Goal: Task Accomplishment & Management: Manage account settings

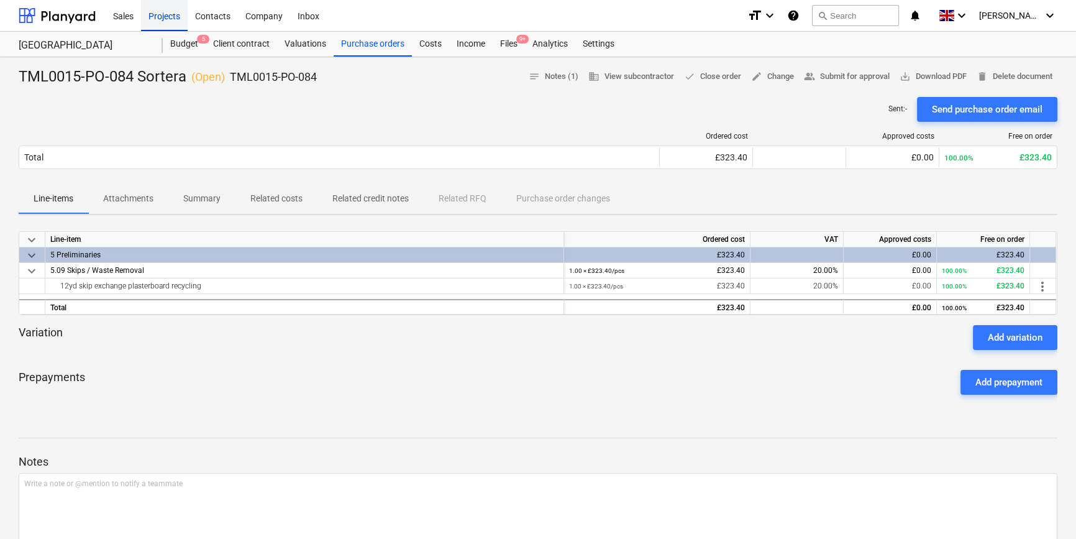
click at [160, 19] on div "Projects" at bounding box center [164, 15] width 47 height 32
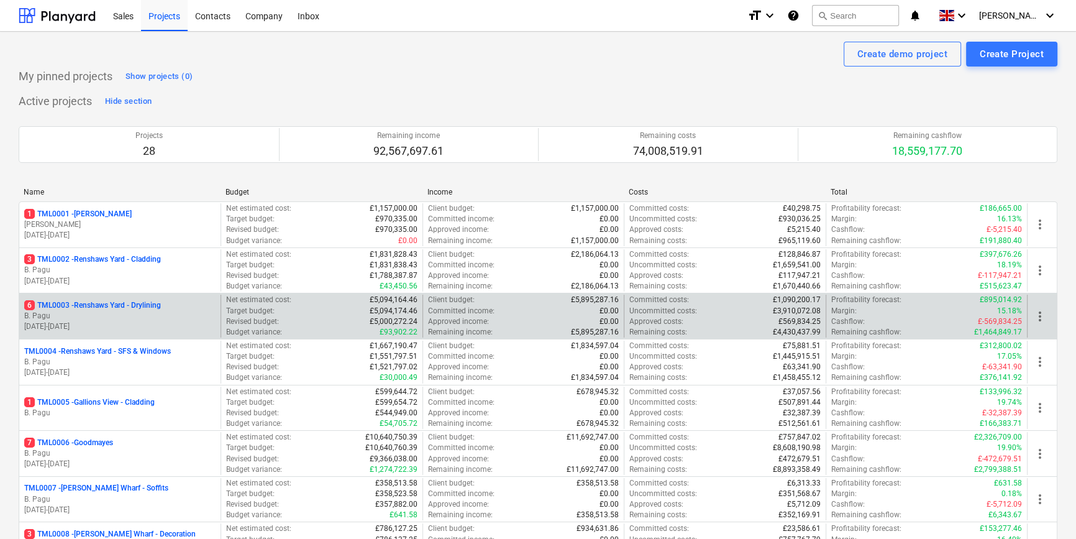
click at [96, 313] on p "B. Pagu" at bounding box center [119, 316] width 191 height 11
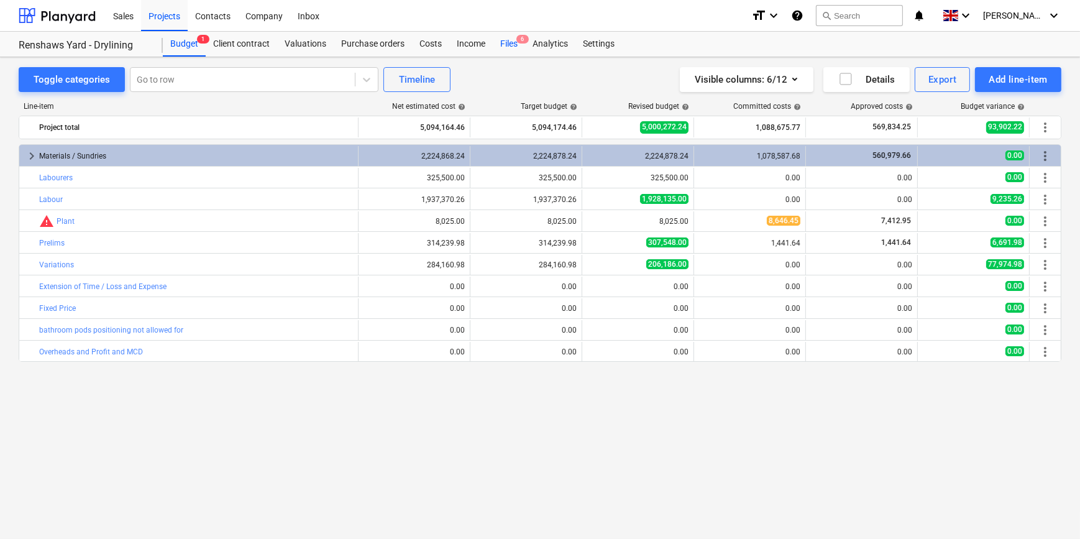
click at [509, 44] on div "Files 6" at bounding box center [509, 44] width 32 height 25
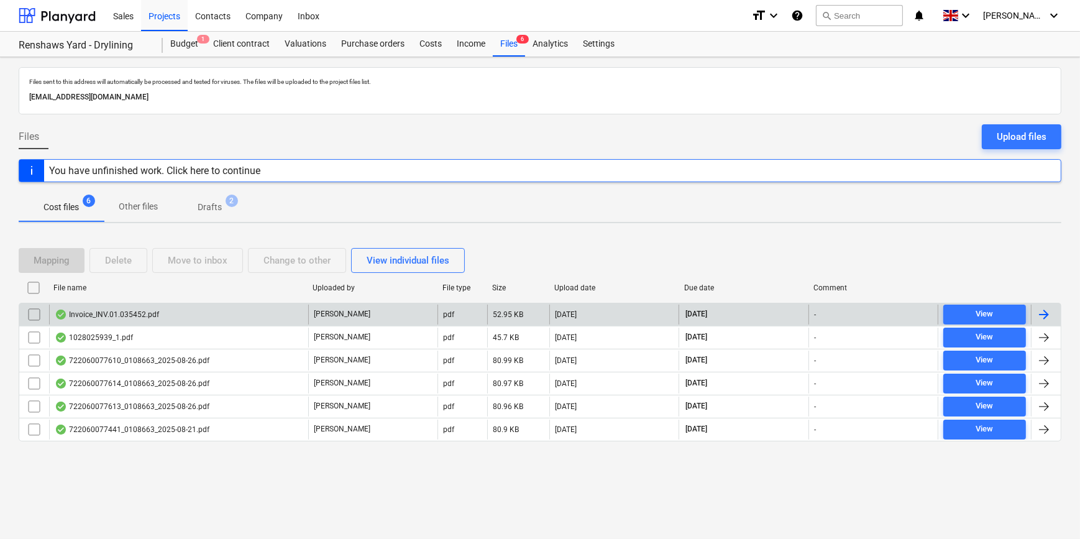
click at [858, 309] on div at bounding box center [1044, 314] width 15 height 15
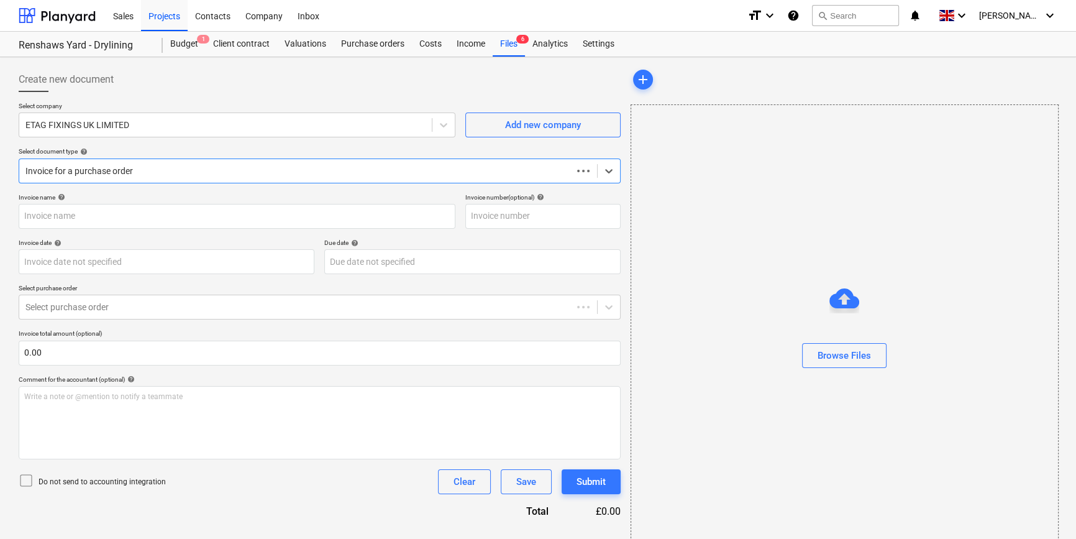
type input "#INV.01.035452"
type input "[DATE]"
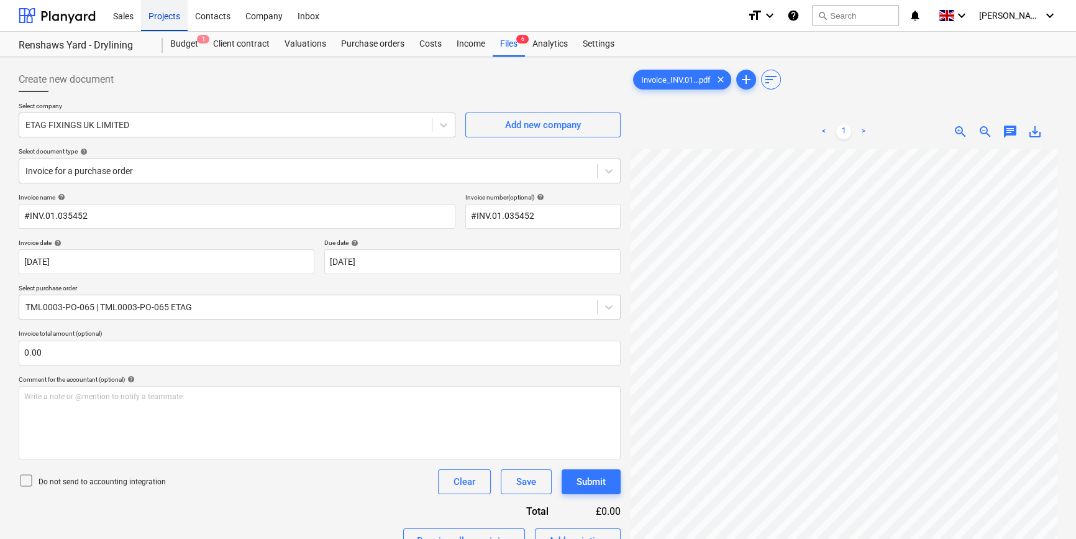
click at [159, 16] on div "Projects" at bounding box center [164, 15] width 47 height 32
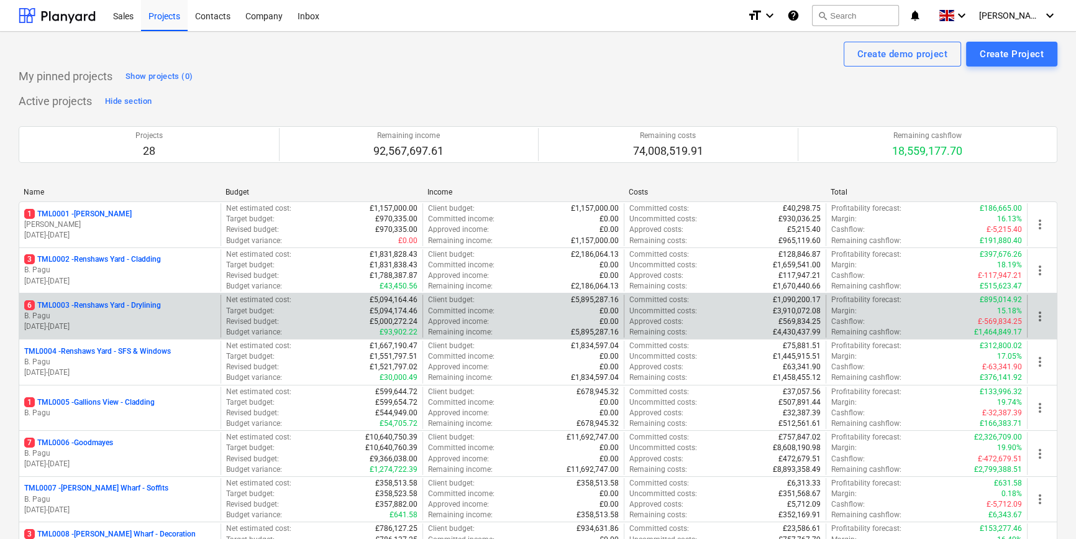
click at [112, 321] on p "[DATE] - [DATE]" at bounding box center [119, 326] width 191 height 11
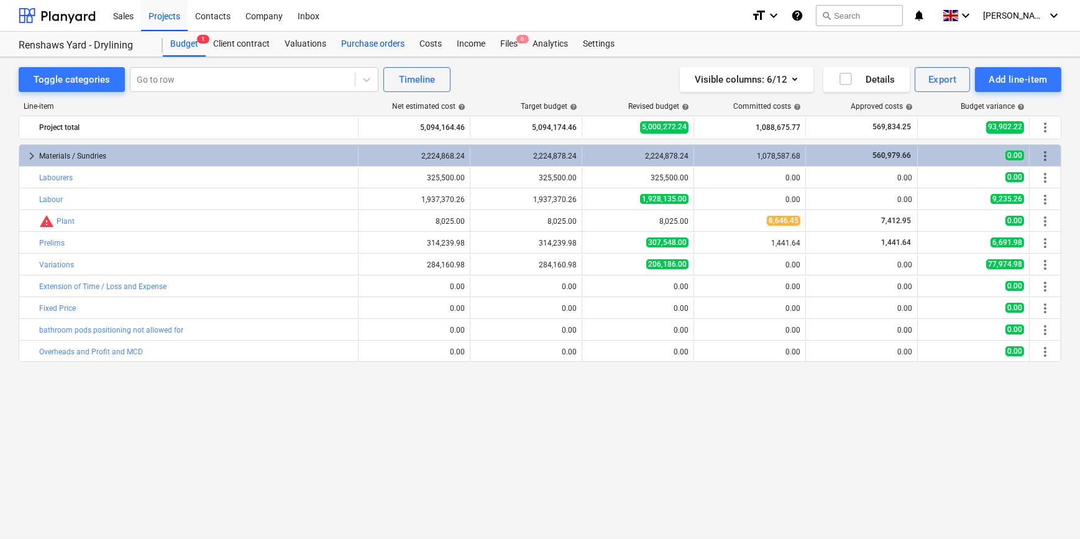
click at [369, 39] on div "Purchase orders" at bounding box center [373, 44] width 78 height 25
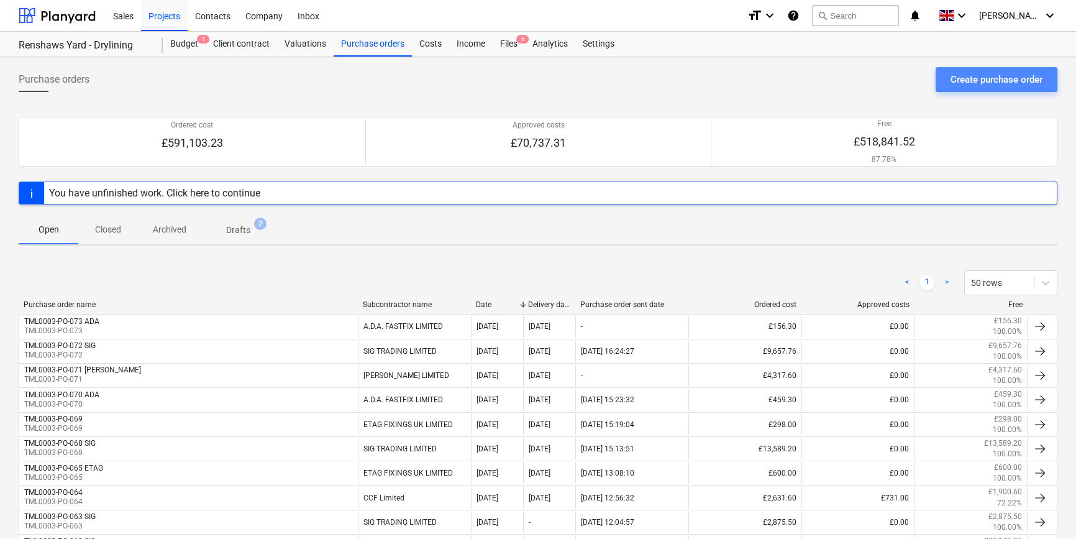
click at [858, 77] on div "Create purchase order" at bounding box center [997, 79] width 92 height 16
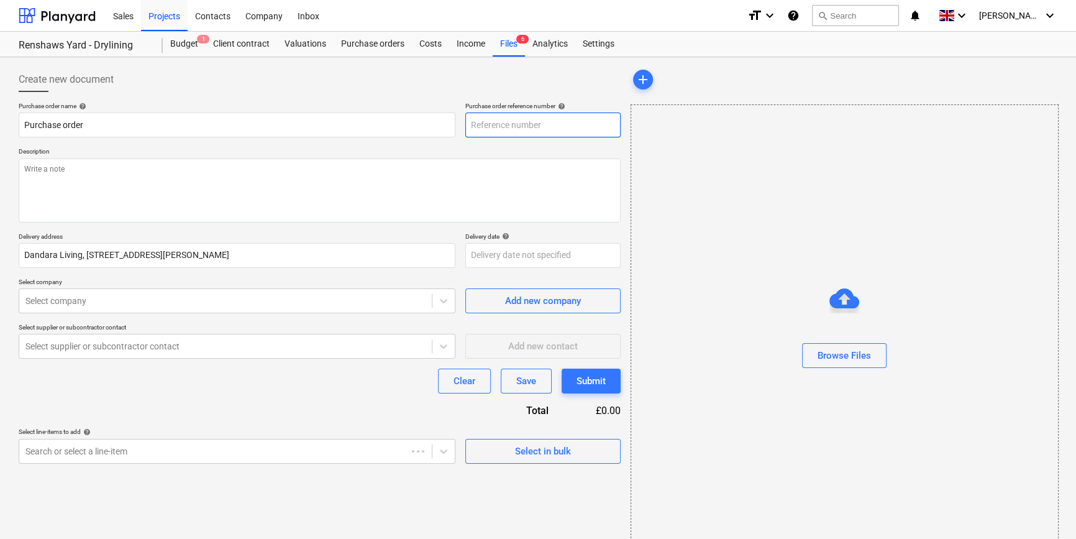
type textarea "x"
type input "TML0003-PO-074"
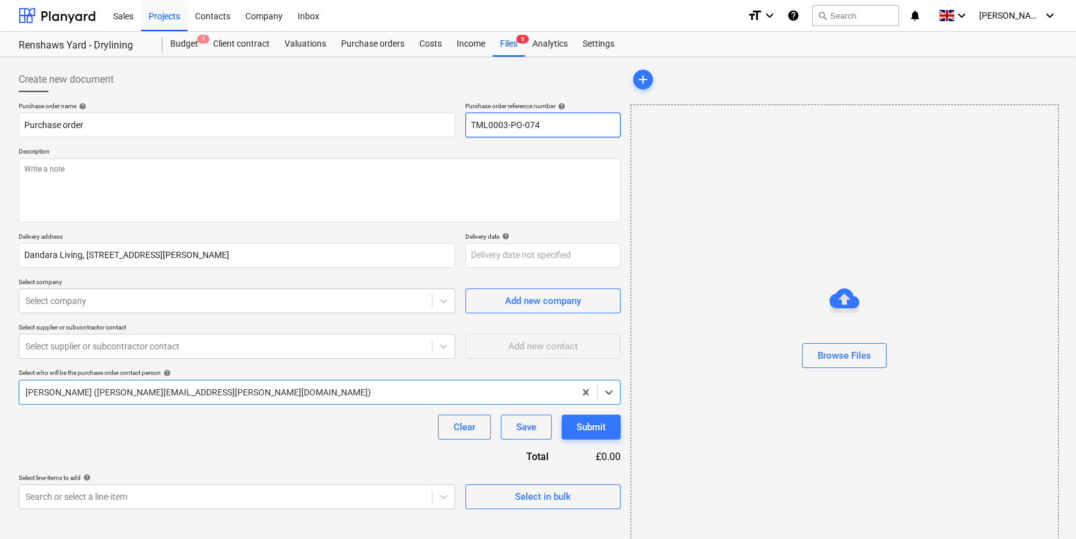
type textarea "x"
click at [162, 19] on div "Projects" at bounding box center [164, 15] width 47 height 32
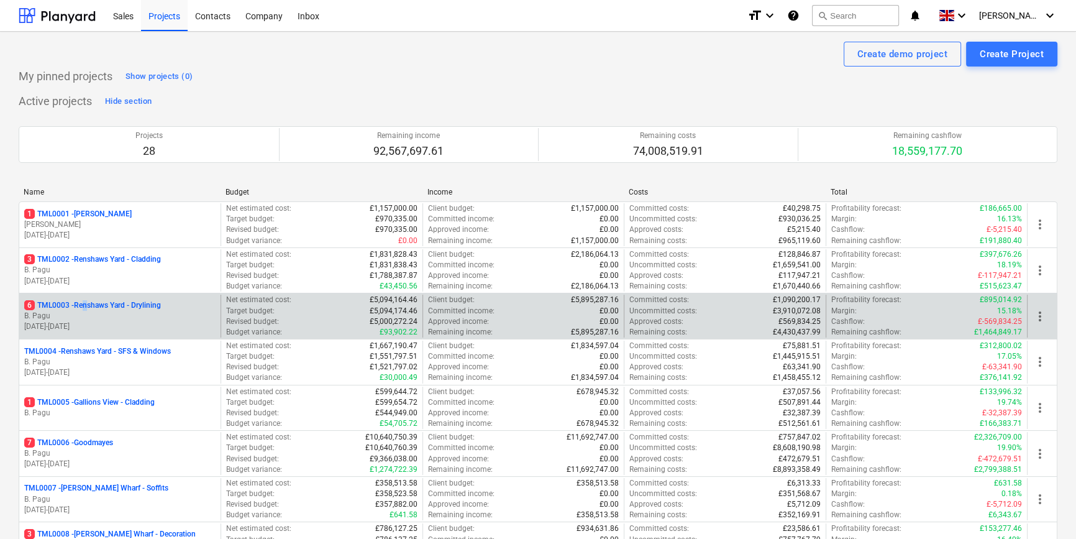
click at [88, 308] on p "6 TML0003 - Renshaws Yard - Drylining" at bounding box center [92, 305] width 137 height 11
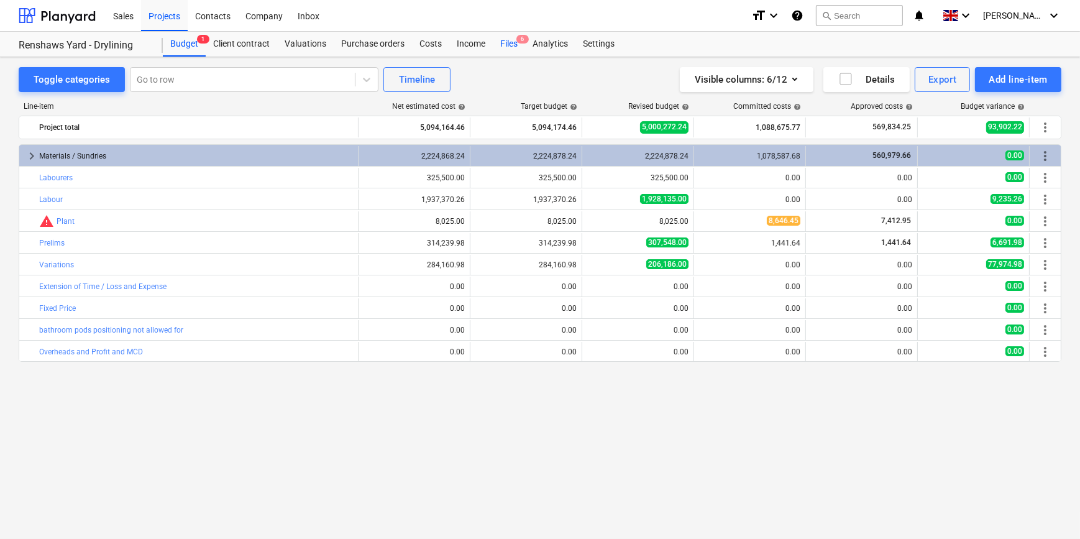
click at [507, 45] on div "Files 6" at bounding box center [509, 44] width 32 height 25
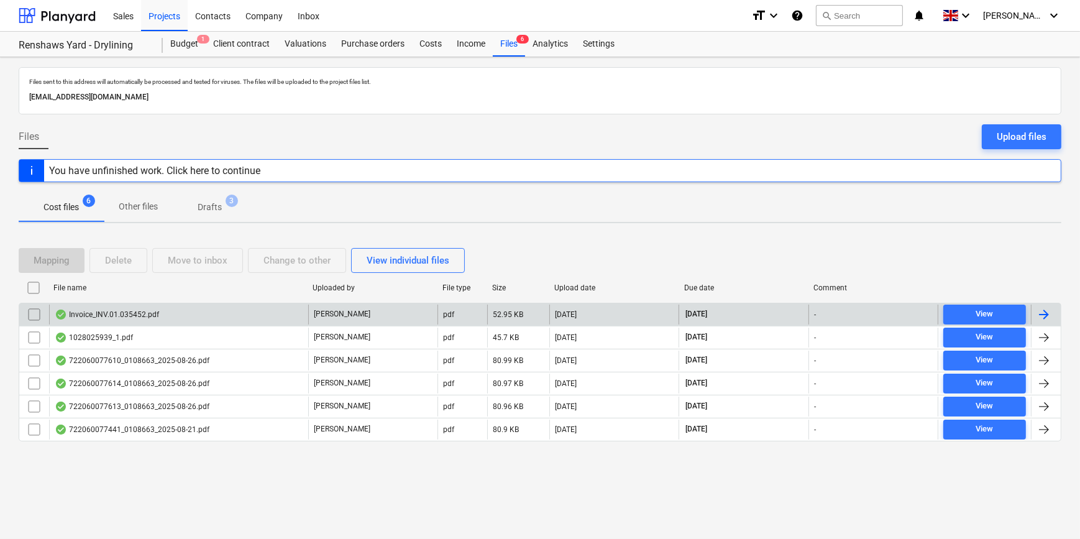
click at [858, 313] on div at bounding box center [1044, 314] width 15 height 15
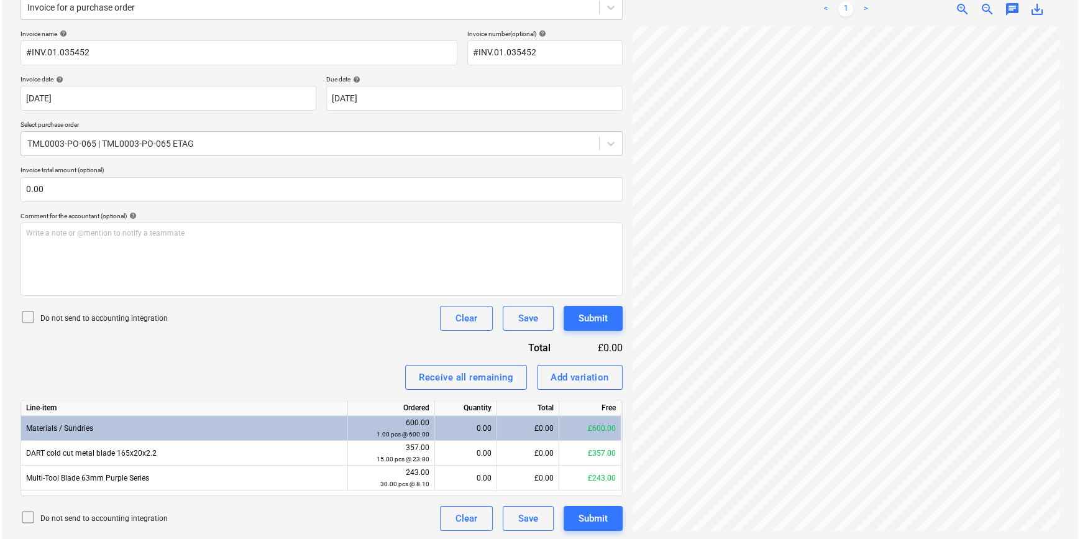
scroll to position [165, 0]
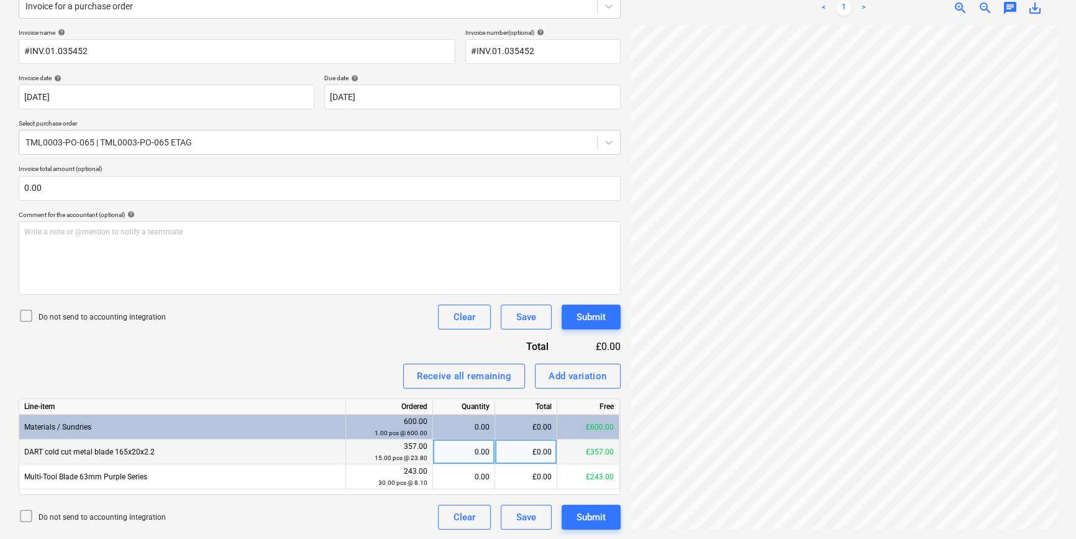
click at [472, 450] on div "0.00" at bounding box center [464, 451] width 52 height 25
type input "7"
click at [592, 513] on div "Submit" at bounding box center [591, 517] width 29 height 16
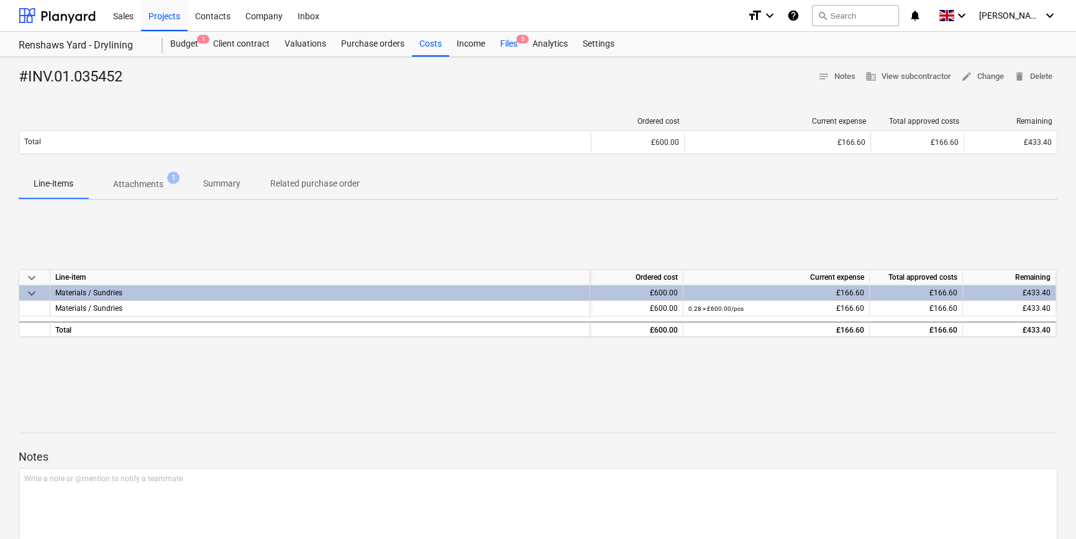
click at [503, 42] on div "Files 5" at bounding box center [509, 44] width 32 height 25
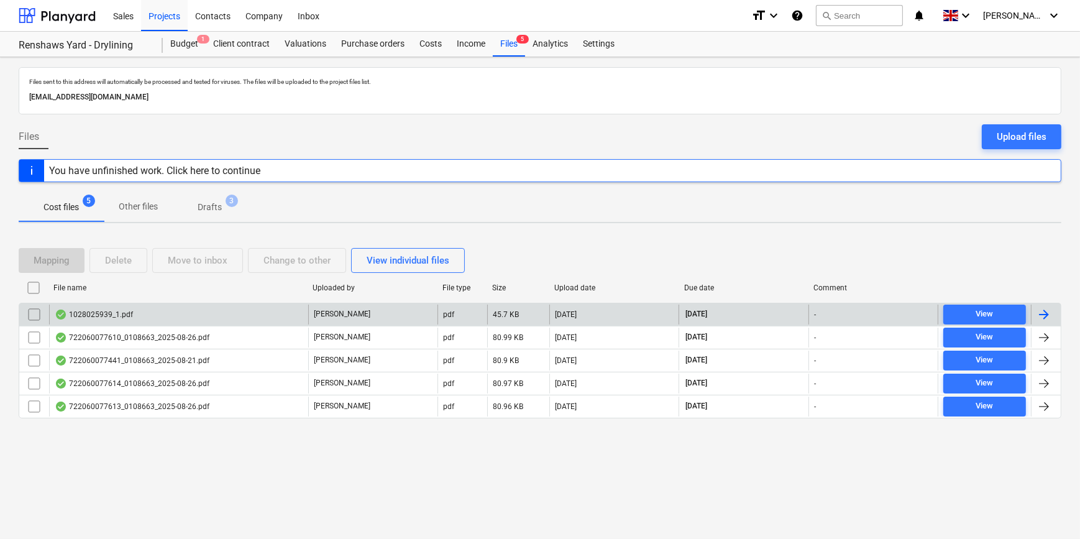
click at [858, 314] on div at bounding box center [1044, 314] width 15 height 15
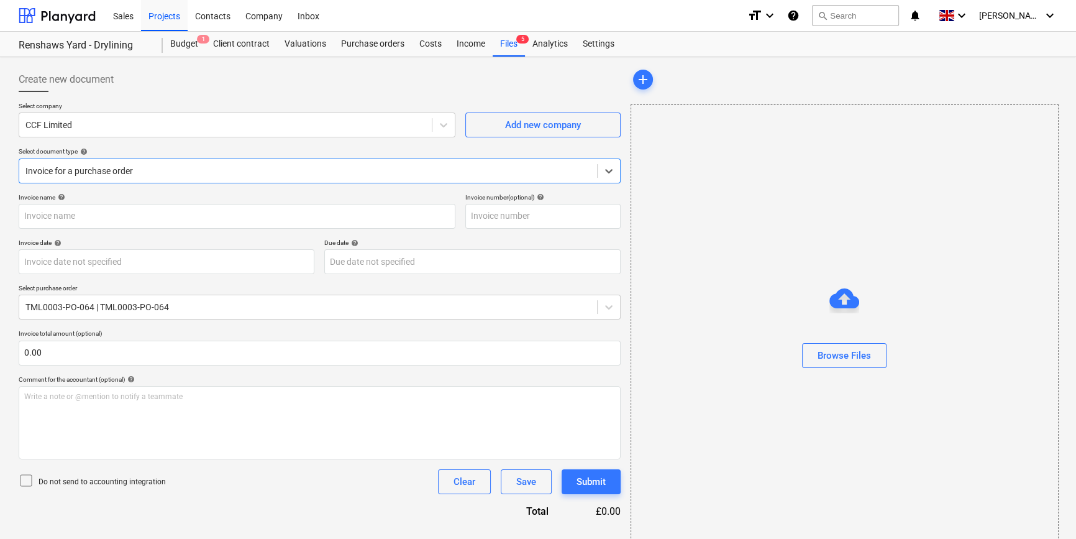
type input "1028025939"
type input "[DATE]"
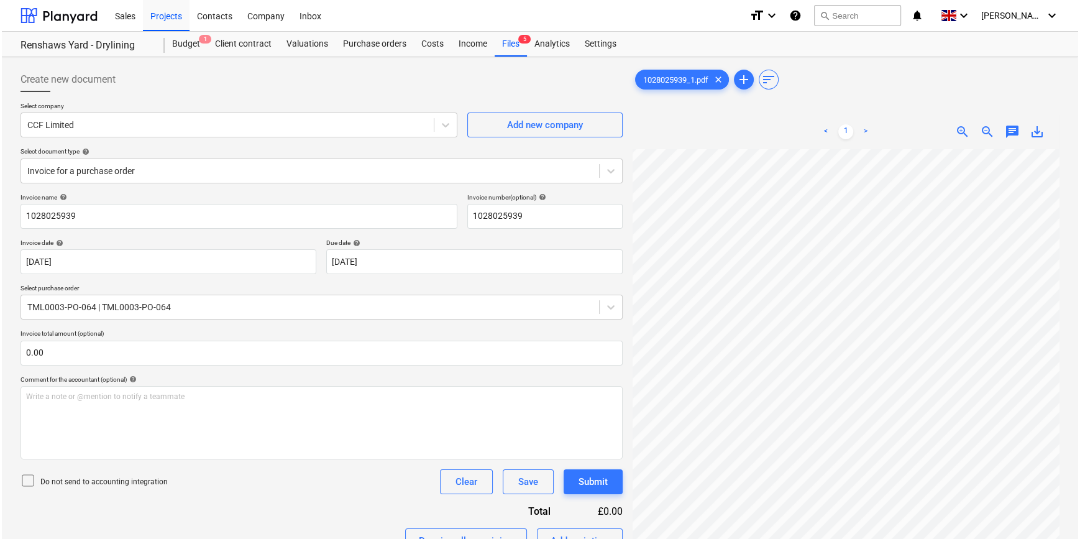
scroll to position [140, 0]
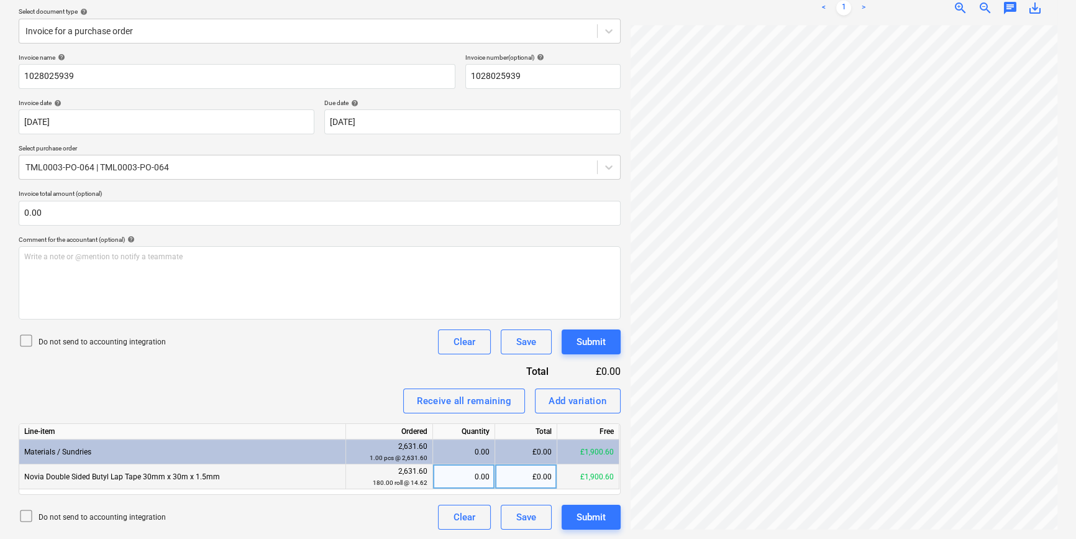
click at [461, 475] on div "0.00" at bounding box center [464, 476] width 52 height 25
type input "130"
click at [597, 511] on div "Submit" at bounding box center [591, 517] width 29 height 16
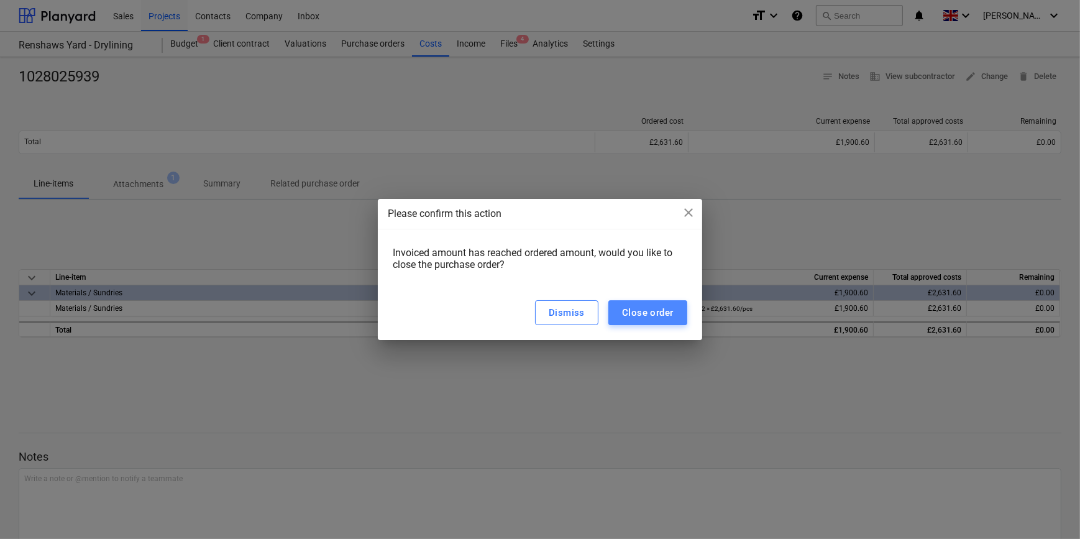
click at [650, 312] on div "Close order" at bounding box center [648, 313] width 52 height 16
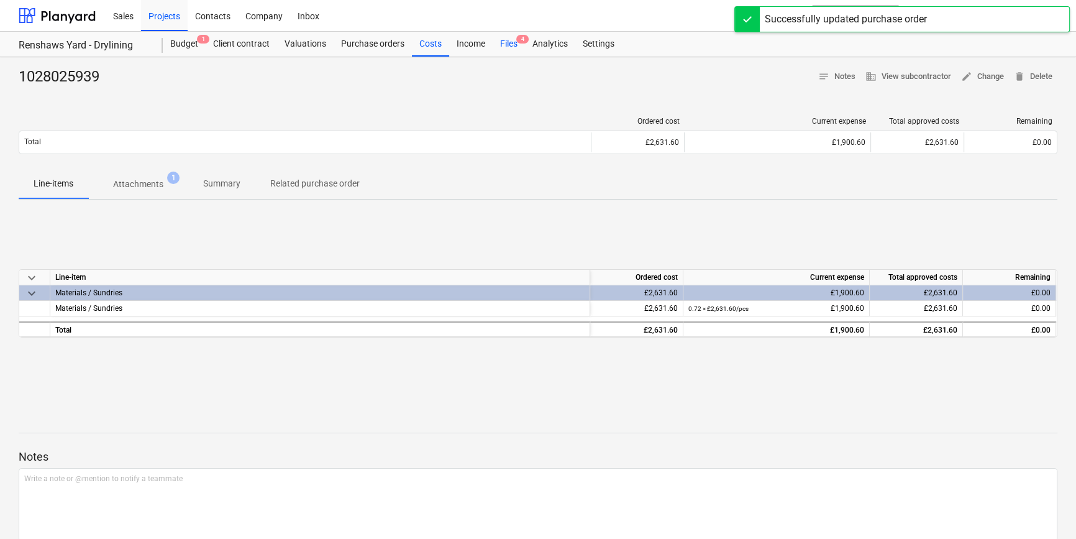
click at [503, 41] on div "Files 4" at bounding box center [509, 44] width 32 height 25
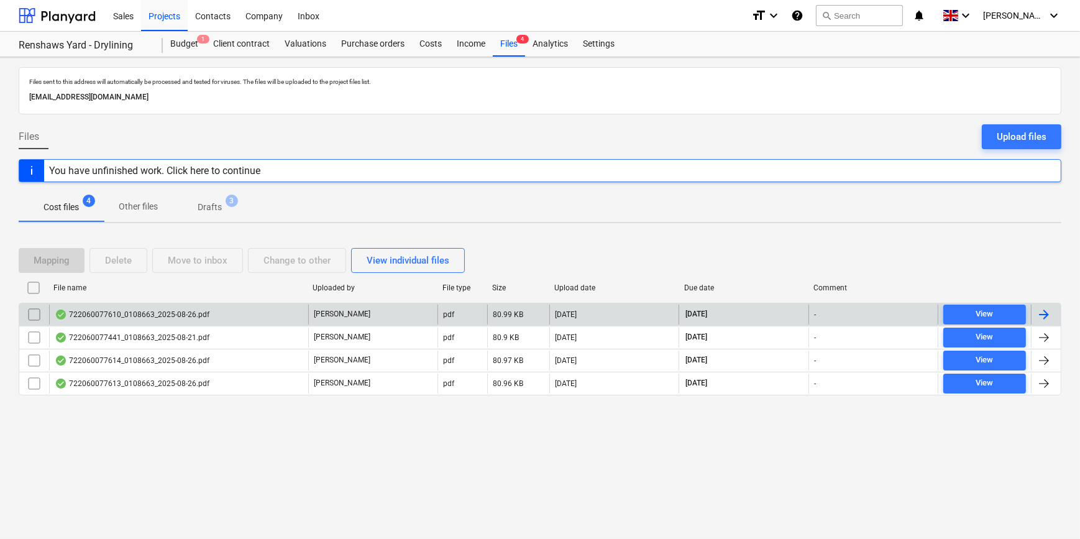
click at [858, 313] on div at bounding box center [1044, 314] width 15 height 15
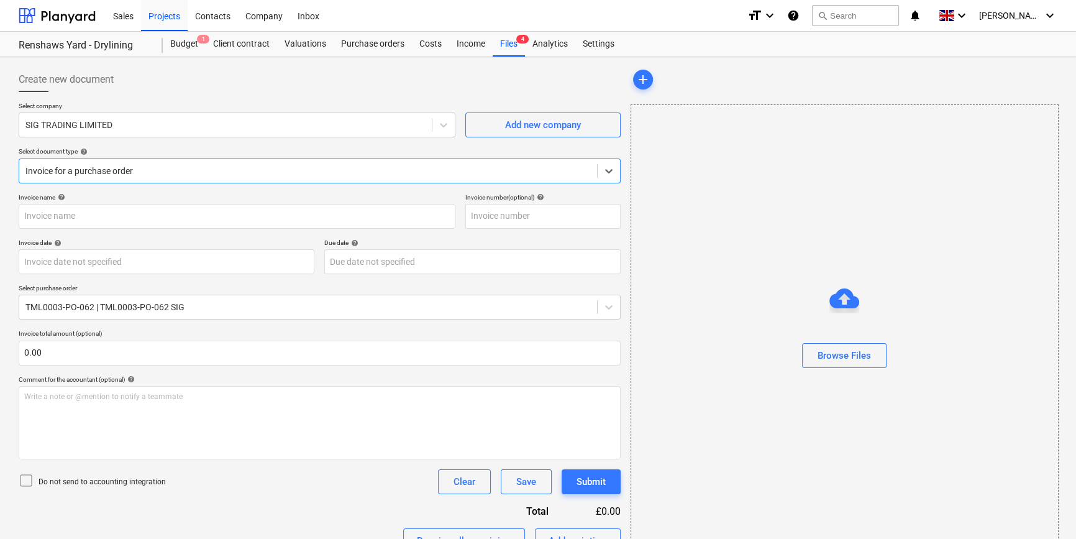
type input "722060077610"
type input "[DATE]"
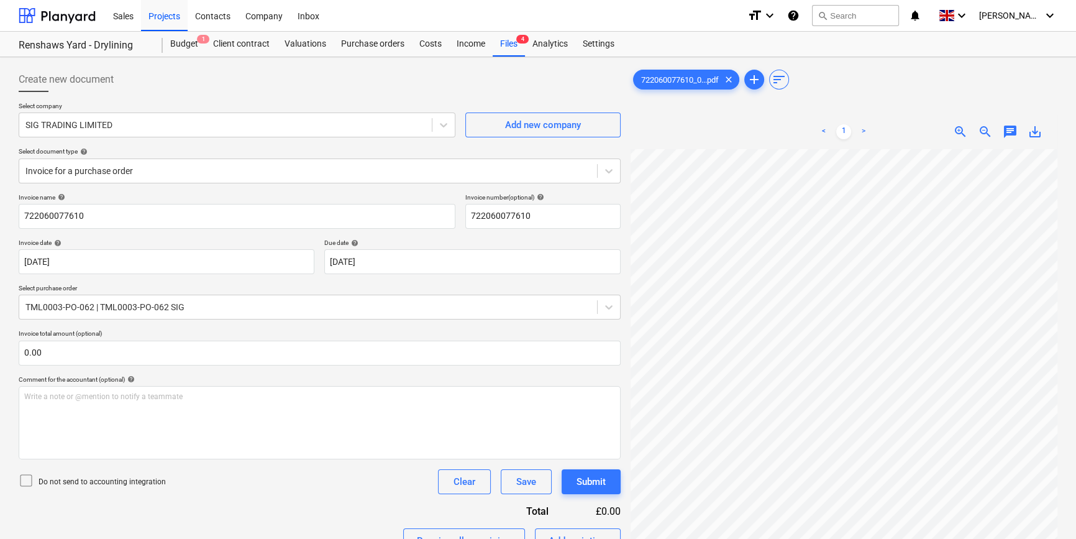
scroll to position [177, 76]
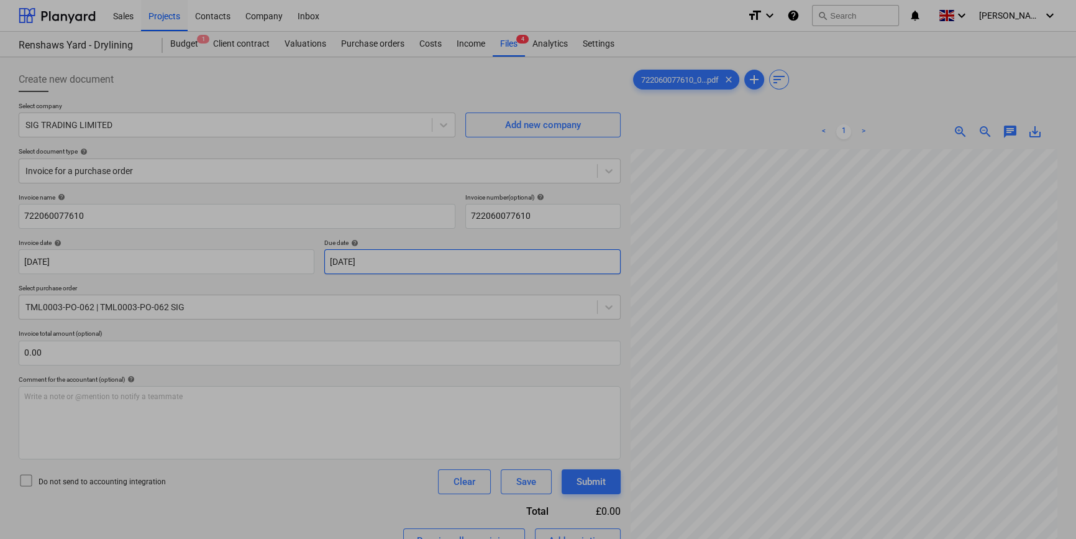
click at [379, 261] on body "Sales Projects Contacts Company Inbox format_size keyboard_arrow_down help sear…" at bounding box center [538, 269] width 1076 height 539
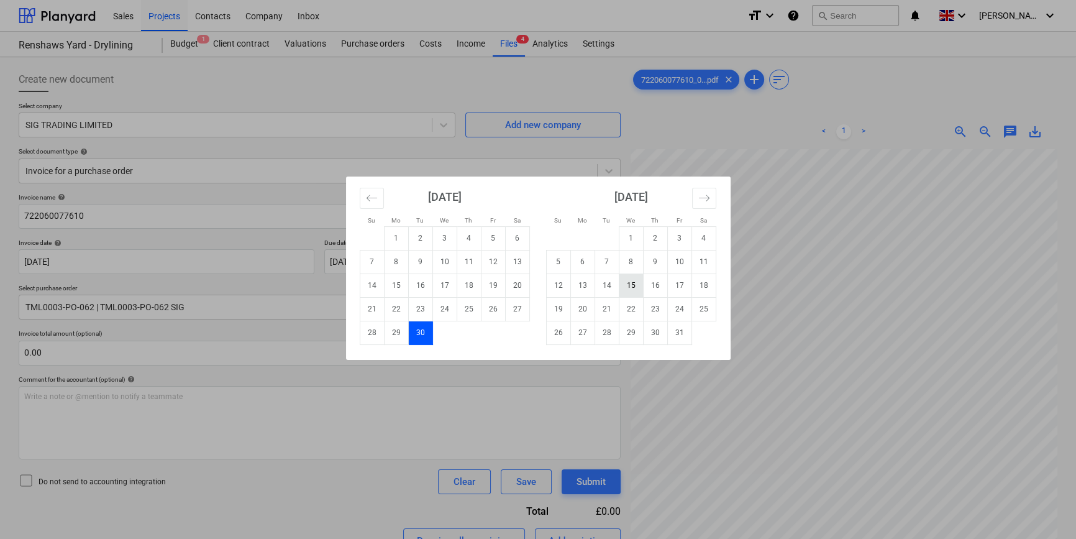
click at [631, 280] on td "15" at bounding box center [631, 285] width 24 height 24
type input "[DATE]"
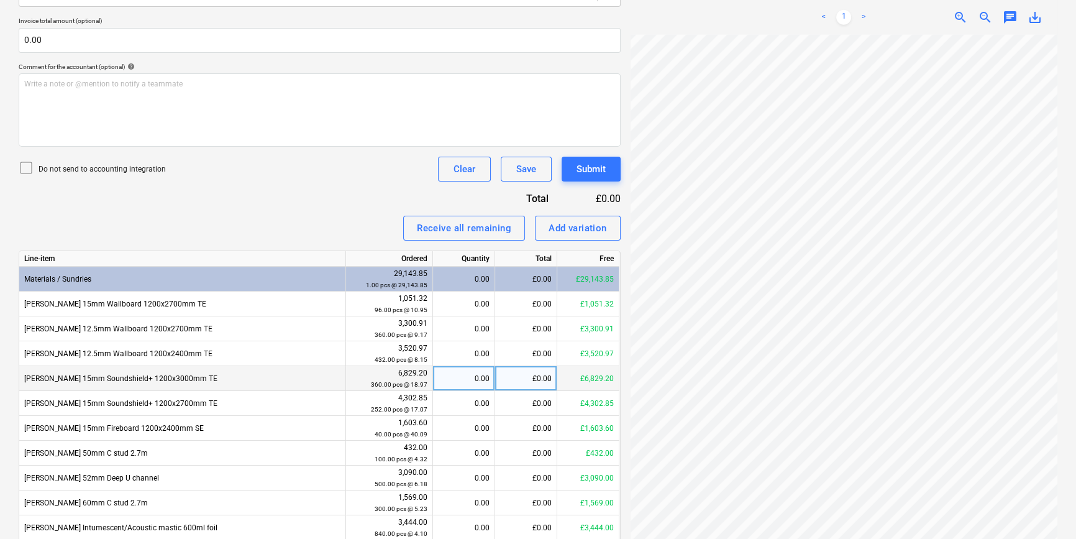
scroll to position [364, 0]
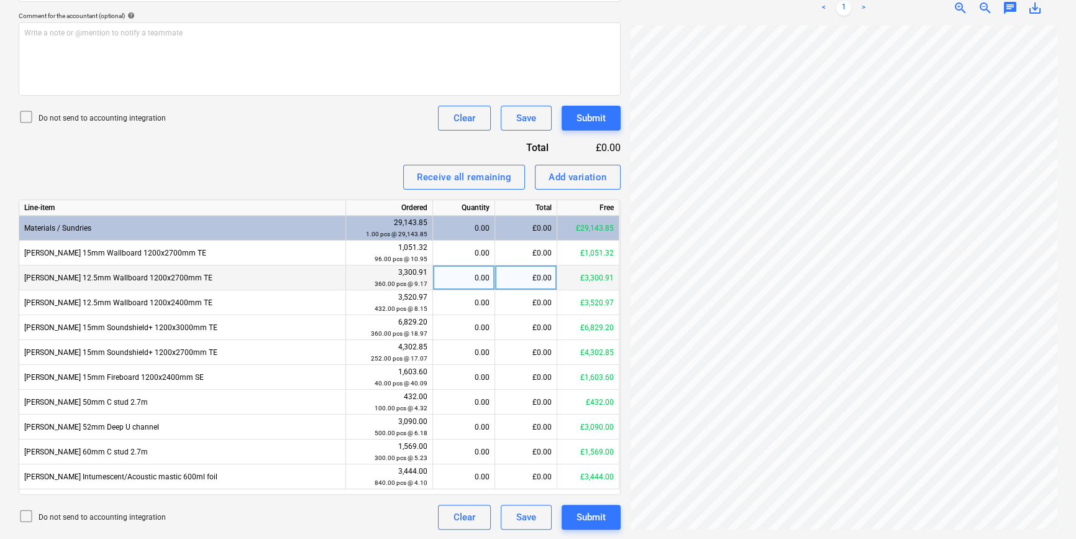
click at [472, 273] on div "0.00" at bounding box center [464, 277] width 52 height 25
type input "120"
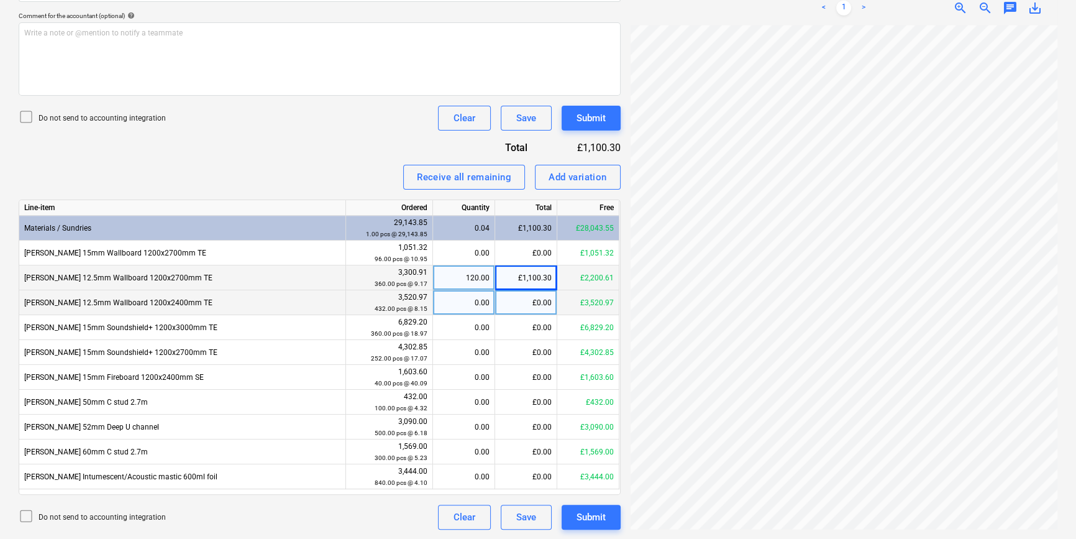
click at [467, 300] on div "0.00" at bounding box center [464, 302] width 52 height 25
type input "72"
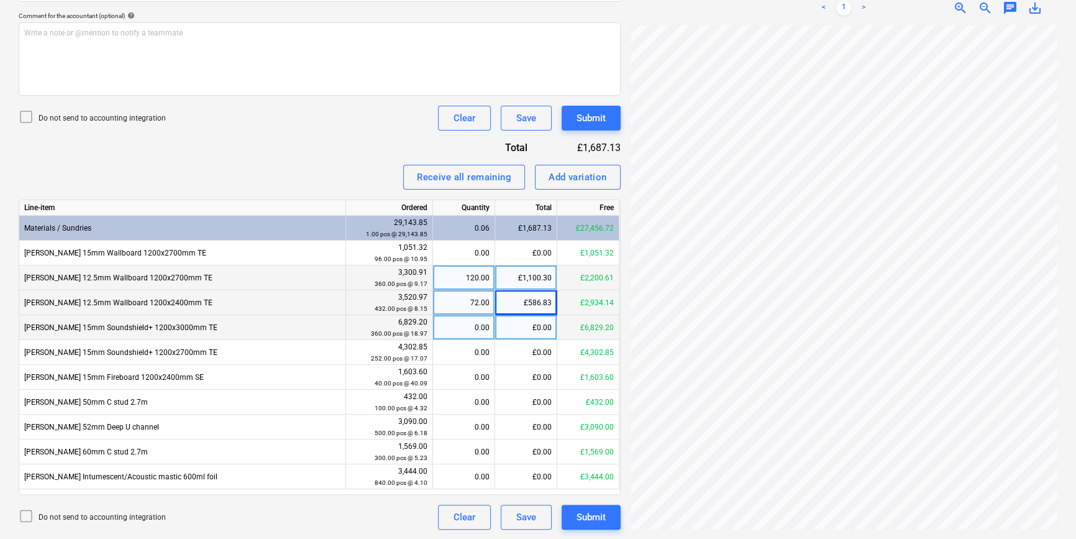
scroll to position [188, 121]
click at [460, 326] on div "0.00" at bounding box center [464, 327] width 52 height 25
type input "36"
click at [470, 328] on div "36.00" at bounding box center [464, 327] width 52 height 25
type input "108"
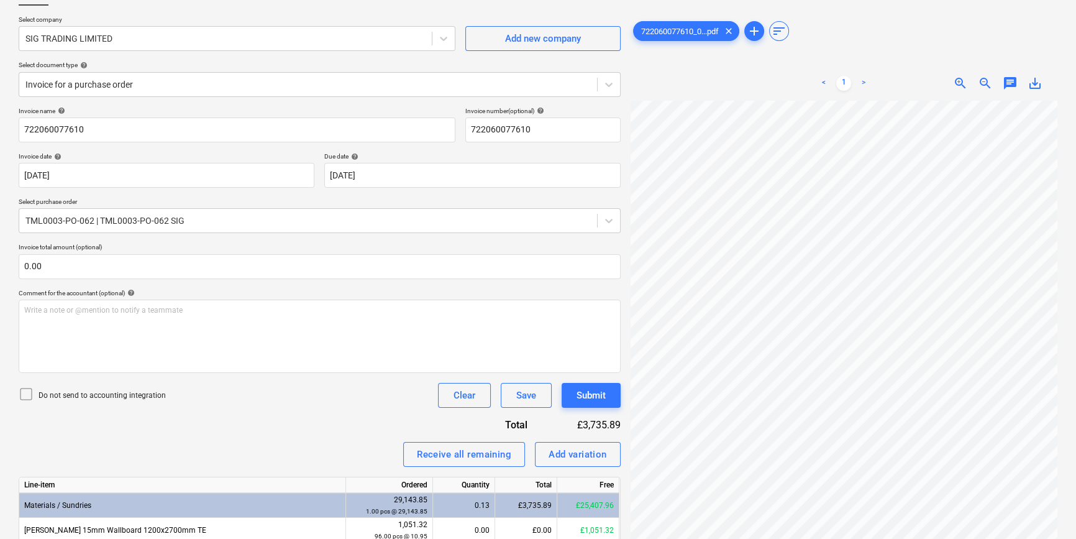
scroll to position [81, 0]
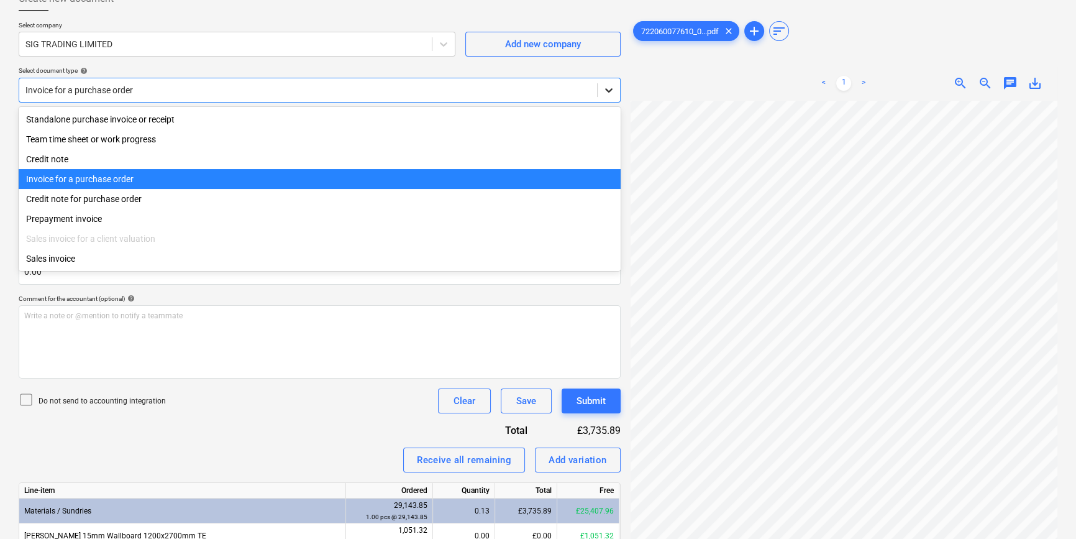
click at [605, 88] on icon at bounding box center [609, 90] width 12 height 12
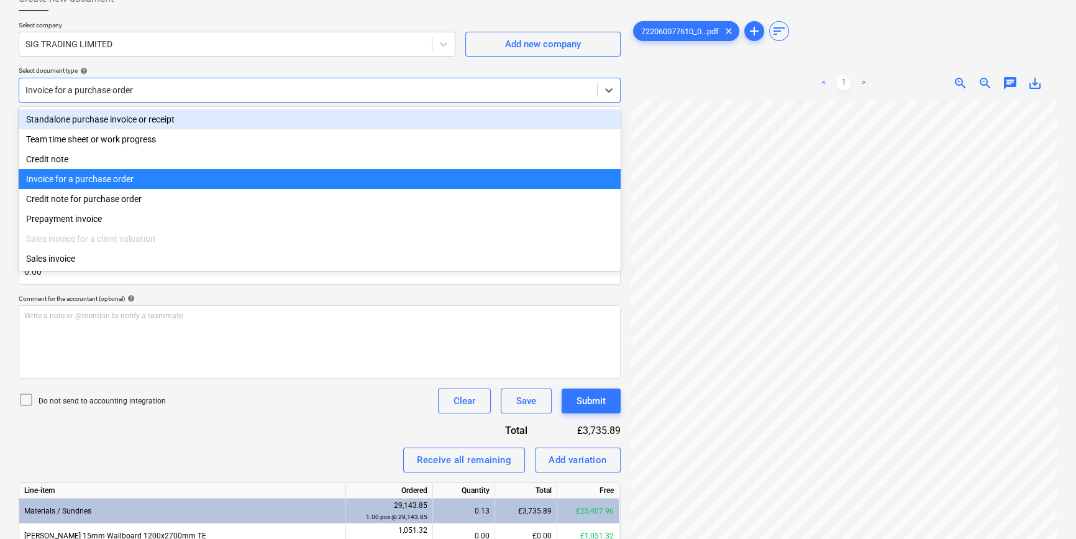
click at [584, 114] on div "Standalone purchase invoice or receipt" at bounding box center [320, 119] width 602 height 20
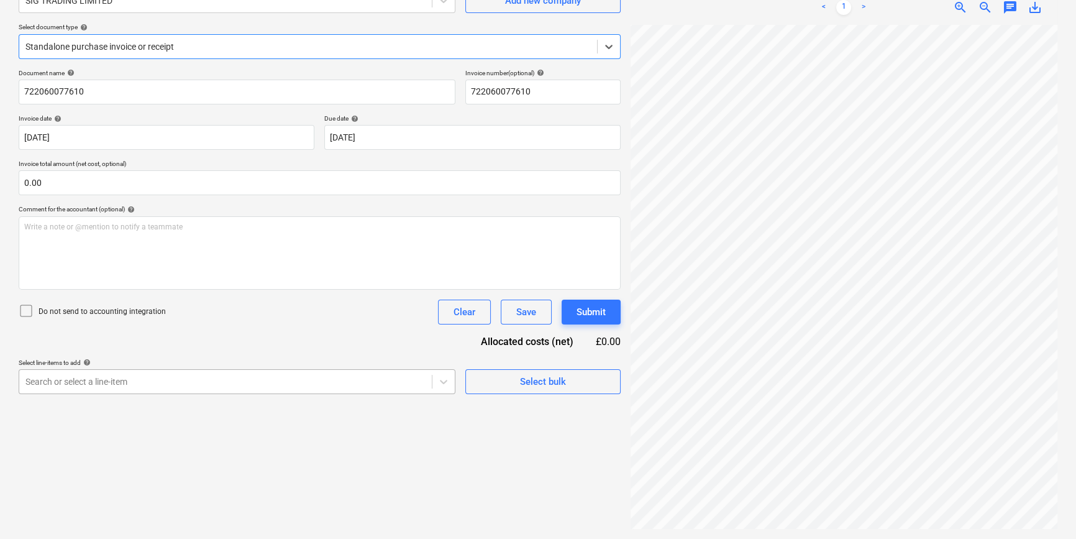
scroll to position [68, 0]
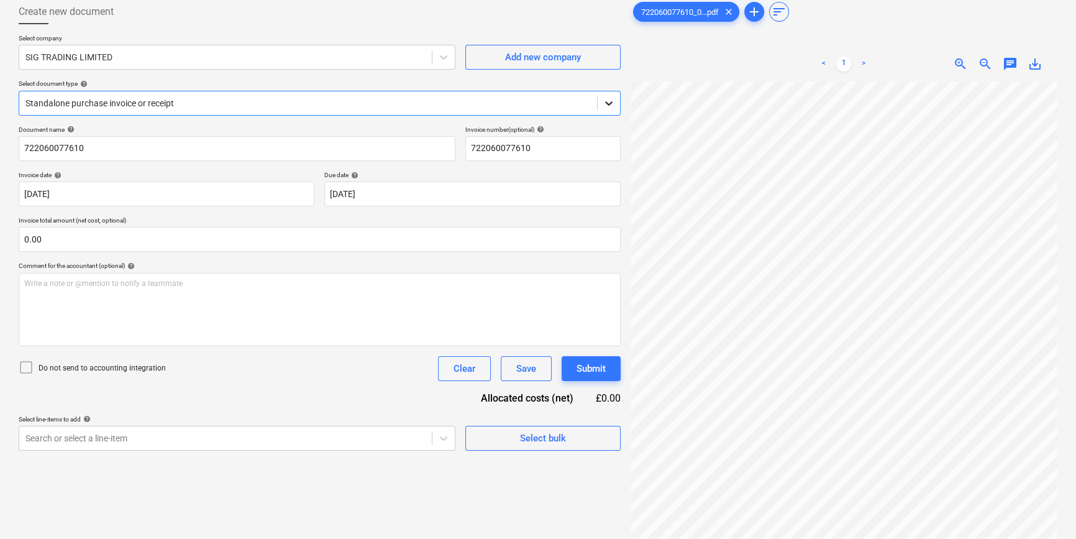
click at [607, 103] on icon at bounding box center [608, 103] width 7 height 4
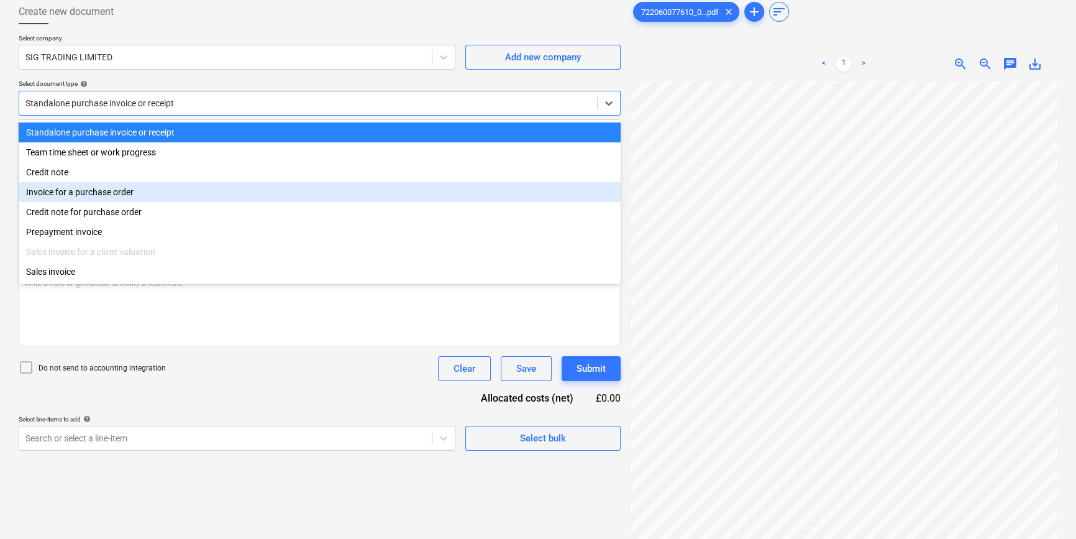
click at [70, 198] on div "Invoice for a purchase order" at bounding box center [320, 192] width 602 height 20
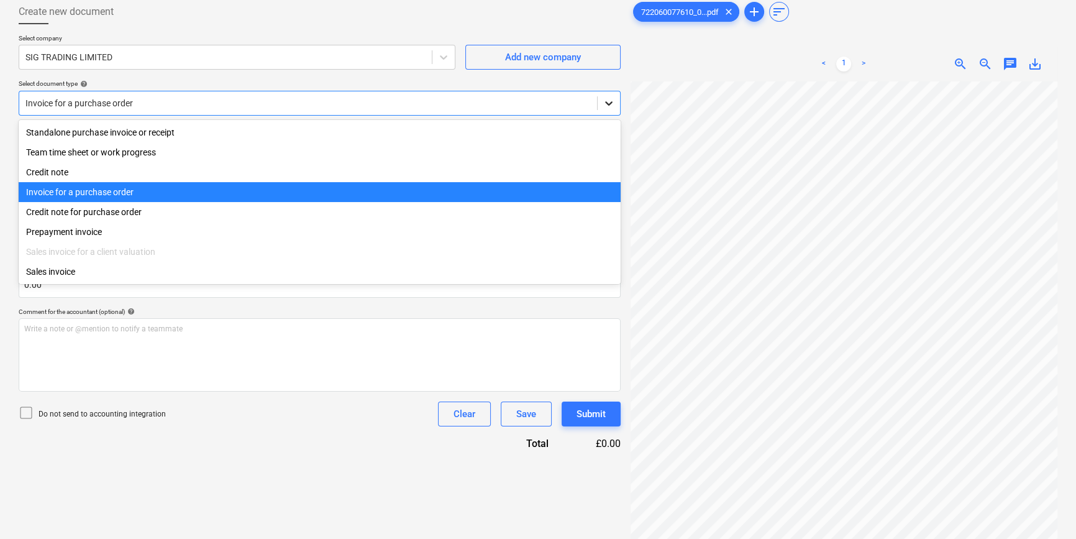
click at [604, 99] on icon at bounding box center [609, 103] width 12 height 12
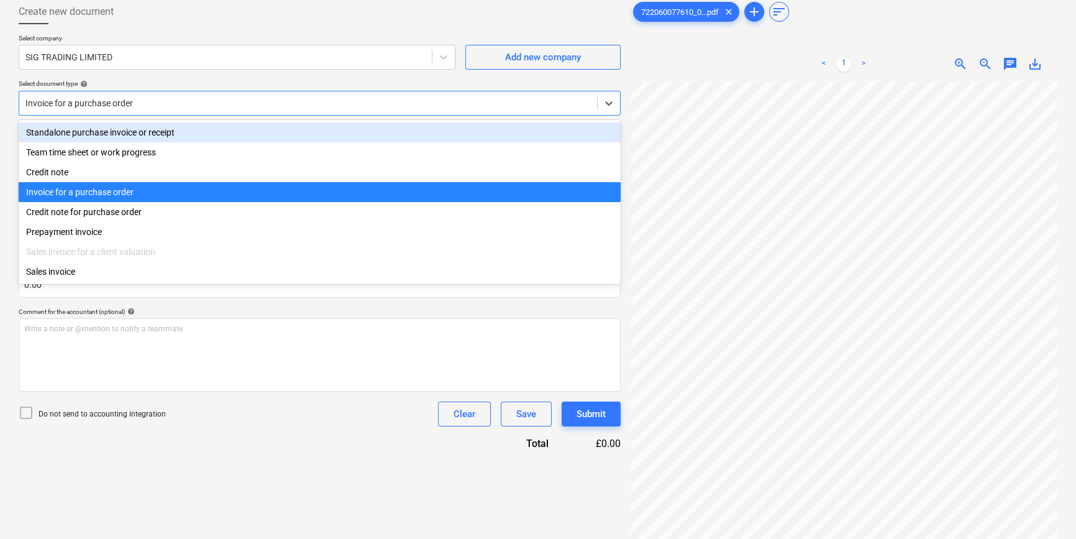
click at [581, 129] on div "Standalone purchase invoice or receipt" at bounding box center [320, 132] width 602 height 20
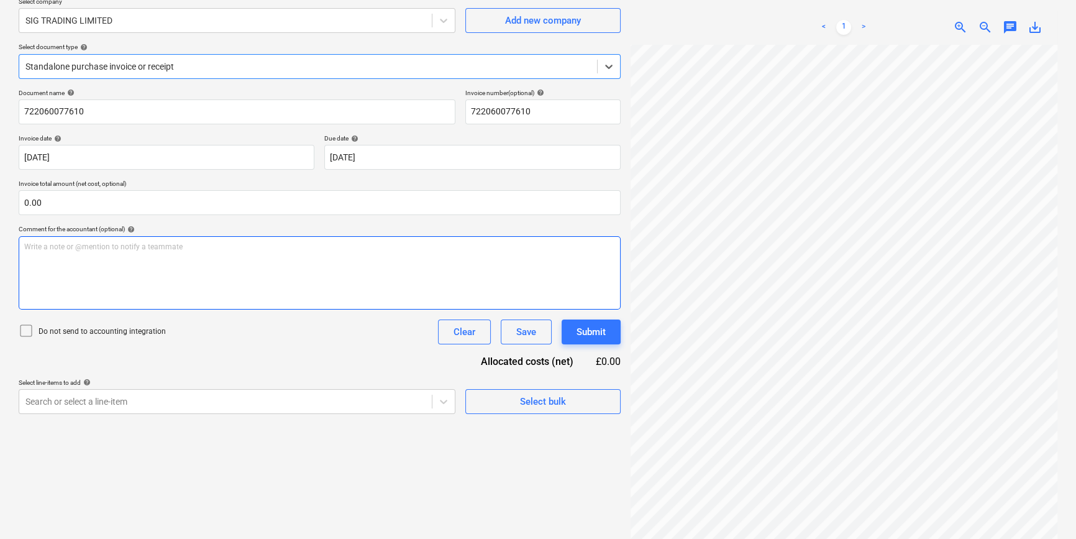
scroll to position [124, 0]
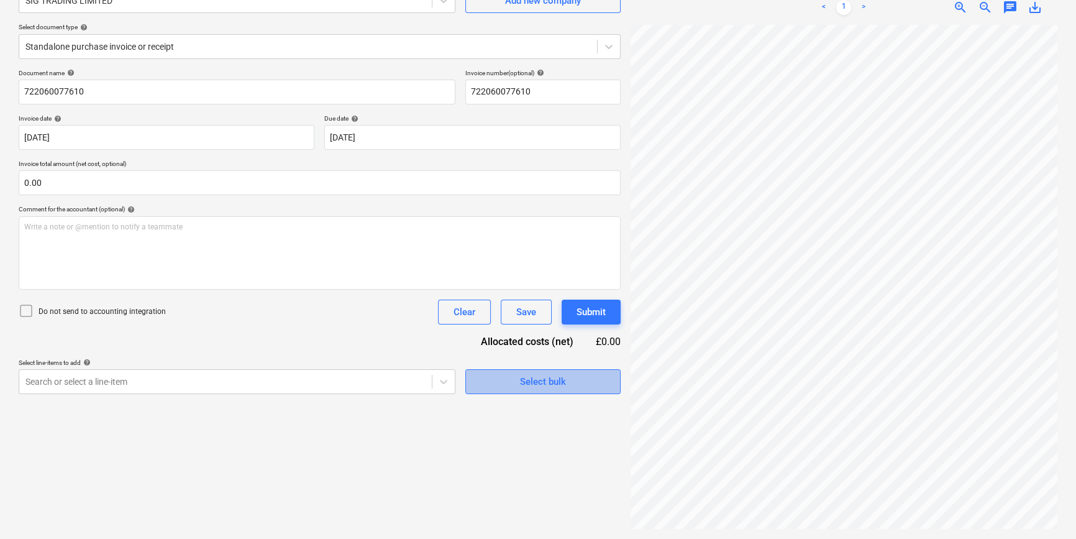
click at [551, 384] on div "Select bulk" at bounding box center [543, 382] width 46 height 16
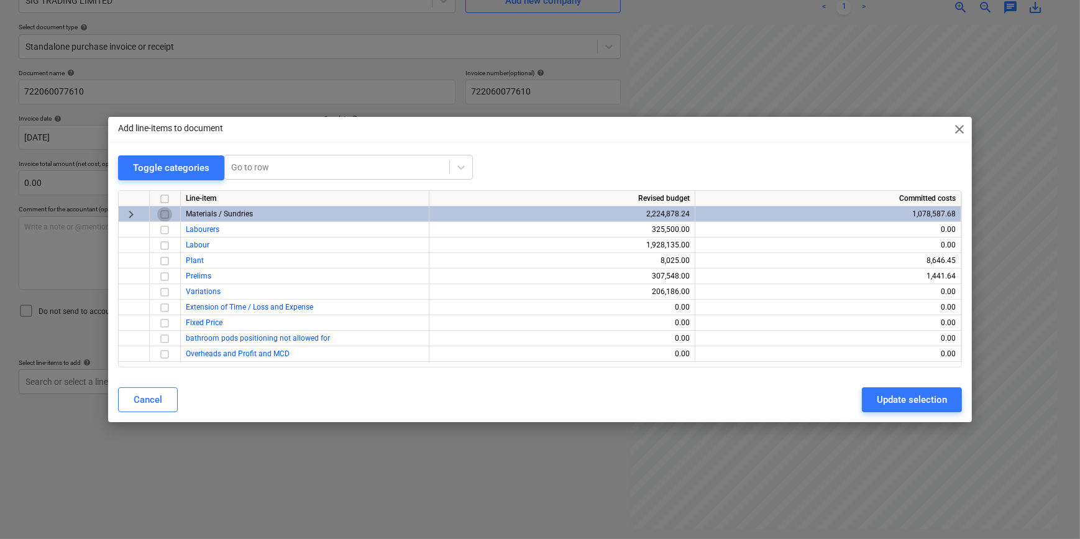
click at [166, 216] on input "checkbox" at bounding box center [164, 214] width 15 height 15
click at [858, 397] on div "Update selection" at bounding box center [912, 400] width 70 height 16
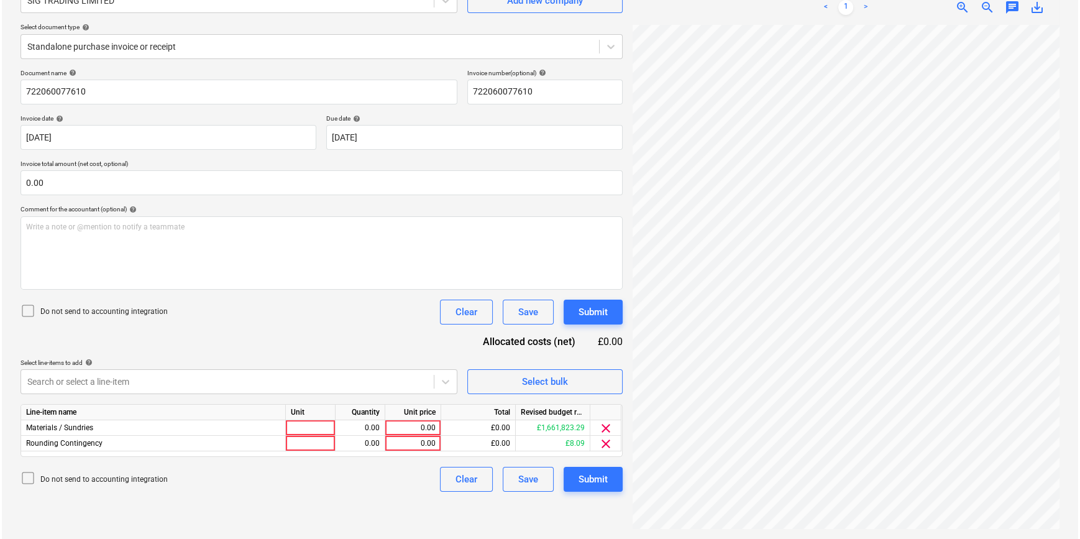
scroll to position [290, 8]
click at [605, 442] on span "clear" at bounding box center [604, 443] width 15 height 15
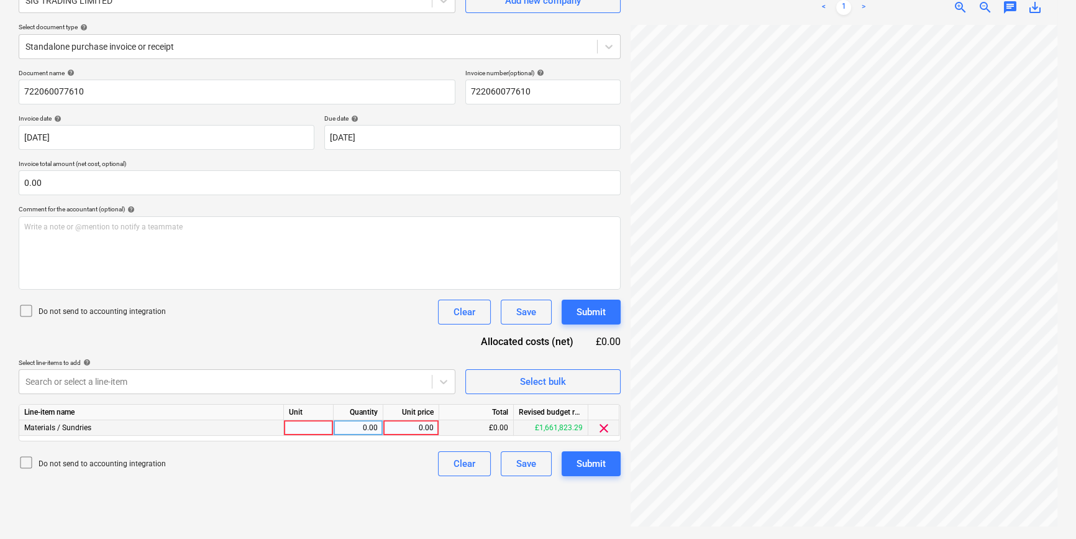
click at [310, 432] on div at bounding box center [309, 428] width 50 height 16
type input "pcs"
type input "3680.49"
click at [602, 467] on div "Submit" at bounding box center [591, 464] width 29 height 16
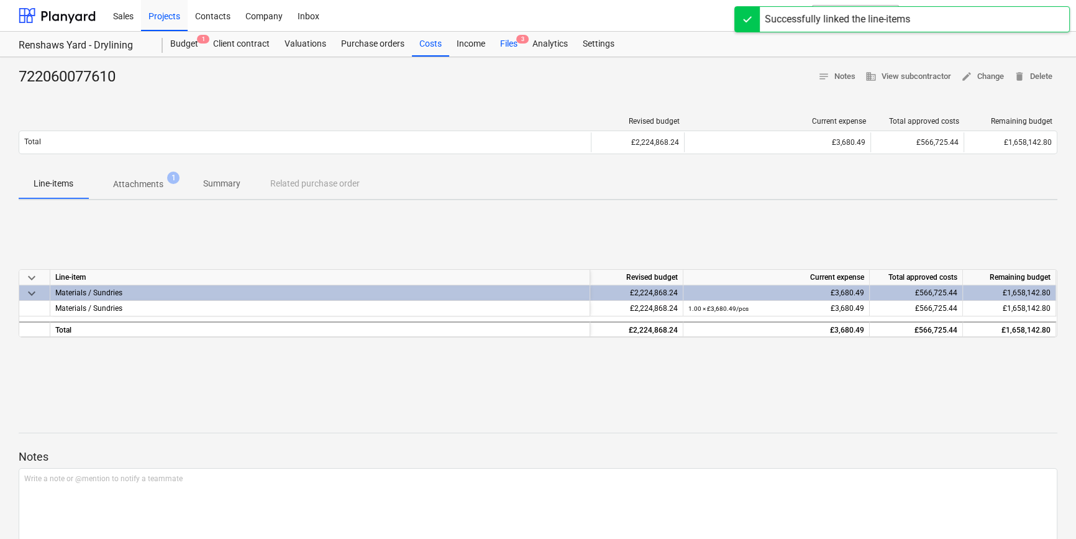
click at [503, 44] on div "Files 3" at bounding box center [509, 44] width 32 height 25
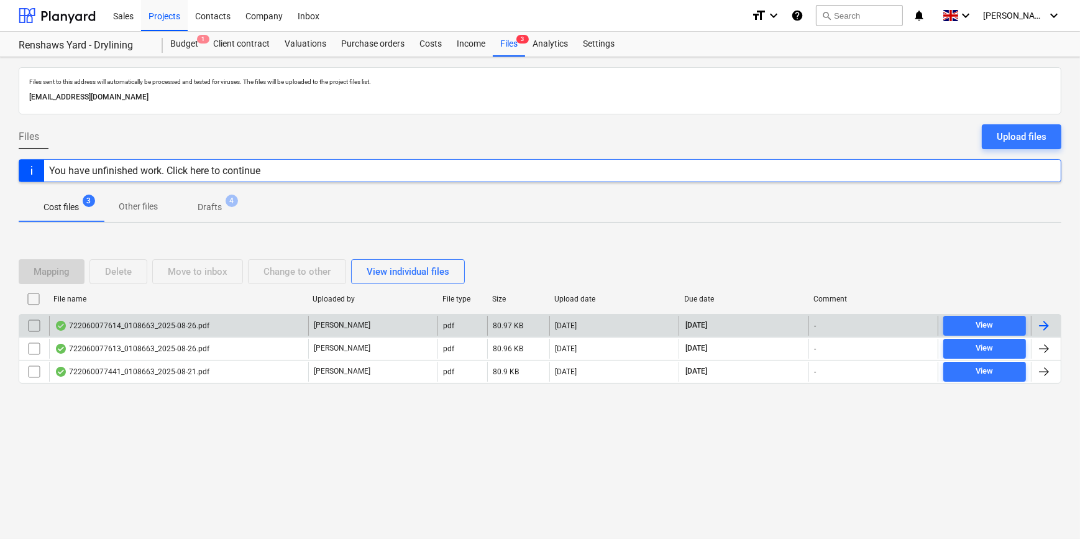
click at [858, 325] on div at bounding box center [1044, 325] width 15 height 15
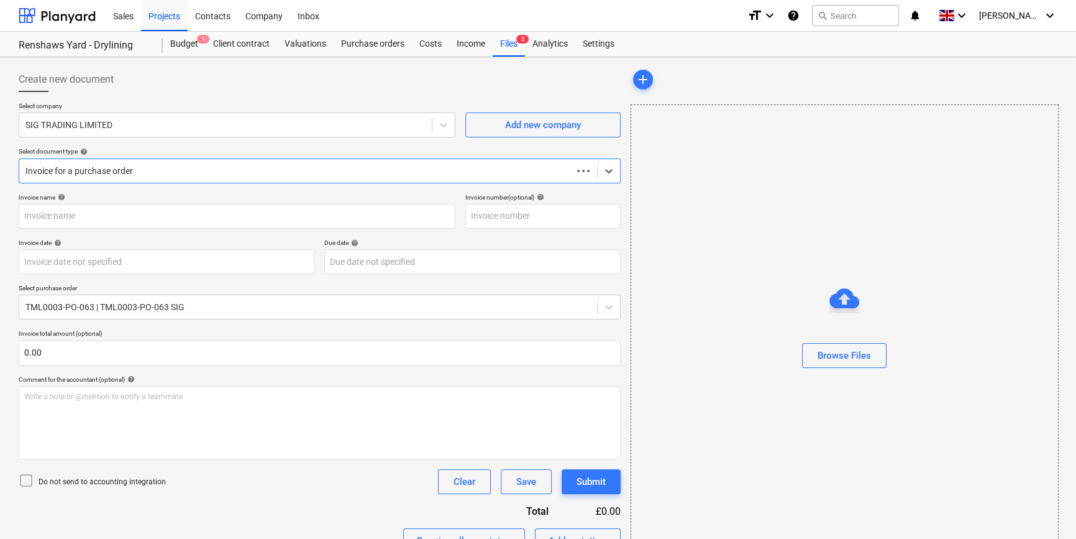
type input "722060077614"
type input "[DATE]"
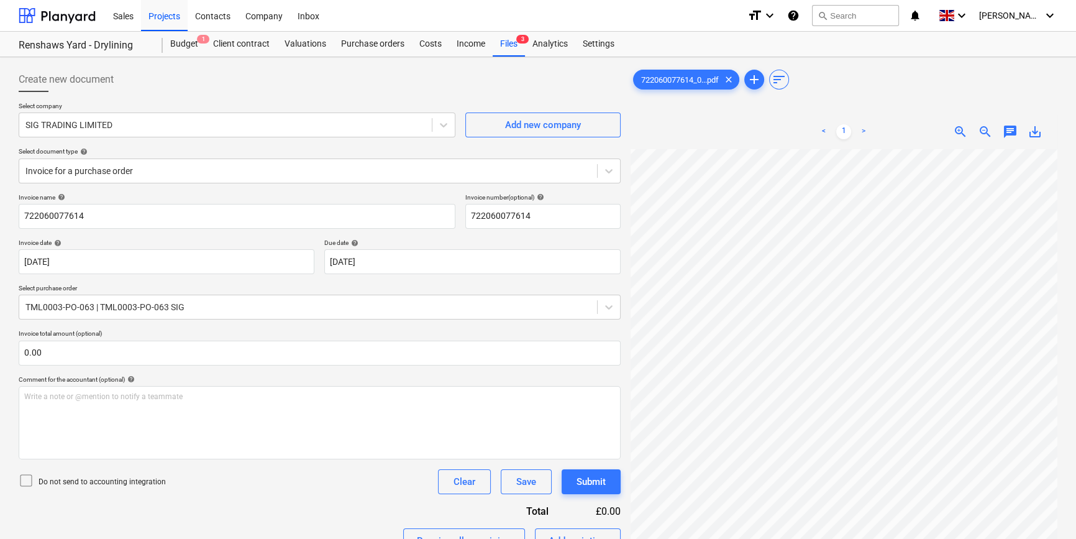
scroll to position [177, 134]
click at [359, 262] on body "Sales Projects Contacts Company Inbox format_size keyboard_arrow_down help sear…" at bounding box center [538, 269] width 1076 height 539
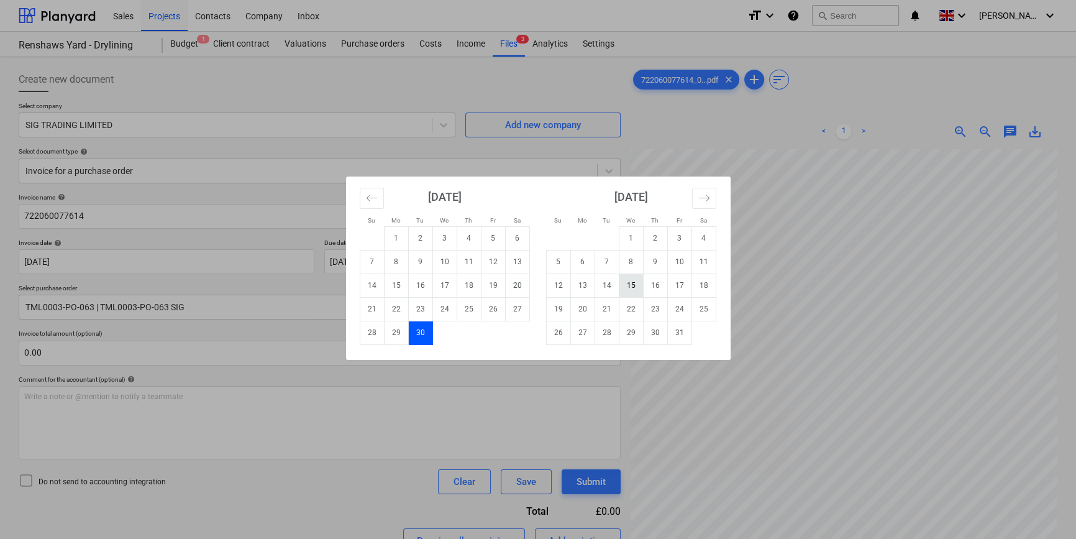
click at [628, 285] on td "15" at bounding box center [631, 285] width 24 height 24
type input "[DATE]"
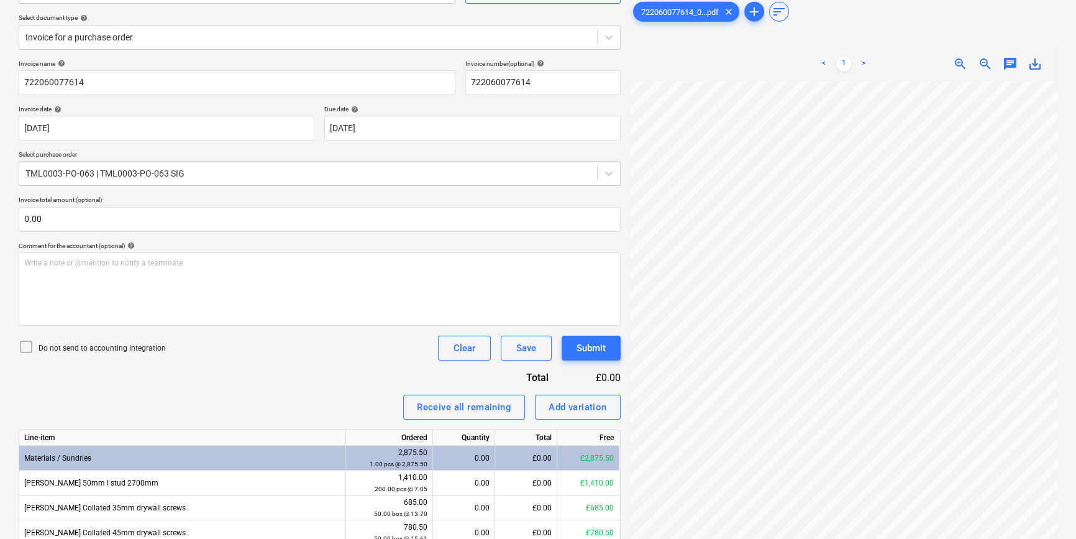
scroll to position [133, 0]
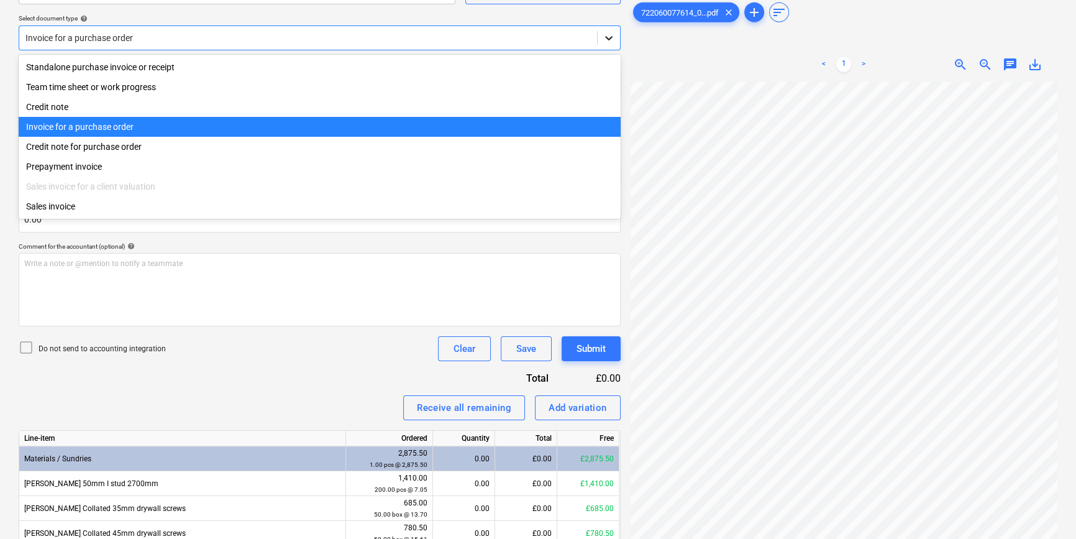
click at [605, 37] on icon at bounding box center [609, 38] width 12 height 12
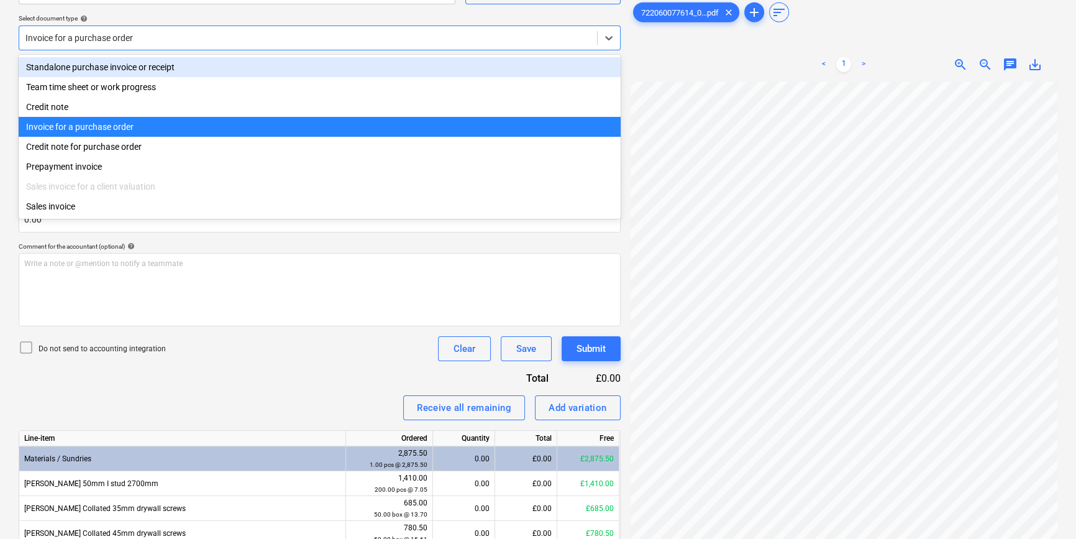
click at [602, 58] on div "Standalone purchase invoice or receipt" at bounding box center [320, 67] width 602 height 20
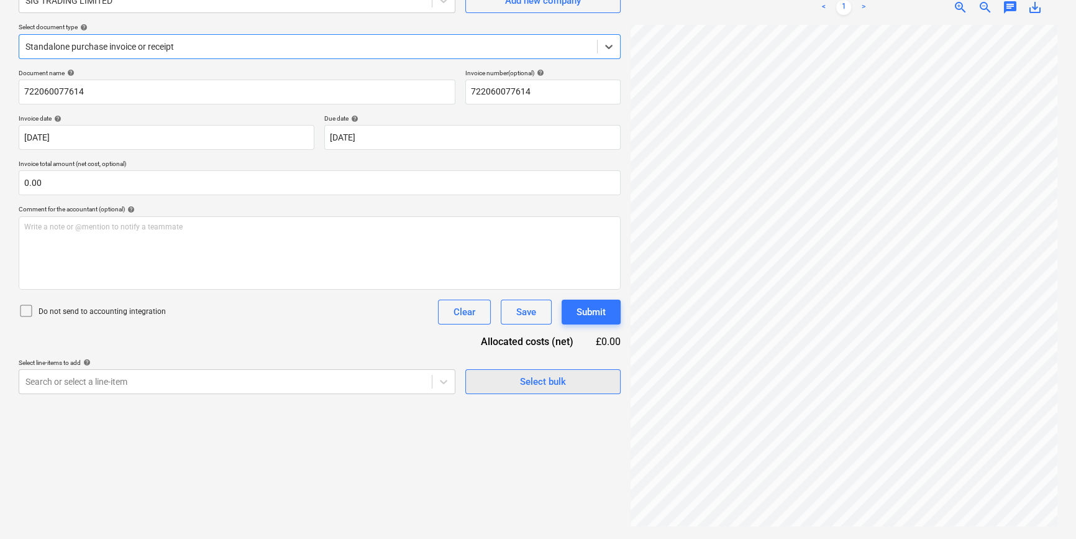
click at [491, 383] on span "Select bulk" at bounding box center [543, 382] width 124 height 16
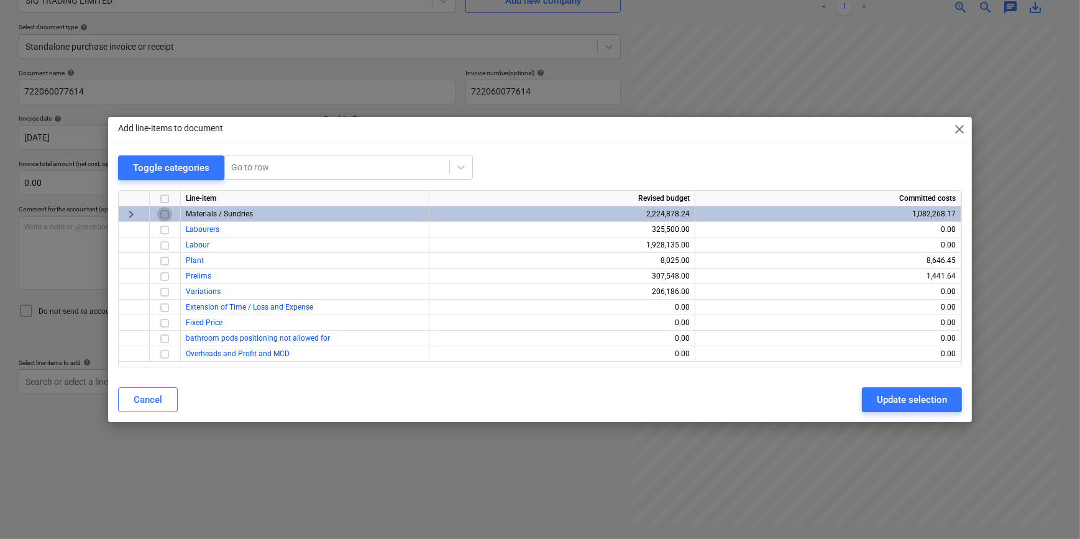
click at [164, 213] on input "checkbox" at bounding box center [164, 214] width 15 height 15
click at [858, 399] on div "Update selection" at bounding box center [912, 400] width 70 height 16
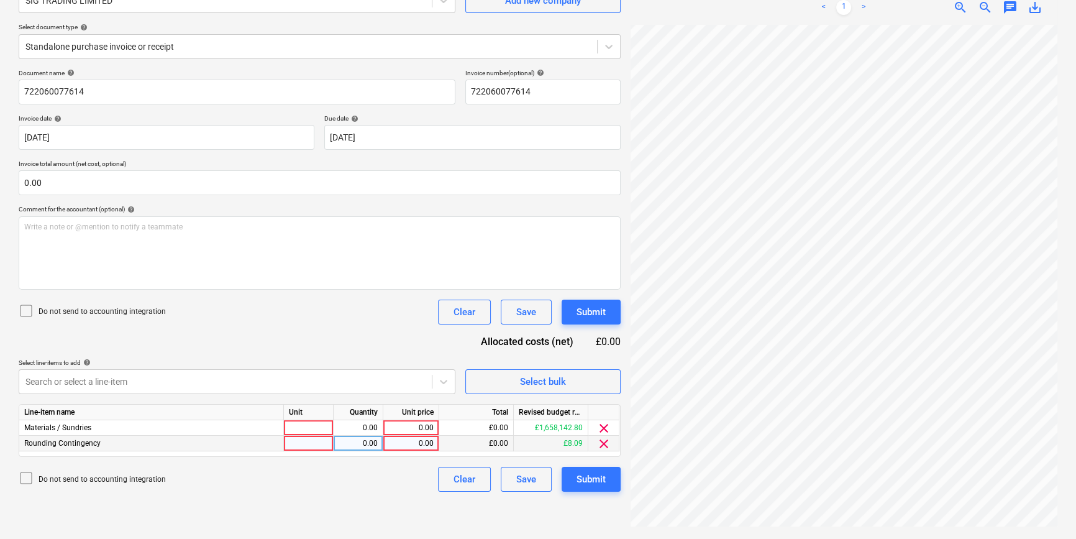
click at [604, 447] on span "clear" at bounding box center [604, 443] width 15 height 15
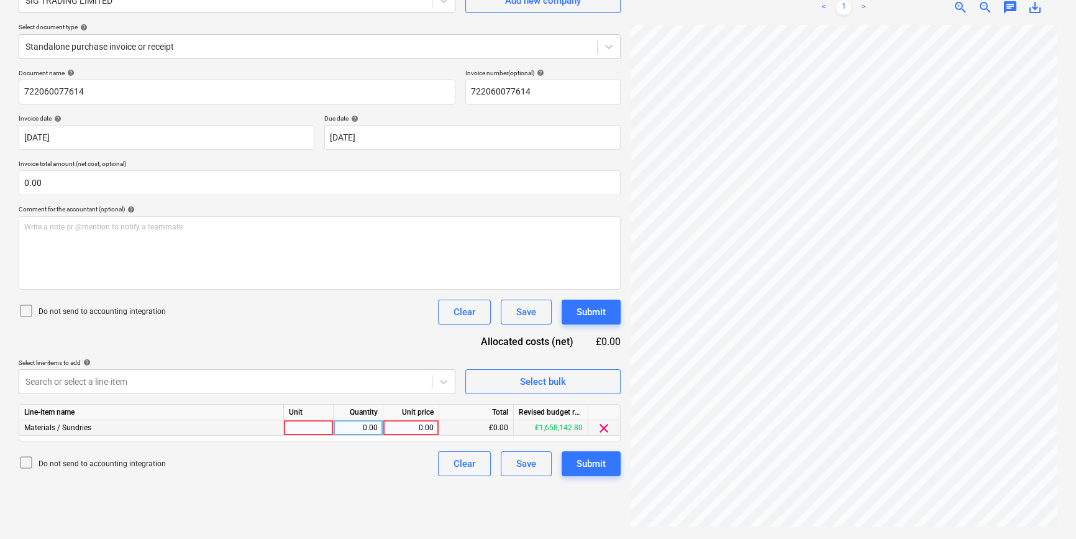
click at [329, 429] on div at bounding box center [309, 428] width 50 height 16
type input "pcs"
type input "1289.81"
click at [584, 465] on div "Submit" at bounding box center [591, 464] width 29 height 16
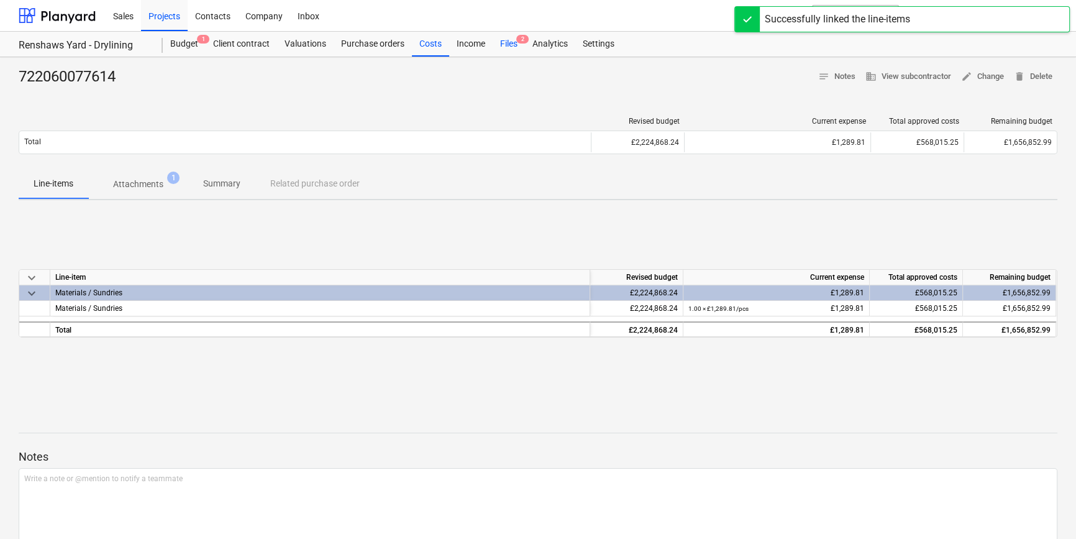
click at [512, 44] on div "Files 2" at bounding box center [509, 44] width 32 height 25
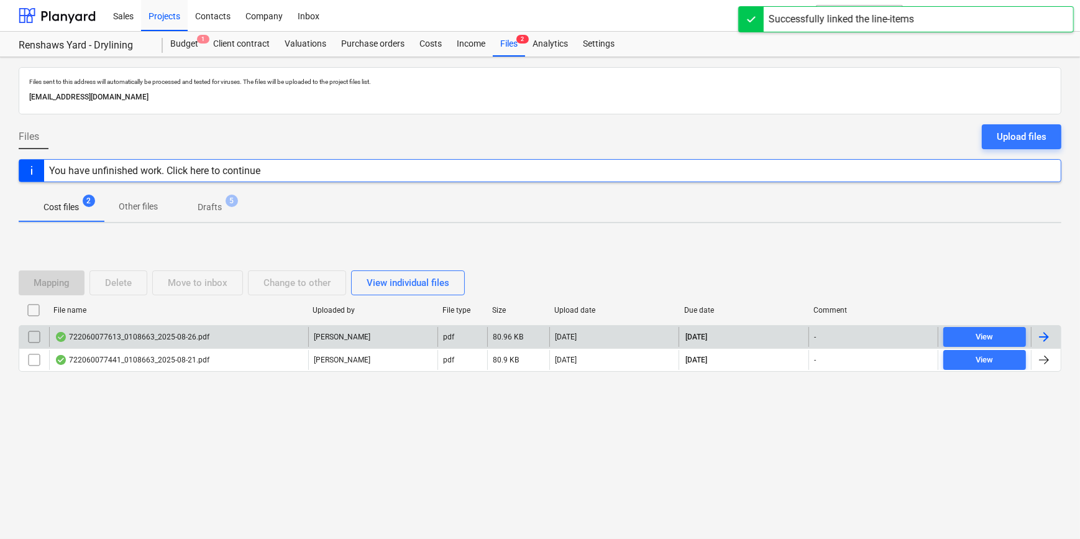
click at [858, 334] on div at bounding box center [1044, 336] width 15 height 15
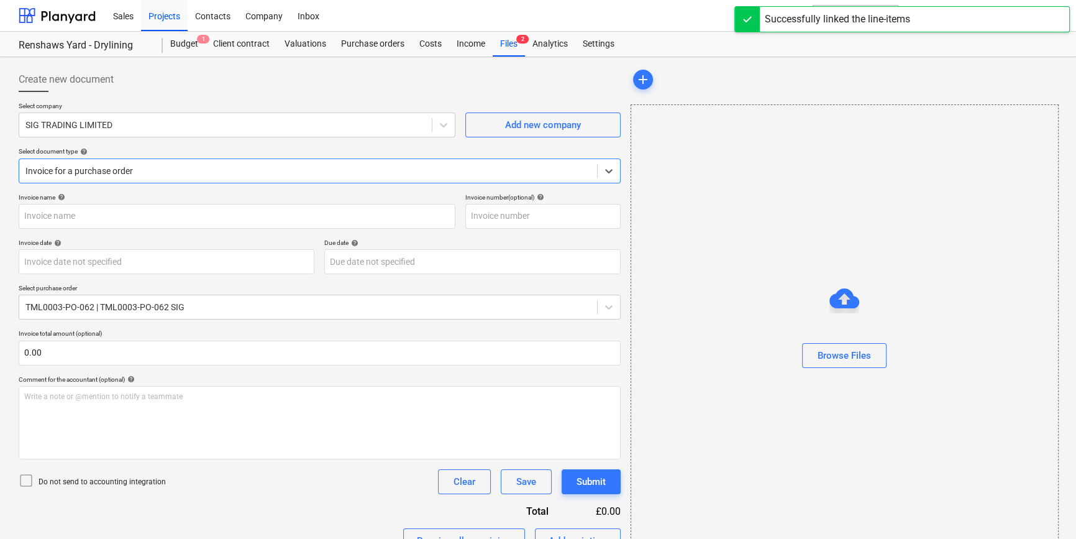
type input "722060077613"
type input "[DATE]"
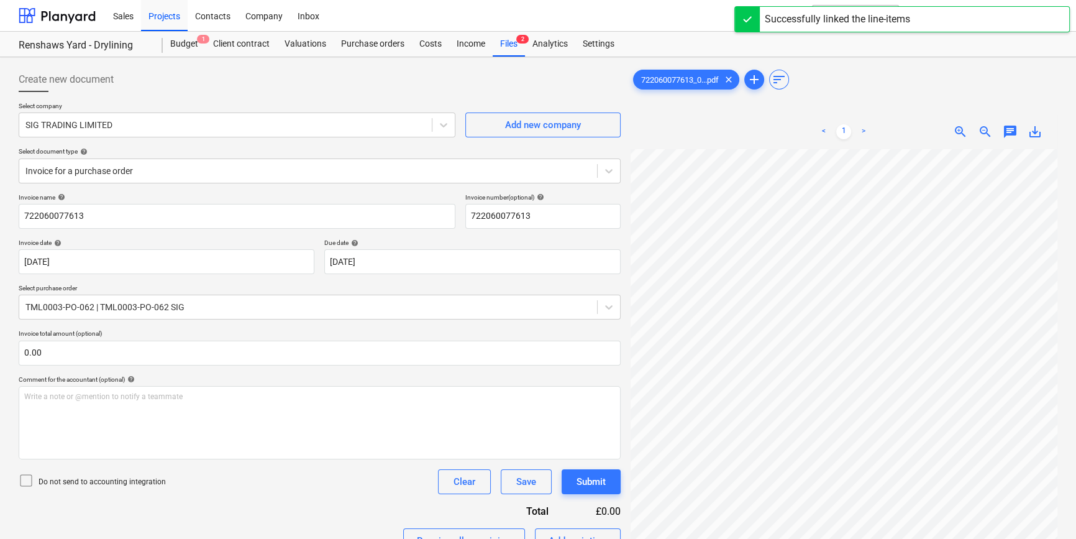
click at [858, 135] on div "< 1 > zoom_in zoom_out chat 0 save_alt" at bounding box center [844, 383] width 427 height 539
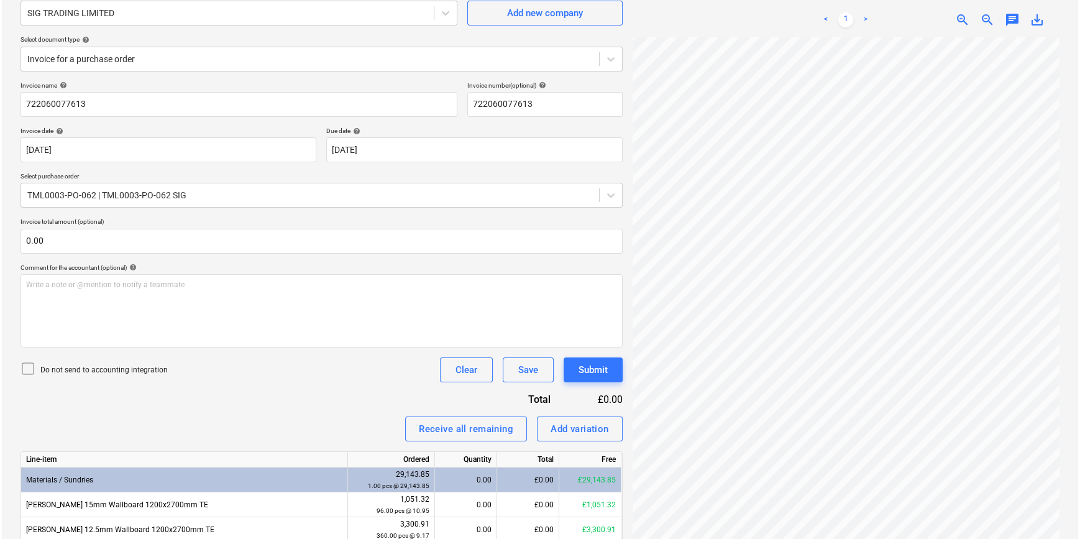
scroll to position [112, 0]
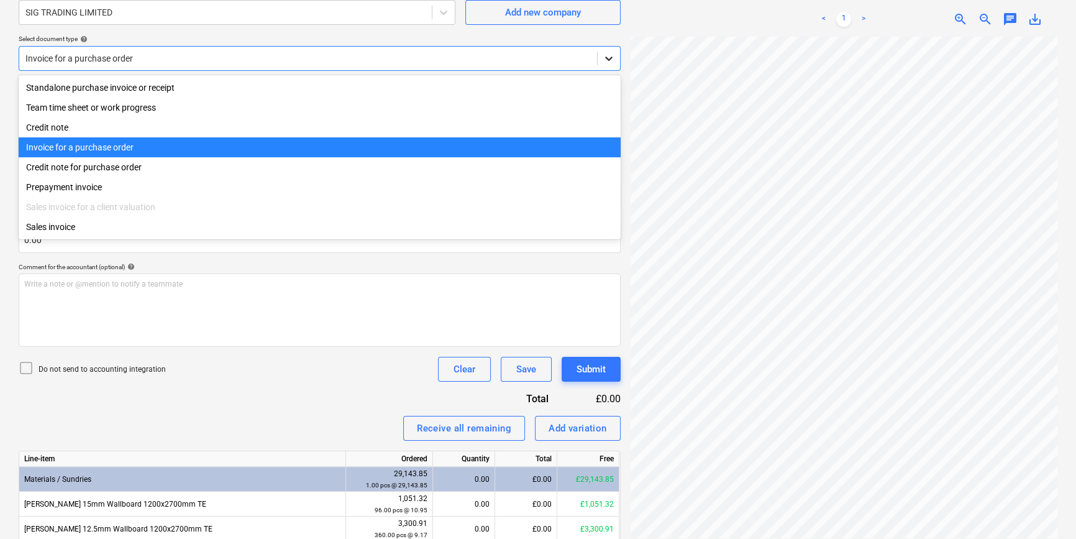
click at [612, 60] on icon at bounding box center [609, 58] width 12 height 12
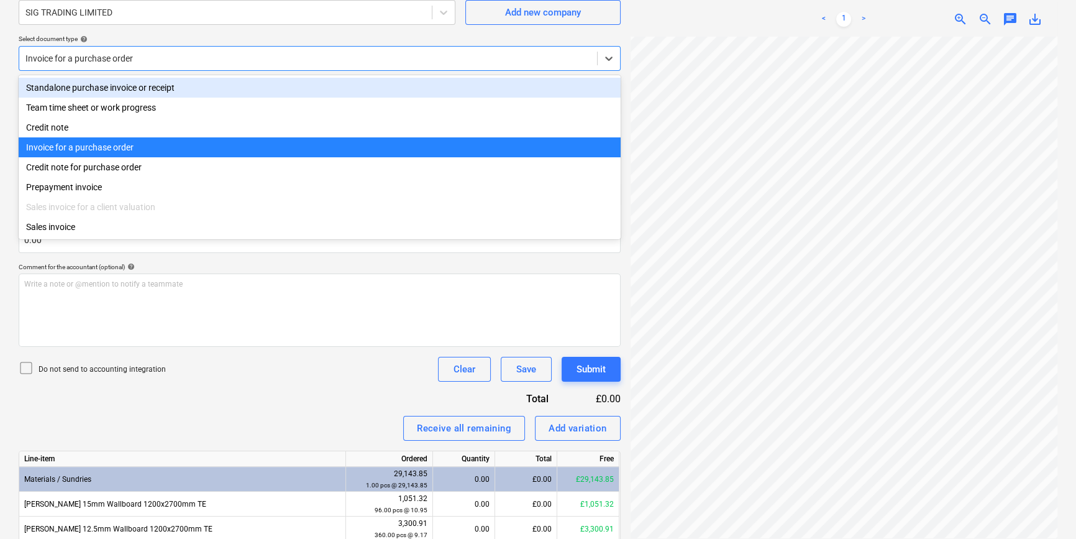
click at [579, 94] on div "Standalone purchase invoice or receipt" at bounding box center [320, 88] width 602 height 20
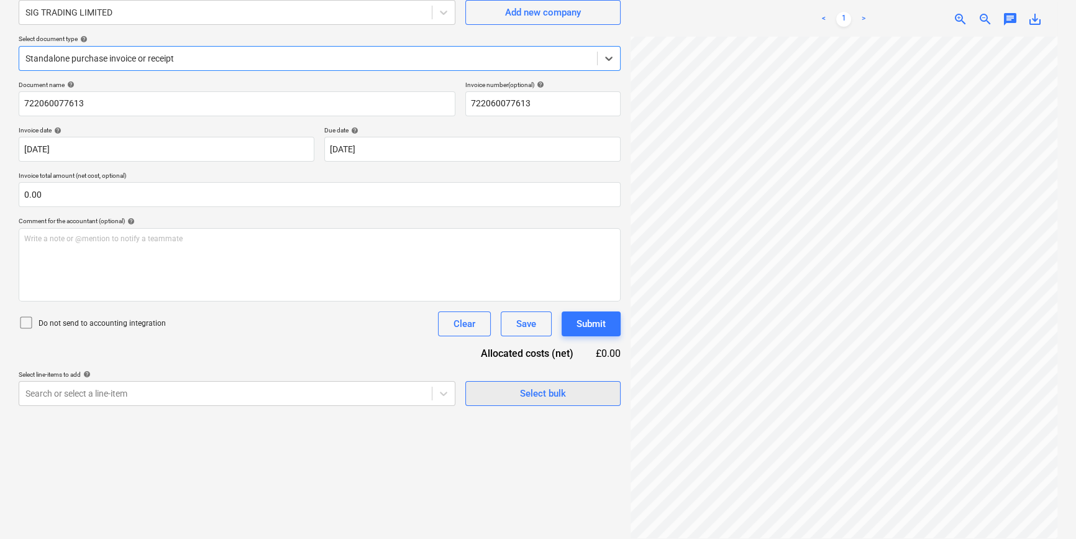
click at [507, 393] on span "Select bulk" at bounding box center [543, 393] width 124 height 16
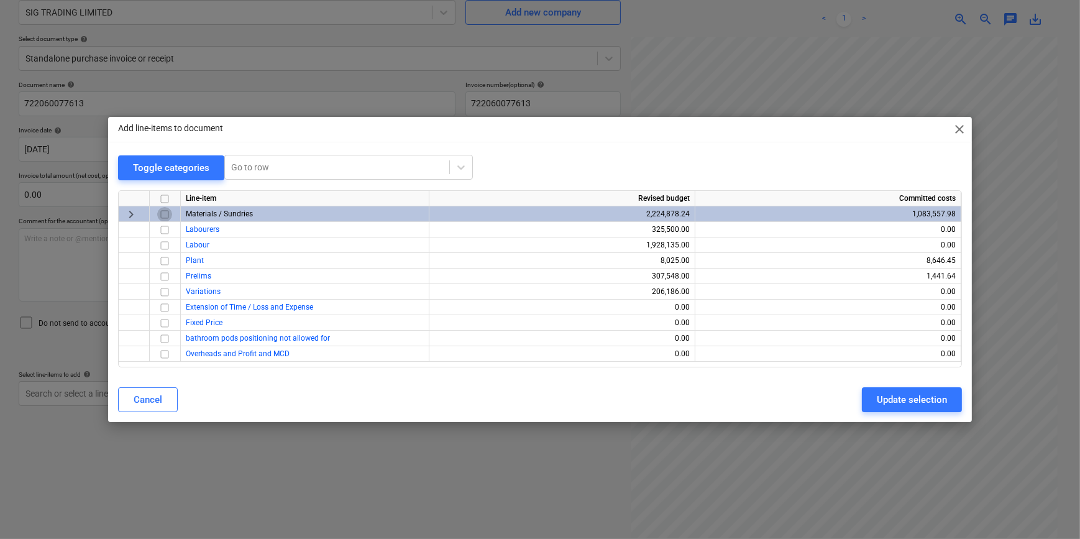
click at [163, 213] on input "checkbox" at bounding box center [164, 214] width 15 height 15
click at [858, 403] on div "Update selection" at bounding box center [912, 400] width 70 height 16
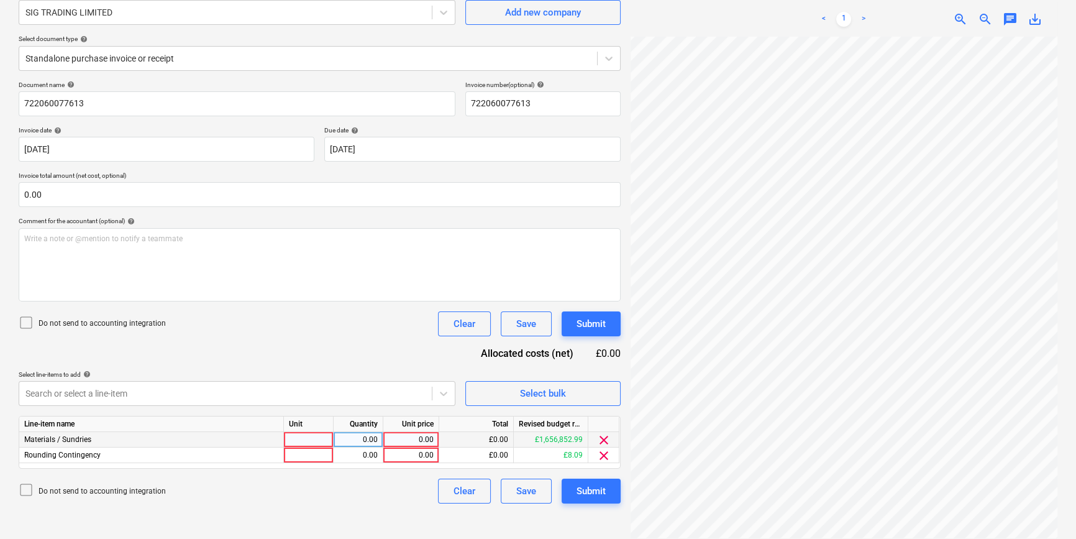
click at [306, 440] on div at bounding box center [309, 440] width 50 height 16
type input "pcs"
type input "4844.13"
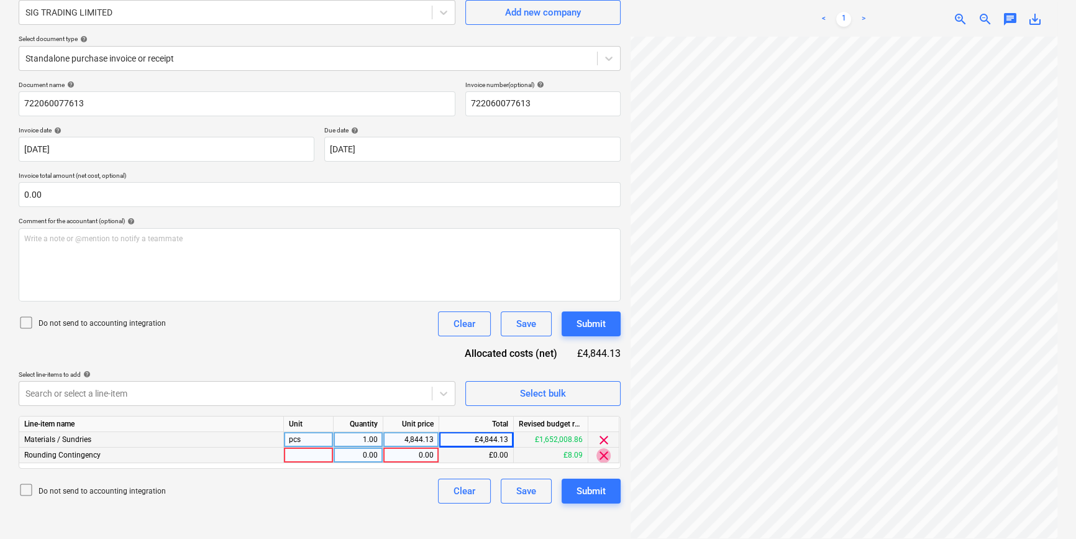
click at [606, 453] on span "clear" at bounding box center [604, 455] width 15 height 15
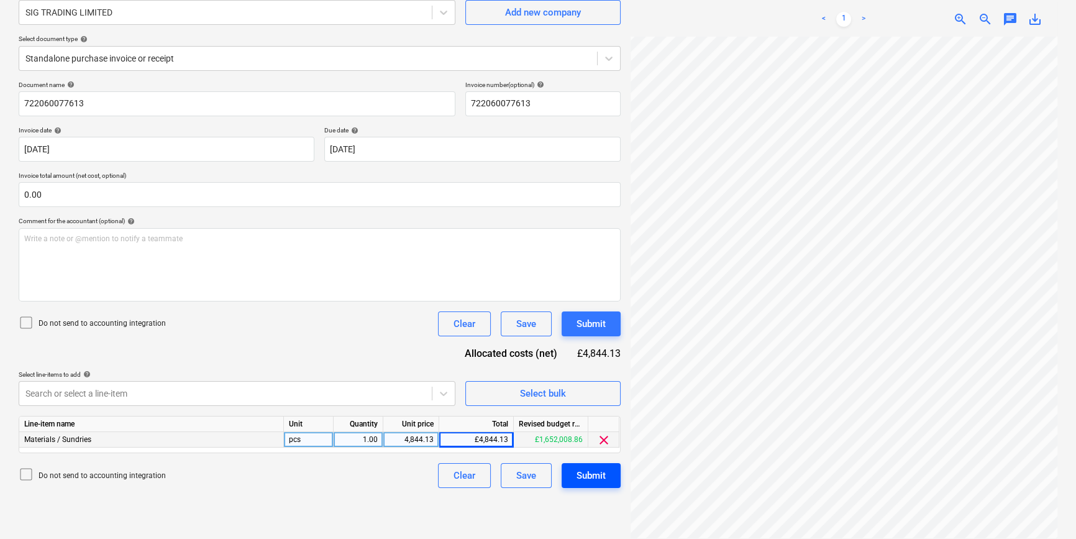
click at [598, 474] on div "Submit" at bounding box center [591, 475] width 29 height 16
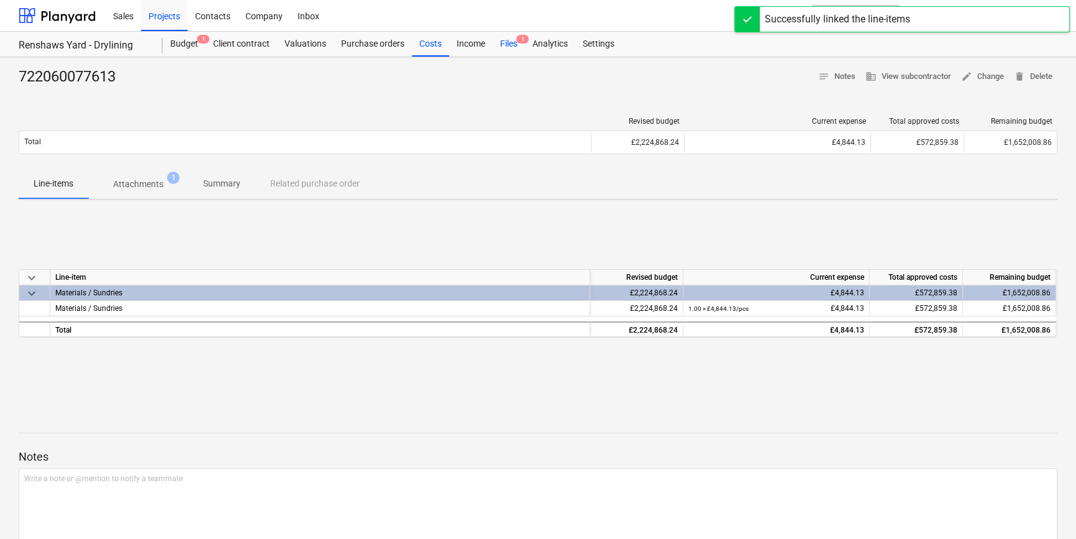
click at [508, 44] on div "Files 1" at bounding box center [509, 44] width 32 height 25
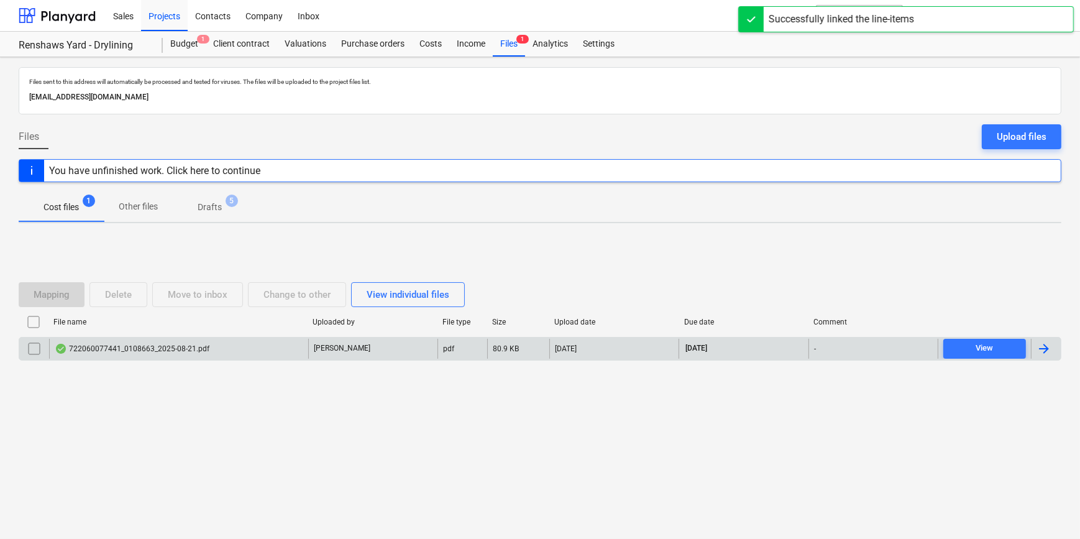
click at [858, 344] on div at bounding box center [1044, 348] width 15 height 15
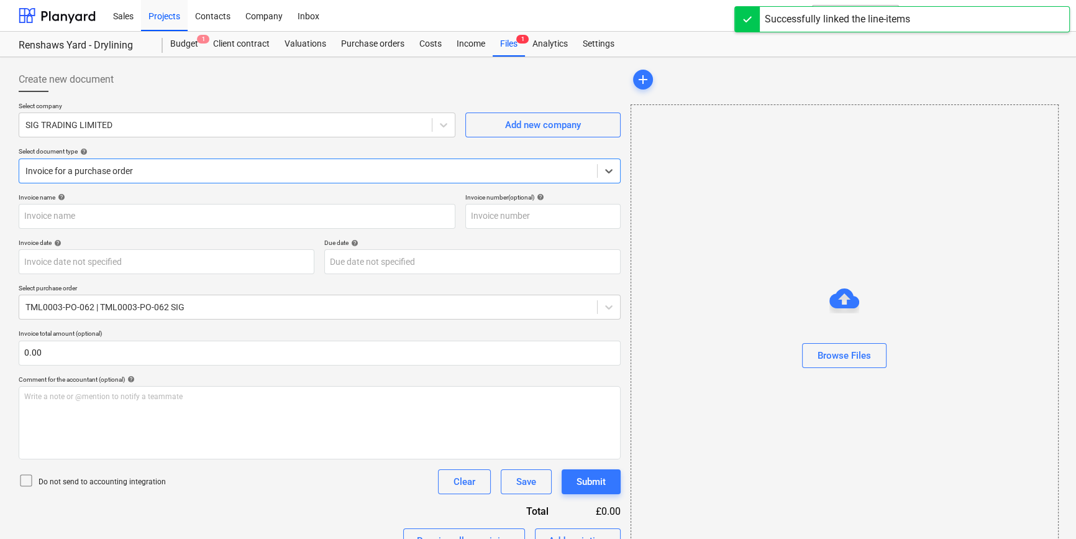
type input "722060077441"
type input "[DATE]"
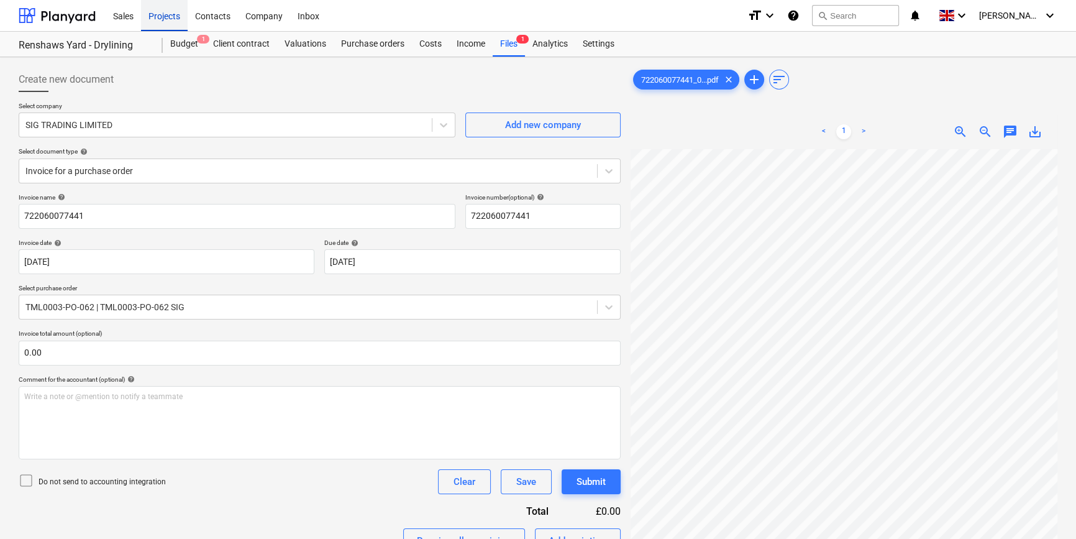
click at [160, 17] on div "Projects" at bounding box center [164, 15] width 47 height 32
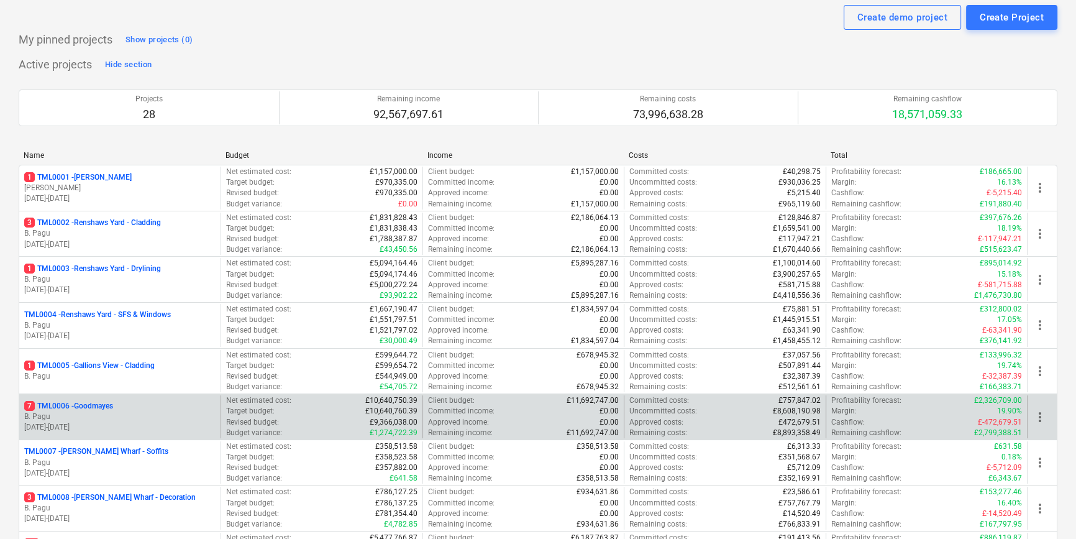
scroll to position [56, 0]
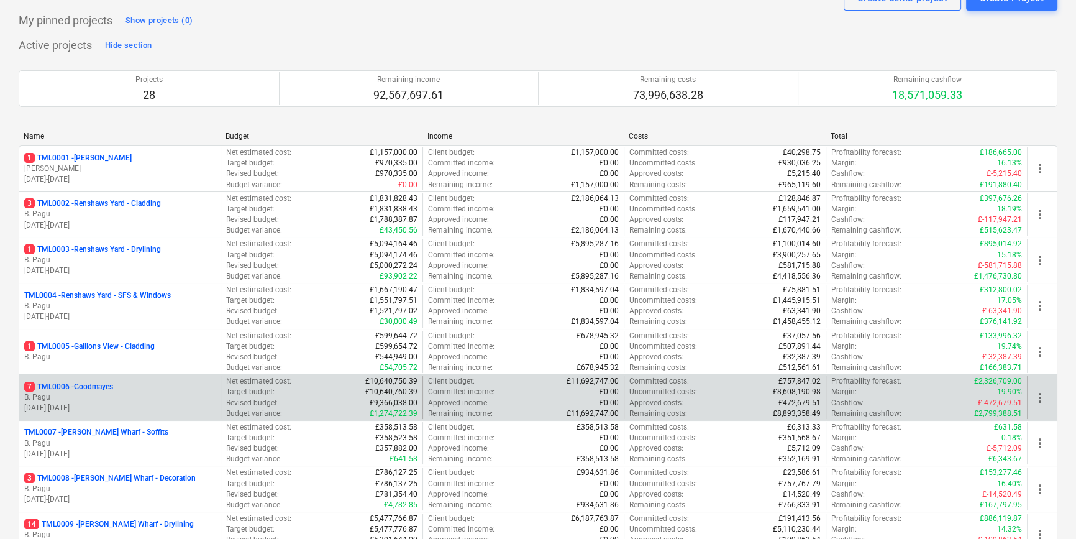
click at [150, 403] on p "[DATE] - [DATE]" at bounding box center [119, 408] width 191 height 11
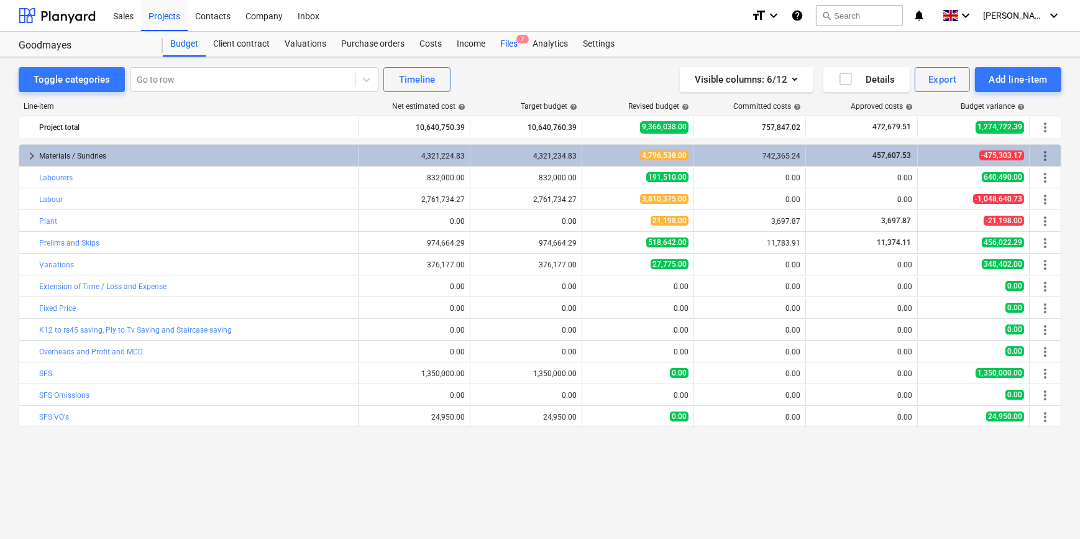
click at [500, 41] on div "Files 7" at bounding box center [509, 44] width 32 height 25
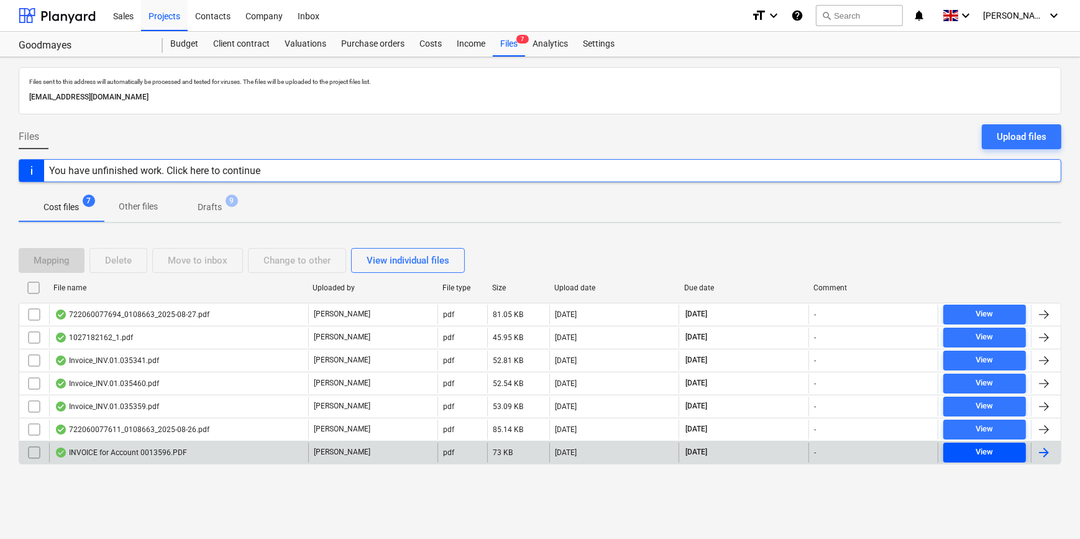
click at [858, 456] on span "View" at bounding box center [984, 452] width 73 height 14
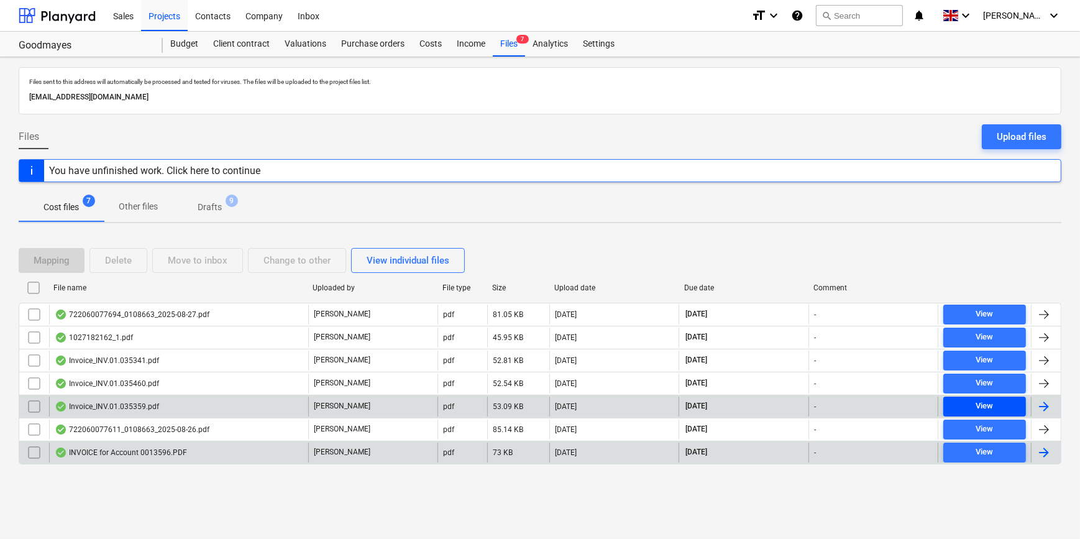
click at [858, 409] on span "View" at bounding box center [984, 406] width 73 height 14
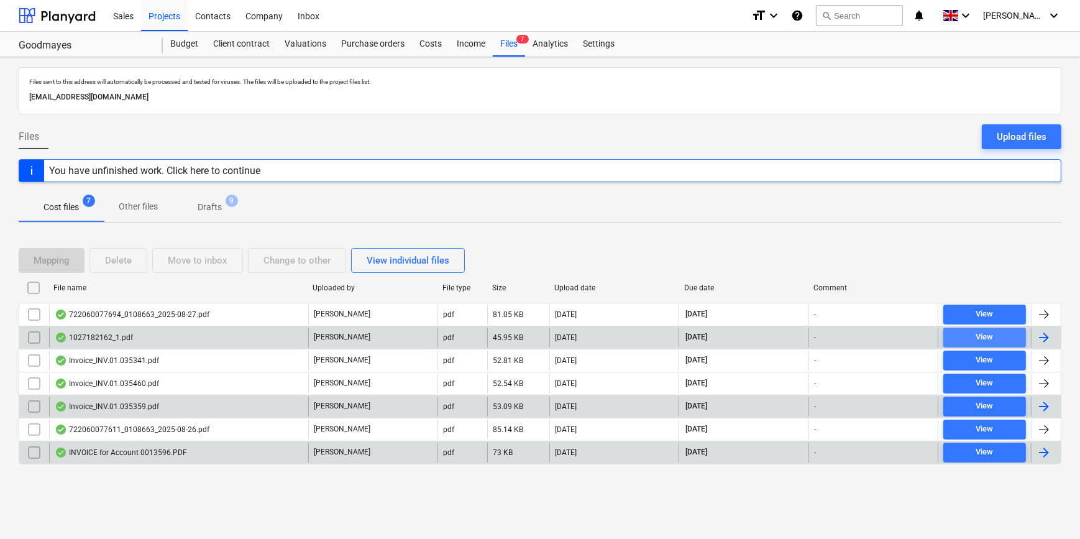
click at [858, 337] on span "View" at bounding box center [984, 337] width 73 height 14
click at [154, 17] on div "Projects" at bounding box center [164, 15] width 47 height 32
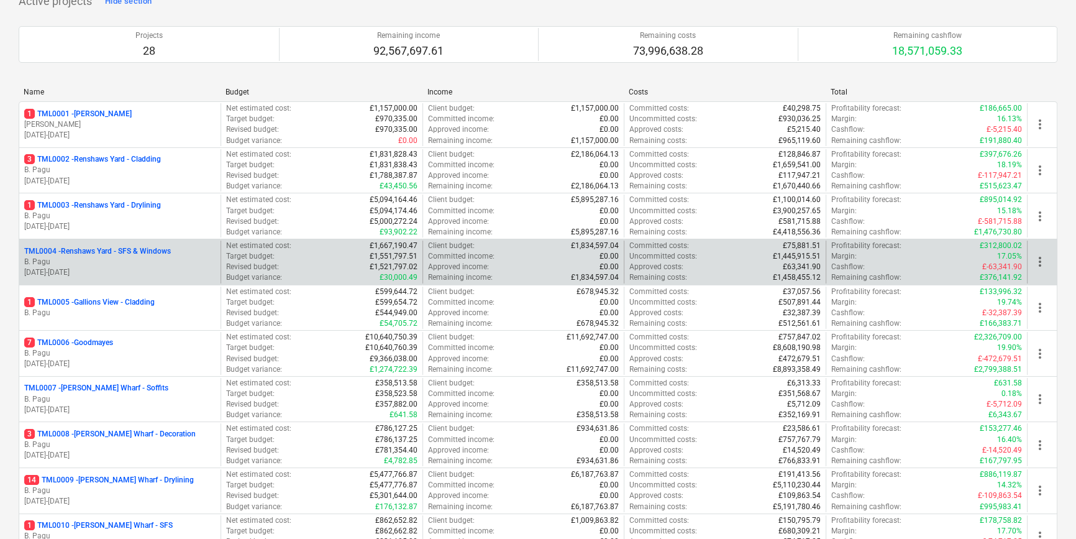
scroll to position [112, 0]
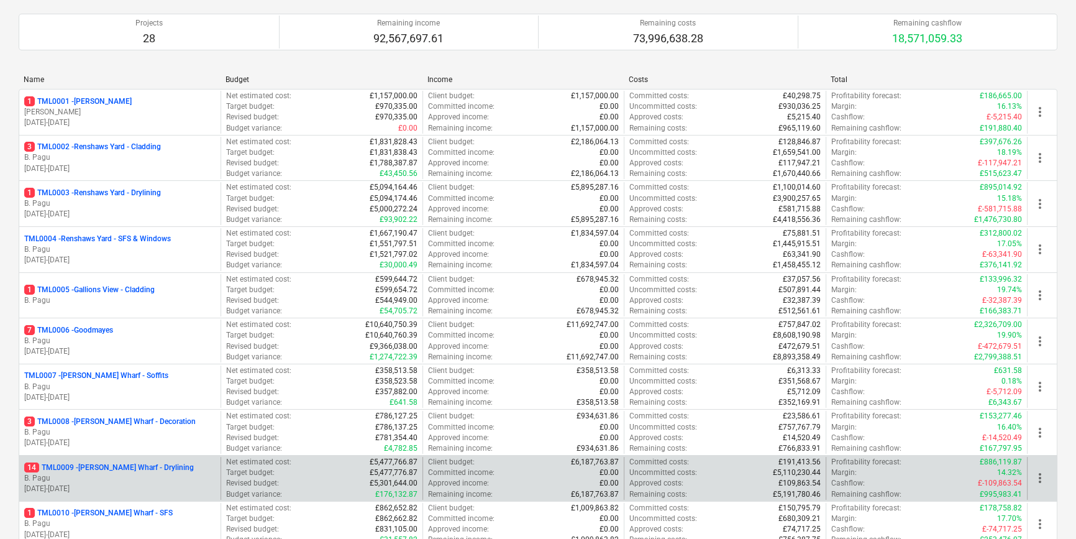
click at [159, 466] on p "14 TML0009 - [PERSON_NAME] Wharf - Drylining" at bounding box center [109, 467] width 170 height 11
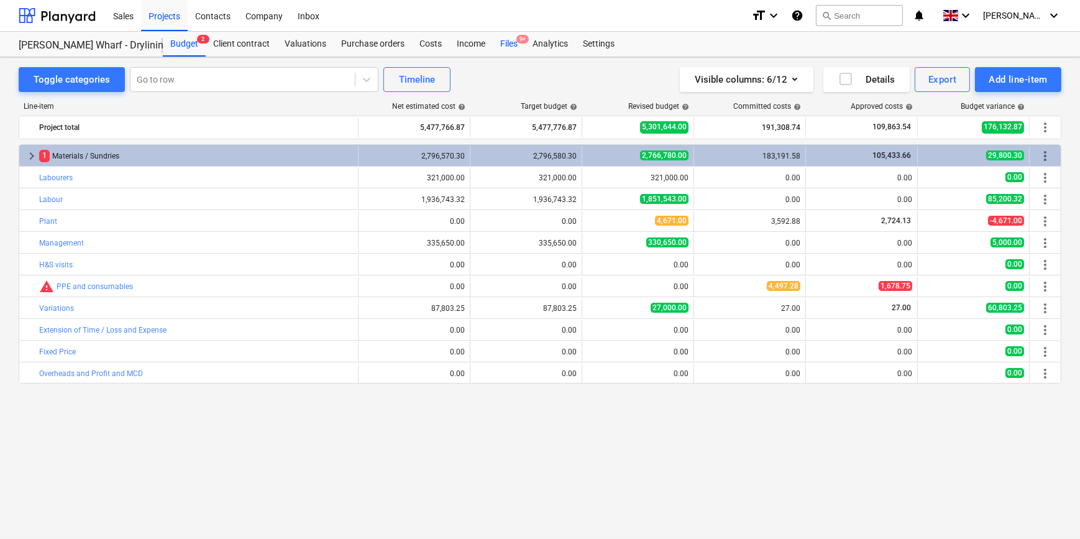
click at [501, 45] on div "Files 9+" at bounding box center [509, 44] width 32 height 25
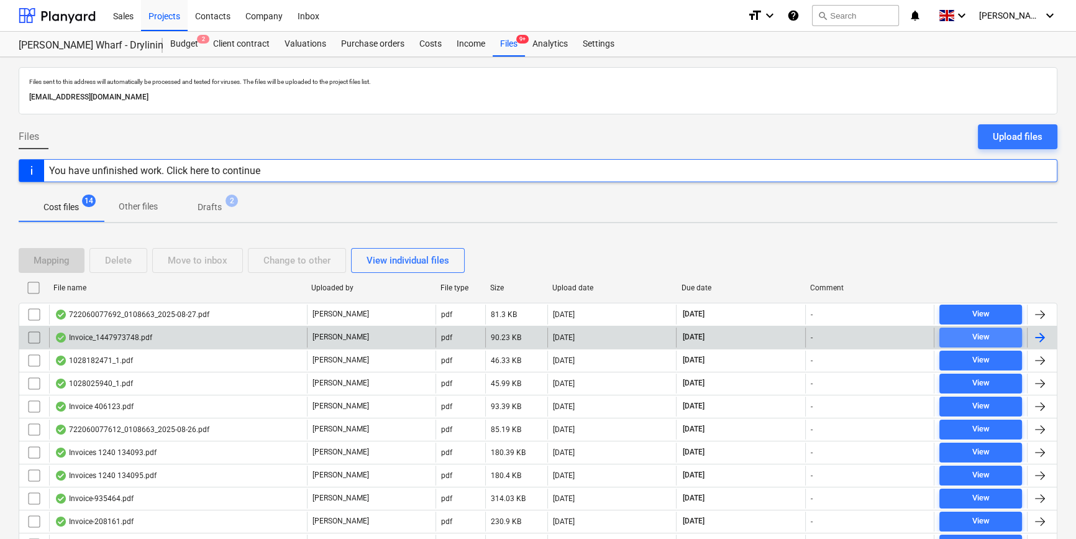
click at [858, 337] on span "View" at bounding box center [981, 337] width 73 height 14
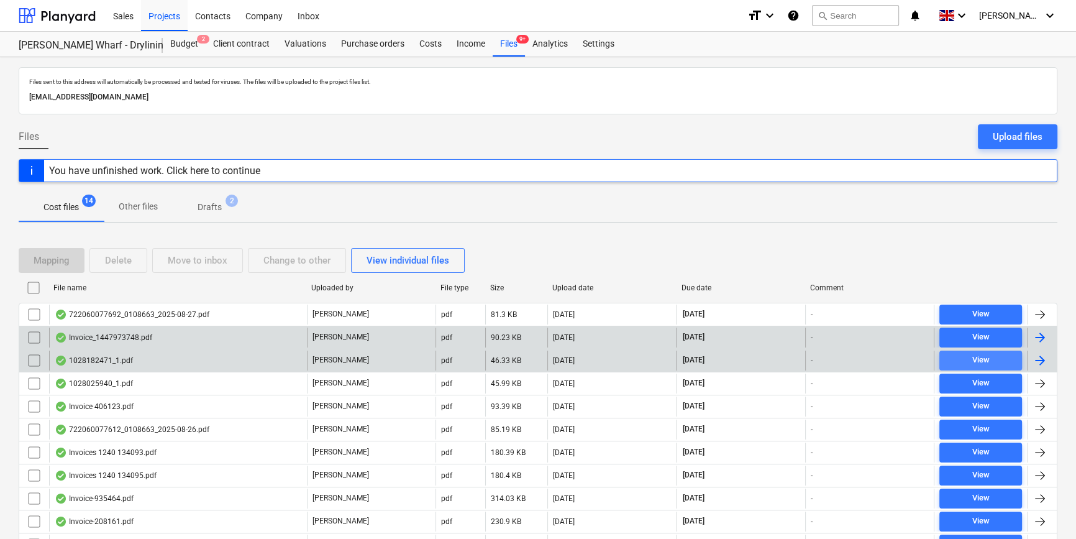
click at [858, 361] on span "View" at bounding box center [981, 360] width 73 height 14
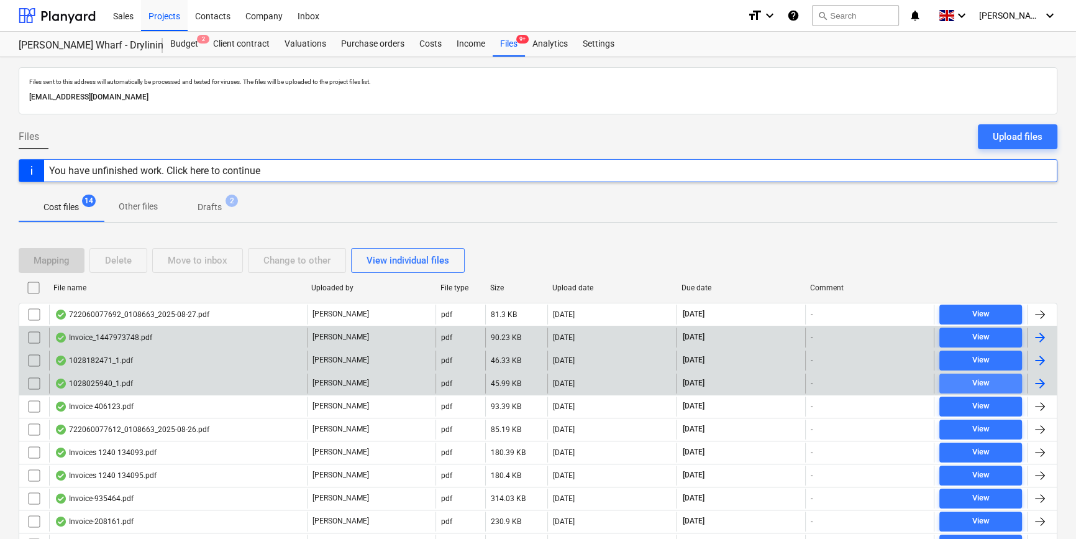
click at [858, 379] on span "View" at bounding box center [981, 383] width 73 height 14
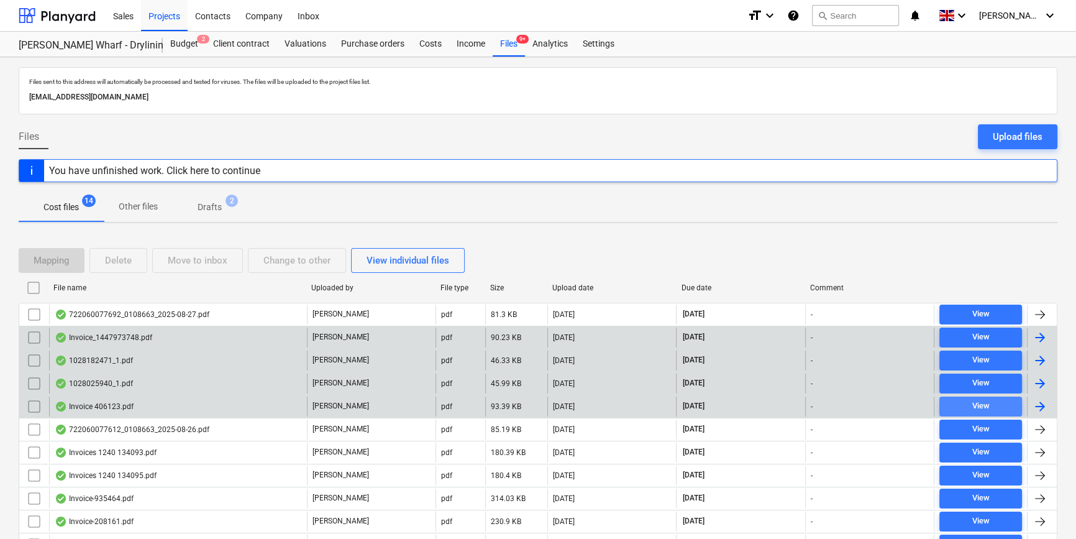
click at [858, 401] on span "View" at bounding box center [981, 406] width 73 height 14
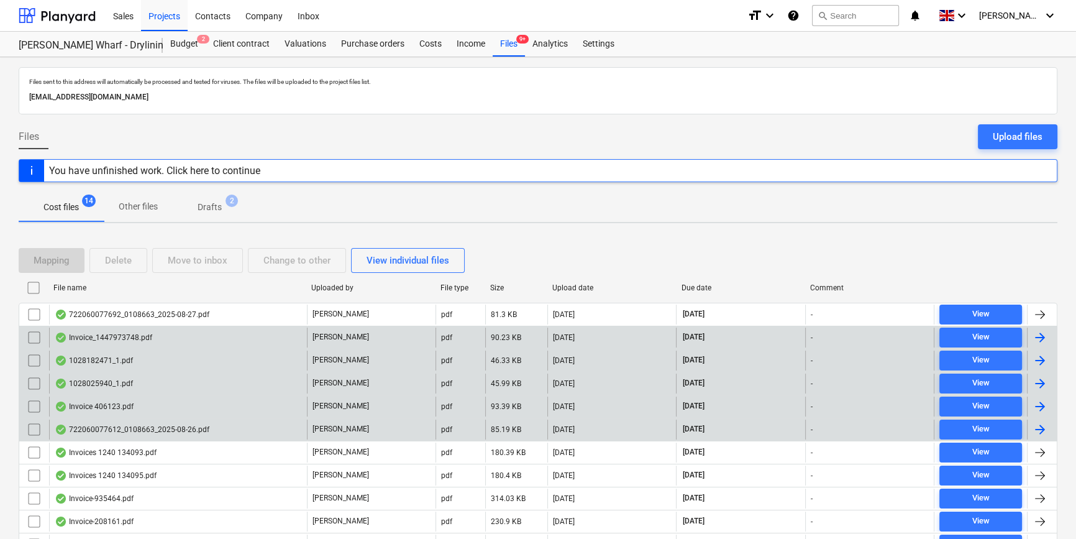
click at [858, 424] on div at bounding box center [1042, 430] width 30 height 20
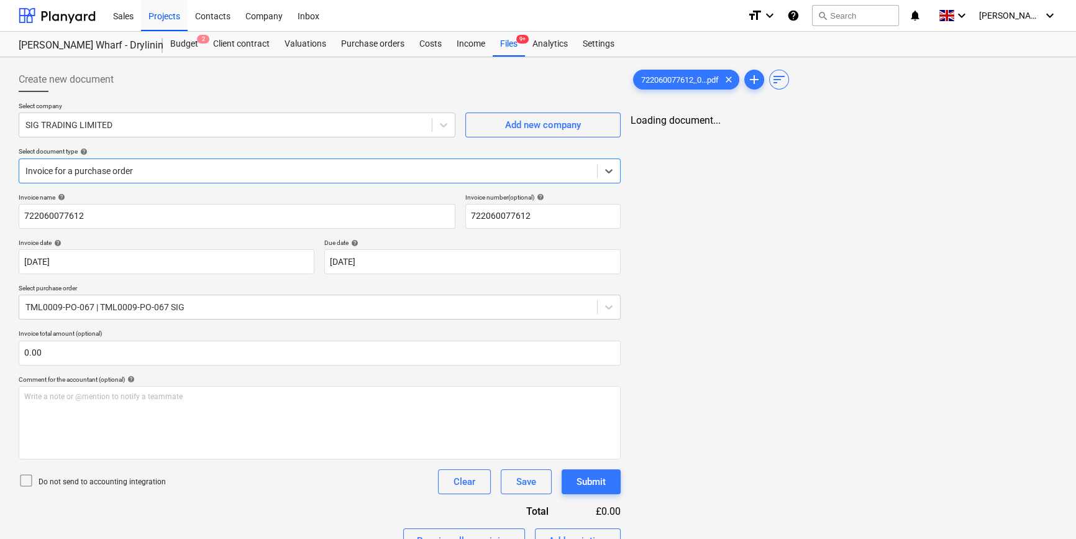
type input "722060077612"
type input "[DATE]"
click at [505, 45] on div "Files 9+" at bounding box center [509, 44] width 32 height 25
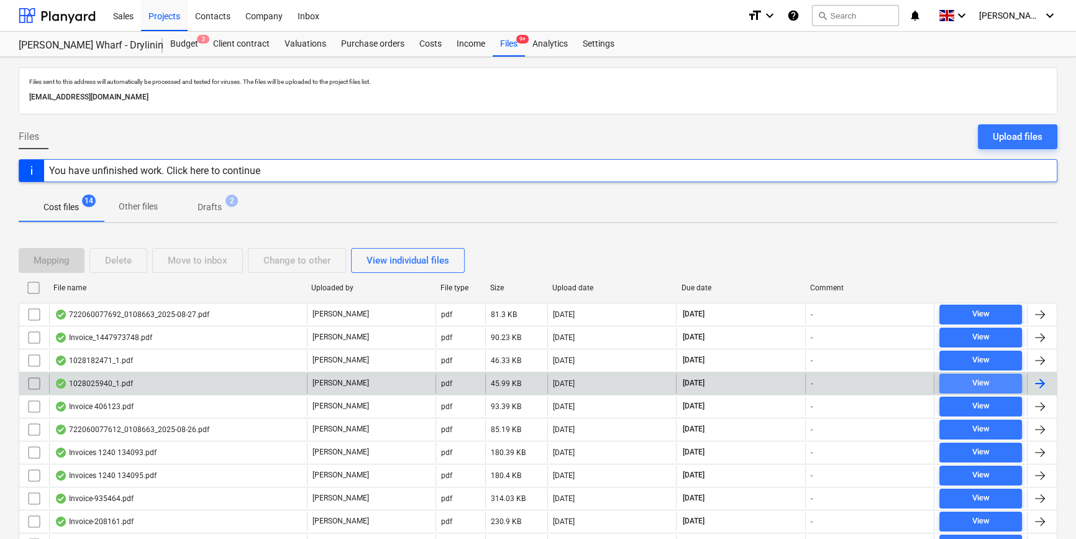
click at [858, 380] on span "View" at bounding box center [981, 383] width 73 height 14
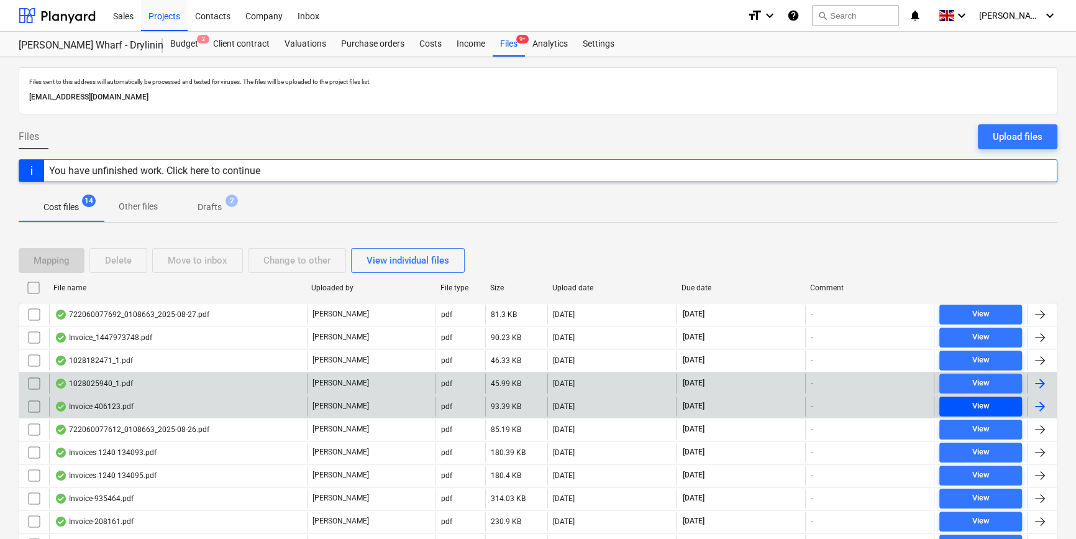
click at [858, 403] on span "View" at bounding box center [981, 406] width 73 height 14
click at [858, 410] on div at bounding box center [1040, 406] width 15 height 15
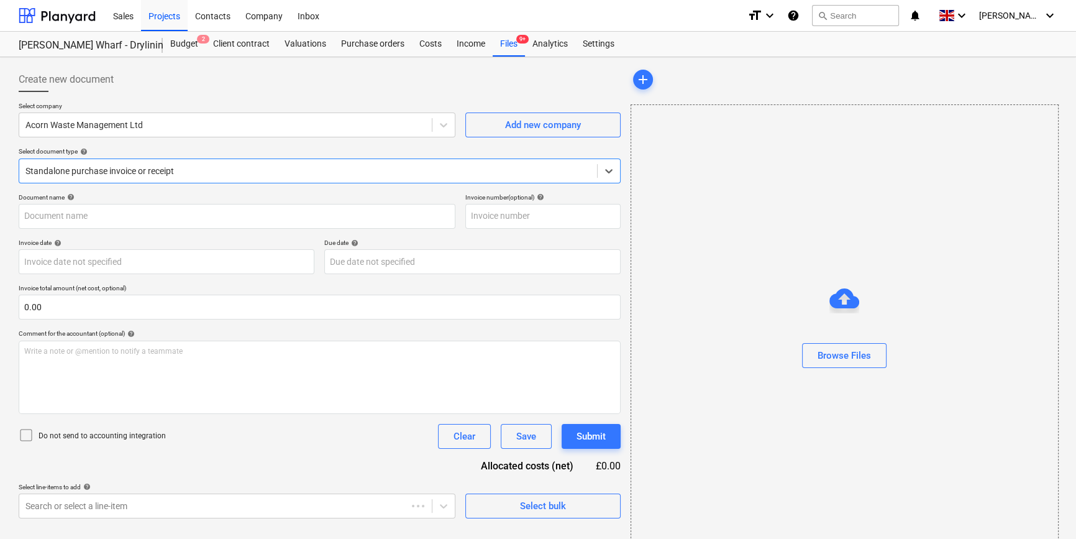
type input "406123"
type input "[DATE]"
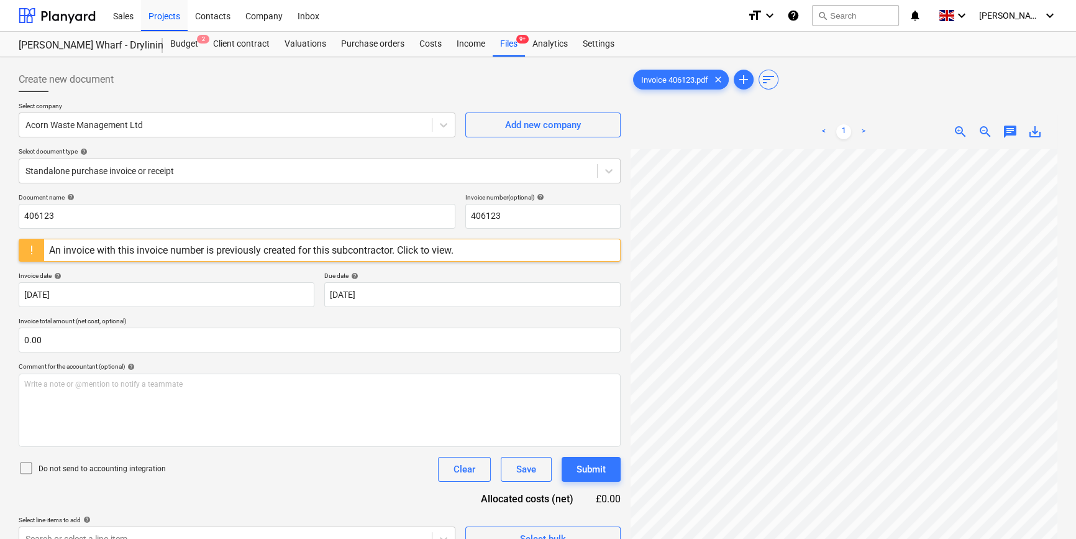
scroll to position [20, 0]
click at [672, 84] on span "Invoice 406123.pdf" at bounding box center [675, 79] width 82 height 9
click at [155, 252] on div "An invoice with this invoice number is previously created for this subcontracto…" at bounding box center [251, 250] width 405 height 12
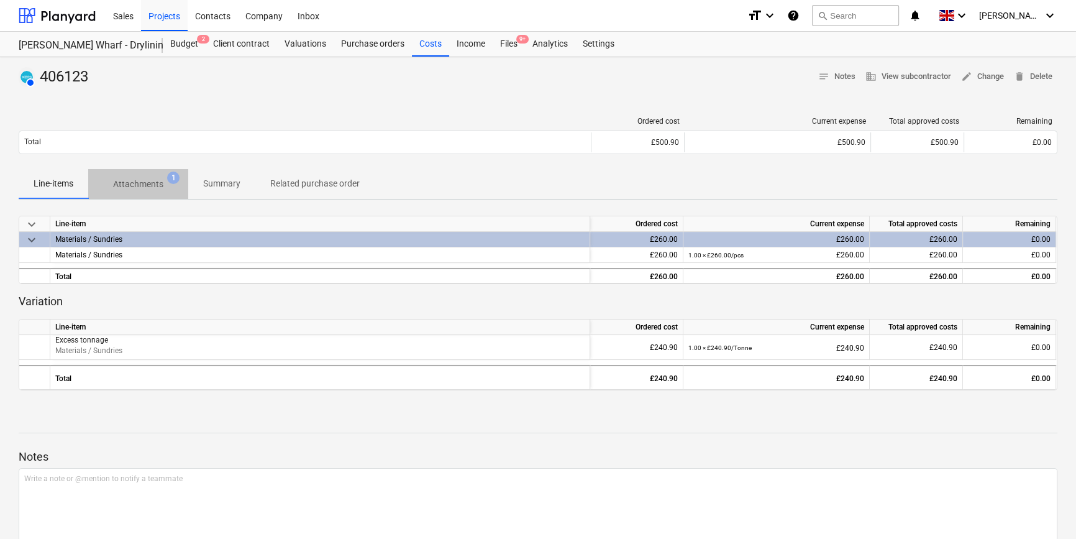
click at [147, 187] on p "Attachments" at bounding box center [138, 184] width 50 height 13
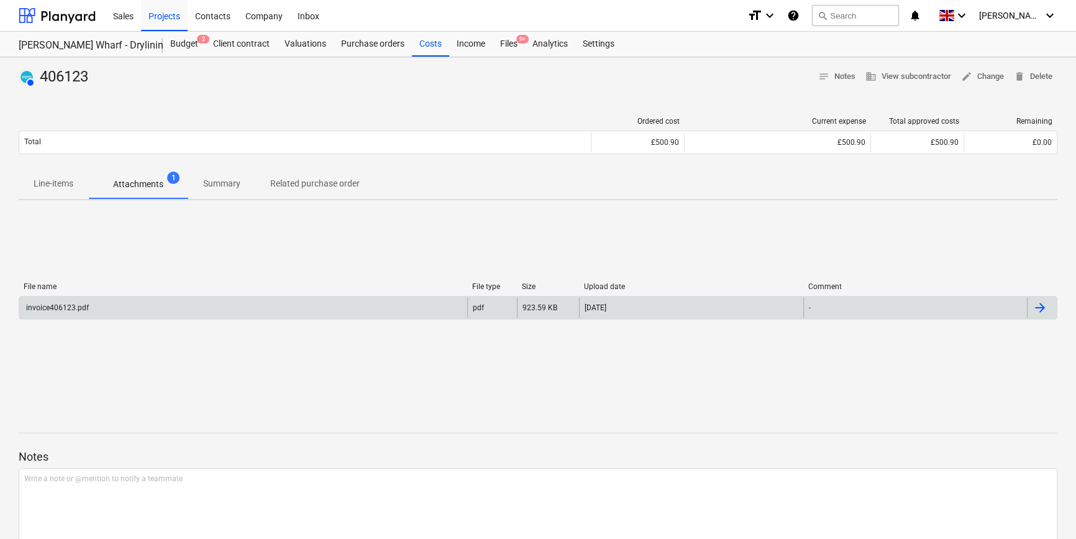
click at [858, 309] on div at bounding box center [1040, 307] width 15 height 15
click at [508, 44] on div "Files 9+" at bounding box center [509, 44] width 32 height 25
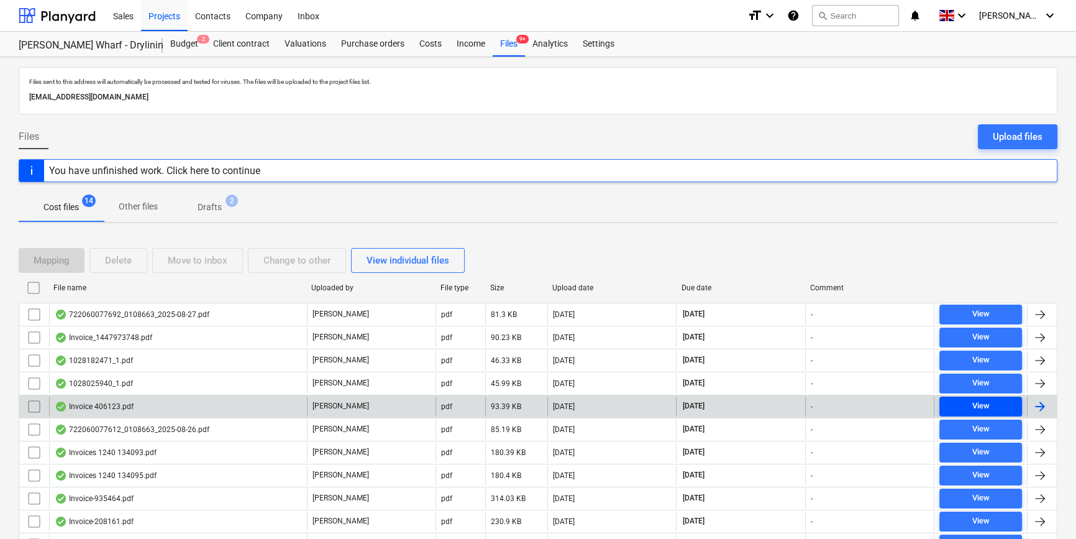
click at [858, 403] on span "View" at bounding box center [981, 406] width 73 height 14
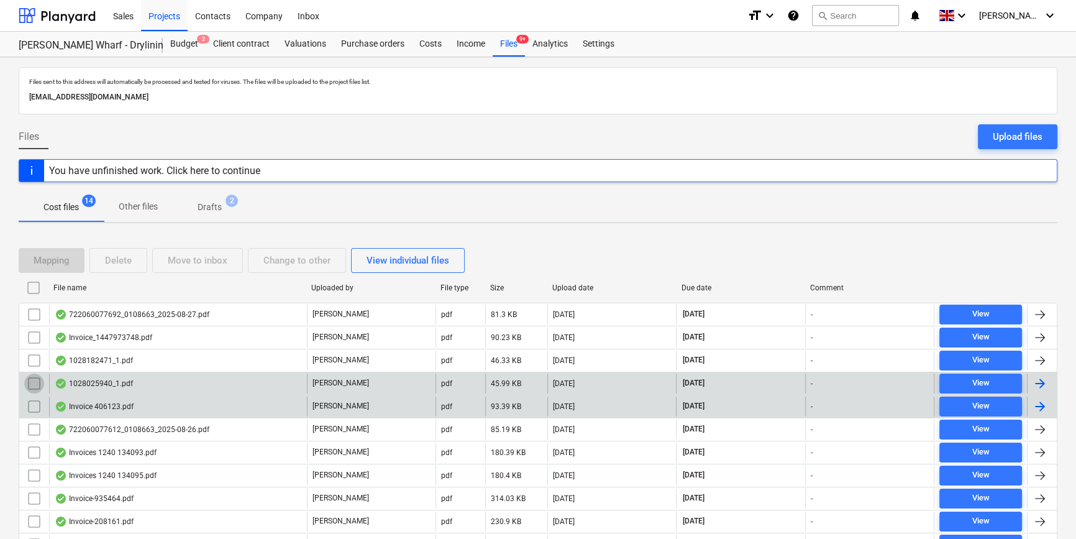
click at [36, 383] on input "checkbox" at bounding box center [34, 384] width 20 height 20
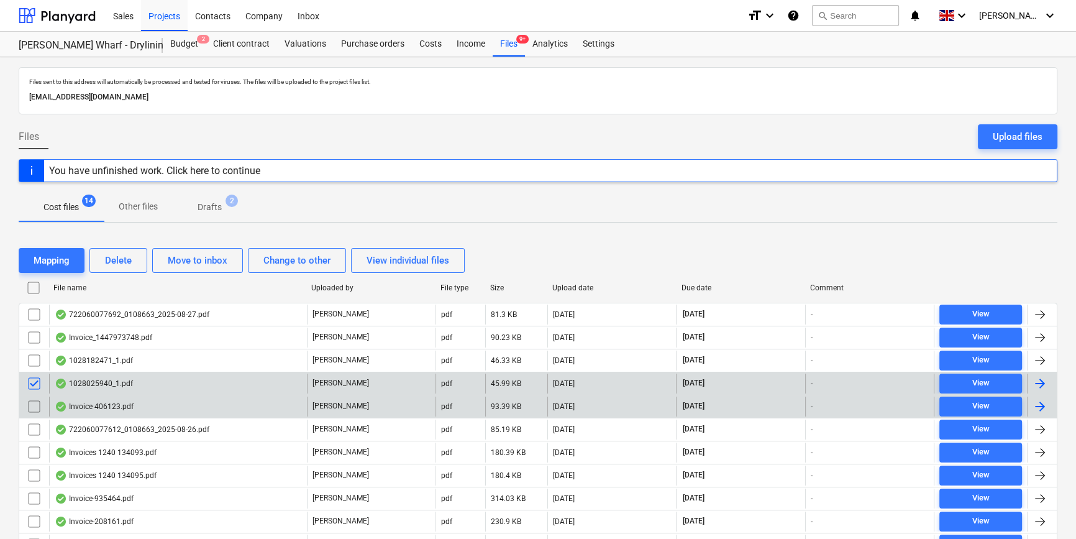
click at [35, 380] on input "checkbox" at bounding box center [34, 384] width 20 height 20
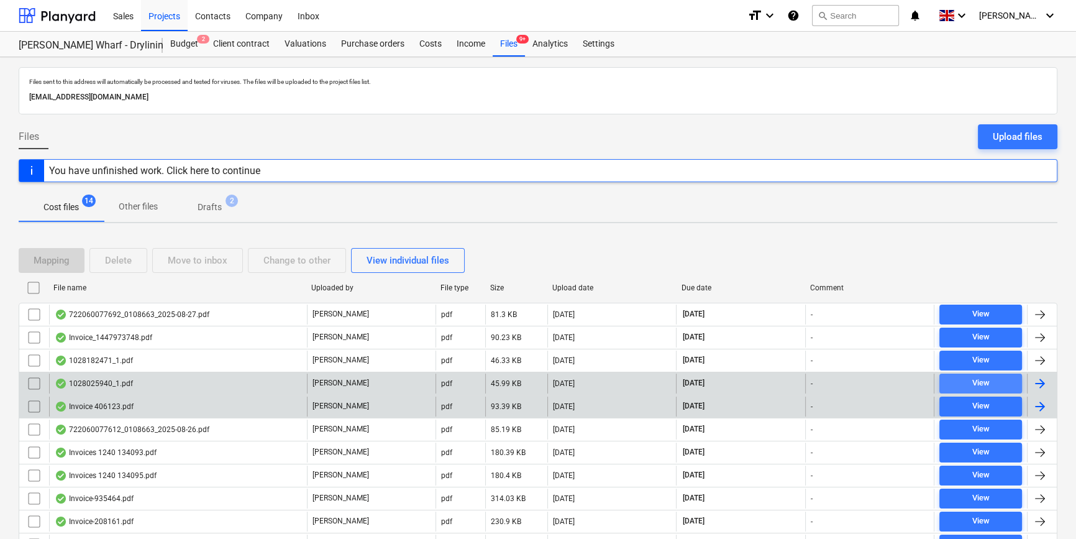
click at [858, 384] on div "View" at bounding box center [980, 383] width 17 height 14
click at [858, 401] on div "View" at bounding box center [980, 406] width 17 height 14
click at [37, 405] on input "checkbox" at bounding box center [34, 407] width 20 height 20
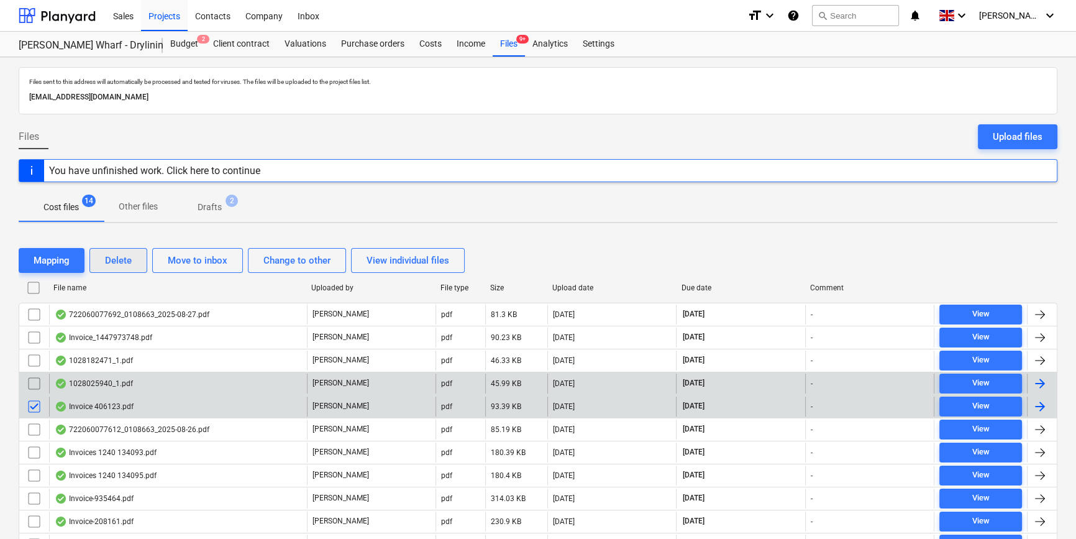
click at [129, 260] on div "Delete" at bounding box center [118, 260] width 27 height 16
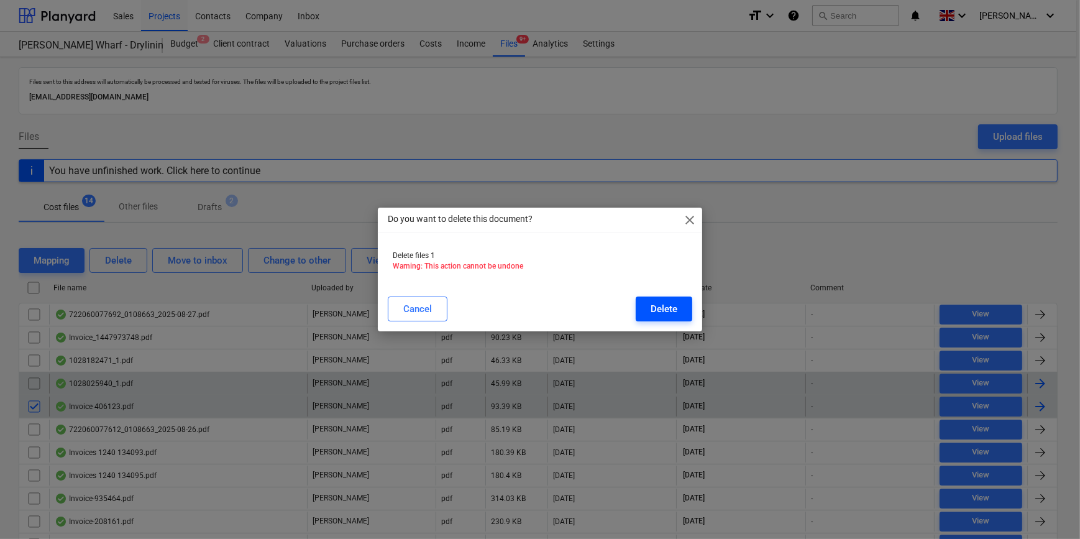
click at [663, 308] on div "Delete" at bounding box center [664, 309] width 27 height 16
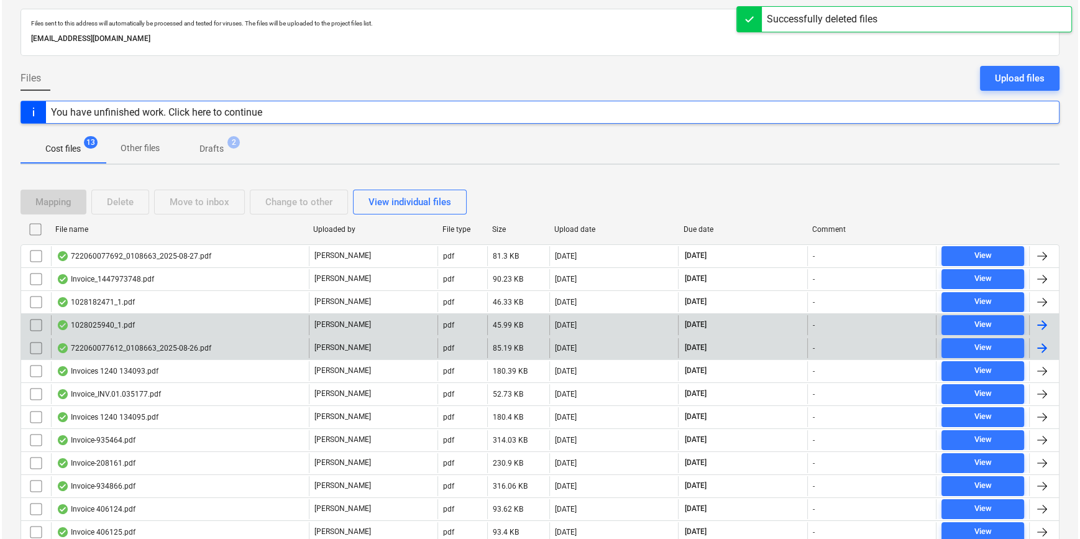
scroll to position [106, 0]
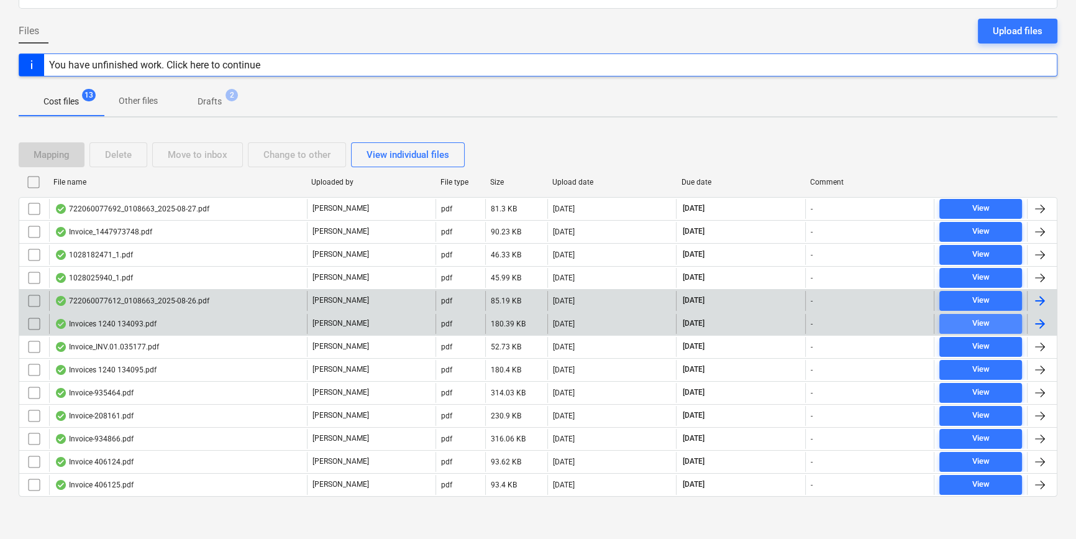
click at [858, 324] on div "View" at bounding box center [980, 323] width 17 height 14
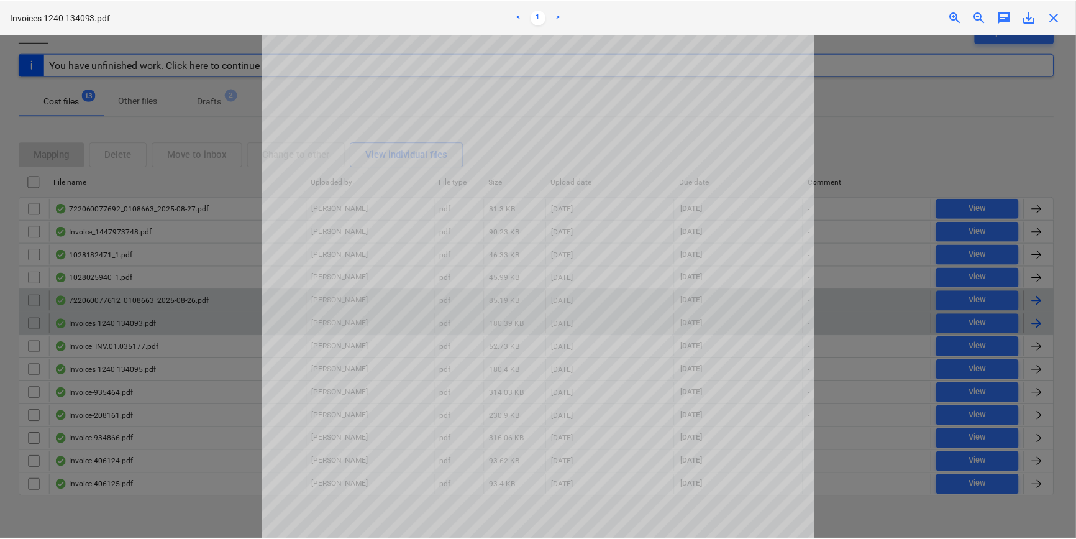
scroll to position [57, 0]
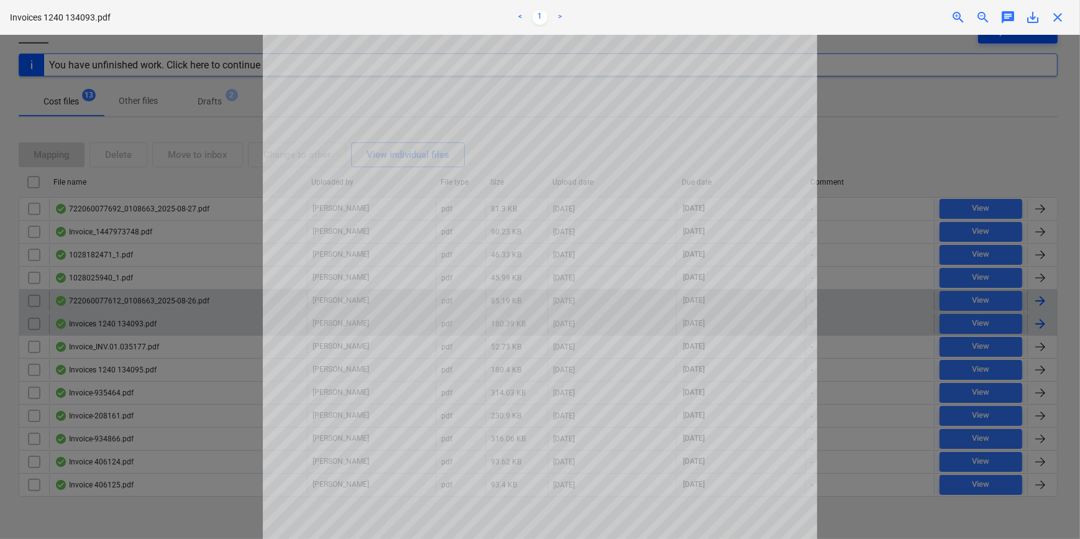
click at [858, 19] on span "close" at bounding box center [1057, 17] width 15 height 15
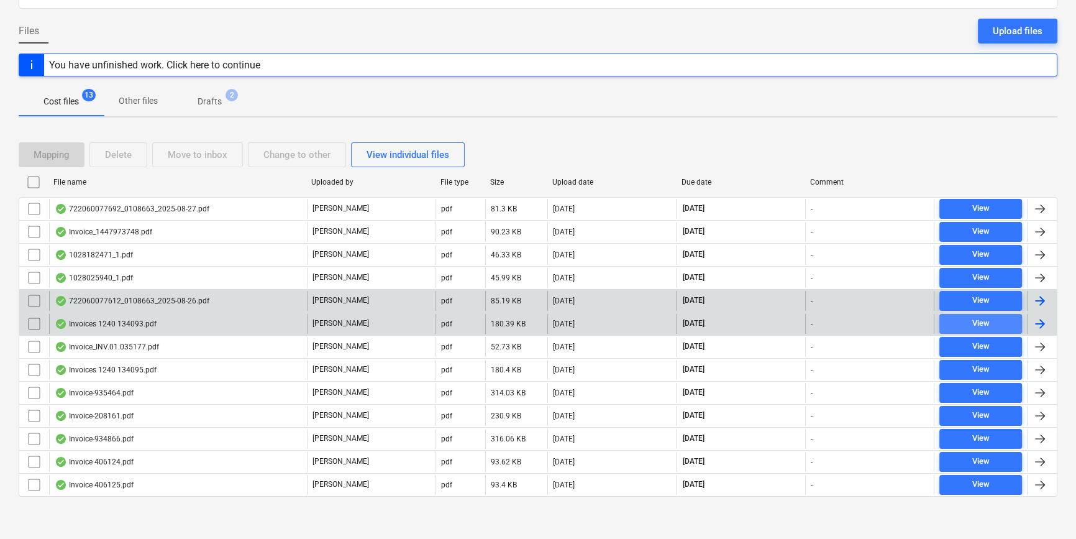
click at [858, 322] on div "View" at bounding box center [980, 323] width 17 height 14
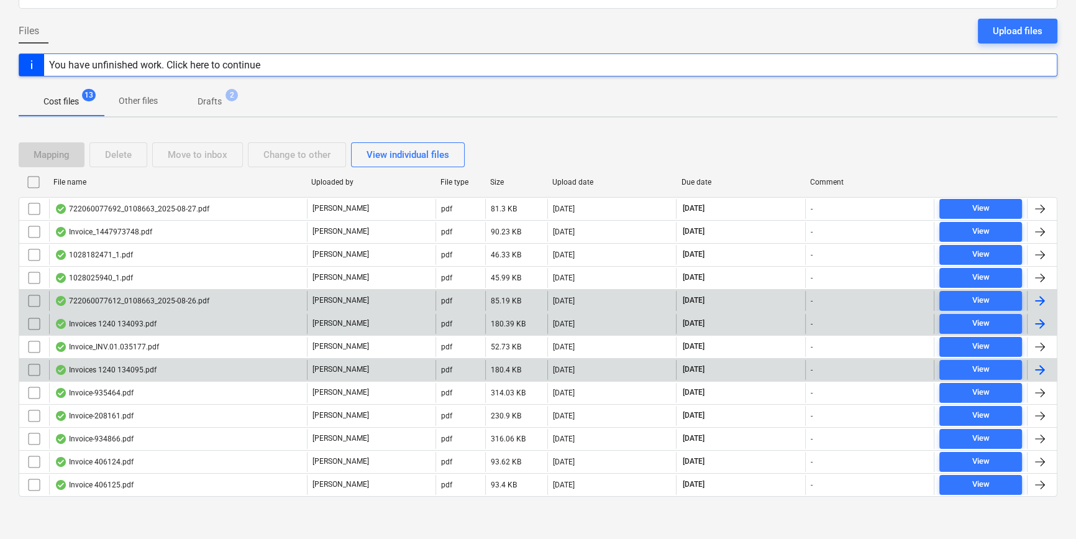
click at [153, 365] on div "Invoices 1240 134095.pdf" at bounding box center [106, 370] width 102 height 10
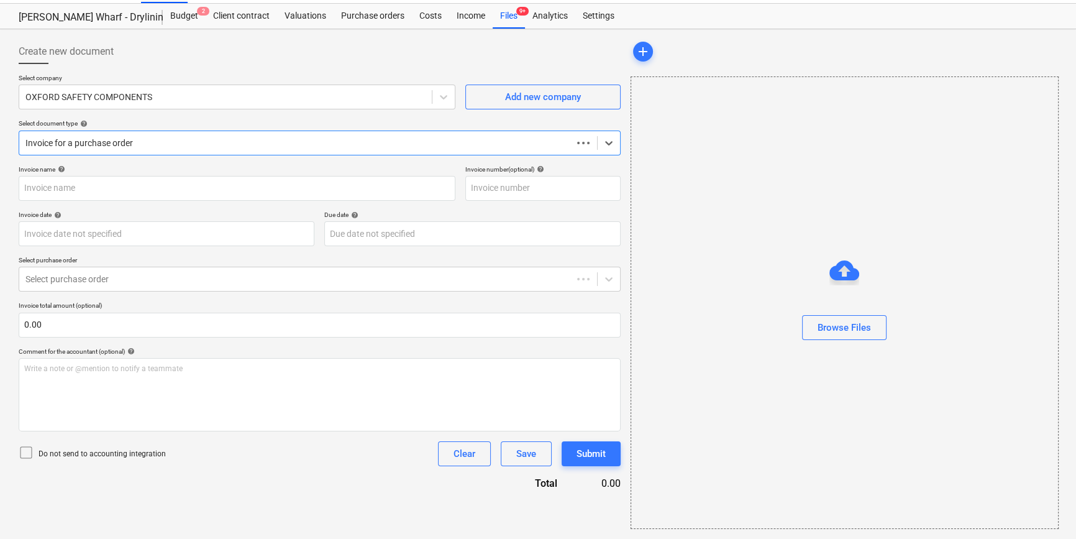
scroll to position [27, 0]
type input "134095"
type input "[DATE]"
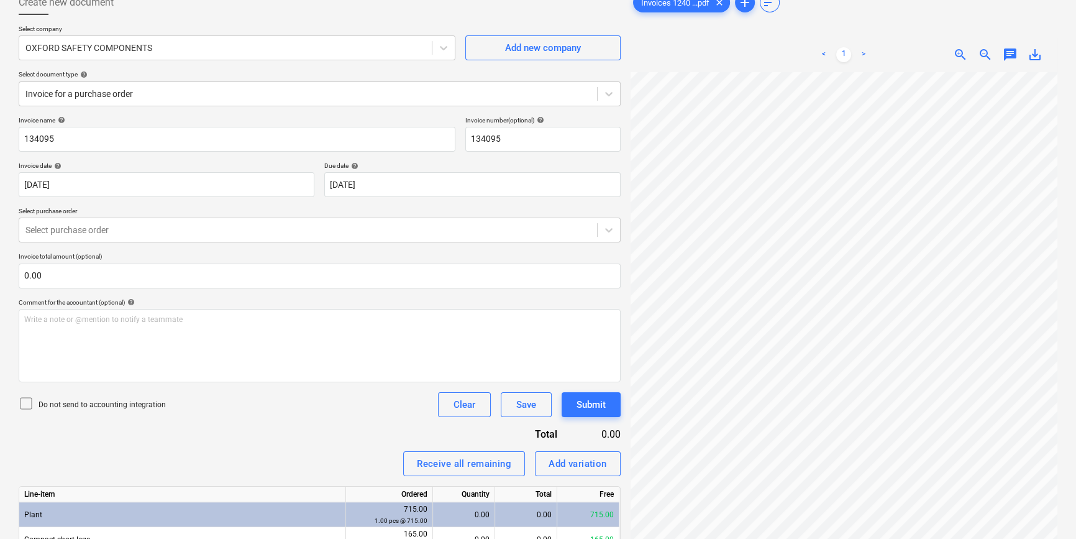
scroll to position [0, 0]
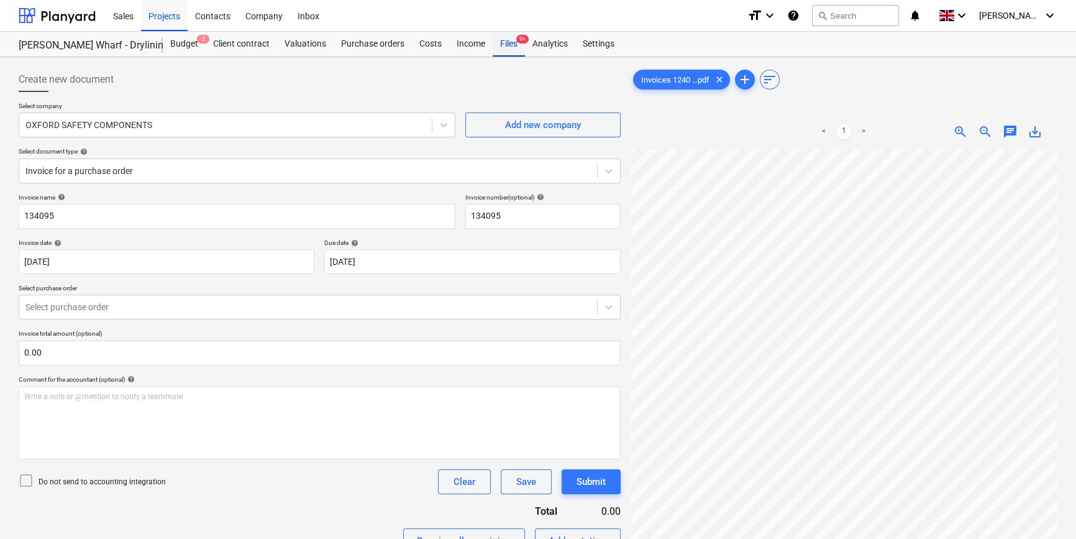
click at [510, 41] on div "Files 9+" at bounding box center [509, 44] width 32 height 25
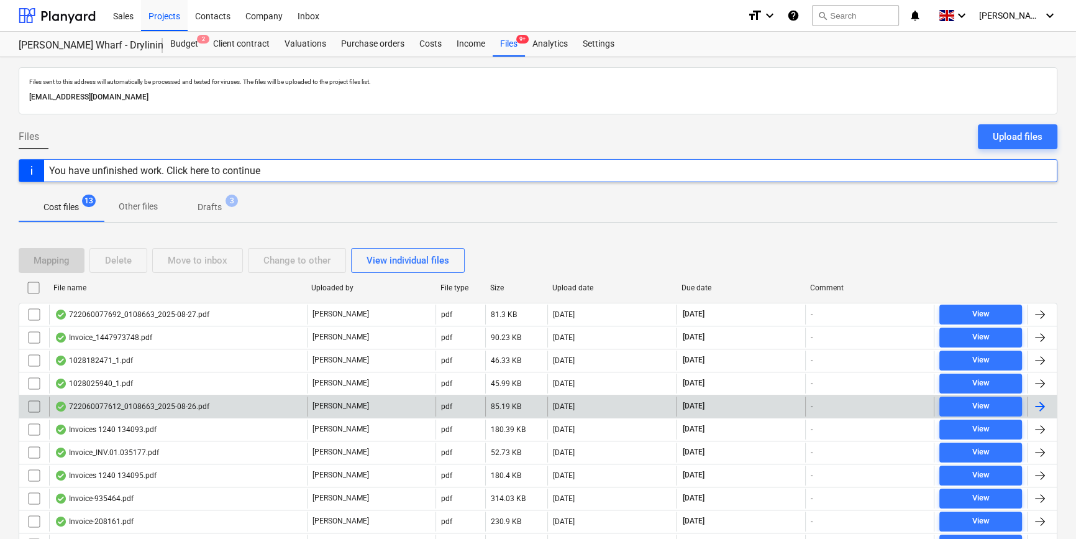
click at [130, 408] on div "722060077612_0108663_2025-08-26.pdf" at bounding box center [132, 406] width 155 height 10
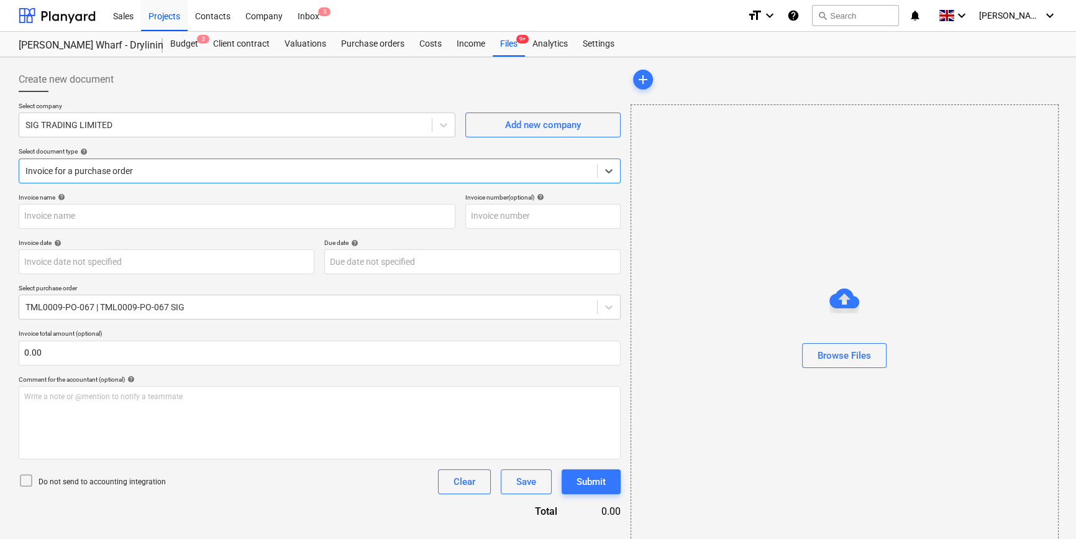
type input "722060077612"
type input "[DATE]"
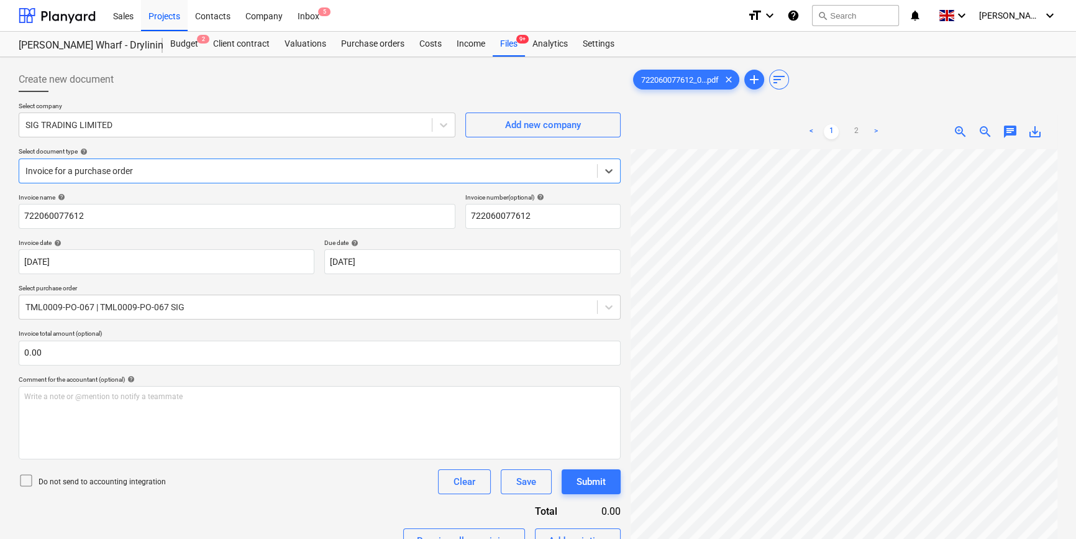
scroll to position [226, 0]
click at [507, 47] on div "Files 9+" at bounding box center [509, 44] width 32 height 25
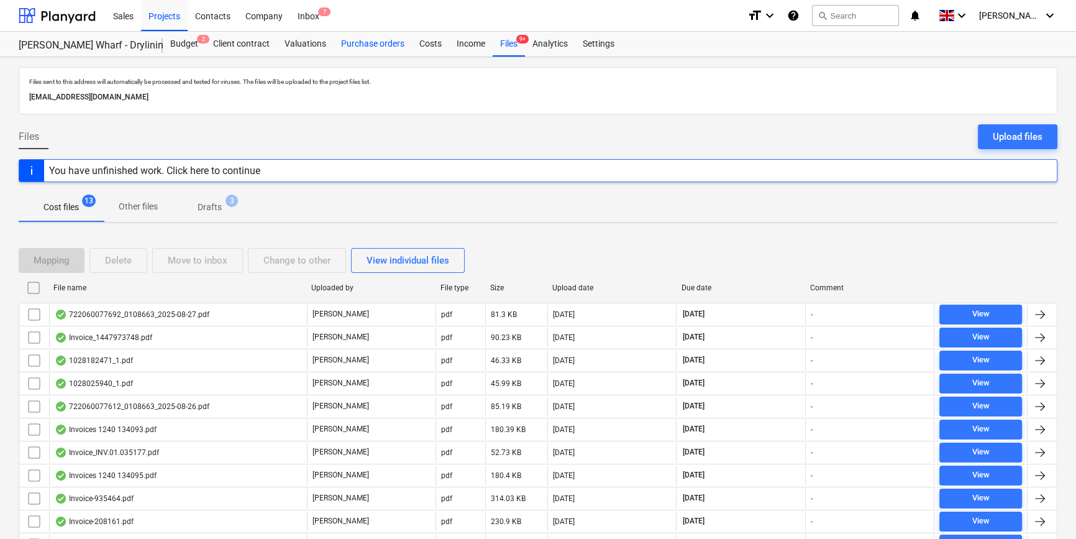
click at [372, 41] on div "Purchase orders" at bounding box center [373, 44] width 78 height 25
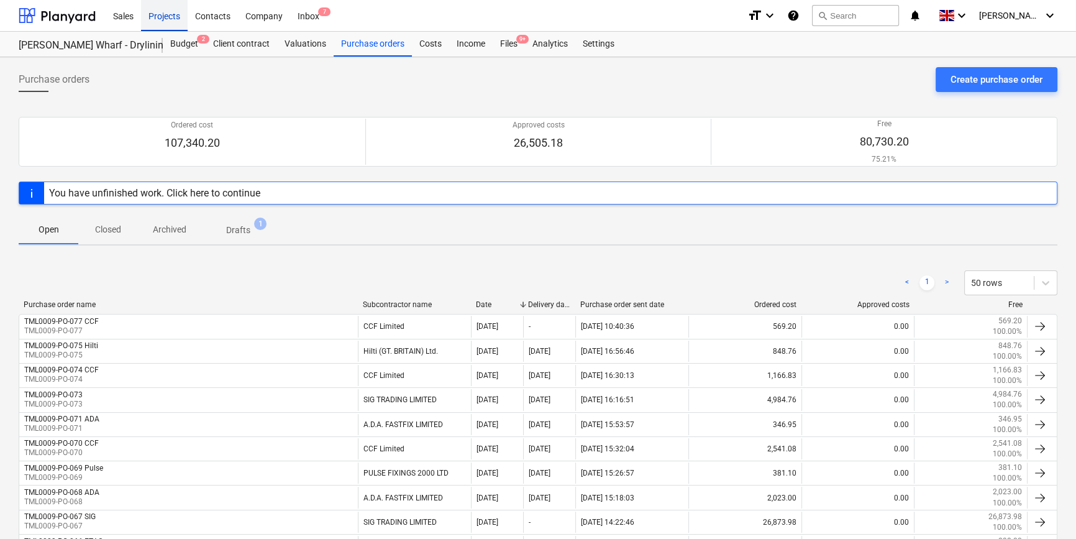
click at [163, 11] on div "Projects" at bounding box center [164, 15] width 47 height 32
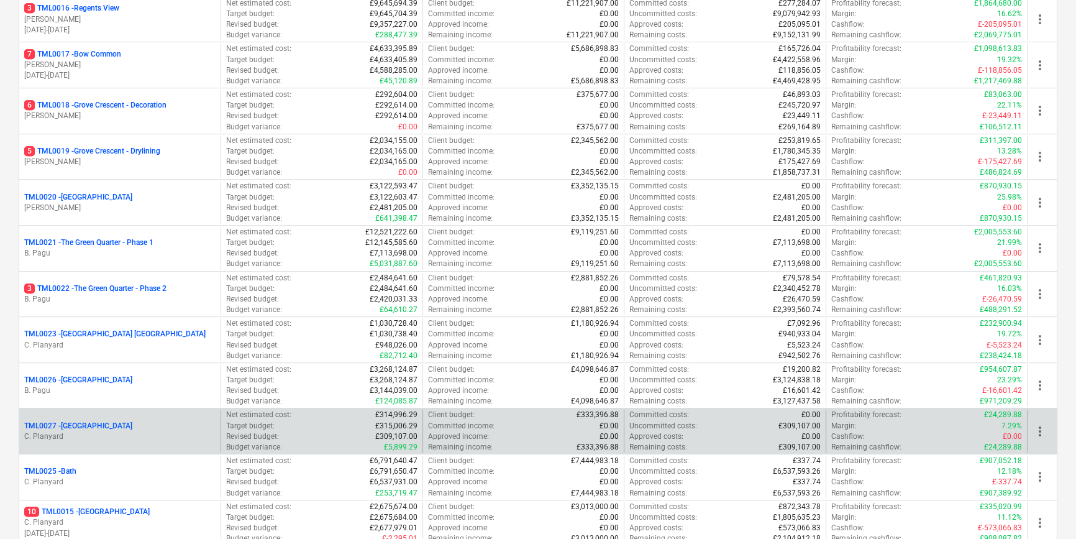
scroll to position [847, 0]
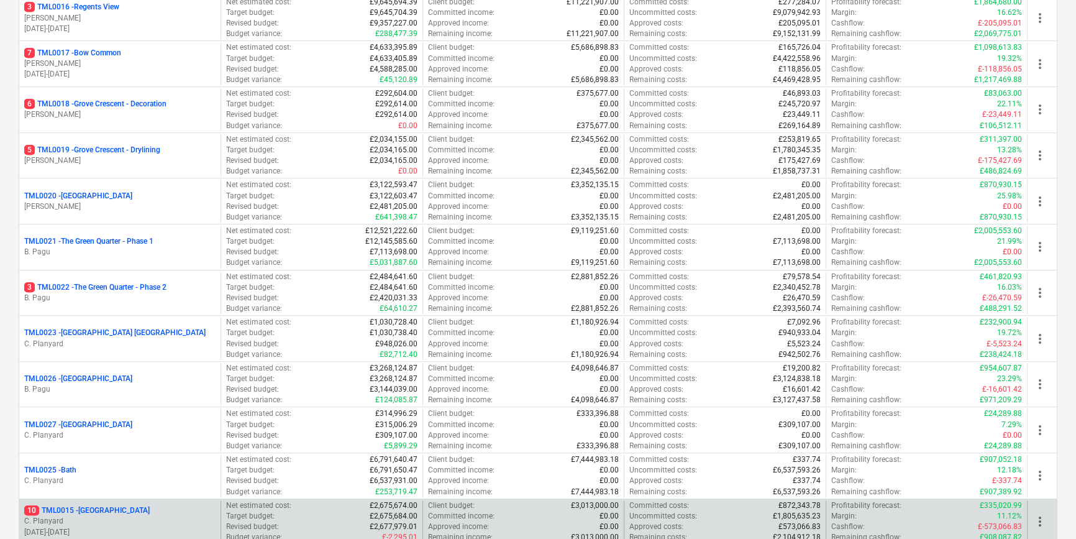
click at [114, 522] on p "C. Planyard" at bounding box center [119, 521] width 191 height 11
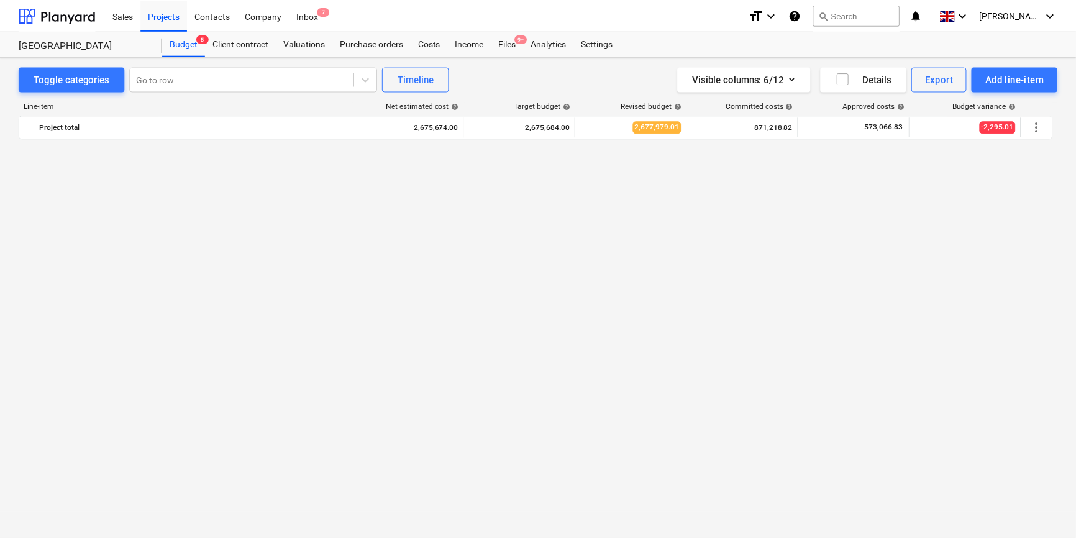
scroll to position [791, 0]
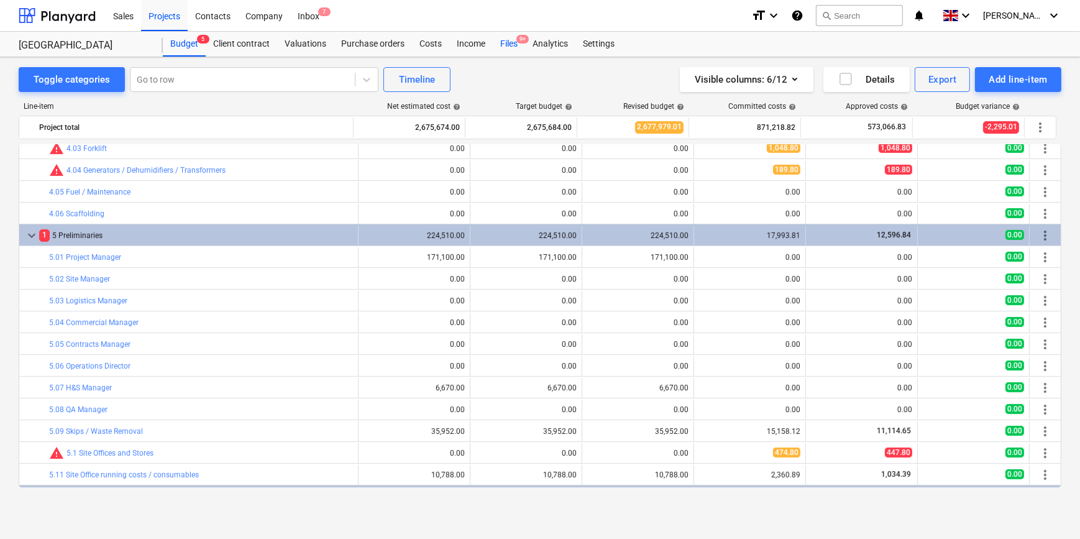
click at [503, 47] on div "Files 9+" at bounding box center [509, 44] width 32 height 25
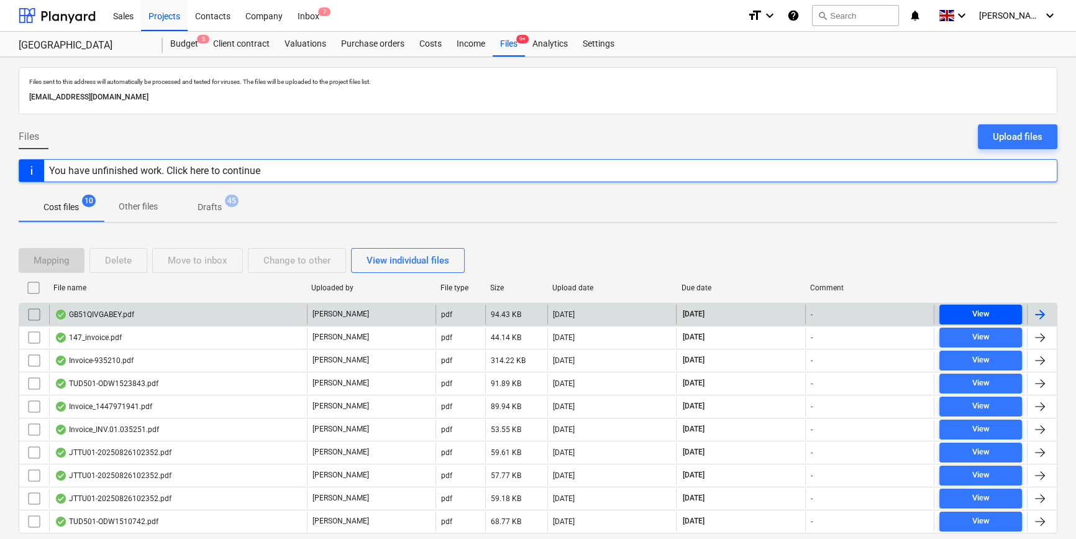
click at [858, 313] on div "View" at bounding box center [980, 314] width 17 height 14
click at [858, 311] on div at bounding box center [1040, 314] width 15 height 15
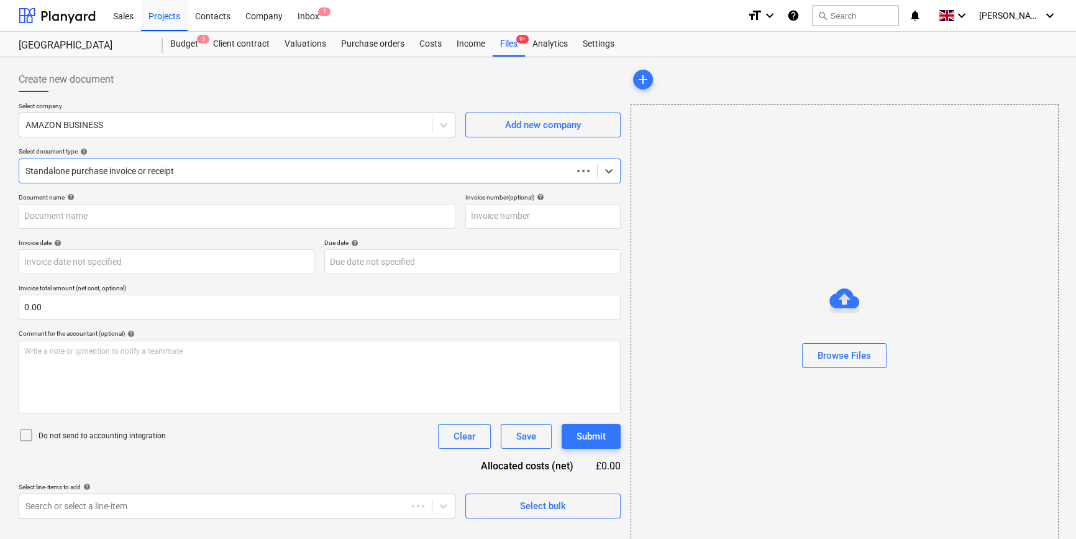
type input "GB51QIVGABEY"
type input "[DATE]"
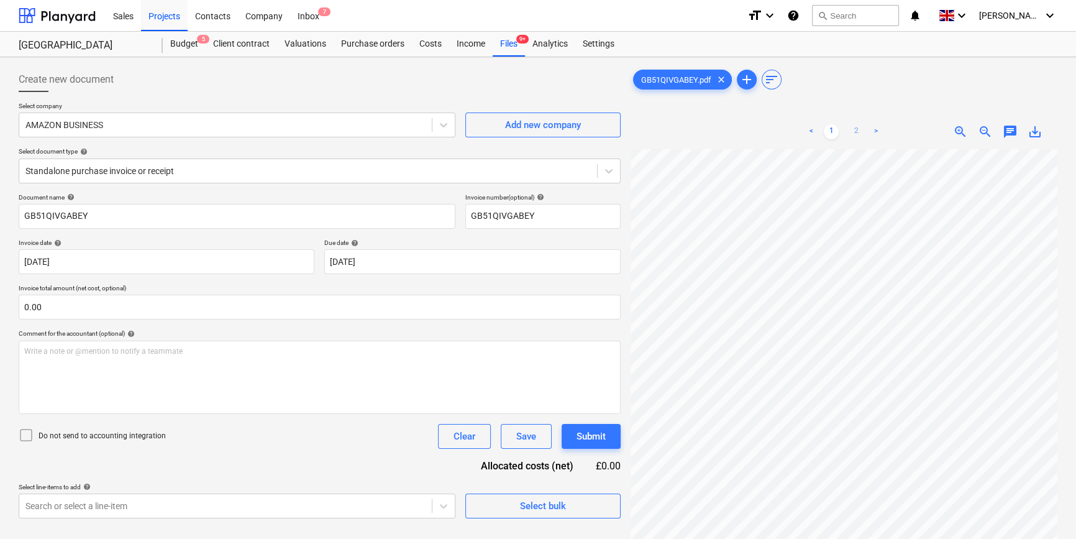
click at [858, 132] on link "2" at bounding box center [856, 131] width 15 height 15
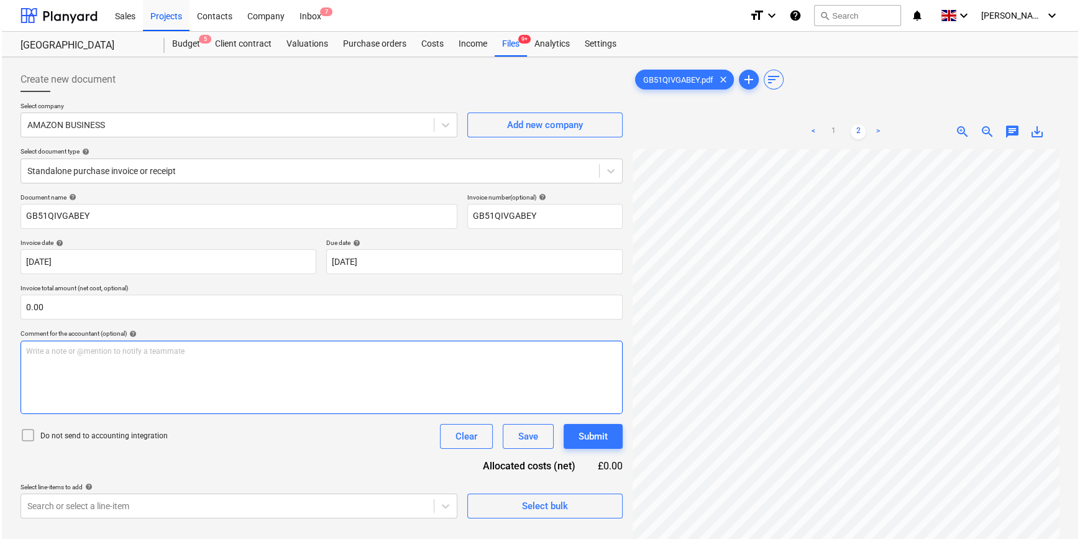
scroll to position [112, 0]
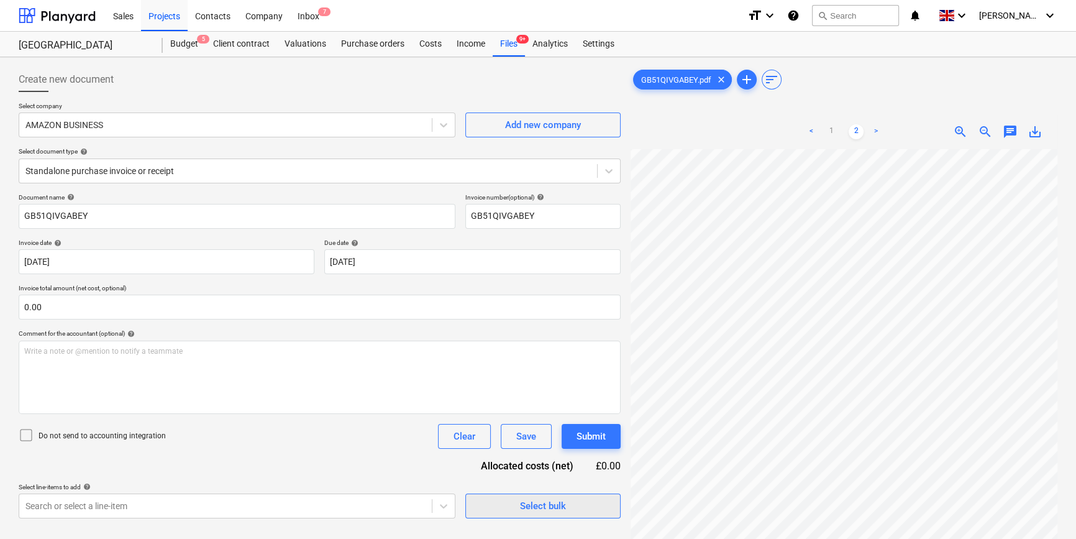
click at [534, 509] on div "Select bulk" at bounding box center [543, 506] width 46 height 16
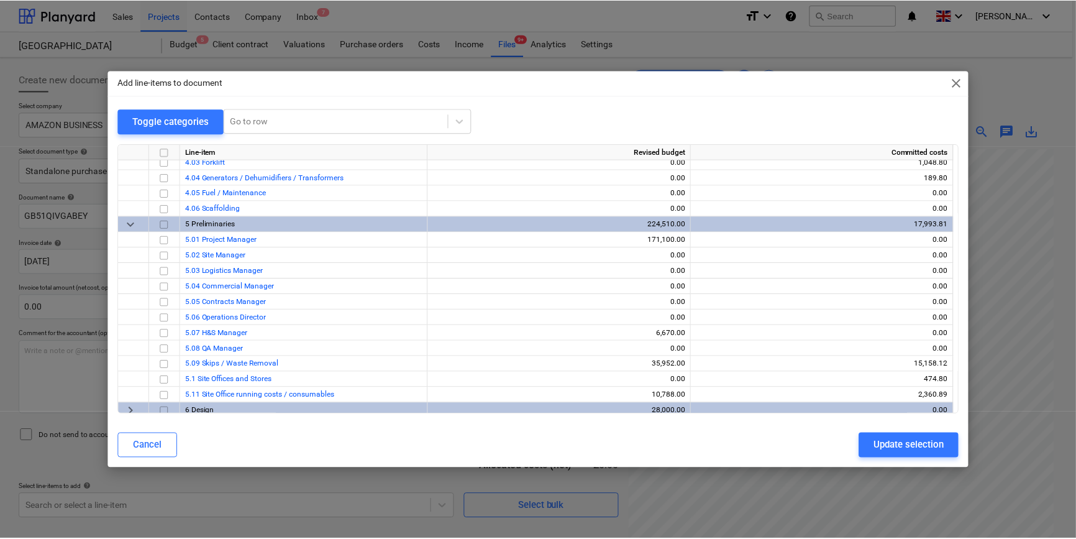
scroll to position [586, 0]
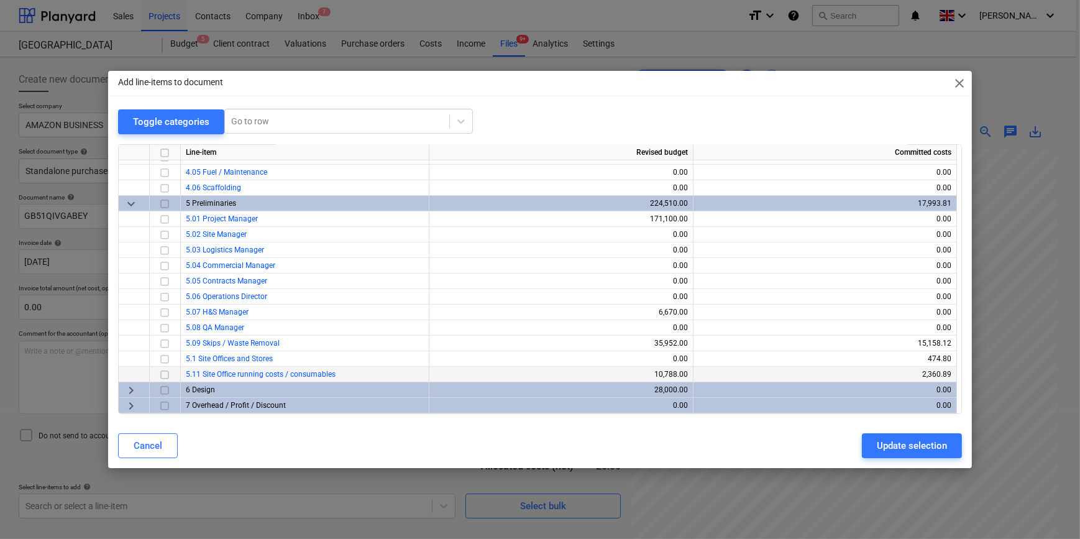
click at [165, 372] on input "checkbox" at bounding box center [164, 374] width 15 height 15
click at [858, 450] on div "Update selection" at bounding box center [912, 446] width 70 height 16
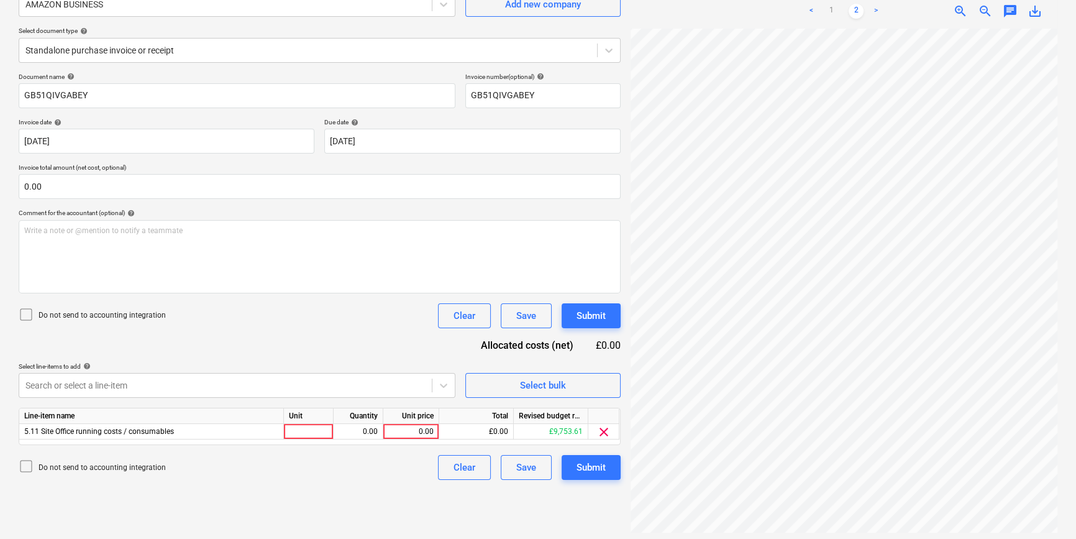
scroll to position [124, 0]
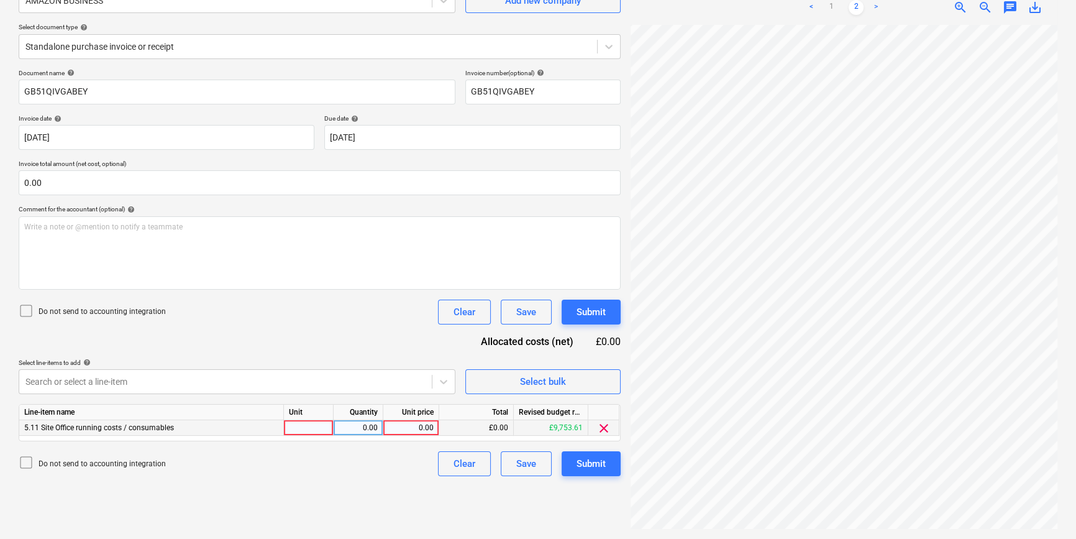
click at [308, 426] on div at bounding box center [309, 428] width 50 height 16
type input "pcs"
drag, startPoint x: 909, startPoint y: 529, endPoint x: 969, endPoint y: 522, distance: 60.1
click at [858, 522] on div "GB51QIVGABEY.pdf clear add sort < 1 2 > zoom_in zoom_out chat 0 save_alt" at bounding box center [844, 236] width 437 height 596
drag, startPoint x: 932, startPoint y: 529, endPoint x: 947, endPoint y: 529, distance: 14.3
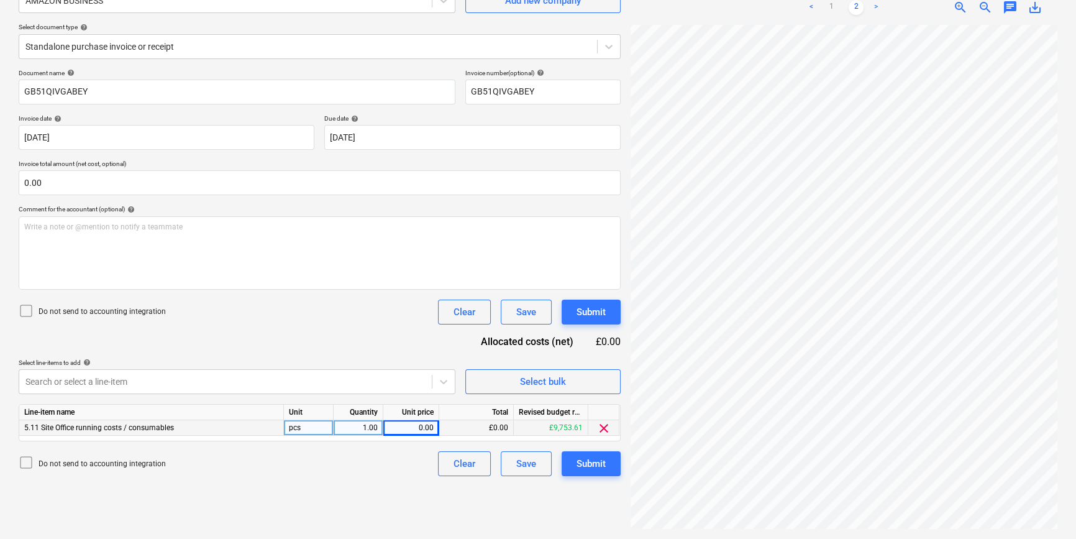
click at [858, 529] on div "GB51QIVGABEY.pdf clear add sort < 1 2 > zoom_in zoom_out chat 0 save_alt" at bounding box center [844, 236] width 437 height 596
click at [410, 426] on div "0.00" at bounding box center [410, 428] width 45 height 16
type input "51.03"
click at [602, 468] on div "Submit" at bounding box center [591, 464] width 29 height 16
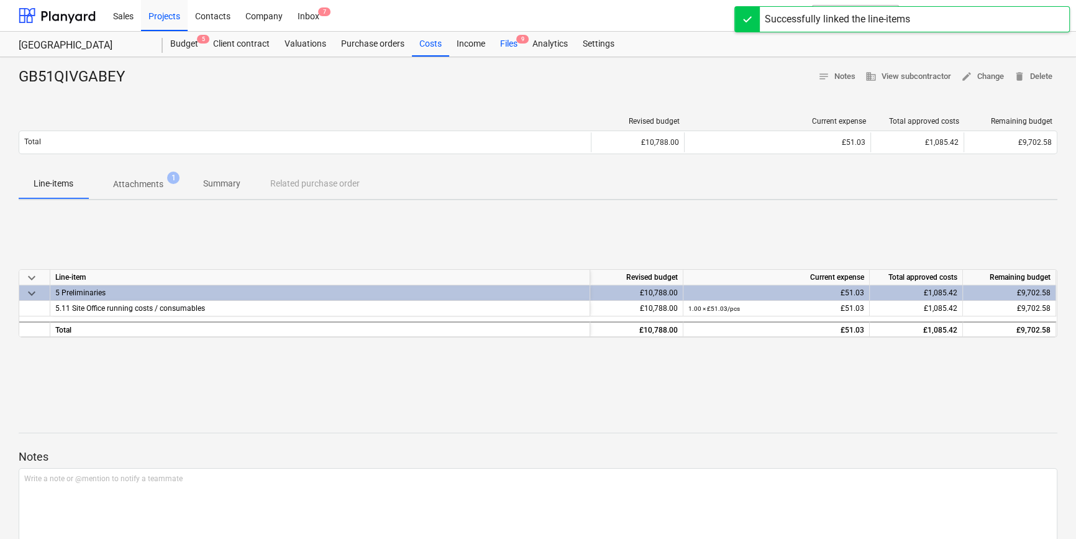
click at [507, 42] on div "Files 9" at bounding box center [509, 44] width 32 height 25
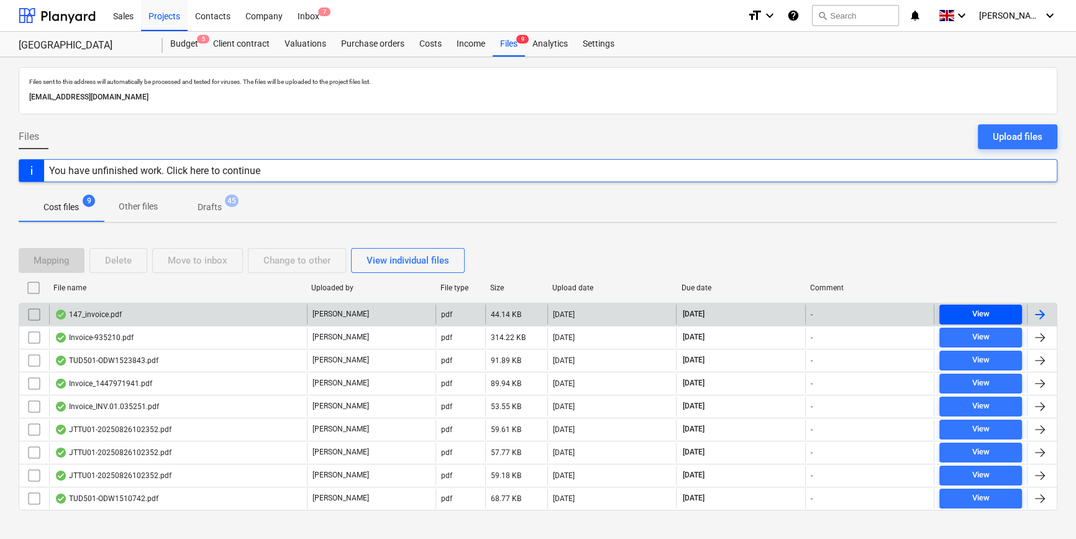
click at [858, 311] on div "View" at bounding box center [980, 314] width 17 height 14
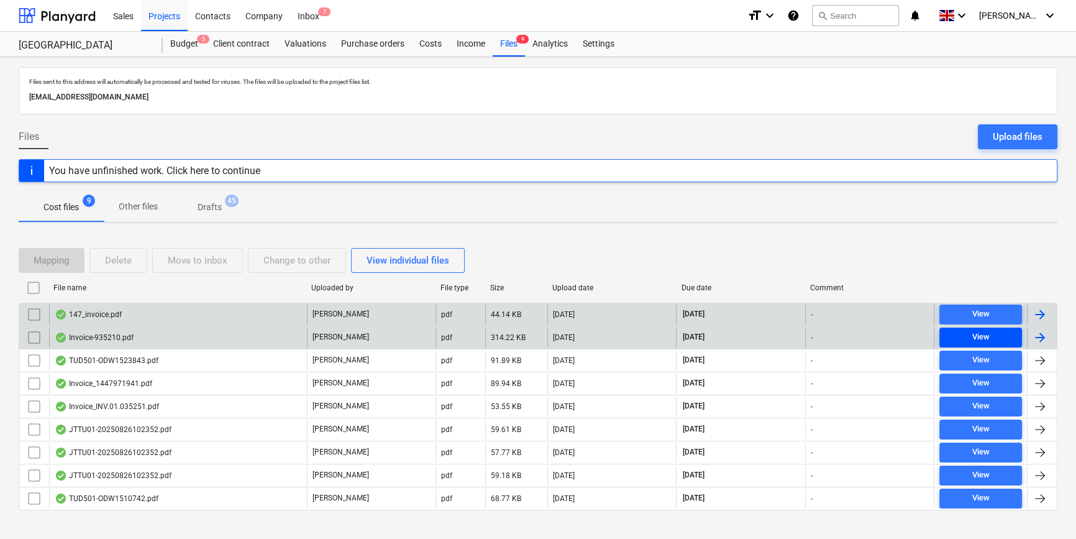
click at [858, 336] on span "View" at bounding box center [981, 337] width 73 height 14
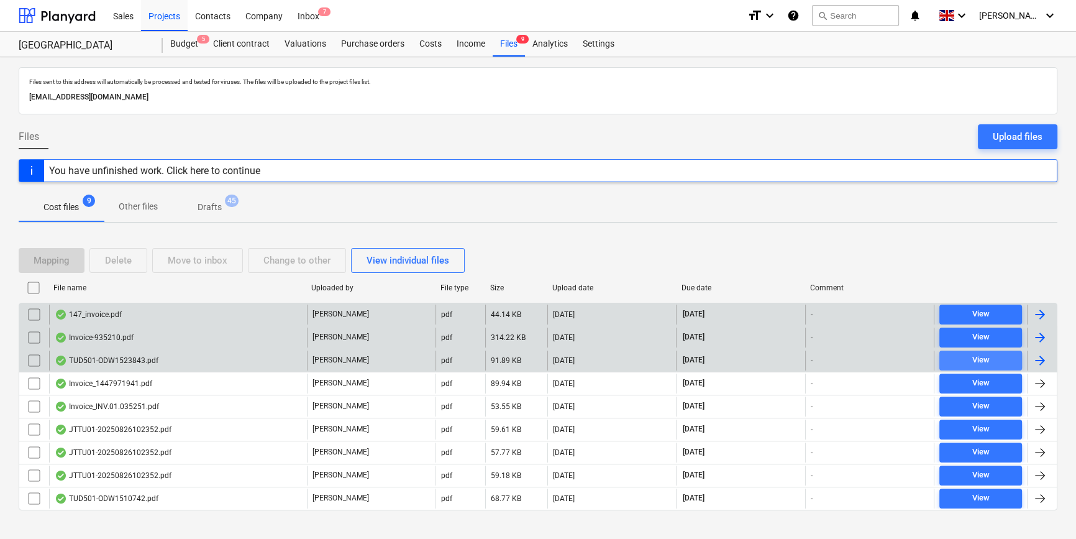
click at [858, 357] on div "View" at bounding box center [980, 360] width 17 height 14
click at [858, 360] on div at bounding box center [1040, 360] width 15 height 15
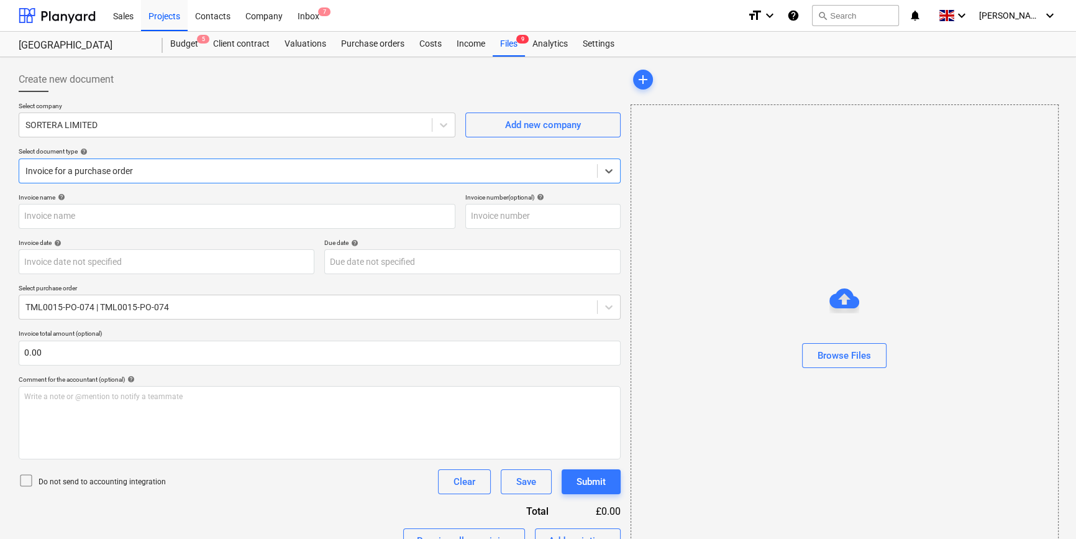
type input "ODW1523843"
type input "[DATE]"
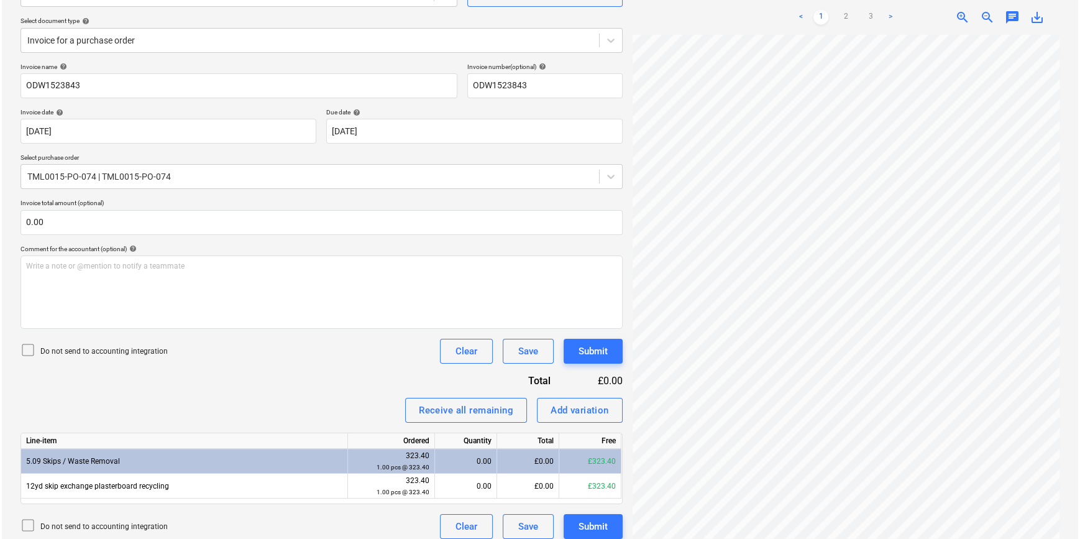
scroll to position [140, 0]
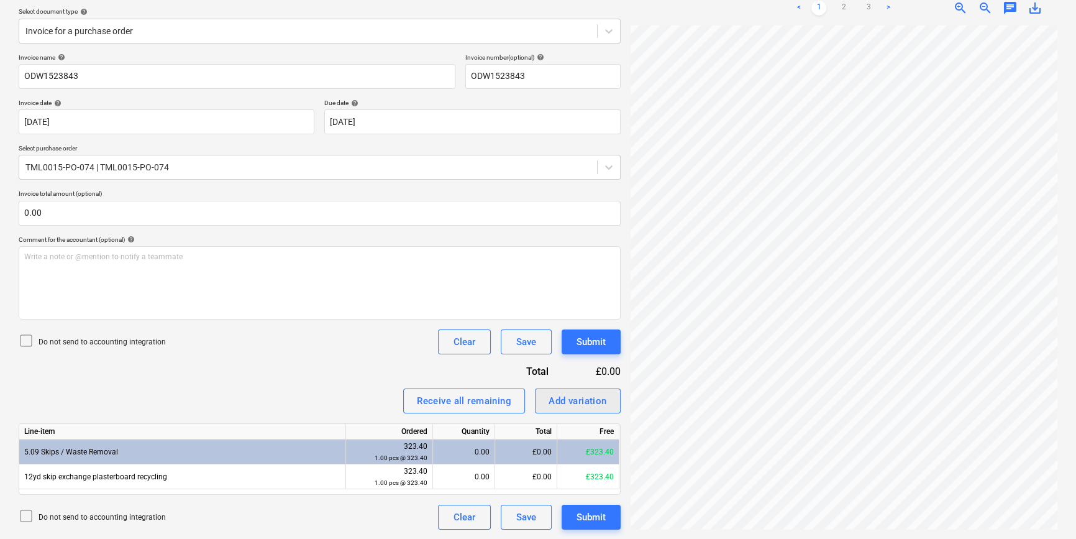
click at [566, 400] on div "Add variation" at bounding box center [578, 401] width 58 height 16
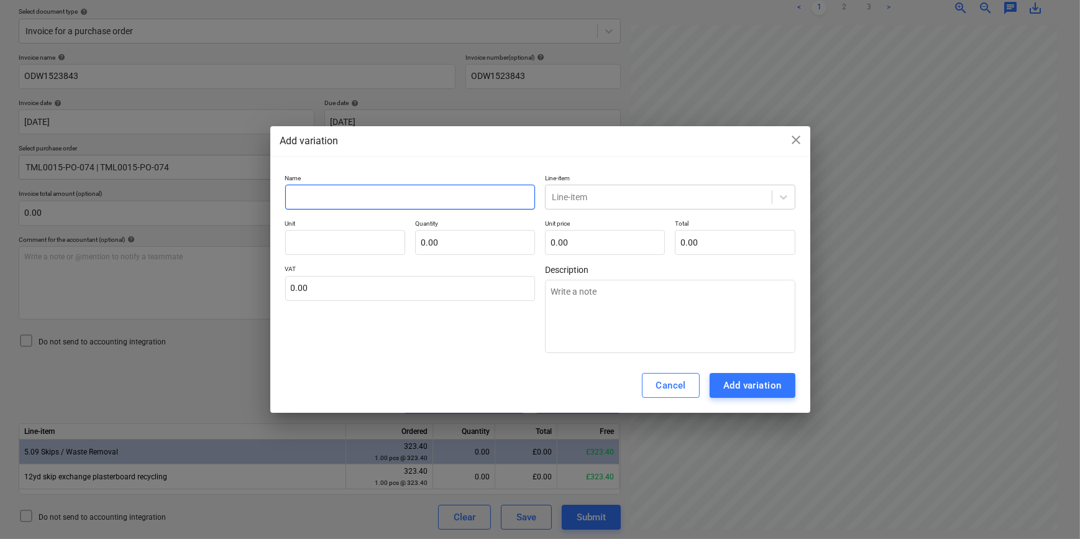
click at [328, 196] on input "text" at bounding box center [410, 197] width 250 height 25
type textarea "x"
type input "E"
type textarea "x"
type input "Ex"
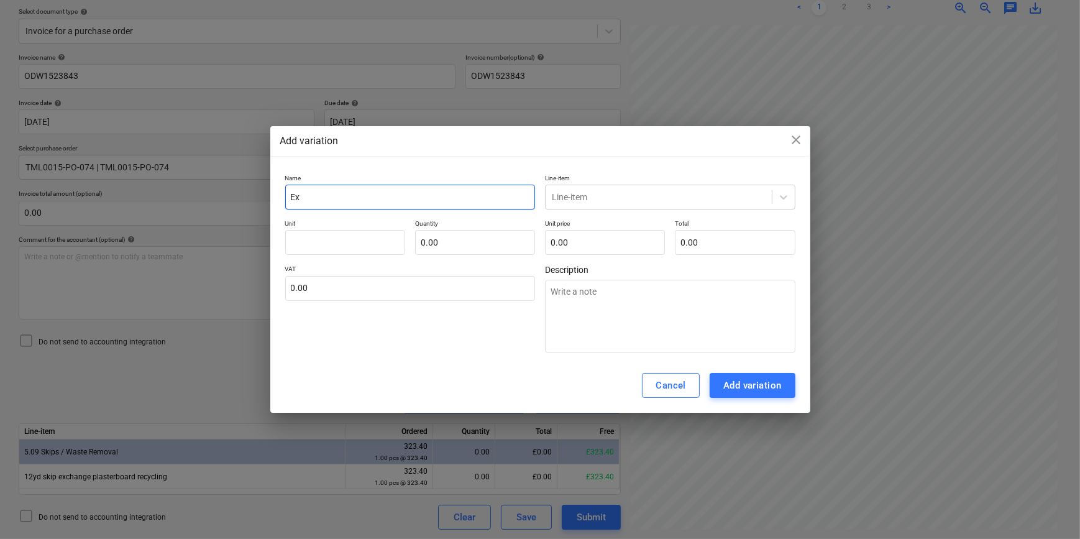
type textarea "x"
type input "Ext"
type textarea "x"
type input "Extr"
type textarea "x"
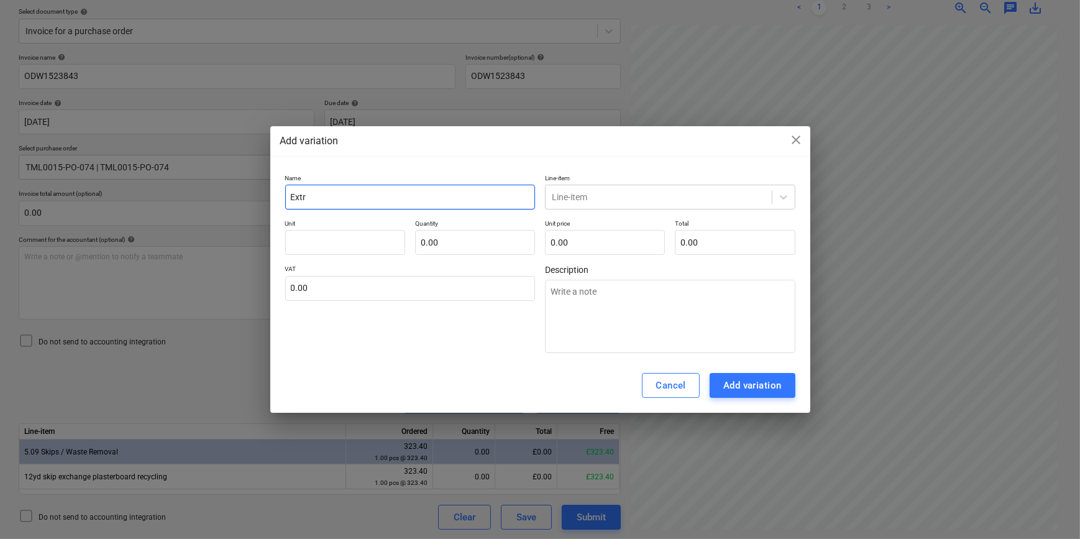
type input "Extra"
type textarea "x"
type input "Extra"
type textarea "x"
type input "Extra t"
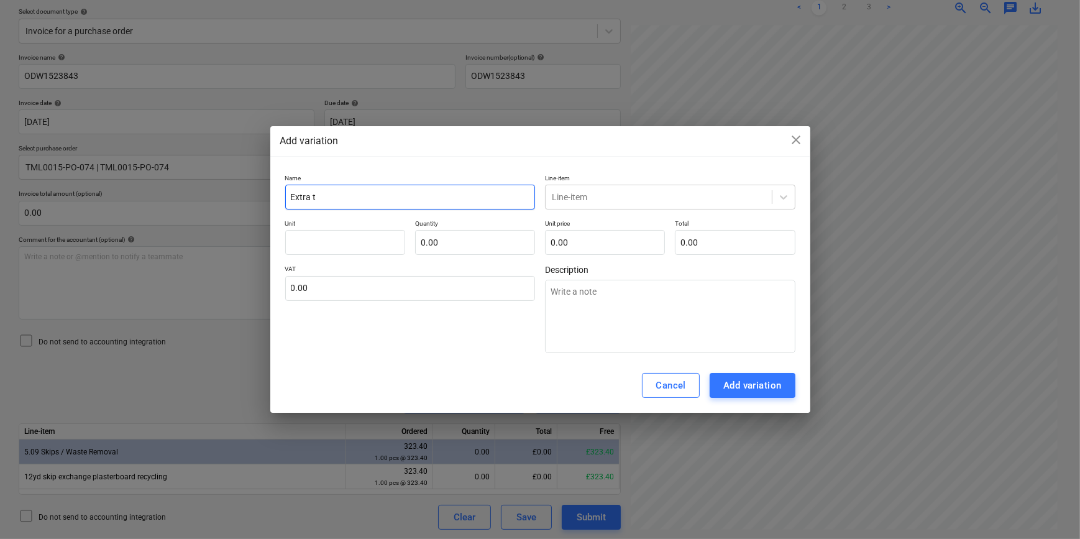
type textarea "x"
type input "Extra to"
type textarea "x"
type input "Extra ton"
type textarea "x"
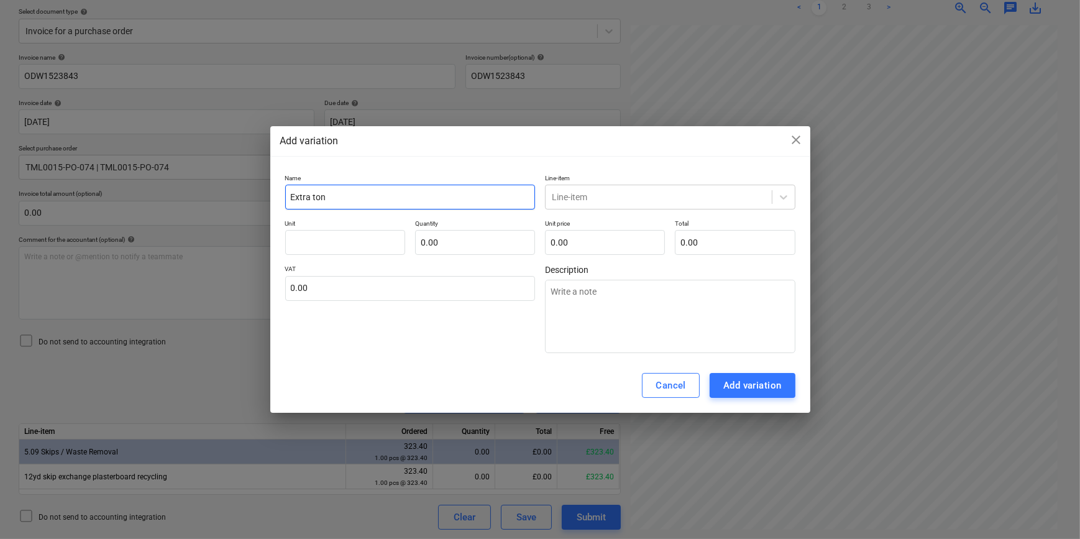
type input "Extra [PERSON_NAME]"
type textarea "x"
type input "Extra [PERSON_NAME]"
type textarea "x"
type input "Extra tonnag"
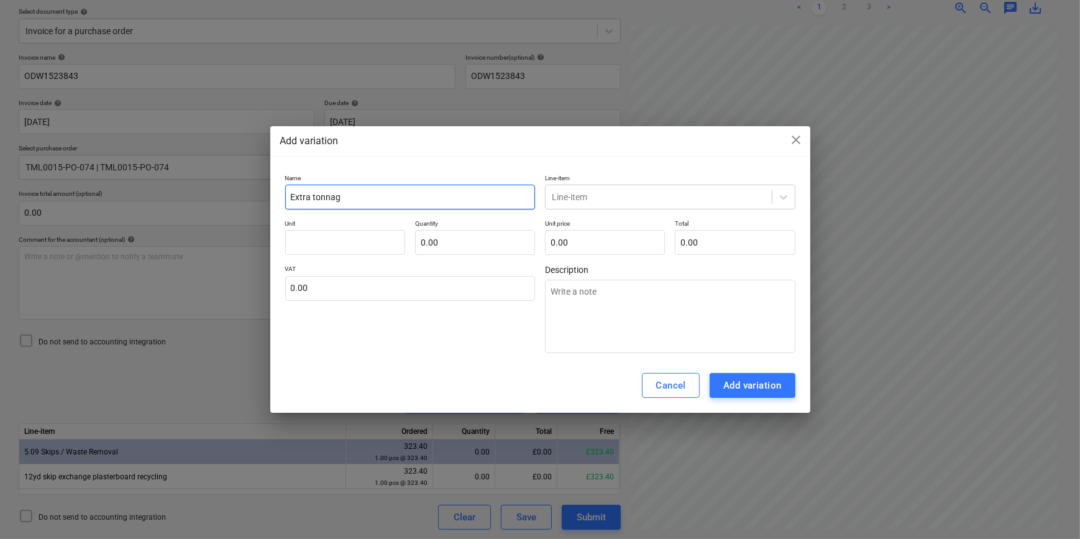
type textarea "x"
type input "Extra tonnage"
click at [783, 195] on icon at bounding box center [783, 197] width 12 height 12
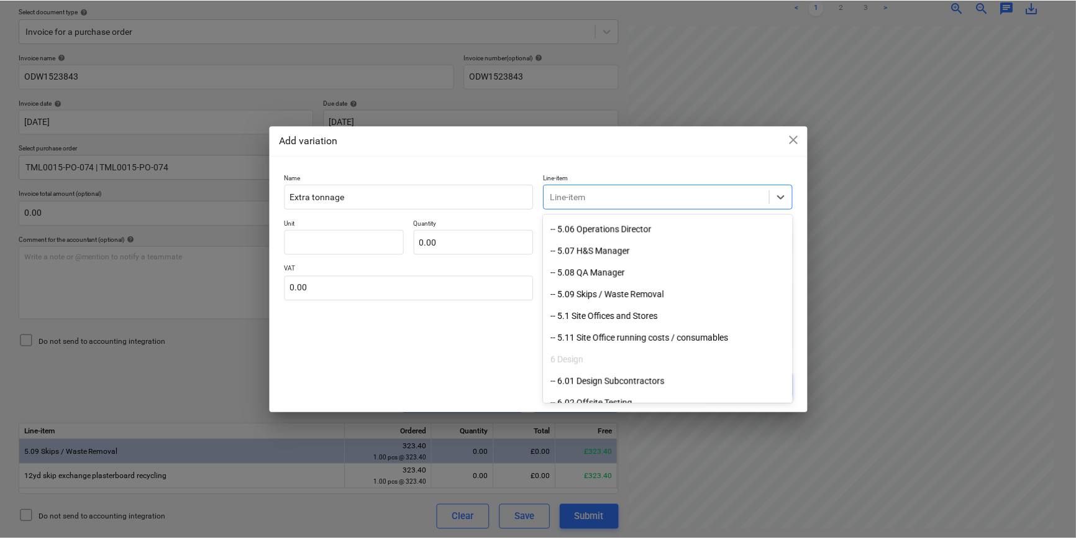
scroll to position [1130, 0]
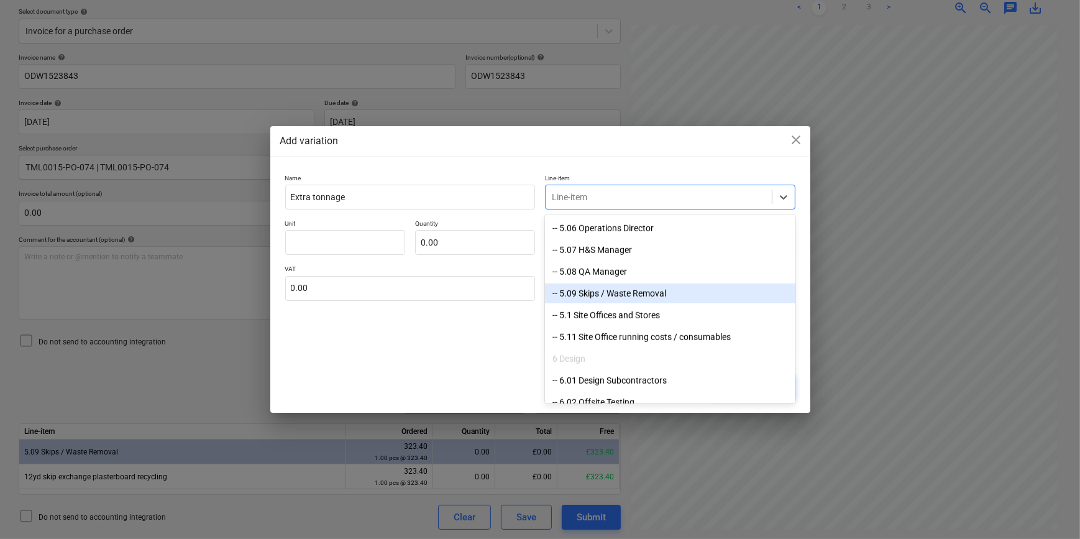
click at [623, 294] on div "-- 5.09 Skips / Waste Removal" at bounding box center [670, 293] width 250 height 20
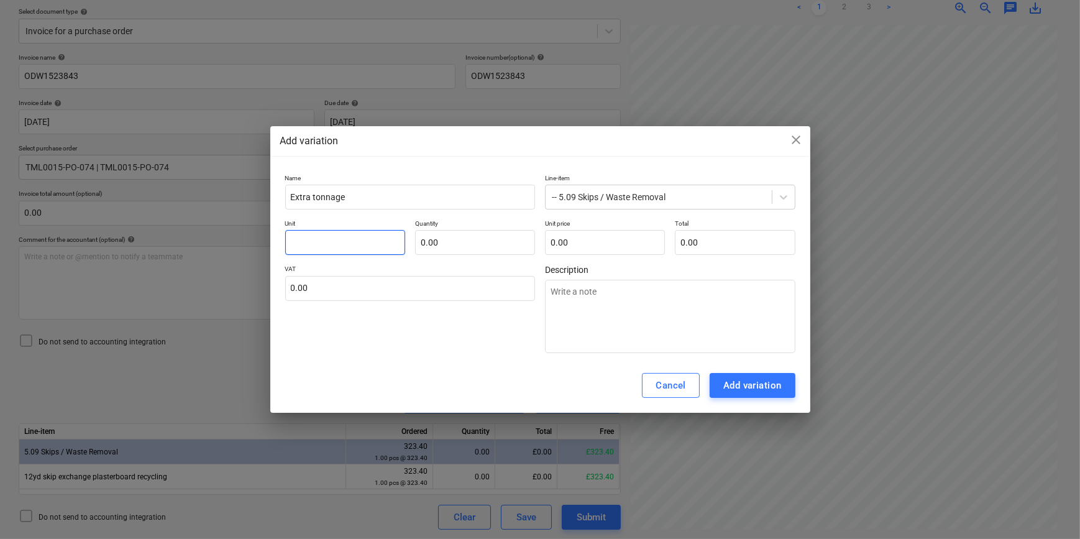
click at [304, 242] on input "text" at bounding box center [345, 242] width 120 height 25
type textarea "x"
type input "T"
type textarea "x"
type input "To"
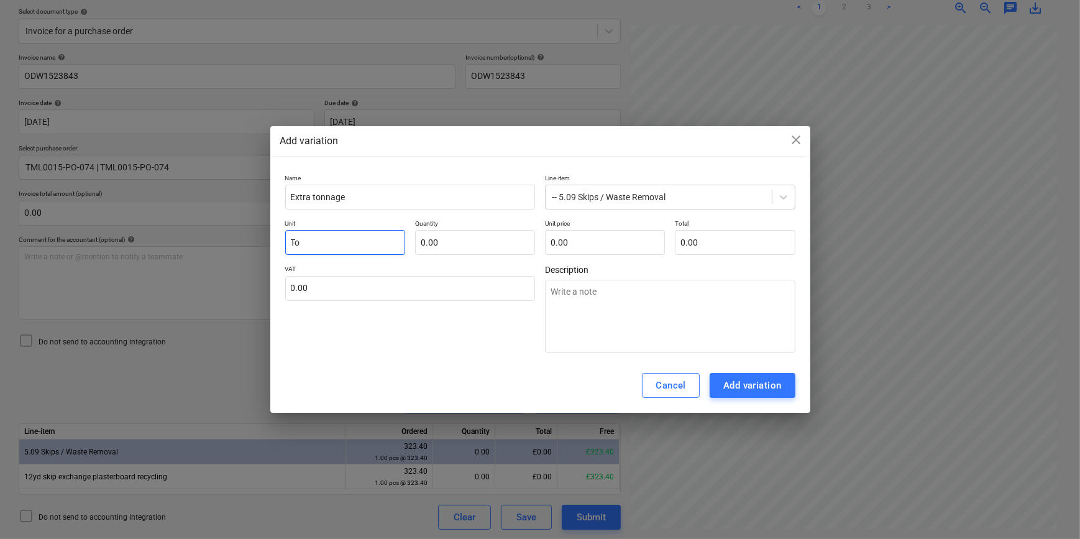
type textarea "x"
type input "Ton"
type textarea "x"
type input "[PERSON_NAME]"
type textarea "x"
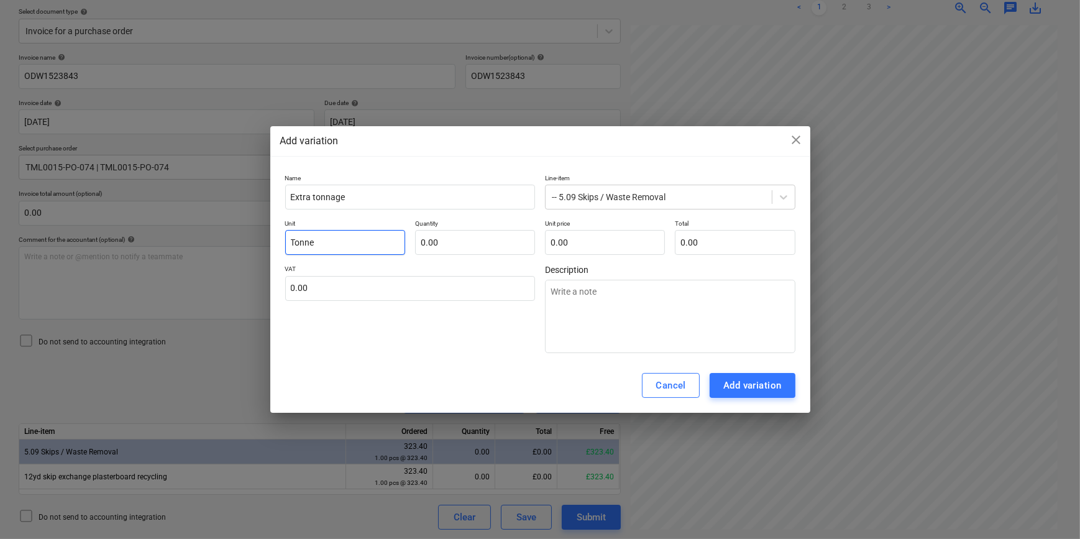
type input "Tonne"
type textarea "x"
type input "1"
type textarea "x"
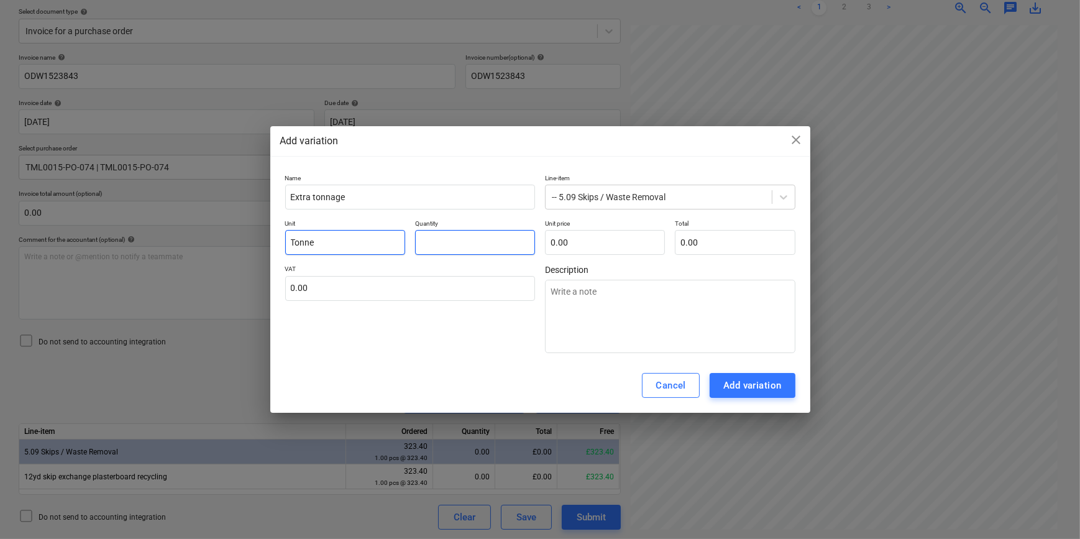
type input "0"
type textarea "x"
type input "0."
type textarea "x"
type input "0.5"
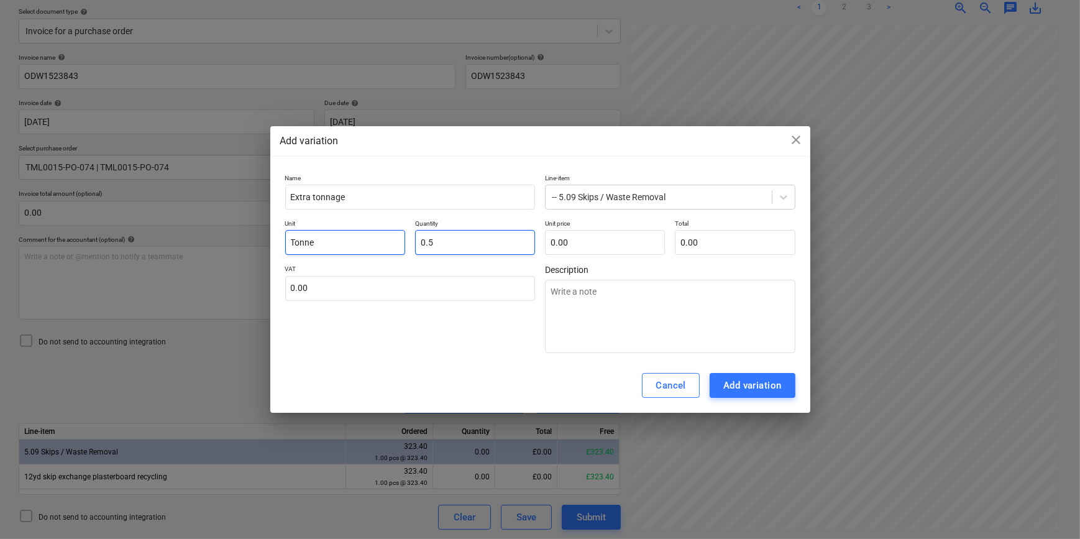
type textarea "x"
type input "0.54"
type textarea "x"
type input "1"
type input "0.54"
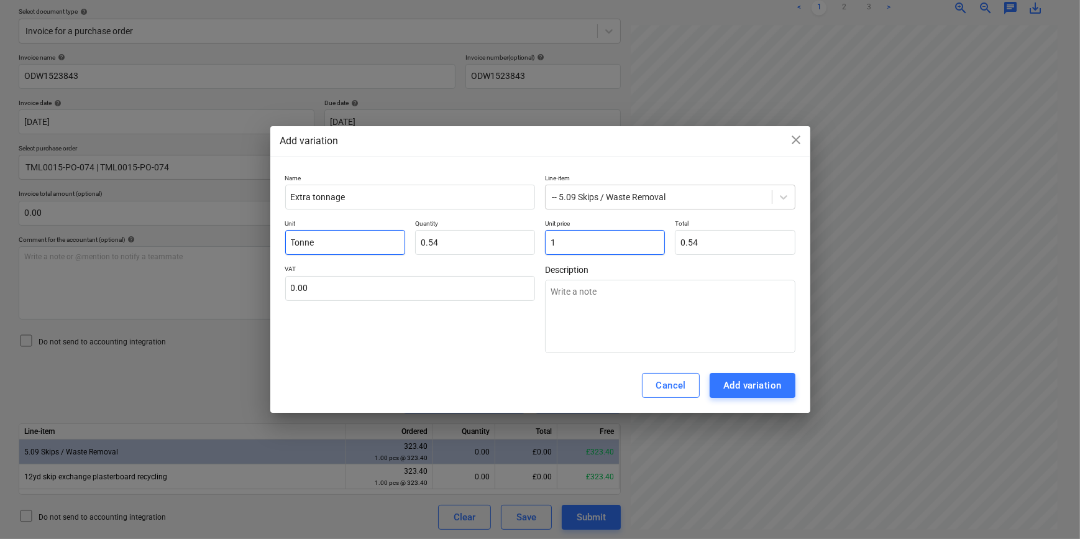
type textarea "x"
type input "10"
type input "5.40"
type textarea "x"
type input "103"
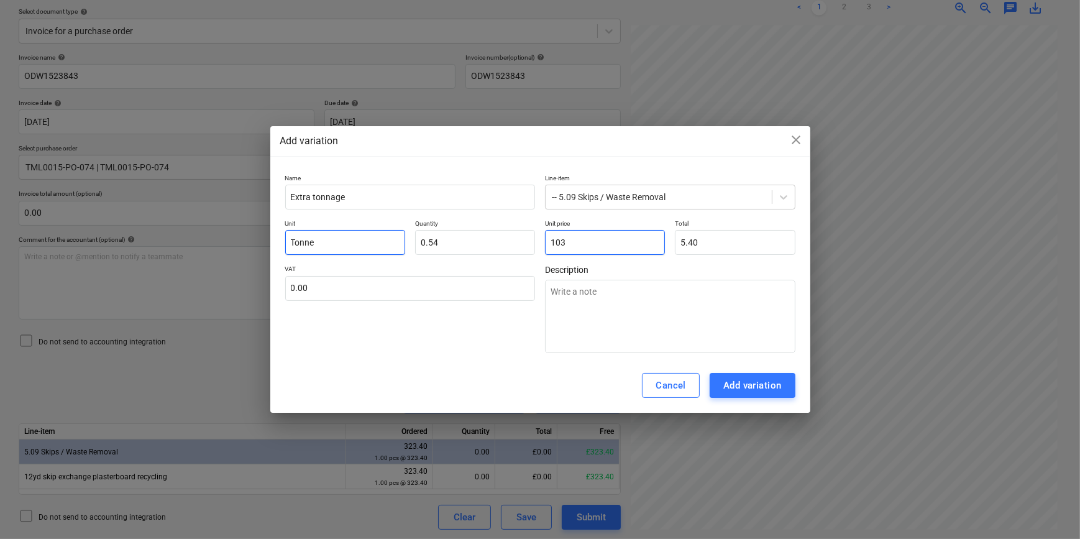
type input "55.62"
type textarea "x"
type input "103."
type textarea "x"
type input "103.9"
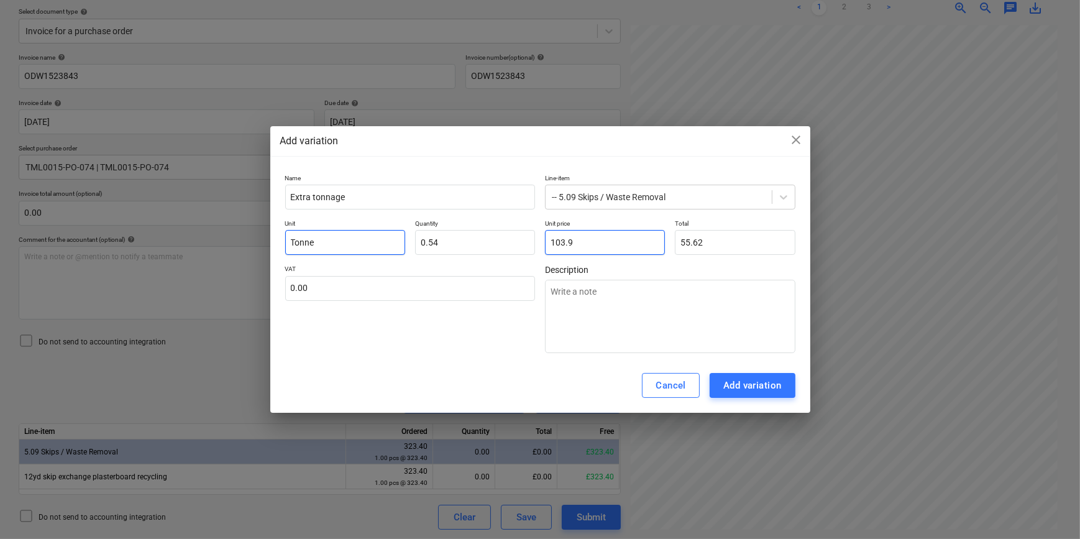
type input "56.11"
type textarea "x"
type input "103.95"
type input "56.13"
type input "103.95"
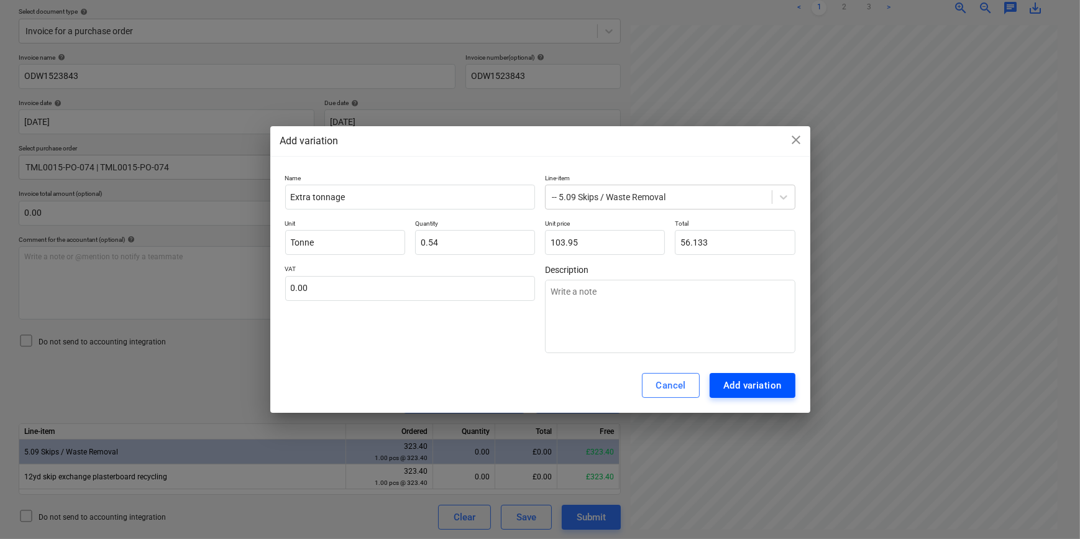
type input "56.13"
click at [734, 384] on div "Add variation" at bounding box center [752, 385] width 58 height 16
type textarea "x"
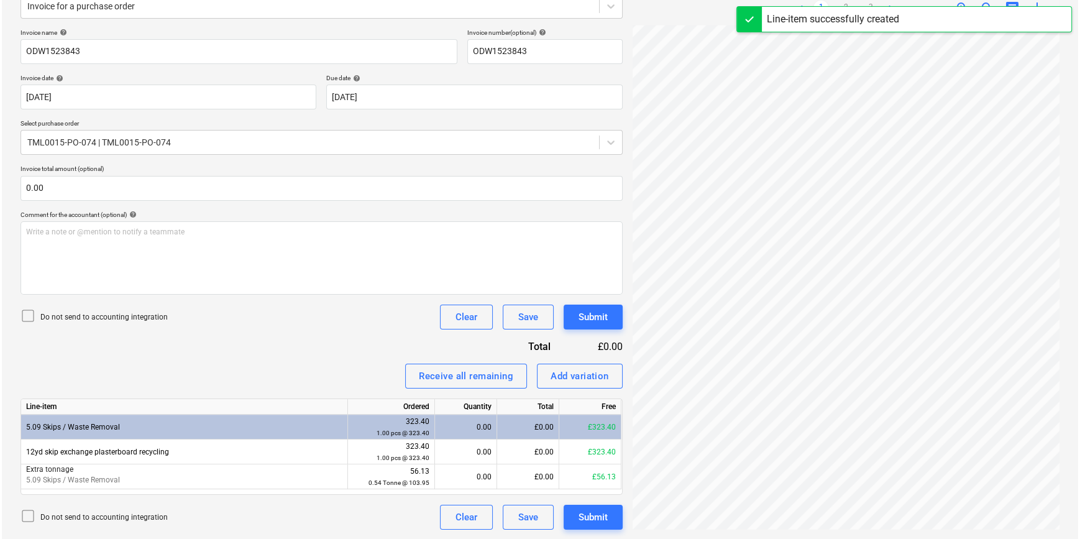
scroll to position [216, 125]
click at [483, 377] on div "Receive all remaining" at bounding box center [464, 376] width 94 height 16
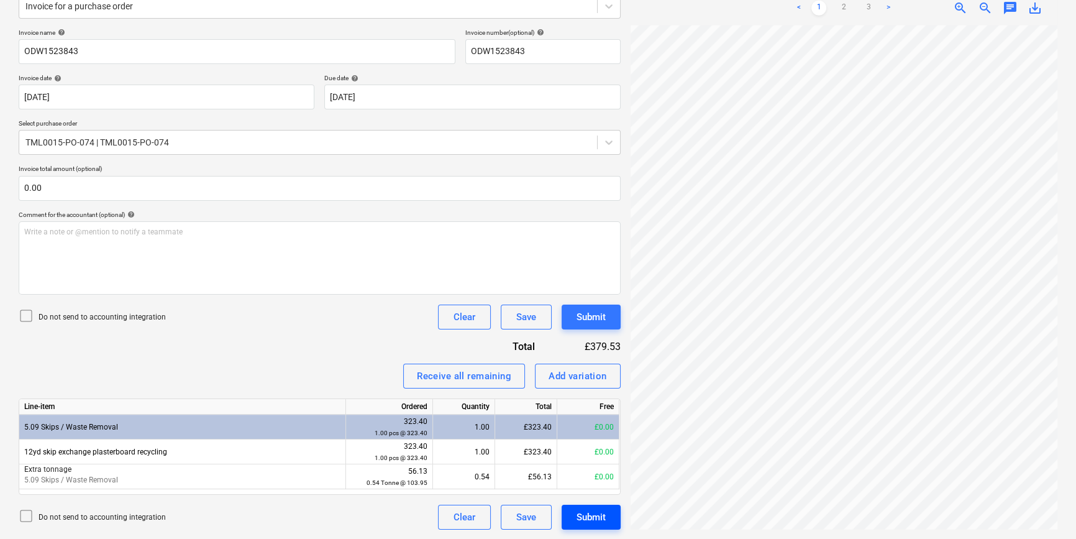
click at [601, 518] on div "Submit" at bounding box center [591, 517] width 29 height 16
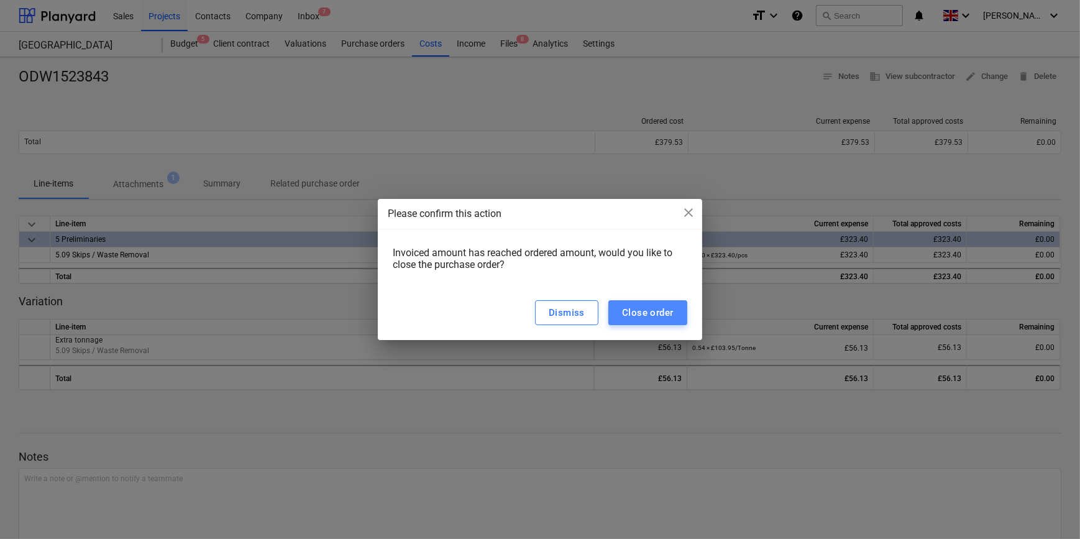
click at [640, 307] on div "Close order" at bounding box center [648, 313] width 52 height 16
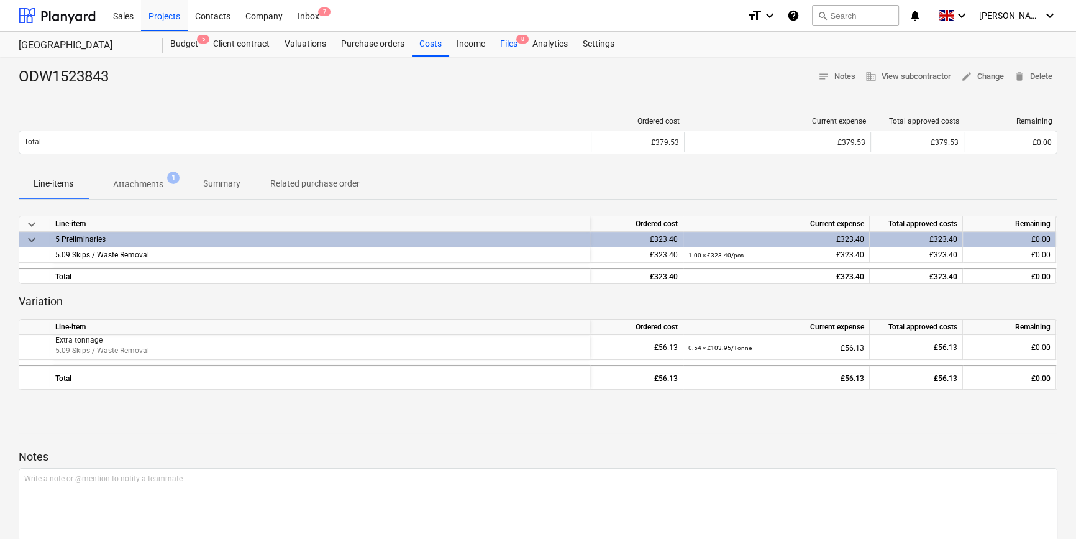
click at [515, 46] on div "Files 8" at bounding box center [509, 44] width 32 height 25
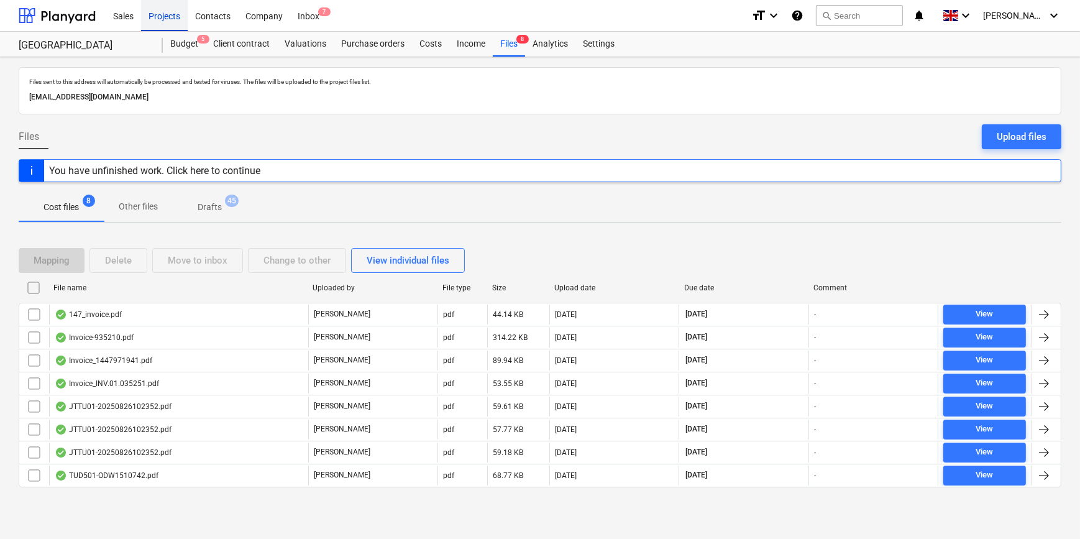
click at [156, 19] on div "Projects" at bounding box center [164, 15] width 47 height 32
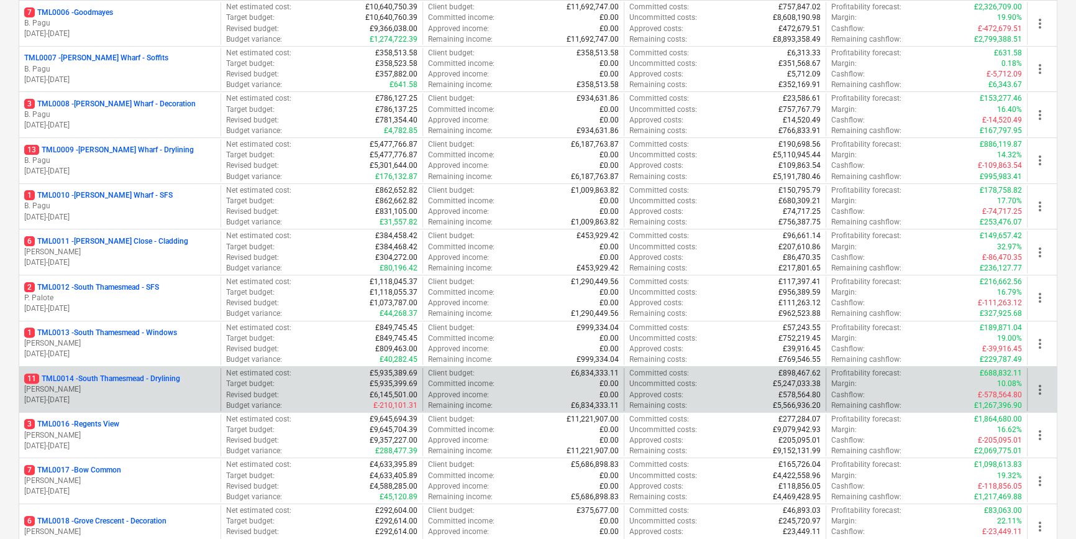
scroll to position [621, 0]
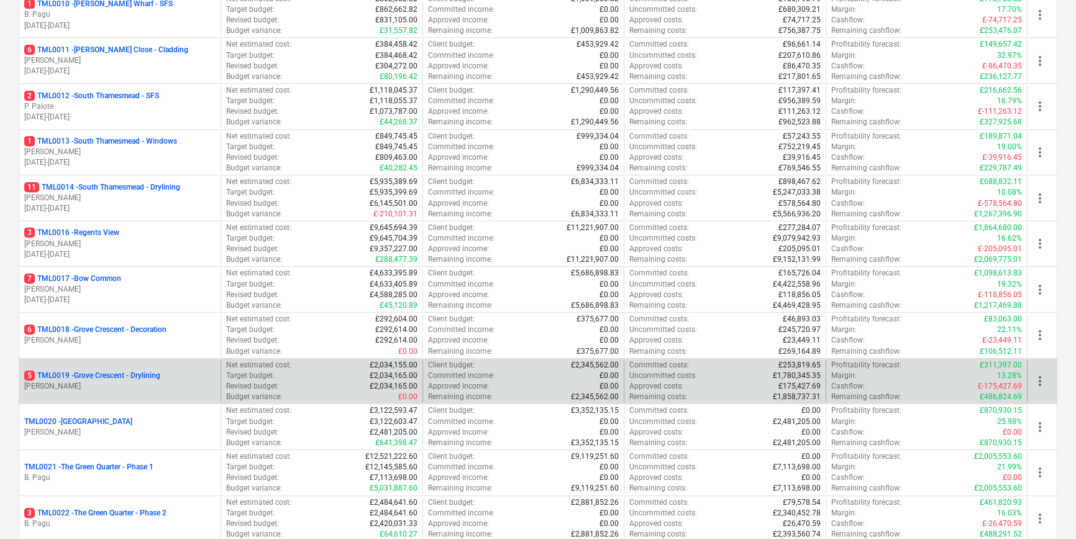
click at [164, 362] on div "5 TML0019 - Grove Crescent - Drylining [PERSON_NAME]" at bounding box center [119, 381] width 201 height 43
click at [167, 372] on div "5 TML0019 - [GEOGRAPHIC_DATA] - Drylining" at bounding box center [119, 375] width 191 height 11
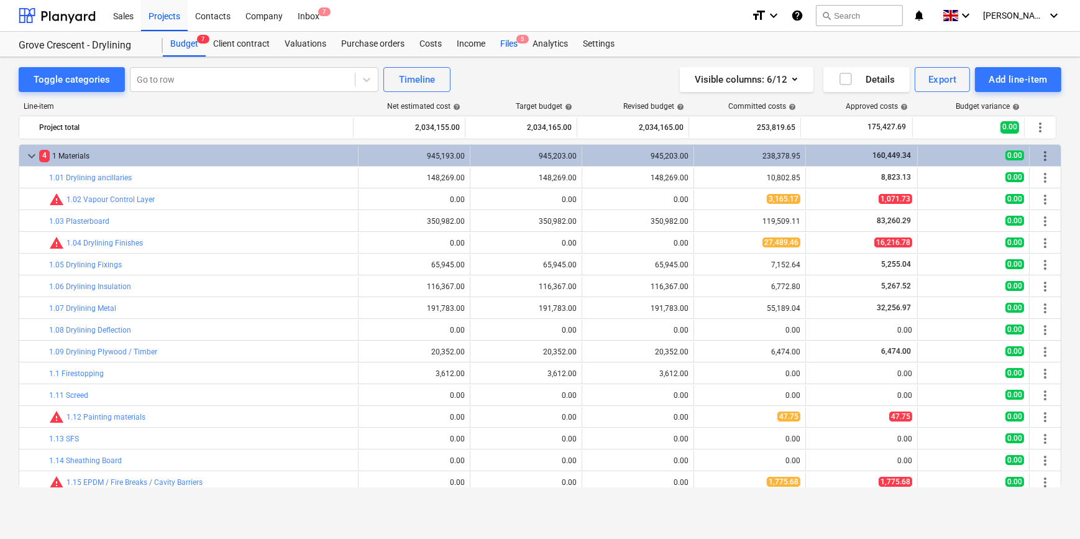
click at [511, 45] on div "Files 5" at bounding box center [509, 44] width 32 height 25
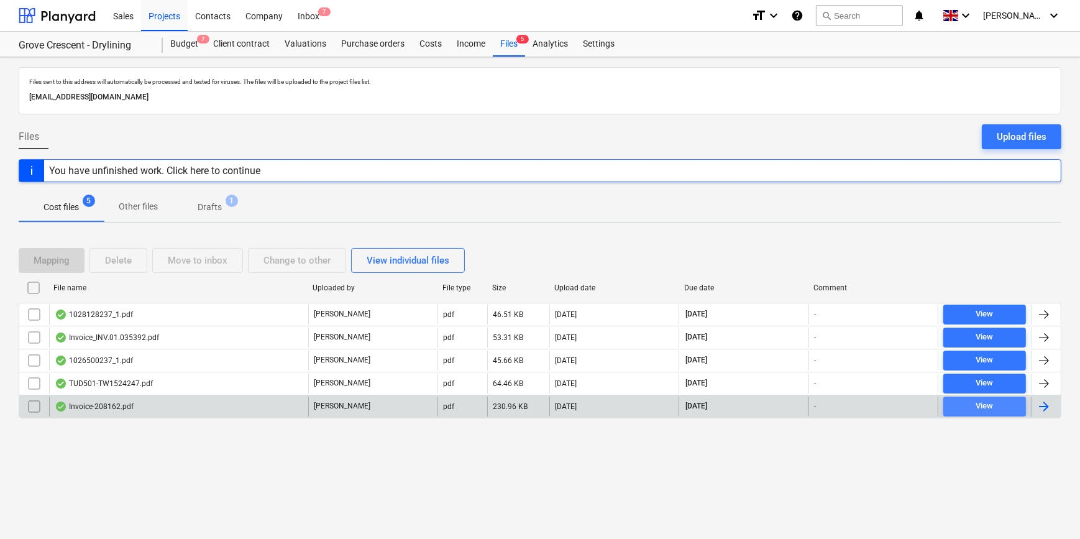
click at [858, 408] on div "View" at bounding box center [984, 406] width 17 height 14
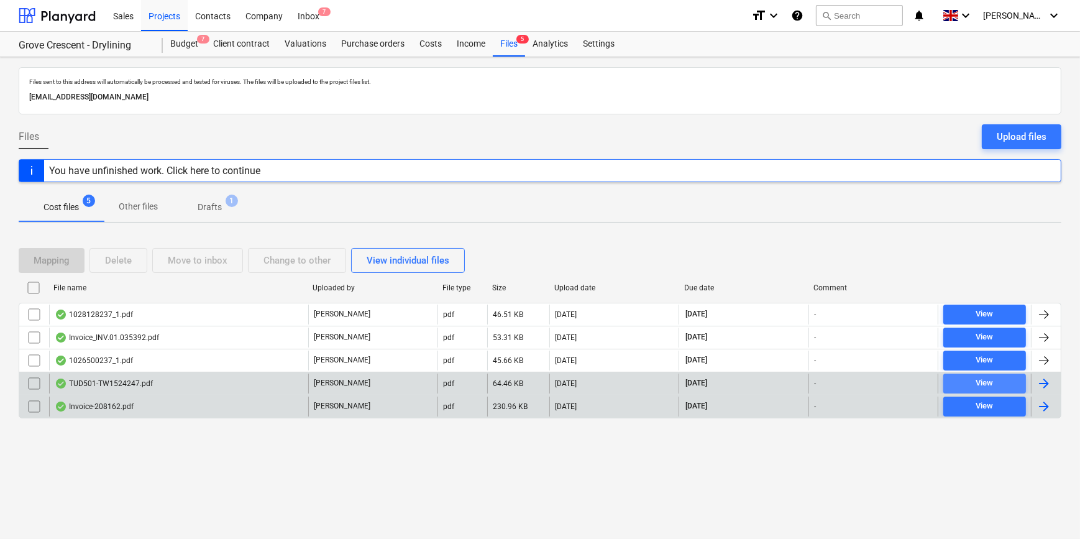
click at [858, 384] on div "View" at bounding box center [984, 383] width 17 height 14
click at [858, 379] on div at bounding box center [1044, 383] width 15 height 15
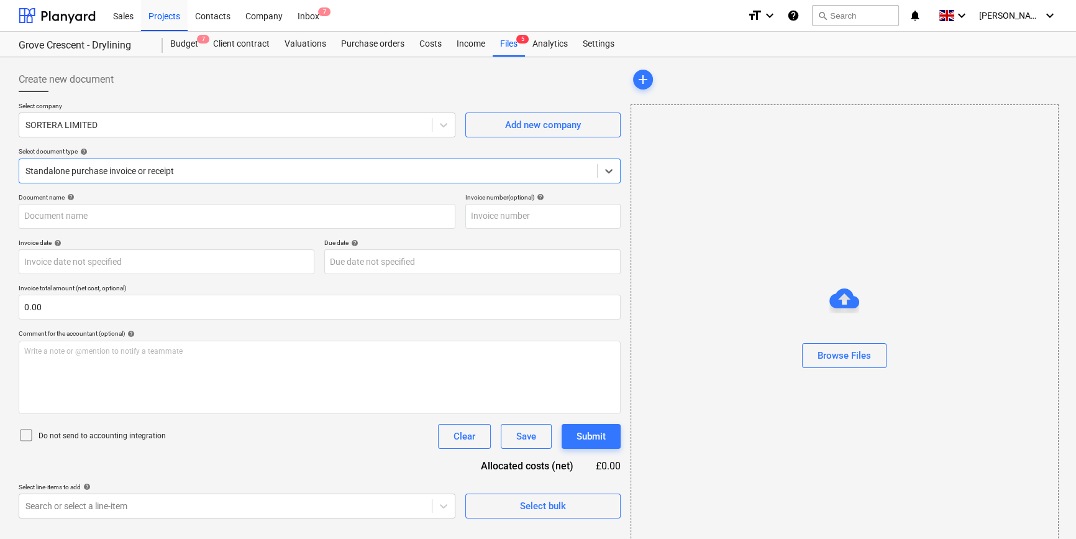
type input "TW1524247"
type input "[DATE]"
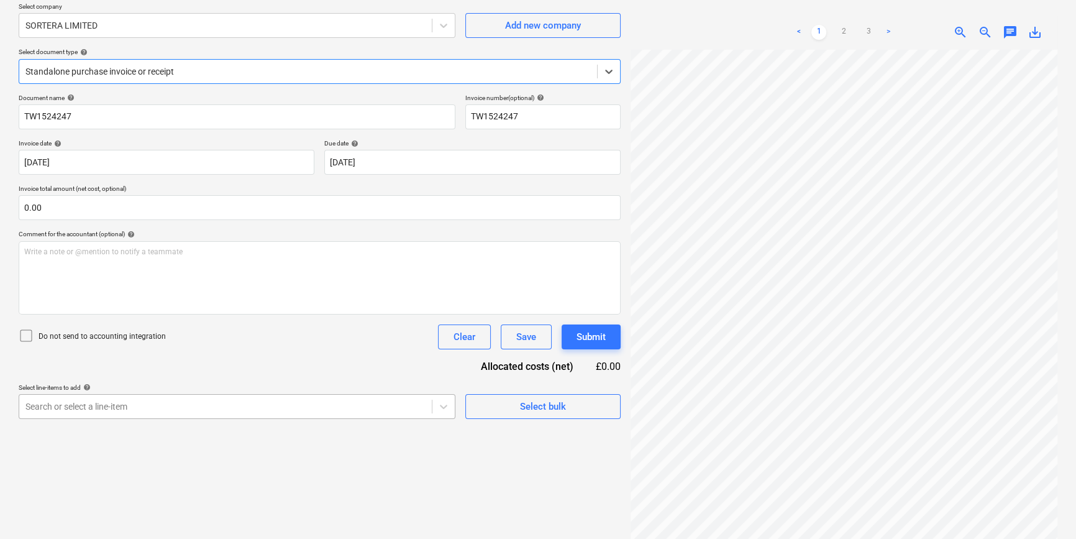
scroll to position [112, 0]
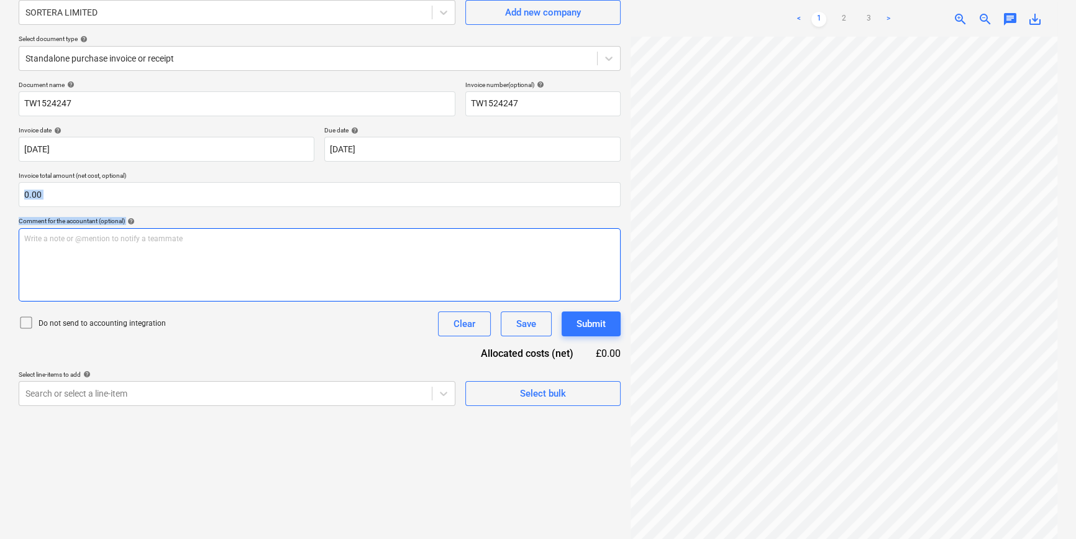
drag, startPoint x: 490, startPoint y: 173, endPoint x: 486, endPoint y: 249, distance: 75.9
click at [486, 249] on div "Document name help TW1524247 Invoice number (optional) help TW1524247 Invoice d…" at bounding box center [320, 243] width 602 height 325
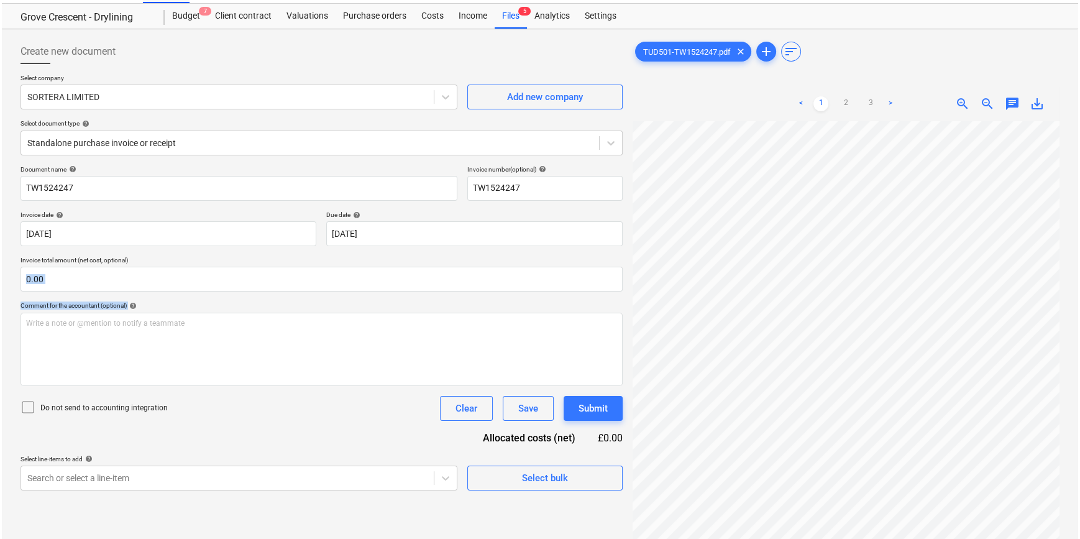
scroll to position [56, 0]
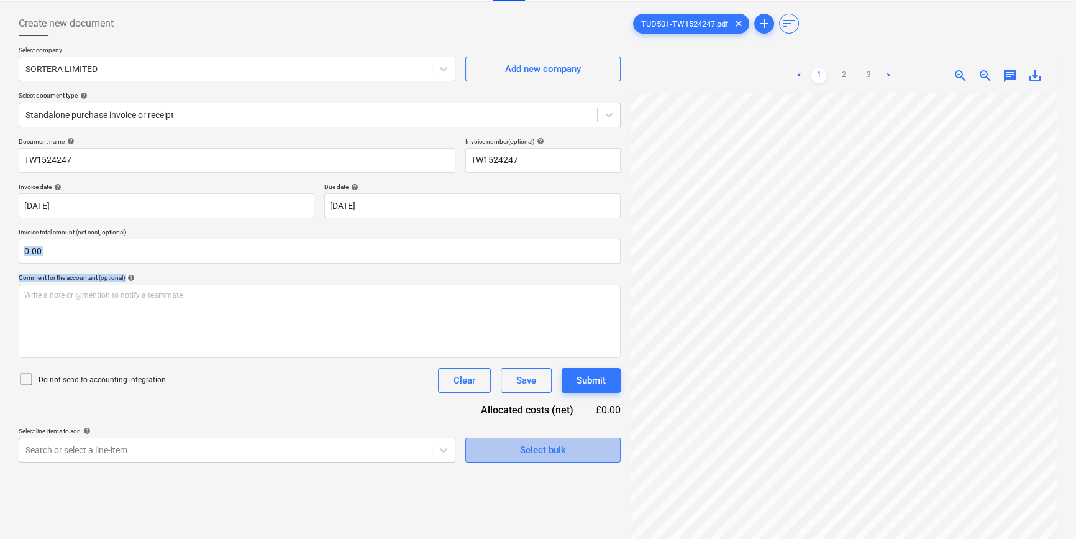
click at [511, 454] on span "Select bulk" at bounding box center [543, 450] width 124 height 16
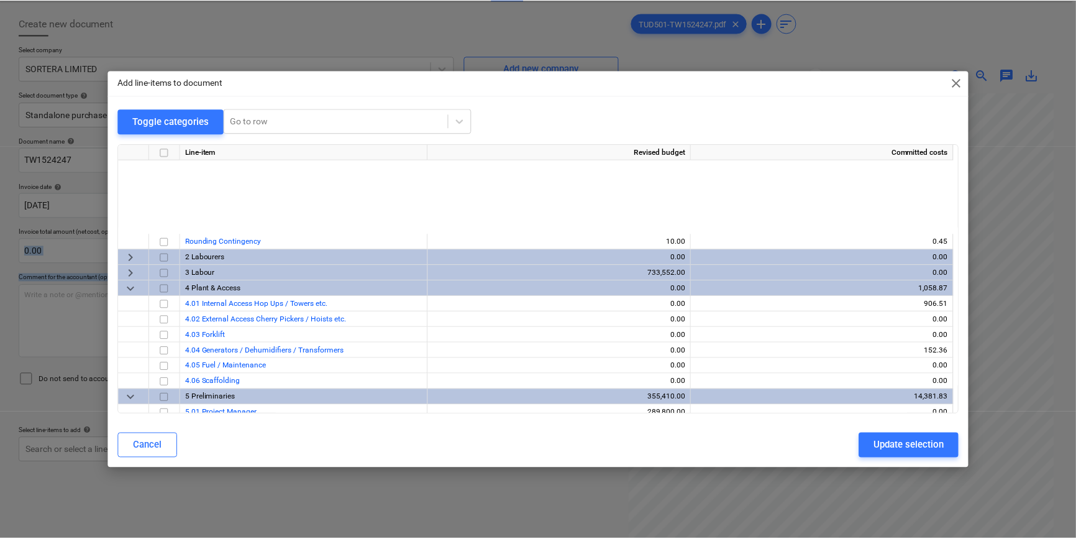
scroll to position [586, 0]
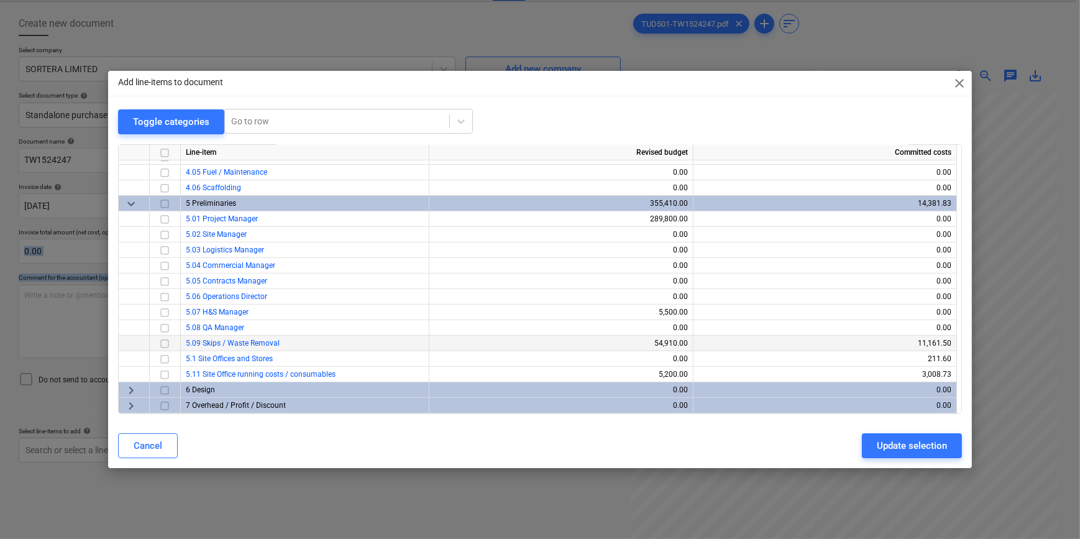
click at [164, 342] on input "checkbox" at bounding box center [164, 343] width 15 height 15
click at [858, 448] on div "Update selection" at bounding box center [912, 446] width 70 height 16
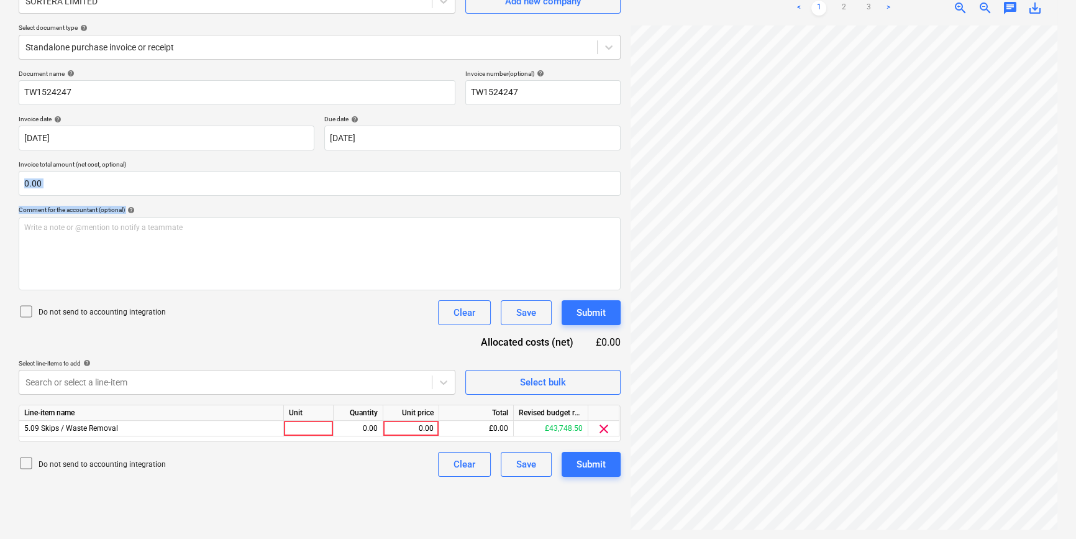
scroll to position [124, 0]
click at [310, 429] on div at bounding box center [309, 428] width 50 height 16
type input "pcs"
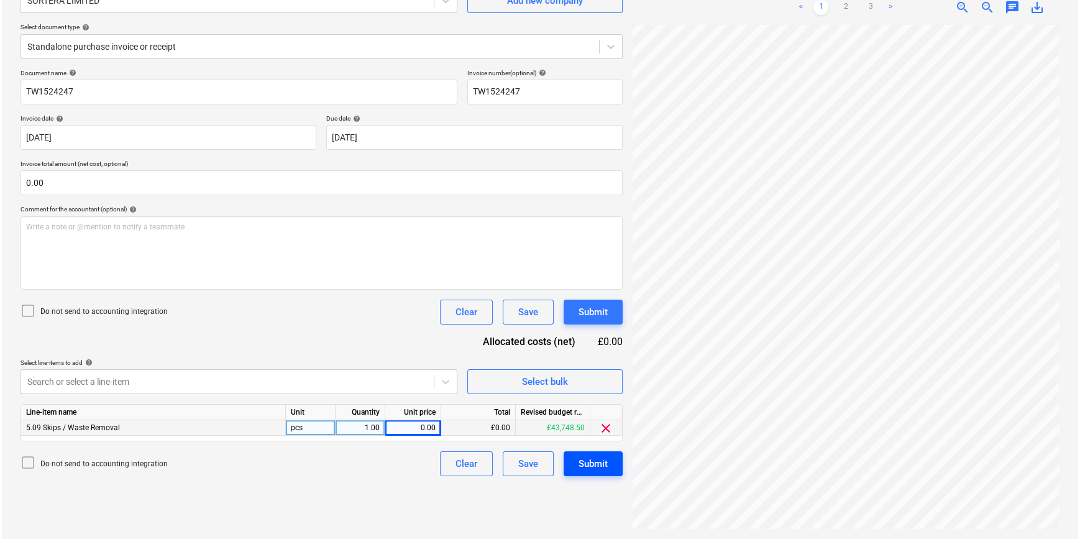
scroll to position [206, 131]
click at [397, 429] on div "0.00" at bounding box center [410, 428] width 45 height 16
type input "325"
click at [585, 459] on div "Submit" at bounding box center [591, 464] width 29 height 16
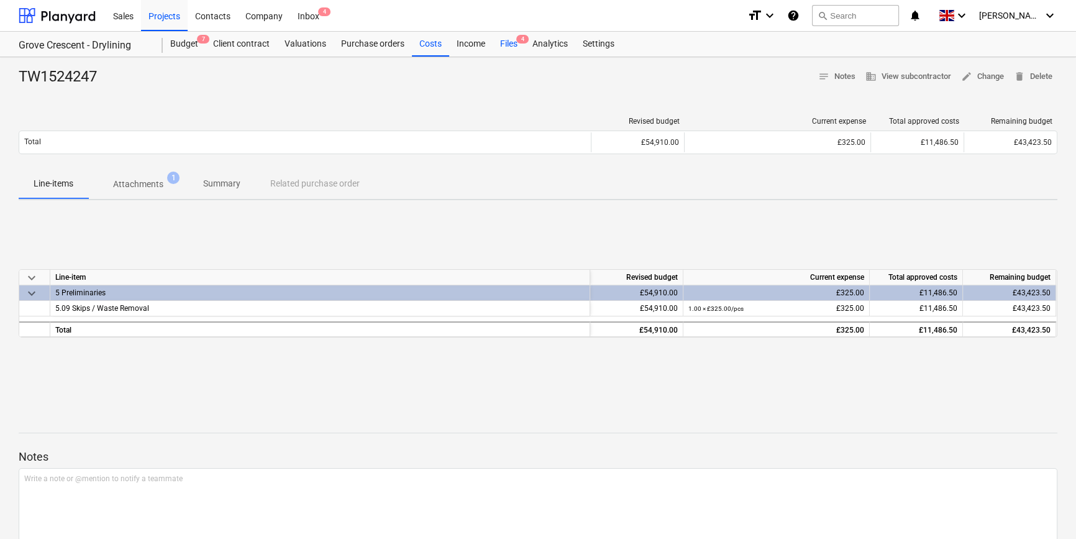
click at [505, 46] on div "Files 4" at bounding box center [509, 44] width 32 height 25
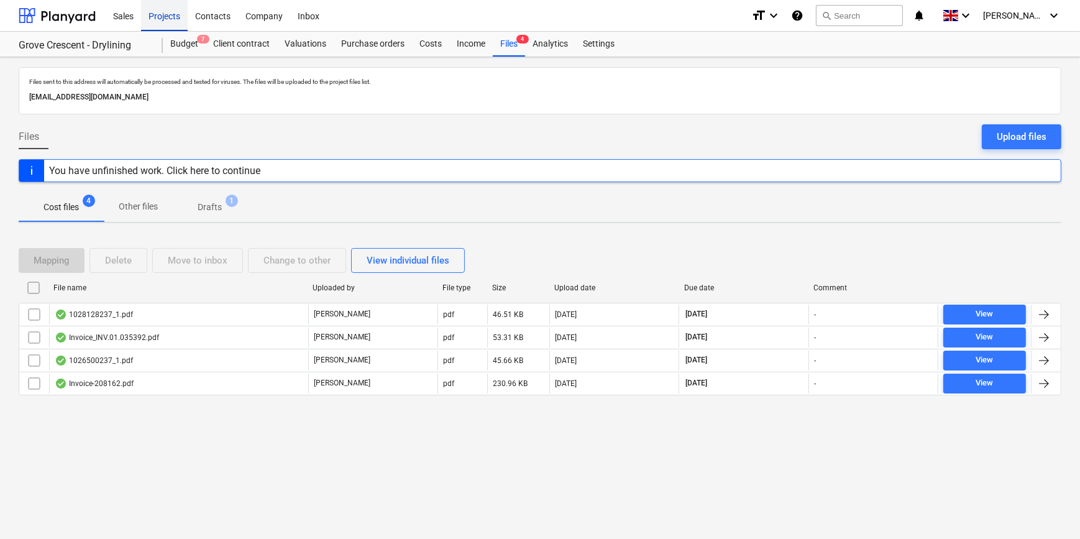
click at [166, 18] on div "Projects" at bounding box center [164, 15] width 47 height 32
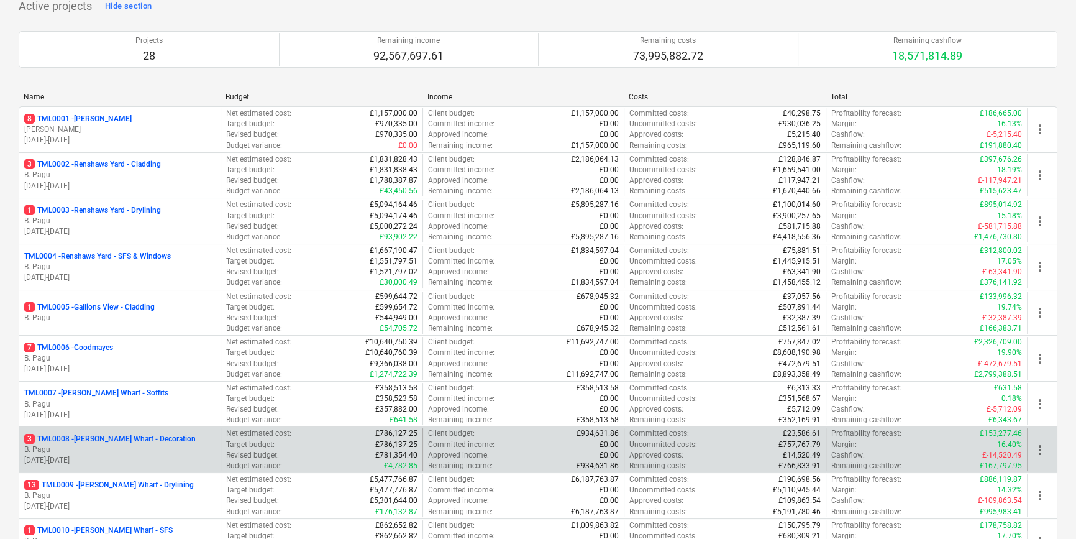
scroll to position [112, 0]
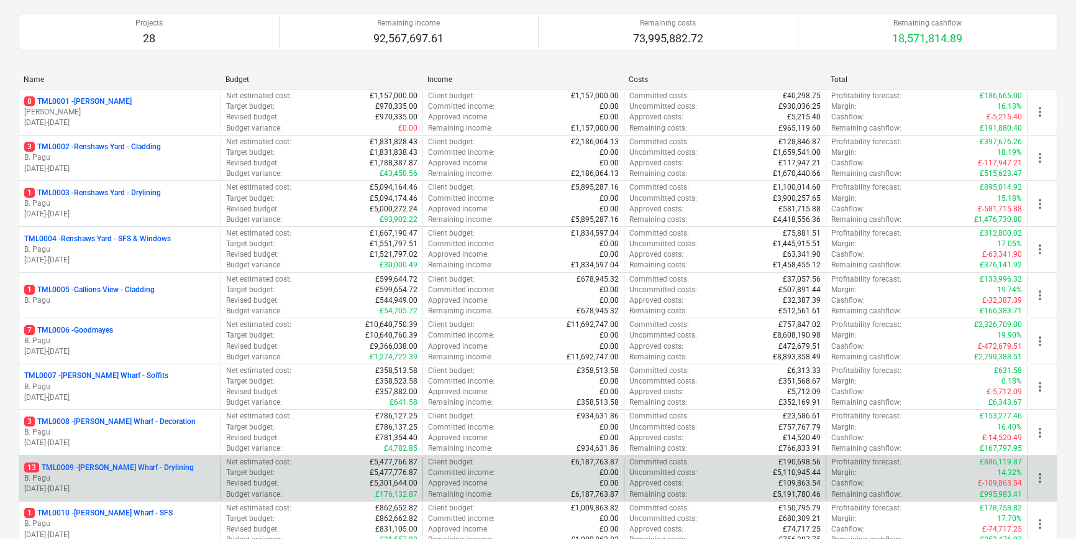
click at [172, 484] on p "[DATE] - [DATE]" at bounding box center [119, 489] width 191 height 11
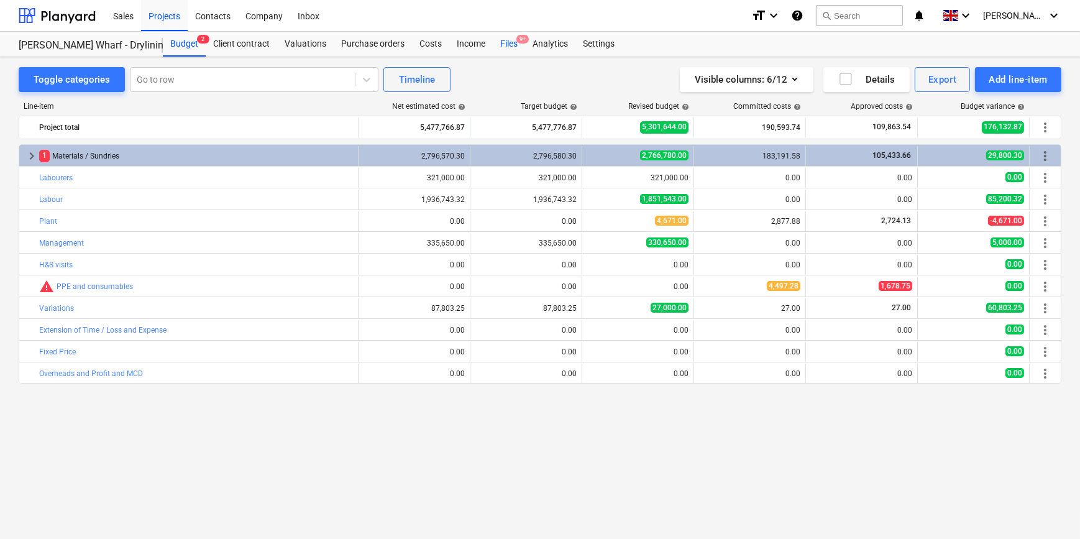
click at [507, 44] on div "Files 9+" at bounding box center [509, 44] width 32 height 25
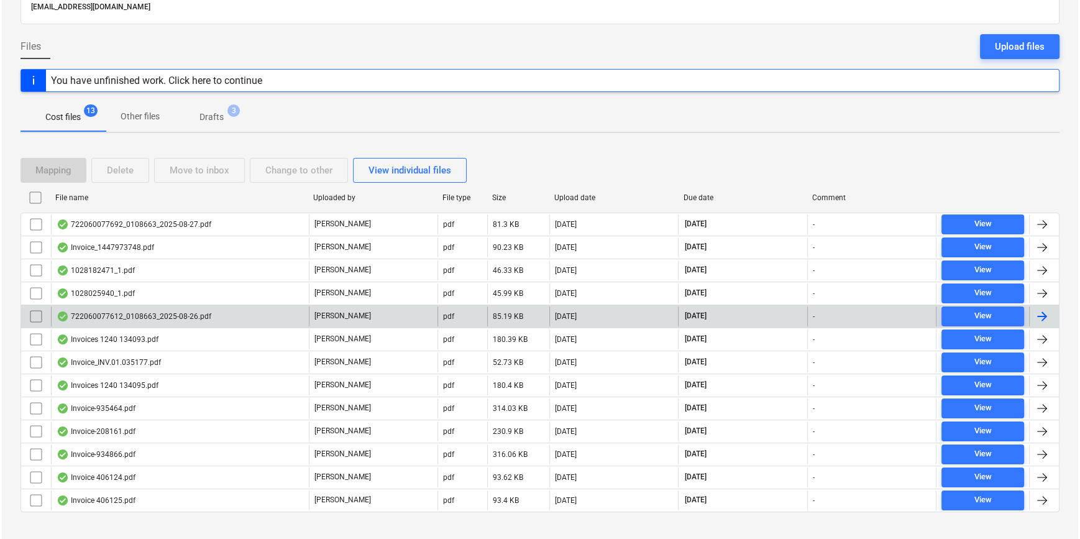
scroll to position [106, 0]
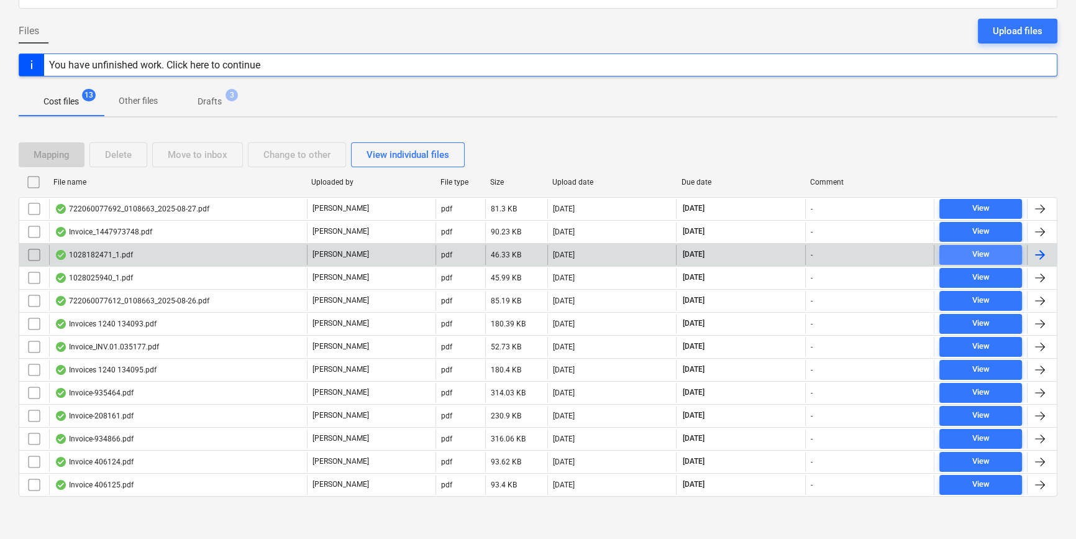
click at [858, 255] on div "View" at bounding box center [980, 254] width 17 height 14
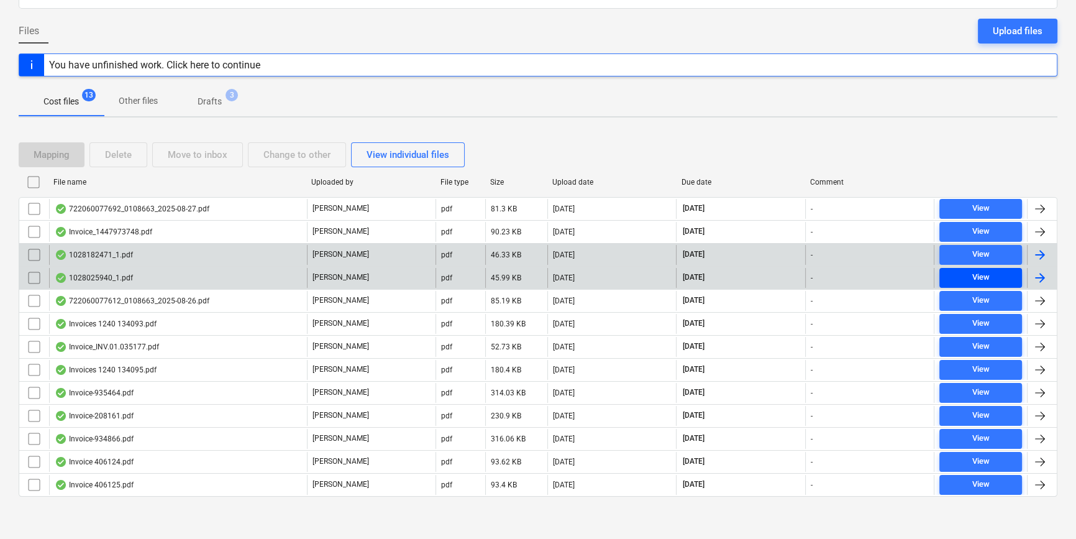
click at [858, 272] on div "View" at bounding box center [980, 277] width 17 height 14
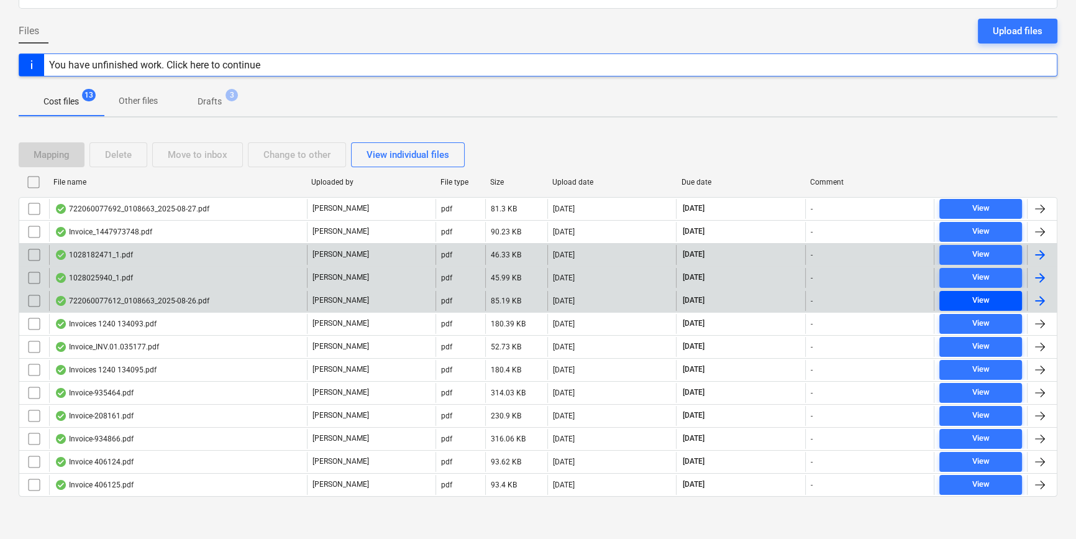
click at [858, 298] on div "View" at bounding box center [980, 300] width 17 height 14
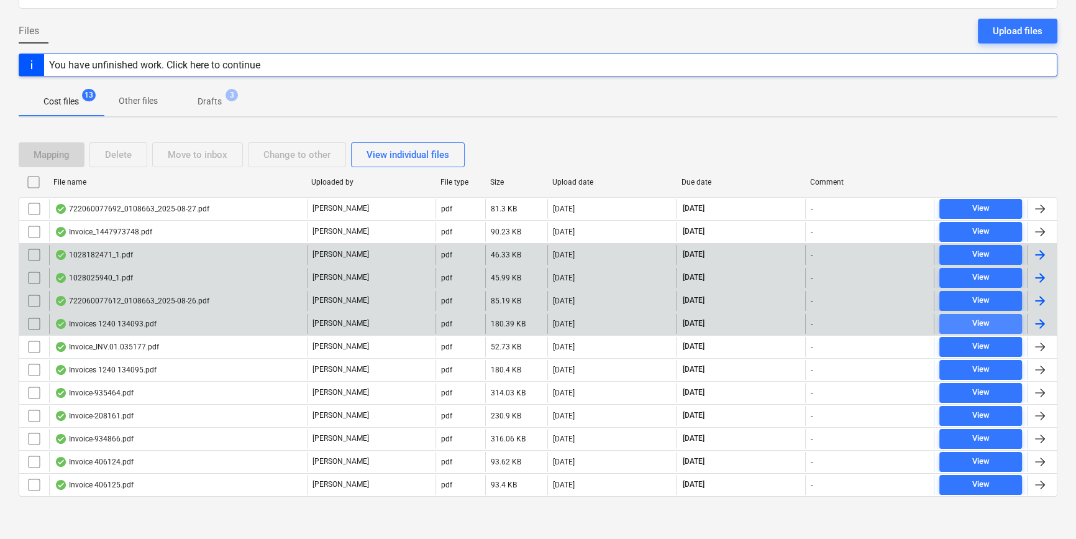
click at [858, 316] on div "View" at bounding box center [980, 323] width 17 height 14
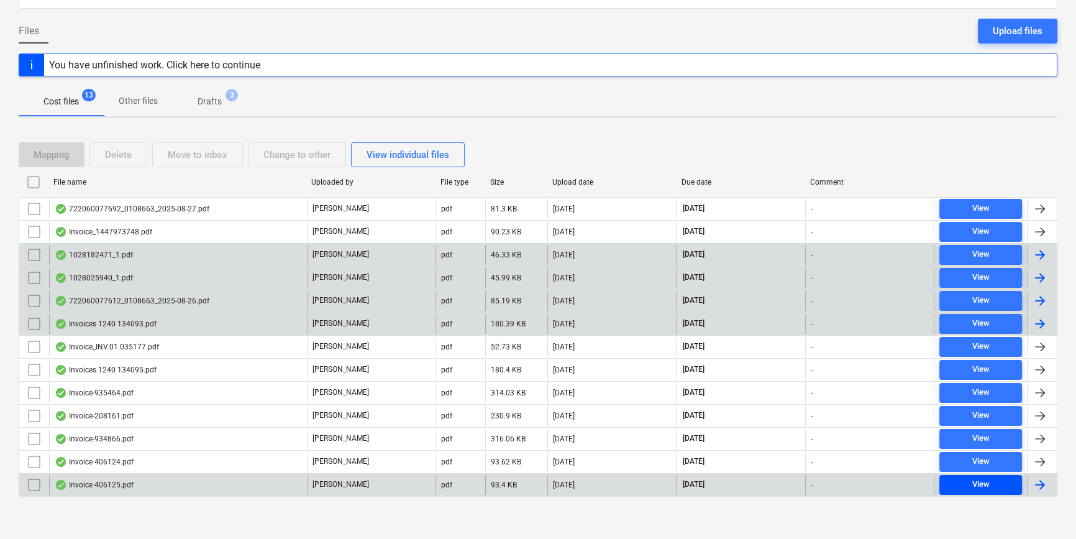
click at [858, 483] on span "View" at bounding box center [981, 484] width 73 height 14
click at [858, 321] on div "View" at bounding box center [980, 323] width 17 height 14
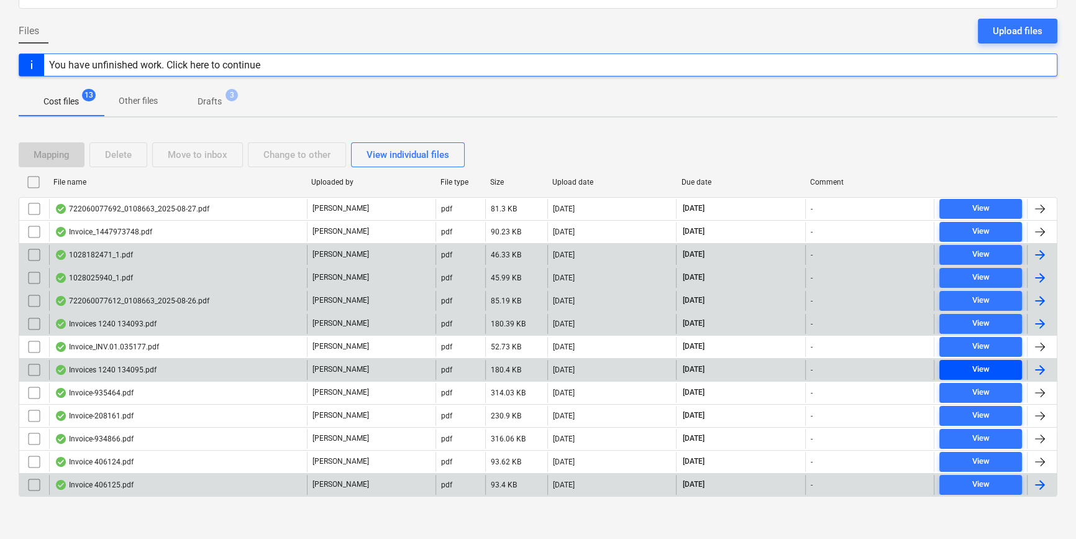
click at [858, 369] on div "View" at bounding box center [980, 369] width 17 height 14
click at [858, 367] on span "View" at bounding box center [981, 369] width 73 height 14
click at [858, 322] on span "View" at bounding box center [981, 323] width 73 height 14
click at [858, 366] on span "View" at bounding box center [981, 369] width 73 height 14
click at [858, 322] on div "View" at bounding box center [980, 323] width 17 height 14
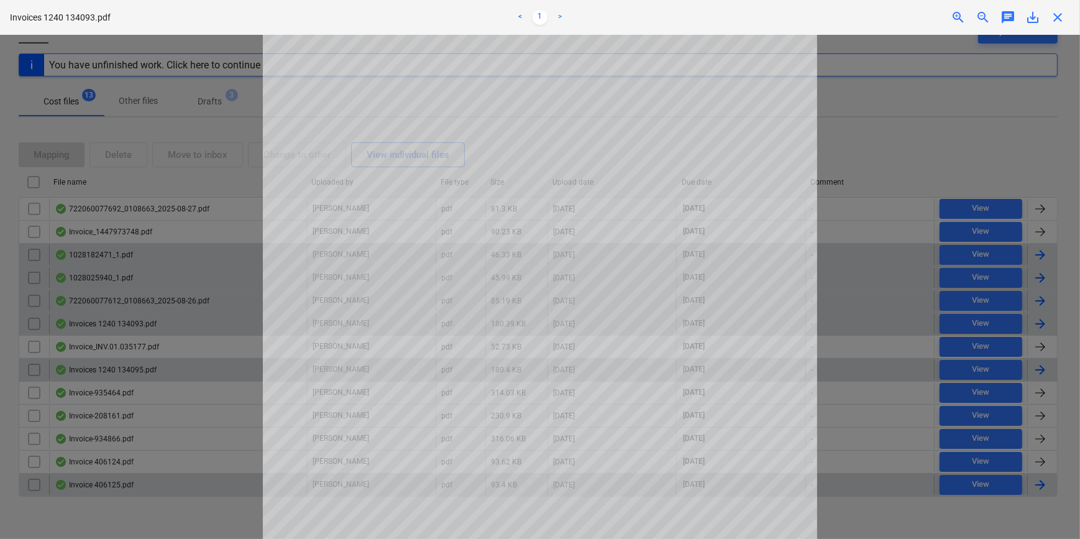
click at [858, 372] on div at bounding box center [540, 287] width 1080 height 504
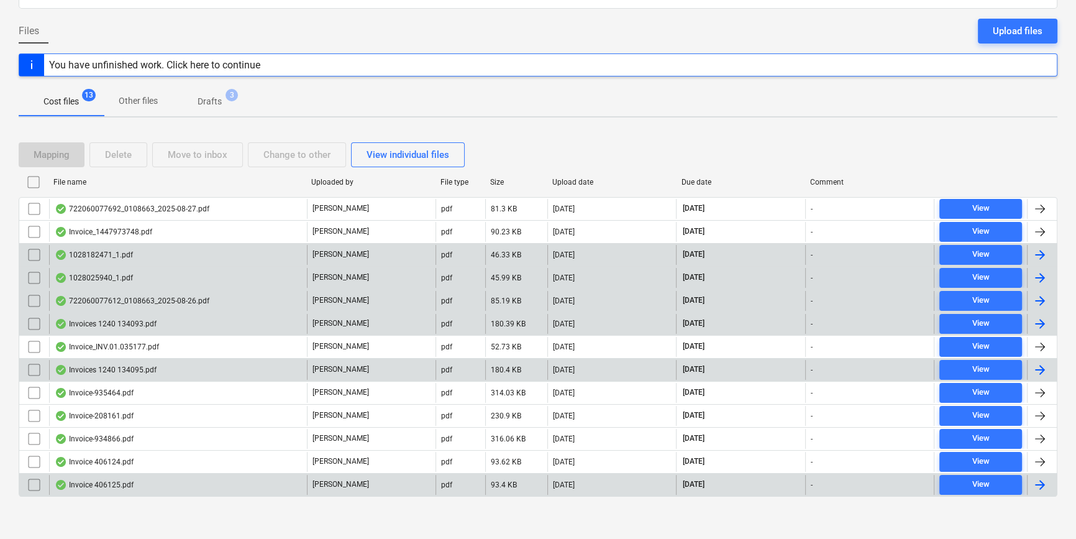
click at [858, 323] on div at bounding box center [1040, 323] width 15 height 15
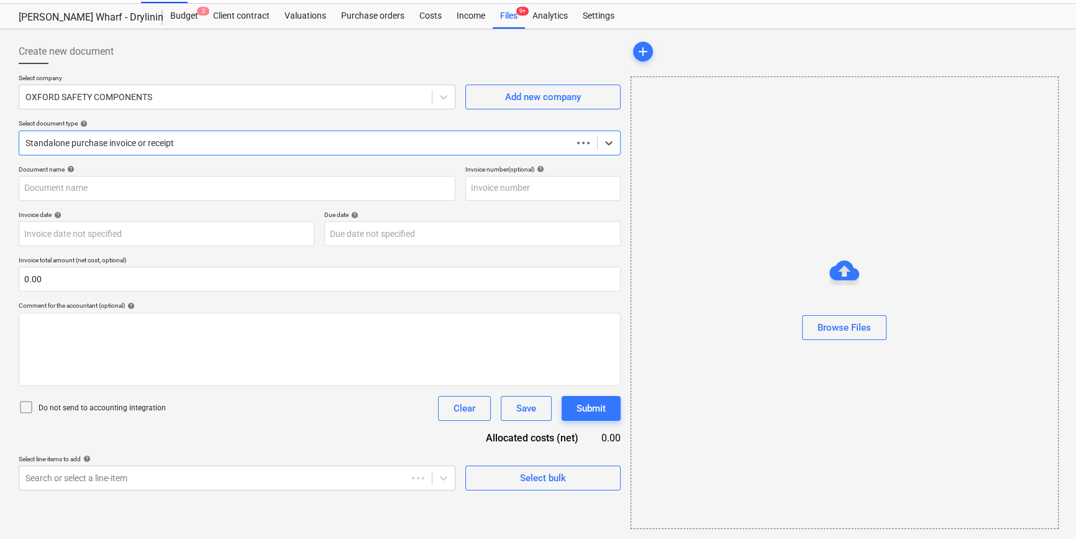
scroll to position [27, 0]
type input "134093"
type input "[DATE]"
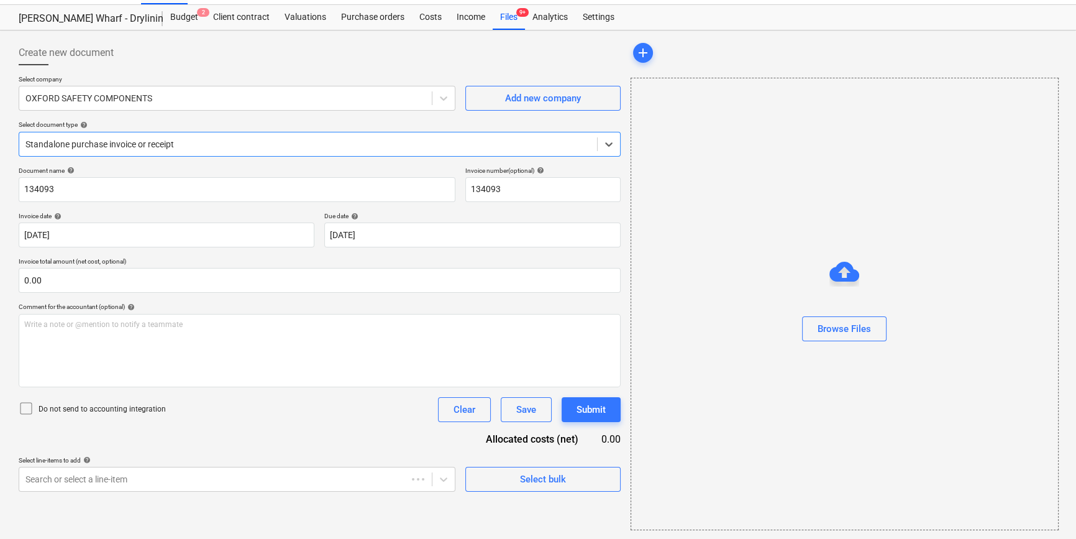
scroll to position [0, 0]
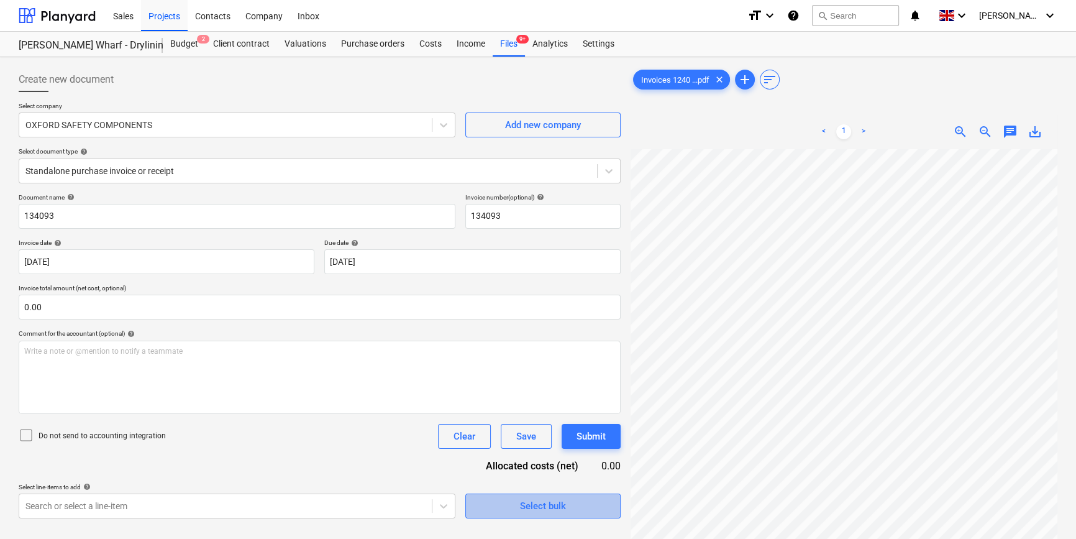
click at [554, 502] on div "Select bulk" at bounding box center [543, 506] width 46 height 16
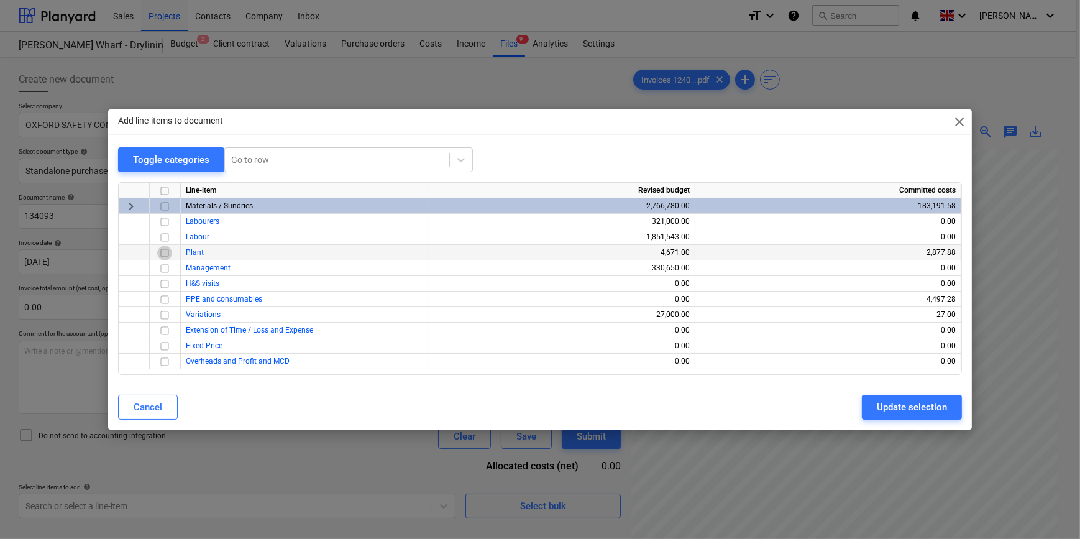
click at [164, 255] on input "checkbox" at bounding box center [164, 252] width 15 height 15
click at [858, 404] on div "Update selection" at bounding box center [912, 407] width 70 height 16
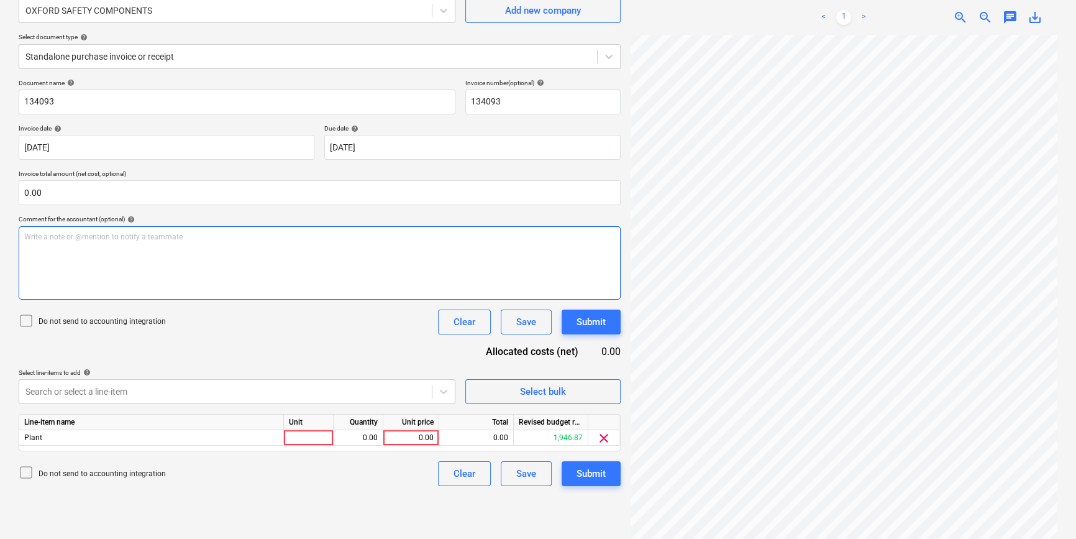
scroll to position [124, 0]
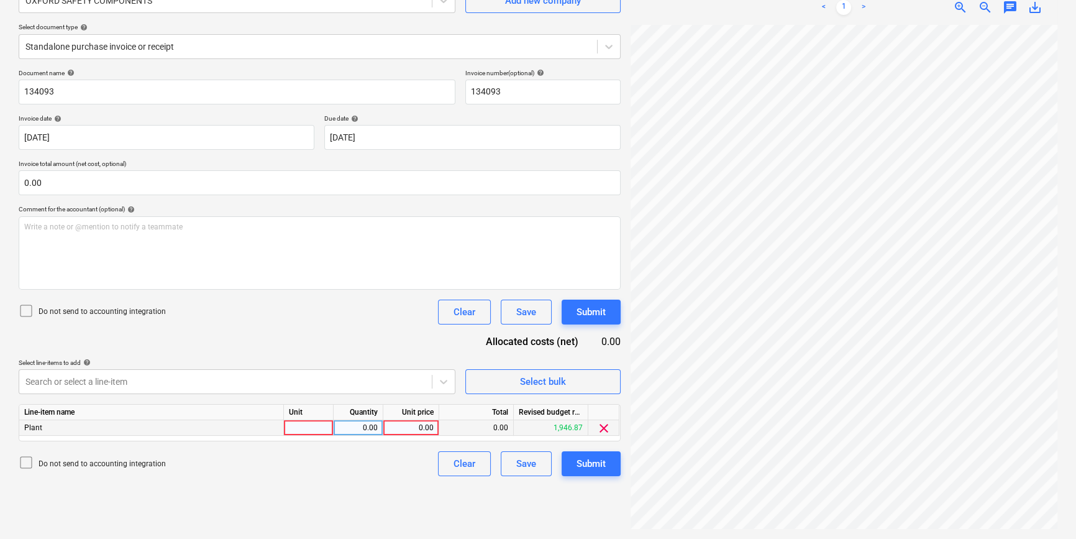
click at [305, 430] on div at bounding box center [309, 428] width 50 height 16
type input "pcs"
click at [416, 429] on div "0.00" at bounding box center [410, 428] width 45 height 16
type input "941.64"
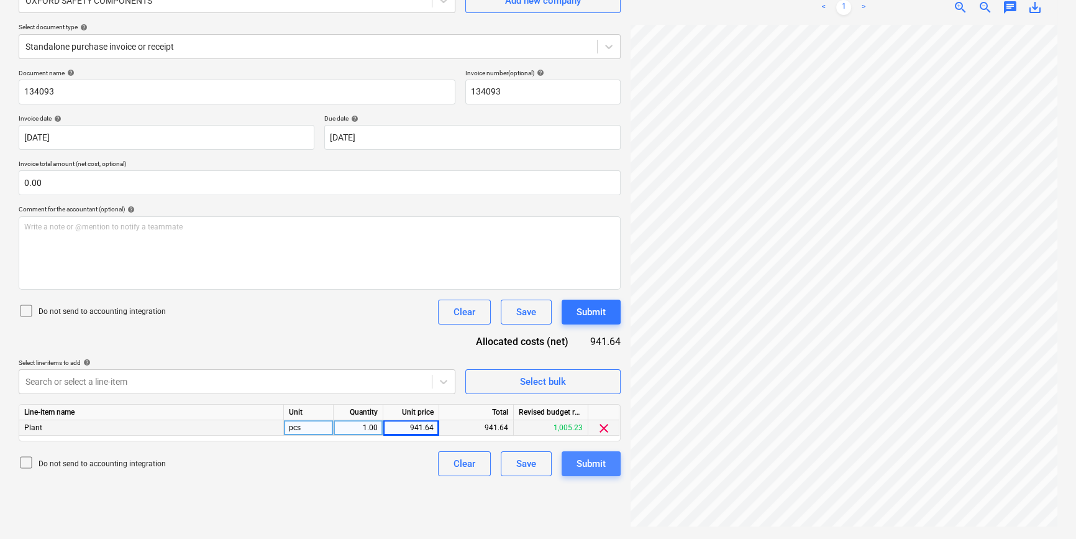
click at [598, 466] on div "Submit" at bounding box center [591, 464] width 29 height 16
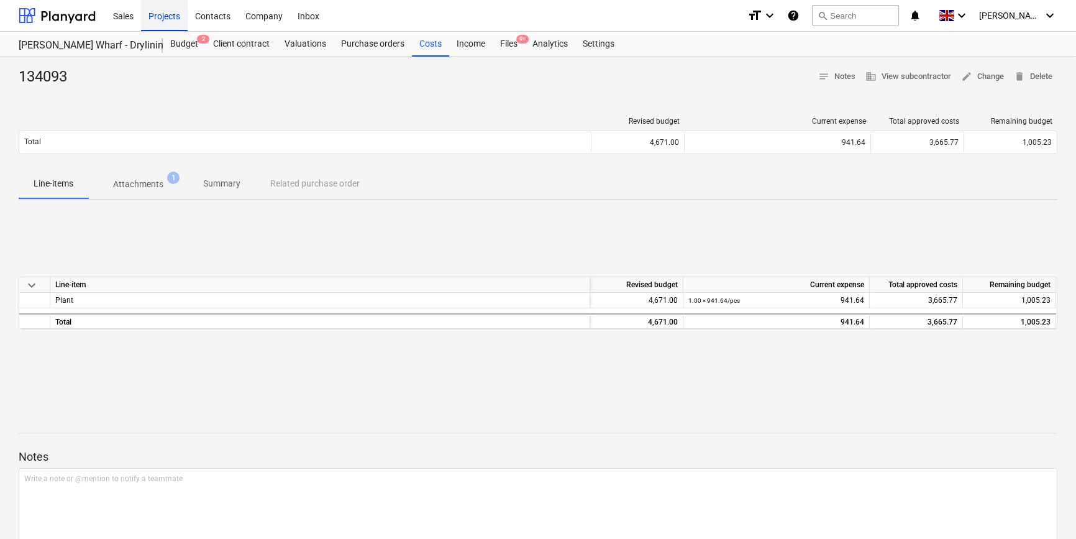
click at [160, 18] on div "Projects" at bounding box center [164, 15] width 47 height 32
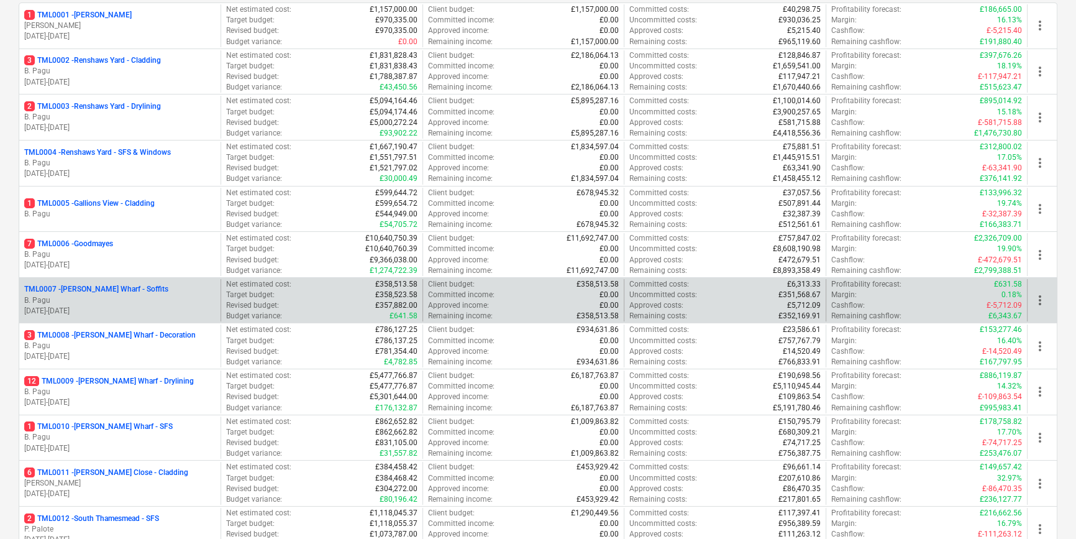
scroll to position [226, 0]
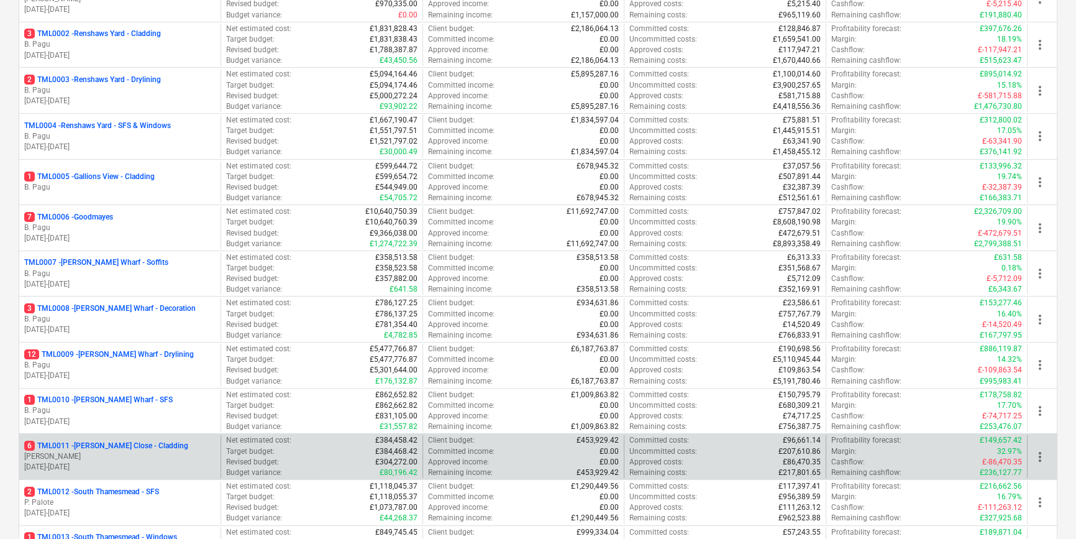
click at [155, 448] on p "6 TML0011 - [PERSON_NAME] Close - Cladding" at bounding box center [106, 446] width 164 height 11
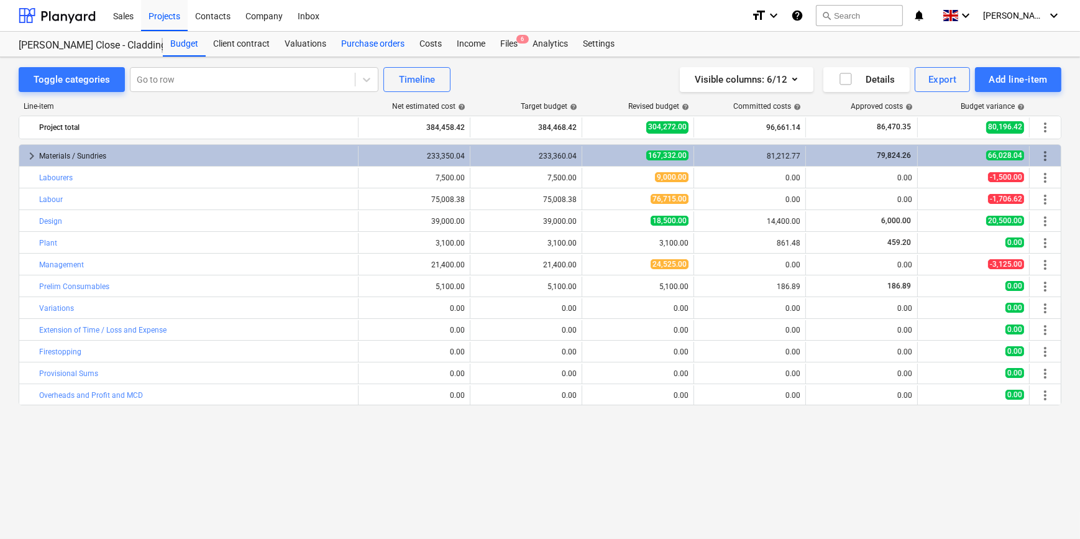
click at [372, 48] on div "Purchase orders" at bounding box center [373, 44] width 78 height 25
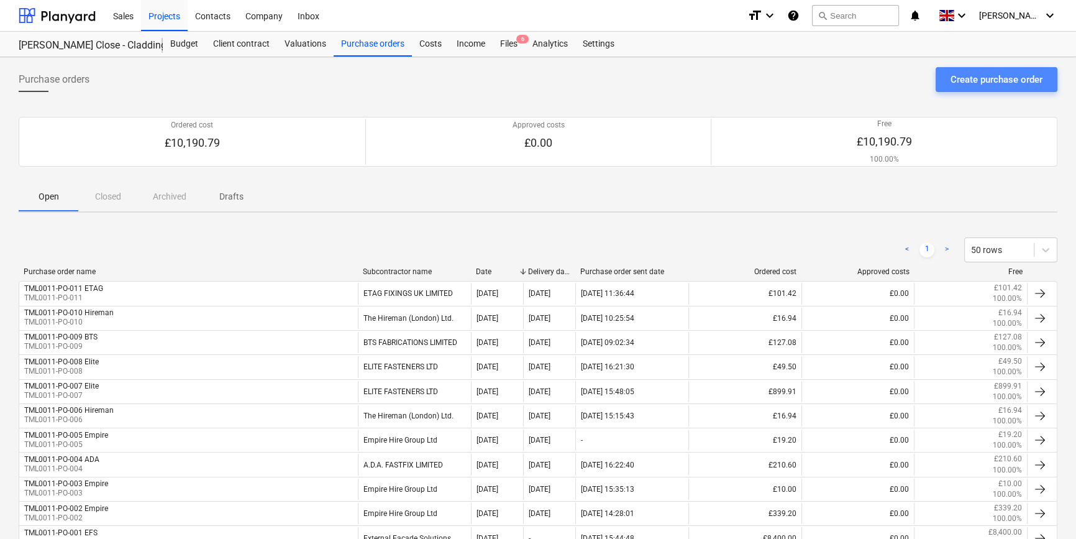
click at [858, 81] on div "Create purchase order" at bounding box center [997, 79] width 92 height 16
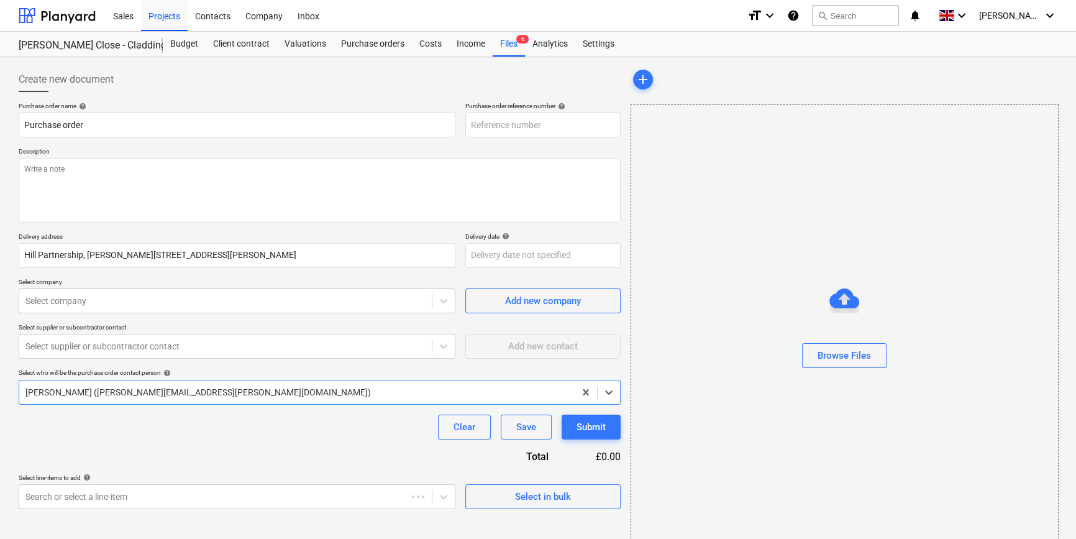
type textarea "x"
type input "TML0011-PO-012"
drag, startPoint x: 515, startPoint y: 124, endPoint x: 472, endPoint y: 124, distance: 42.3
click at [472, 124] on input "TML0011-PO-012" at bounding box center [542, 124] width 155 height 25
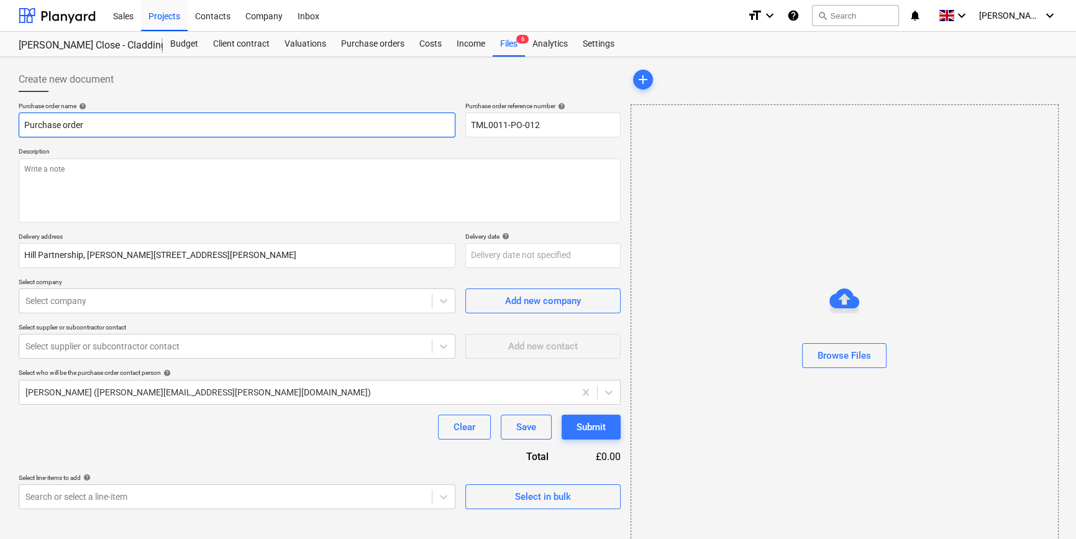
drag, startPoint x: 89, startPoint y: 122, endPoint x: 18, endPoint y: 121, distance: 70.9
click at [19, 121] on input "Purchase order" at bounding box center [237, 124] width 437 height 25
type textarea "x"
paste input "TML0011-PO-012"
type textarea "x"
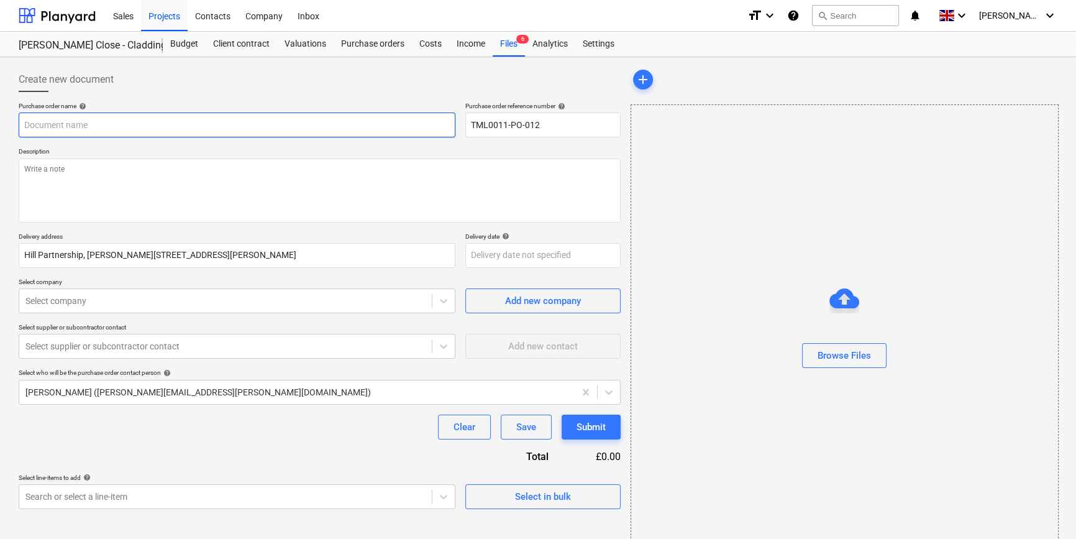
type input "TML0011-PO-012"
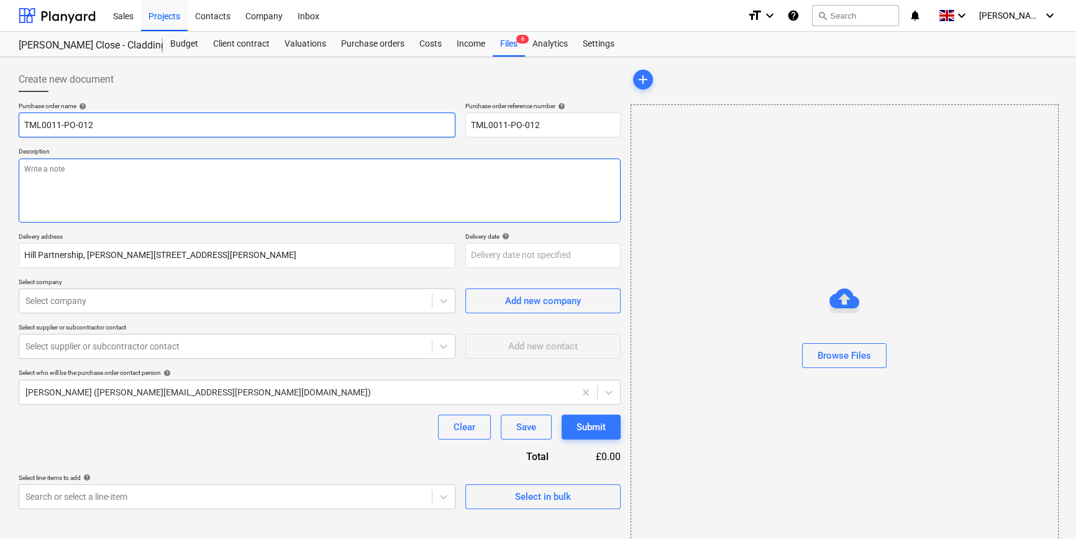
type textarea "x"
type input "TML0011-PO-012"
type textarea "x"
type input "TML0011-PO-012 V"
type textarea "x"
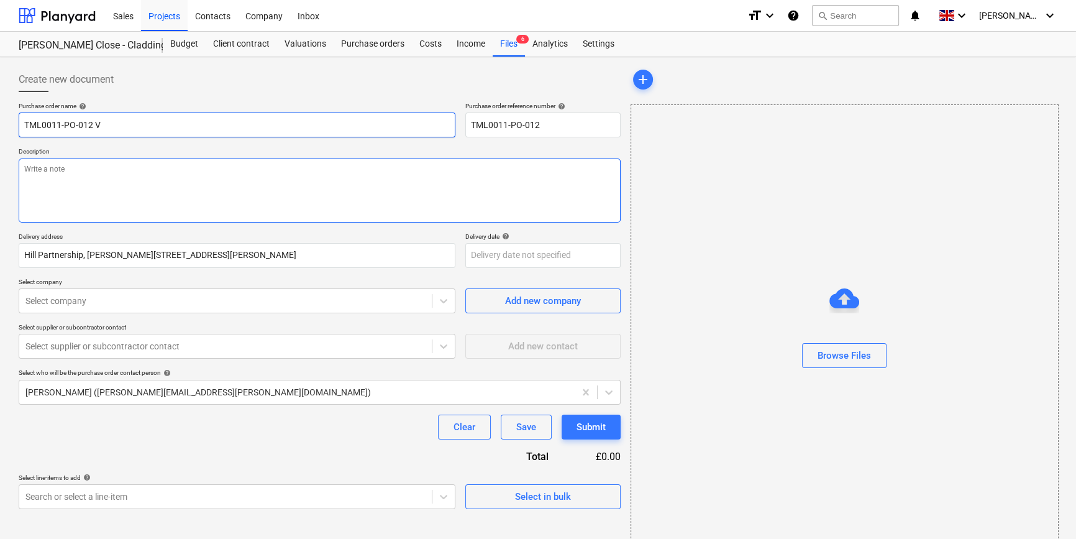
type input "TML0011-PO-012 Ve"
type textarea "x"
type input "TML0011-PO-012 Ven"
type textarea "x"
type input "TML0011-PO-012 Vent"
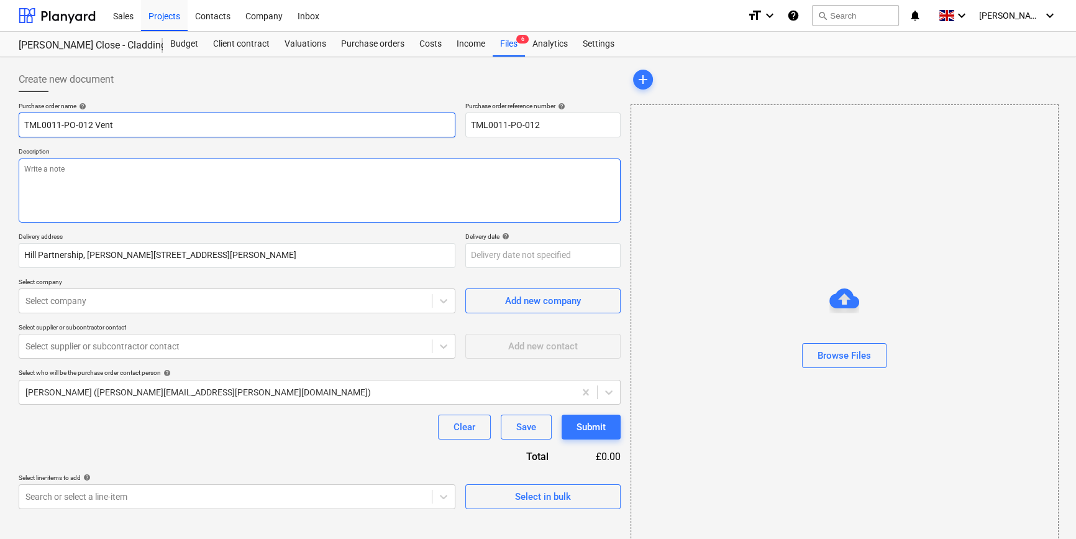
type textarea "x"
type input "TML0011-PO-012 Ventu"
type textarea "x"
type input "TML0011-PO-012 Ventur"
type textarea "x"
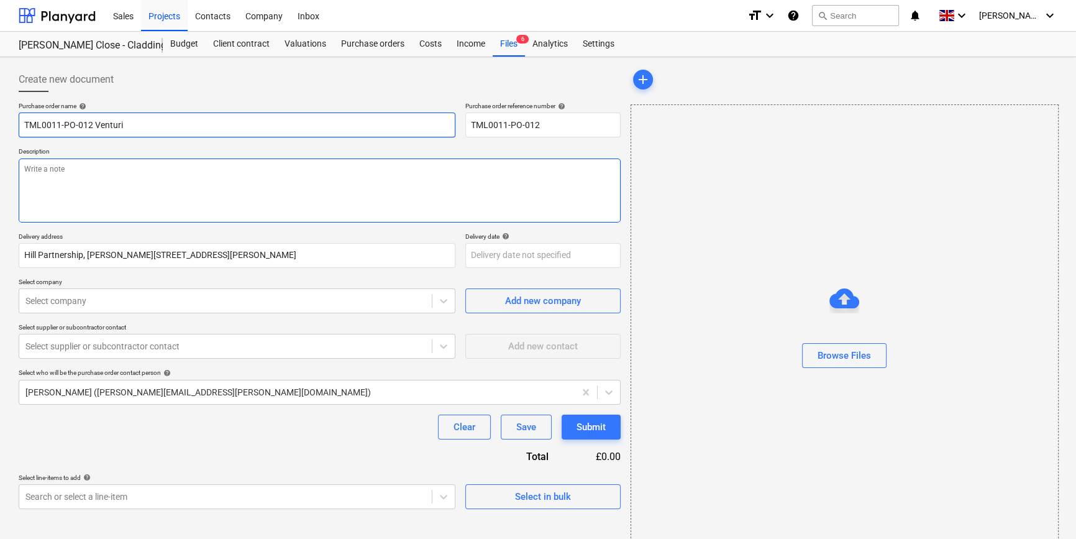
type input "TML0011-PO-012 Venturi"
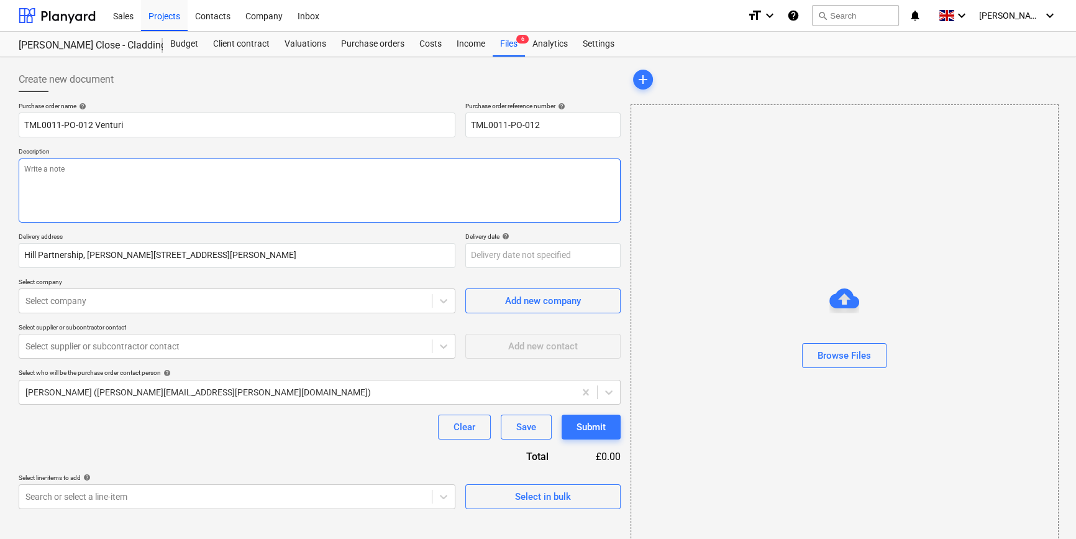
click at [41, 190] on textarea at bounding box center [320, 190] width 602 height 64
type textarea "x"
type textarea "S"
type textarea "x"
type textarea "Si"
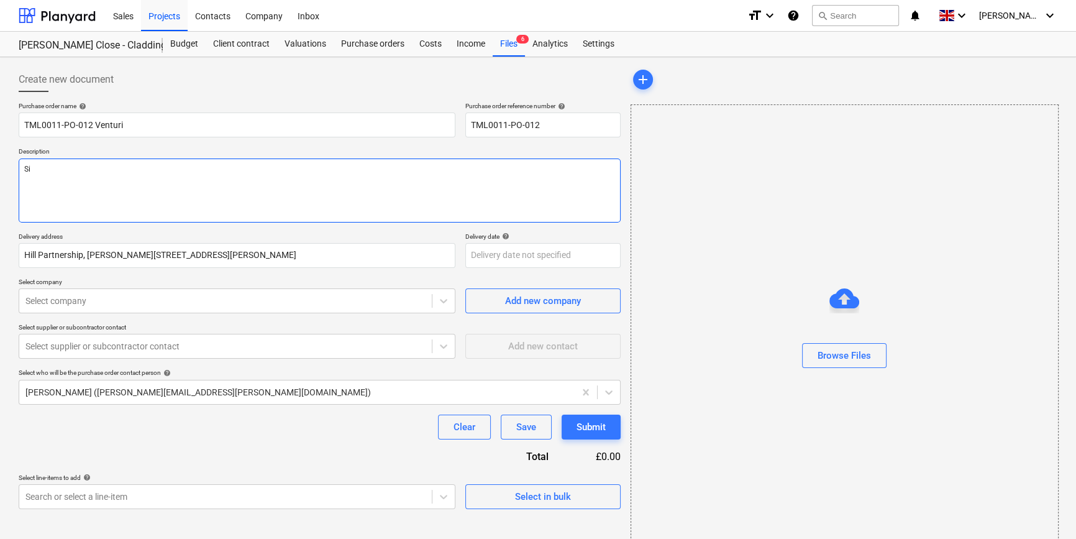
type textarea "x"
type textarea "Sit"
type textarea "x"
type textarea "Site"
type textarea "x"
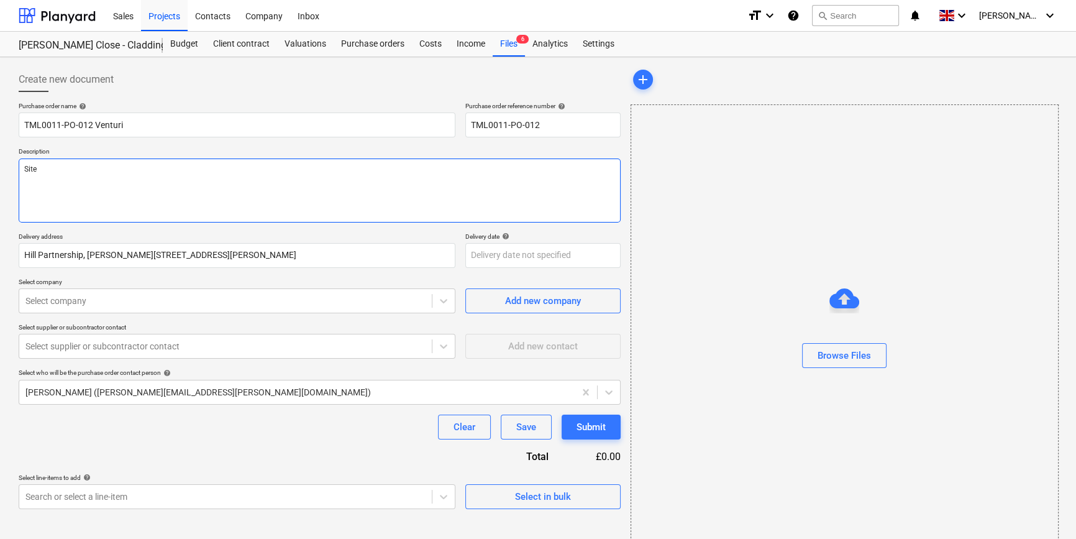
type textarea "Site"
type textarea "x"
type textarea "Site c"
type textarea "x"
type textarea "Site co"
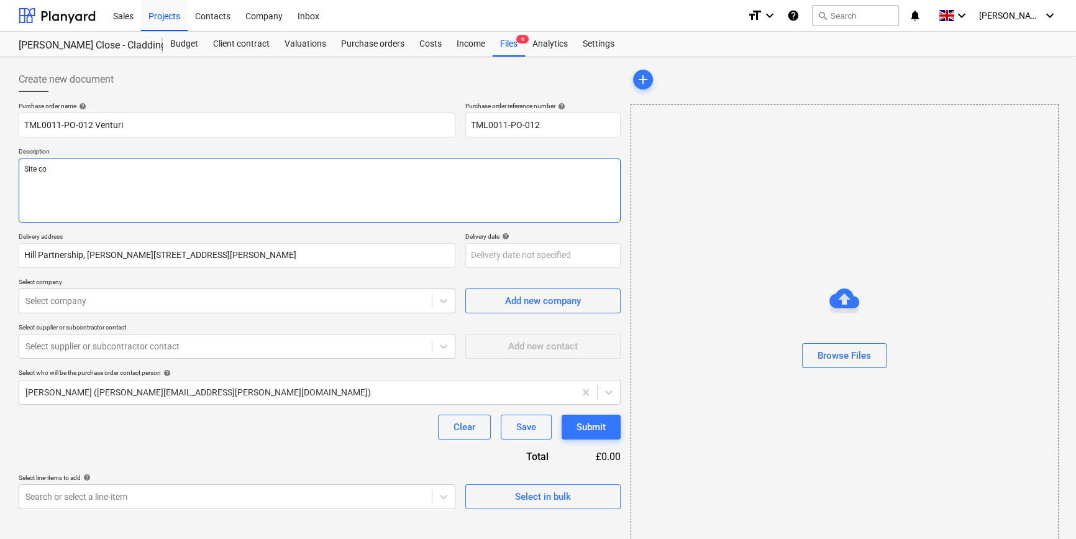
type textarea "x"
type textarea "Site con"
type textarea "x"
type textarea "Site cont"
type textarea "x"
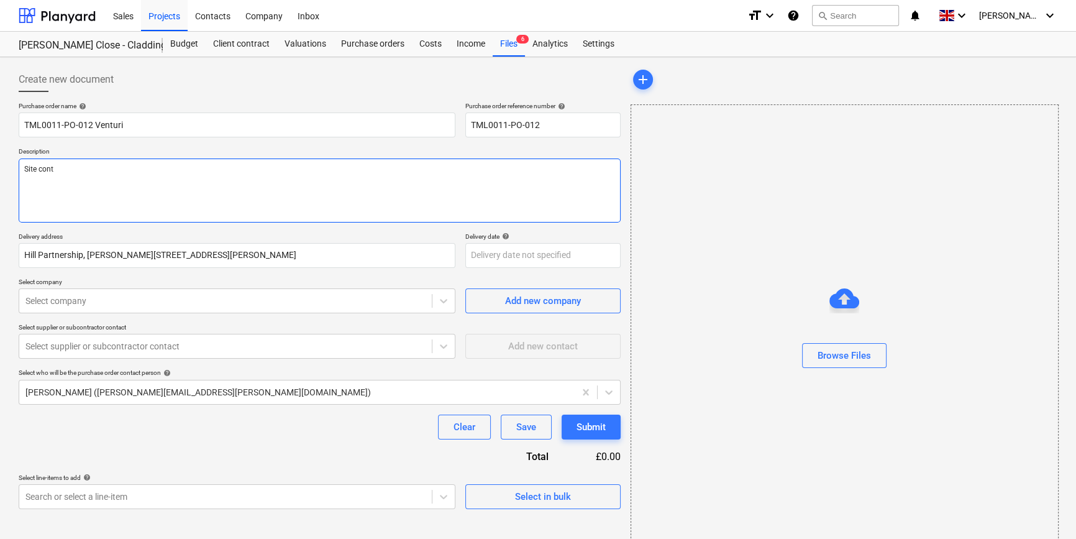
type textarea "Site conta"
type textarea "x"
type textarea "Site contac"
type textarea "x"
type textarea "Site contact"
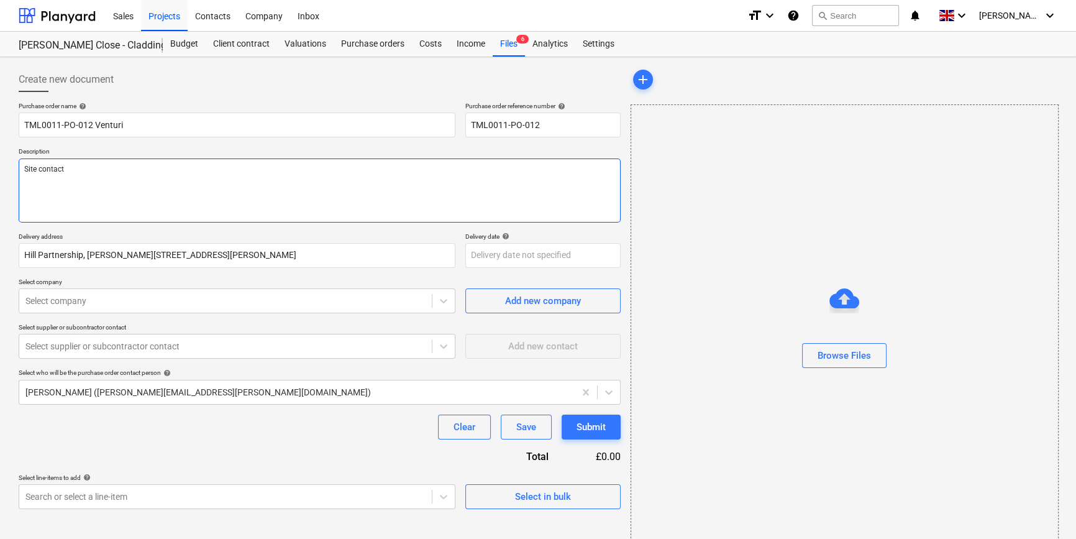
type textarea "x"
type textarea "Site contact"
type textarea "x"
type textarea "Site contact C"
type textarea "x"
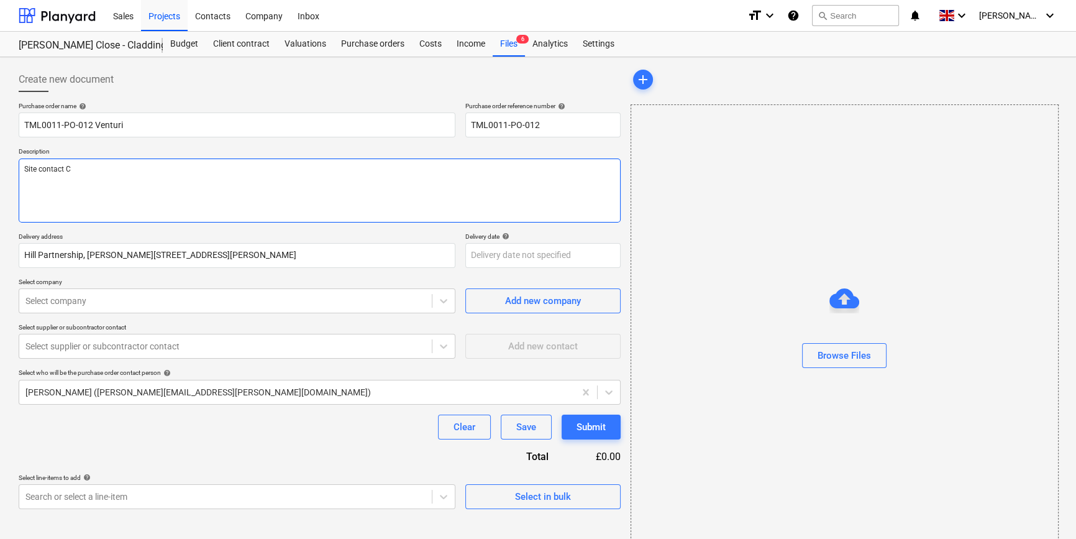
type textarea "Site contact Co"
type textarea "x"
click at [123, 173] on textarea "Site contact [PERSON_NAME]" at bounding box center [320, 190] width 602 height 64
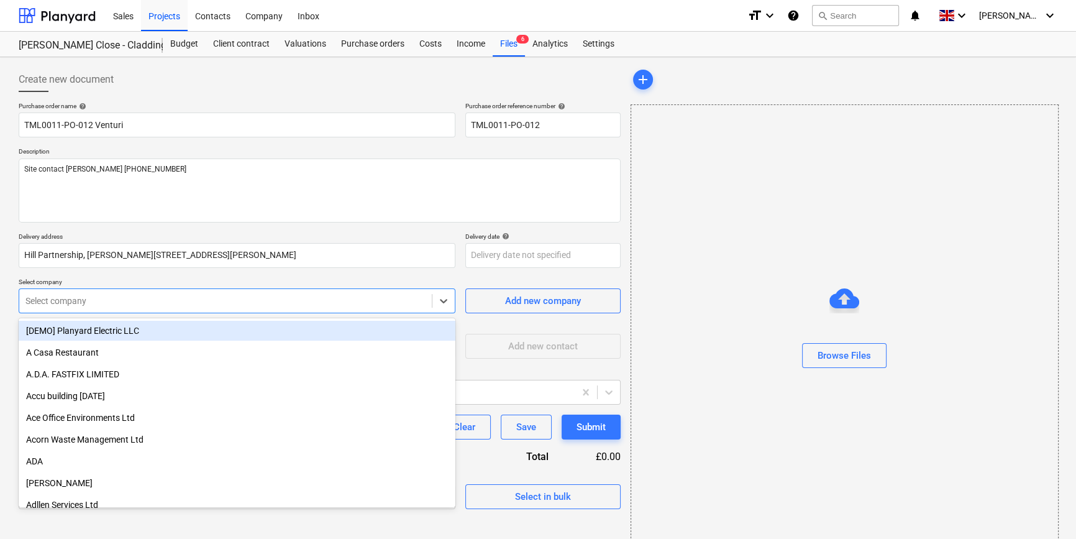
click at [142, 301] on div at bounding box center [225, 301] width 400 height 12
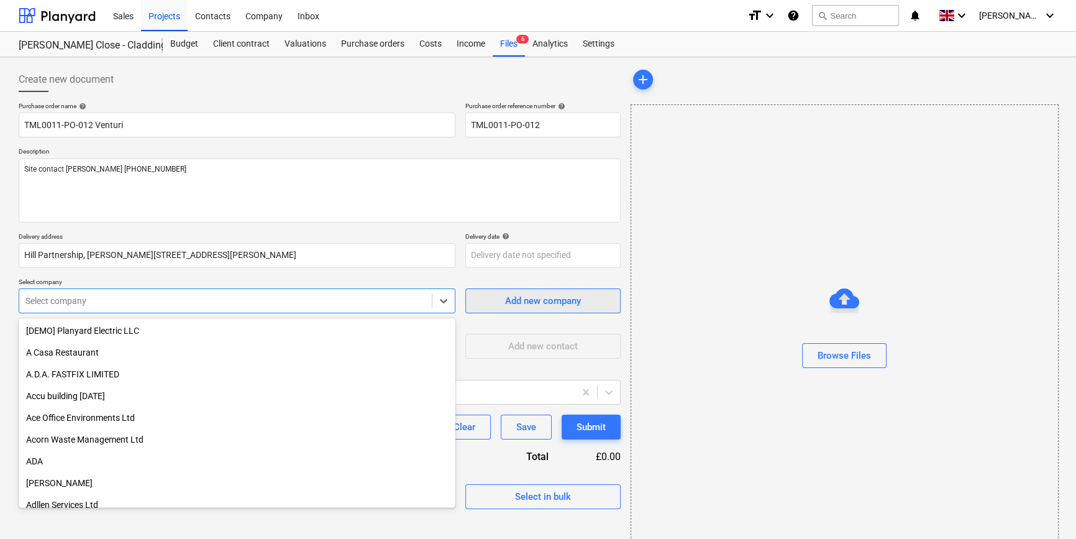
click at [544, 305] on div "Add new company" at bounding box center [543, 301] width 76 height 16
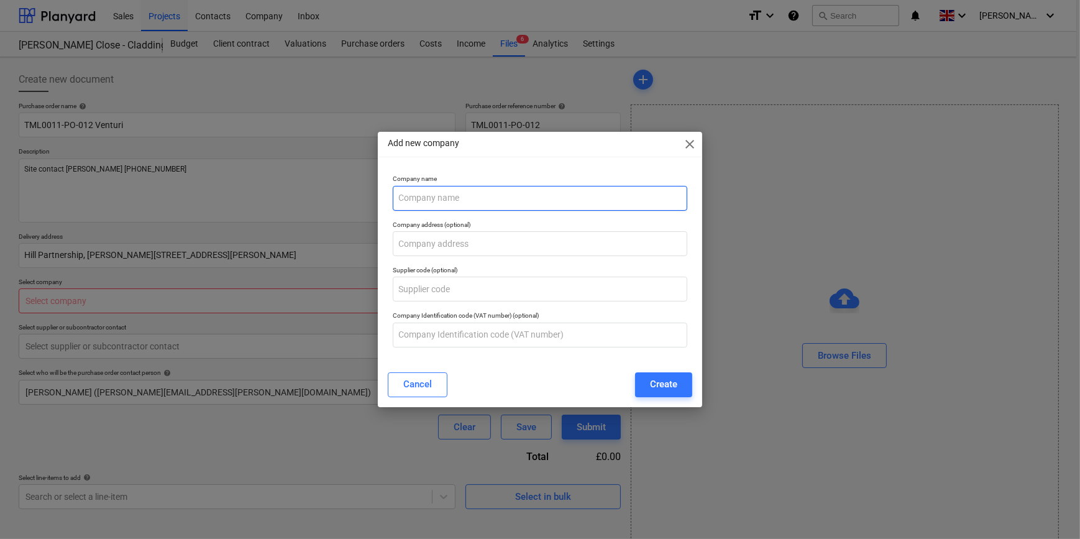
click at [413, 196] on input "text" at bounding box center [540, 198] width 294 height 25
click at [483, 193] on input "Venturi Facades" at bounding box center [540, 198] width 294 height 25
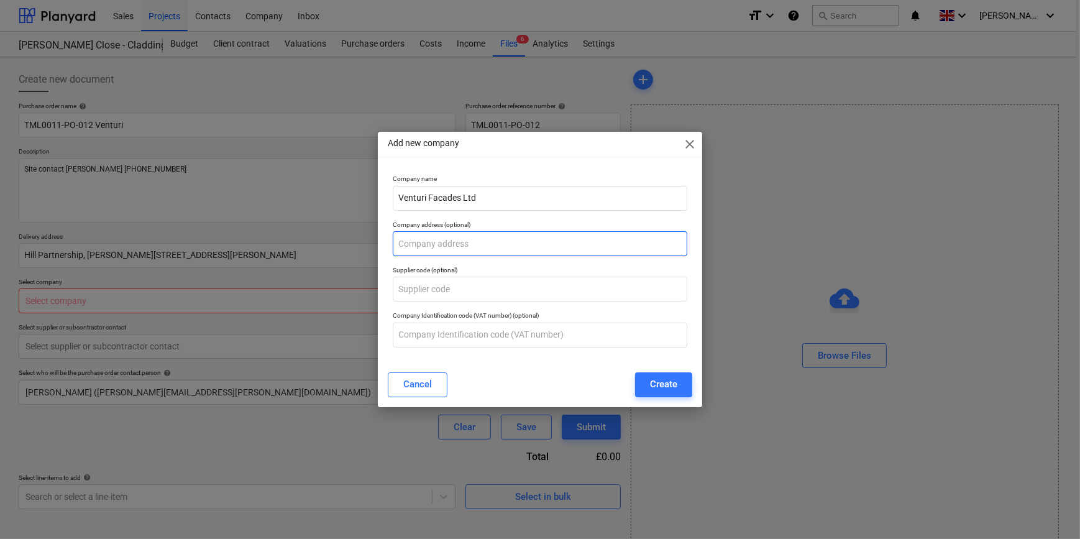
click at [446, 245] on input "text" at bounding box center [540, 243] width 294 height 25
click at [405, 245] on input "text" at bounding box center [540, 243] width 294 height 25
paste input "9 Evolution, [GEOGRAPHIC_DATA] [GEOGRAPHIC_DATA], [GEOGRAPHIC_DATA] TS22 5TB"
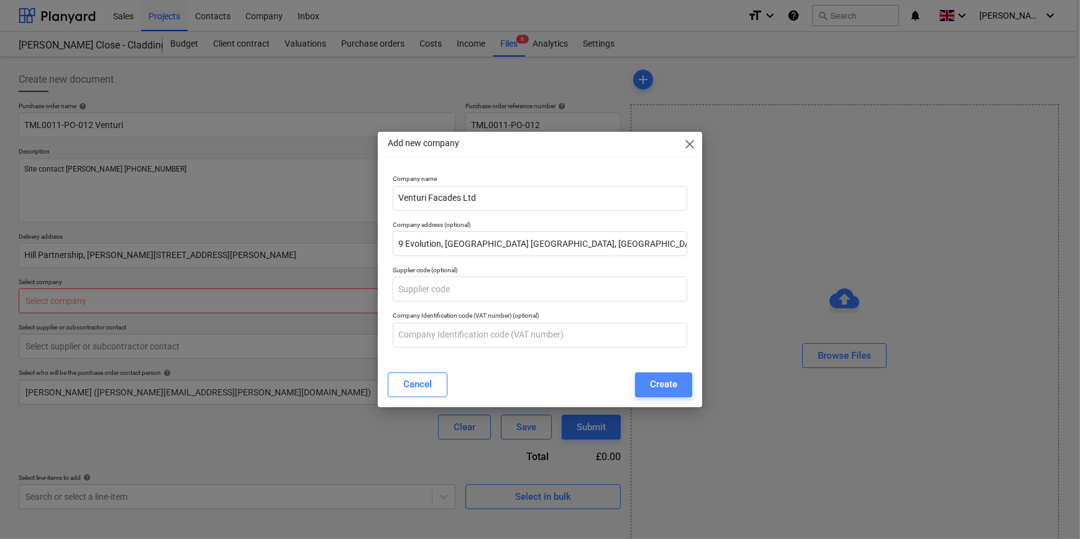
click at [656, 380] on div "Create" at bounding box center [663, 384] width 27 height 16
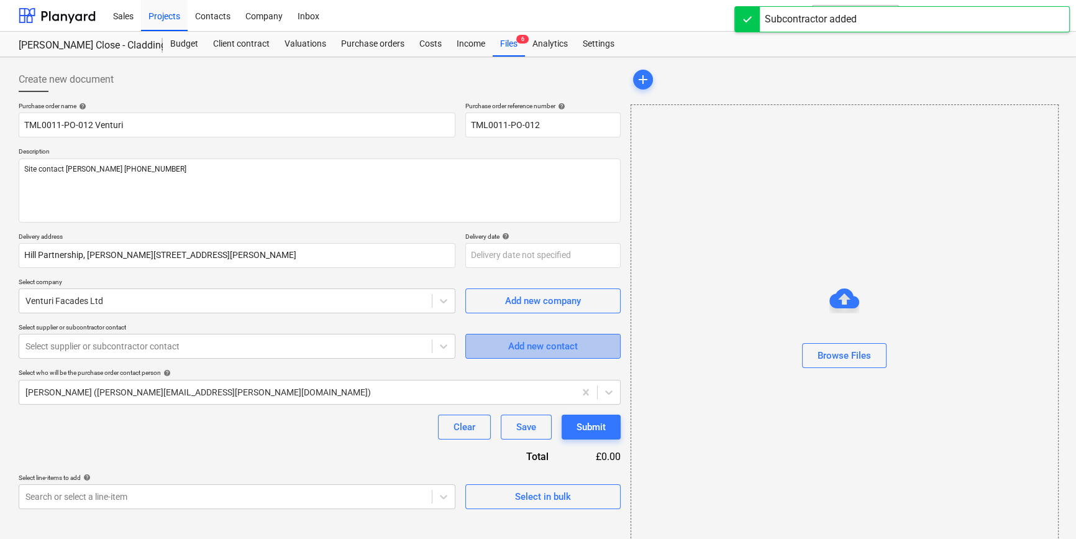
click at [546, 347] on div "Add new contact" at bounding box center [543, 346] width 70 height 16
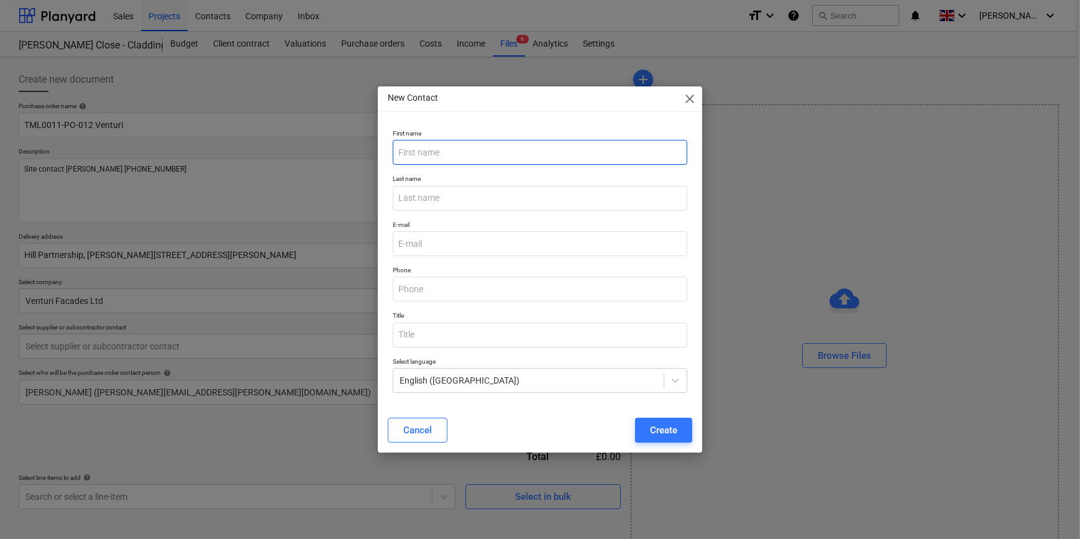
click at [411, 151] on input "text" at bounding box center [540, 152] width 294 height 25
click at [435, 160] on input "text" at bounding box center [540, 152] width 294 height 25
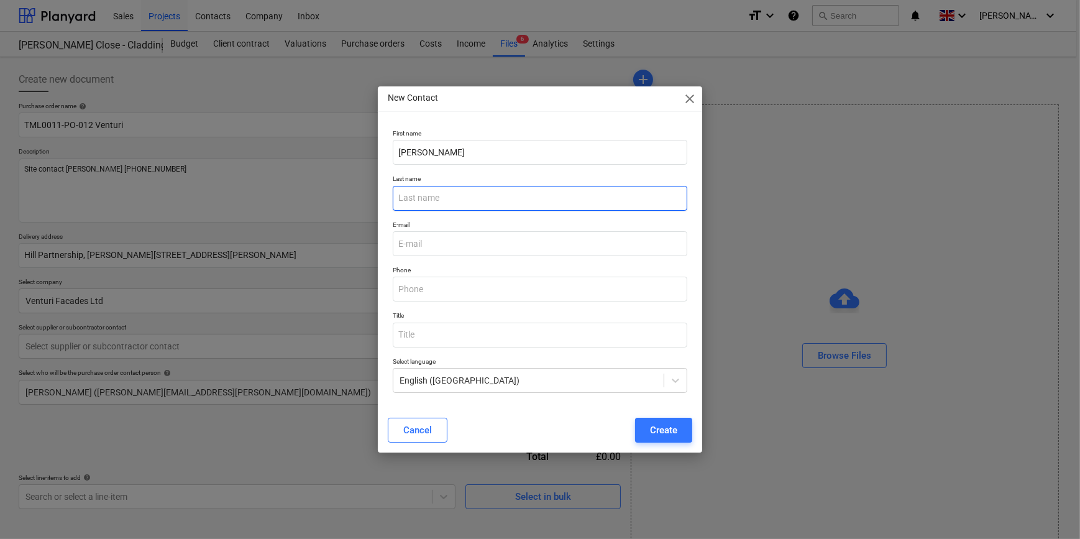
click at [442, 196] on input "text" at bounding box center [540, 198] width 294 height 25
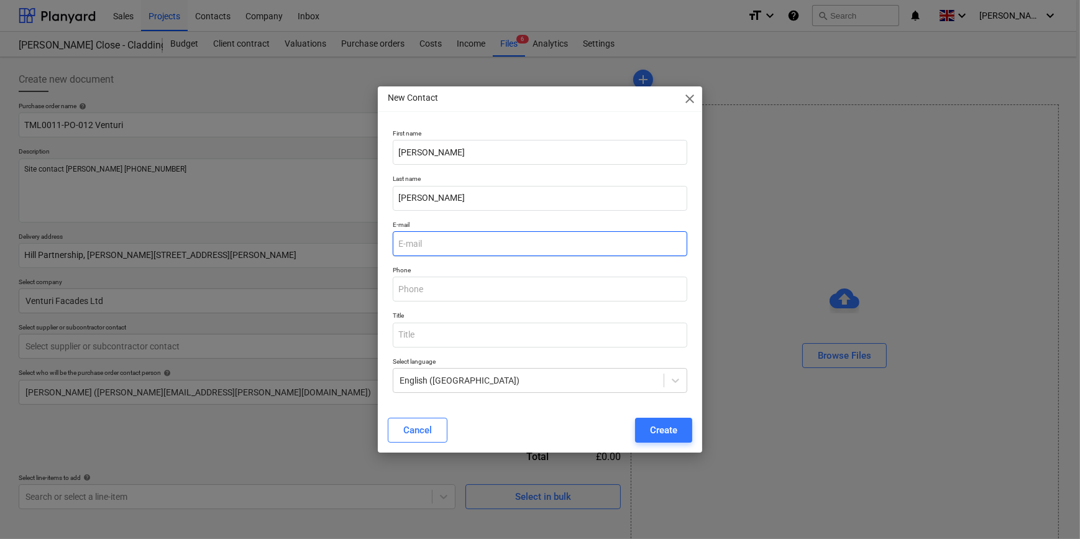
click at [433, 245] on input "email" at bounding box center [540, 243] width 294 height 25
click at [421, 244] on input "email" at bounding box center [540, 243] width 294 height 25
paste input "[EMAIL_ADDRESS][DOMAIN_NAME]>"
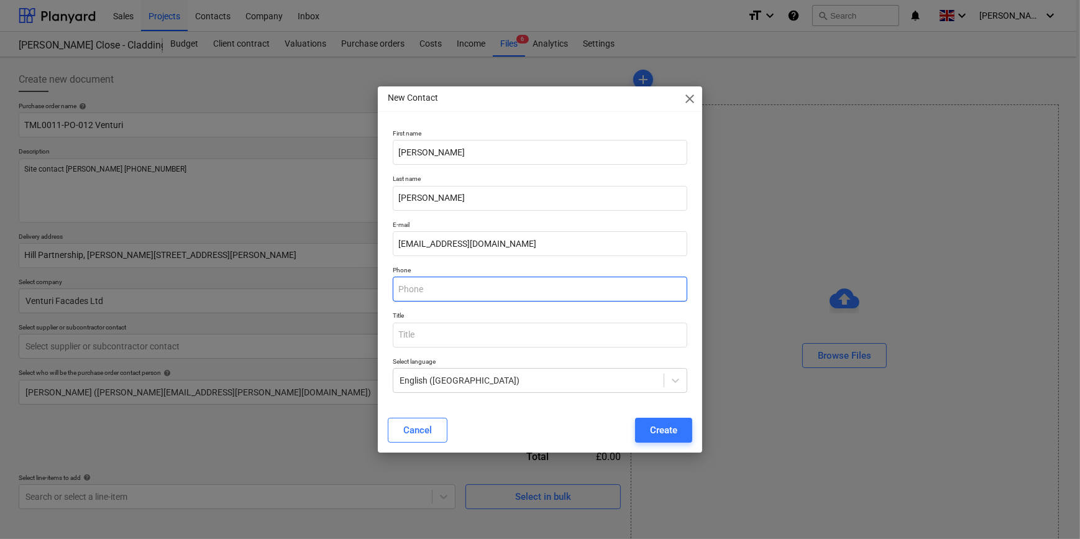
click at [428, 285] on input "text" at bounding box center [540, 289] width 294 height 25
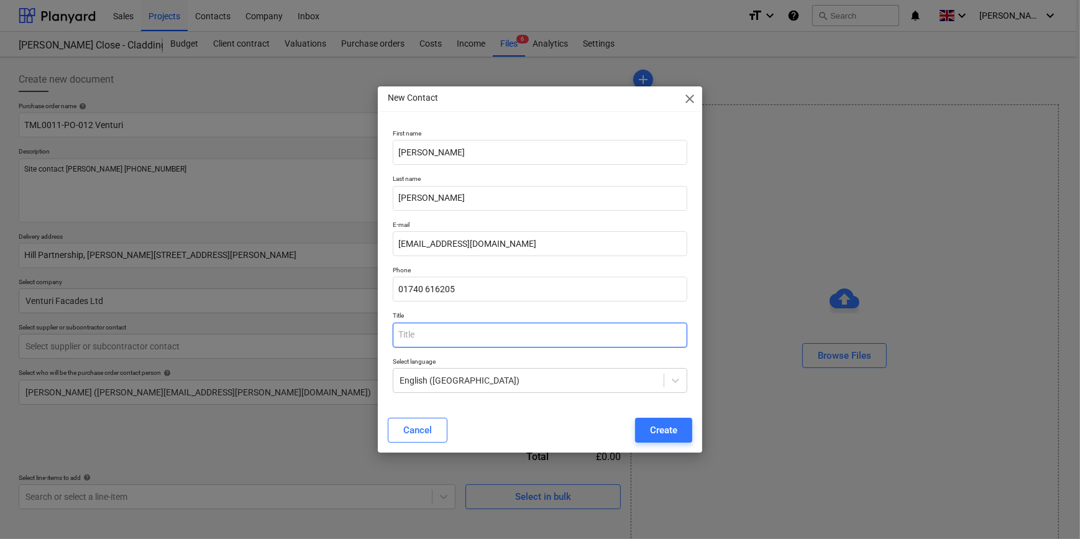
click at [434, 331] on input "text" at bounding box center [540, 335] width 294 height 25
click at [669, 431] on div "Create" at bounding box center [663, 430] width 27 height 16
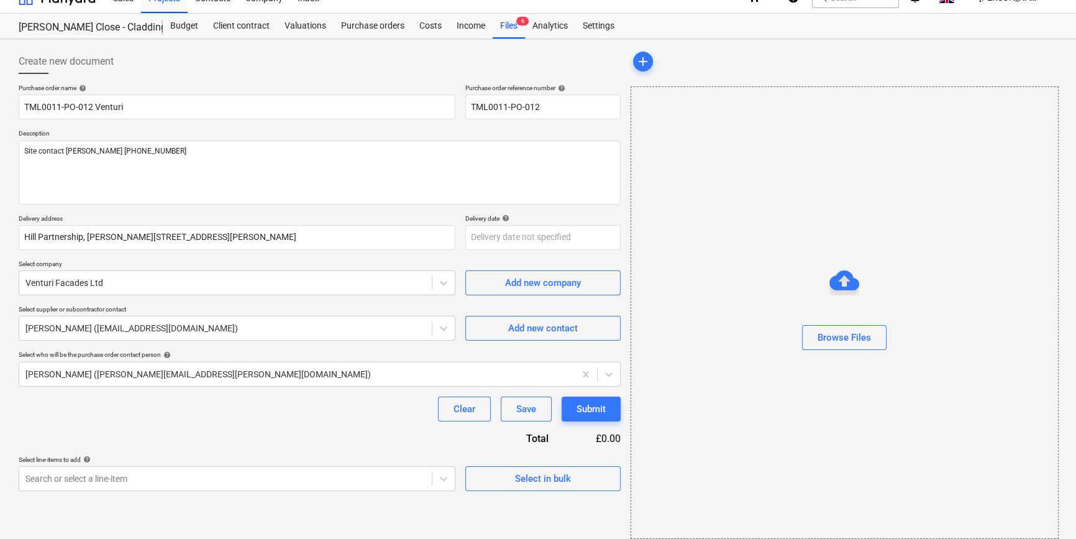
scroll to position [27, 0]
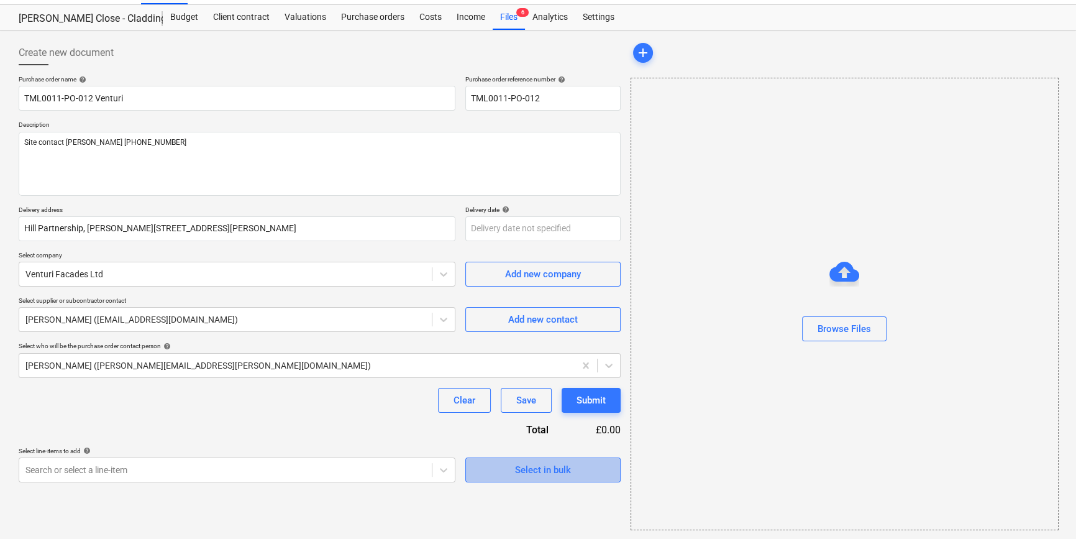
click at [543, 470] on div "Select in bulk" at bounding box center [543, 470] width 56 height 16
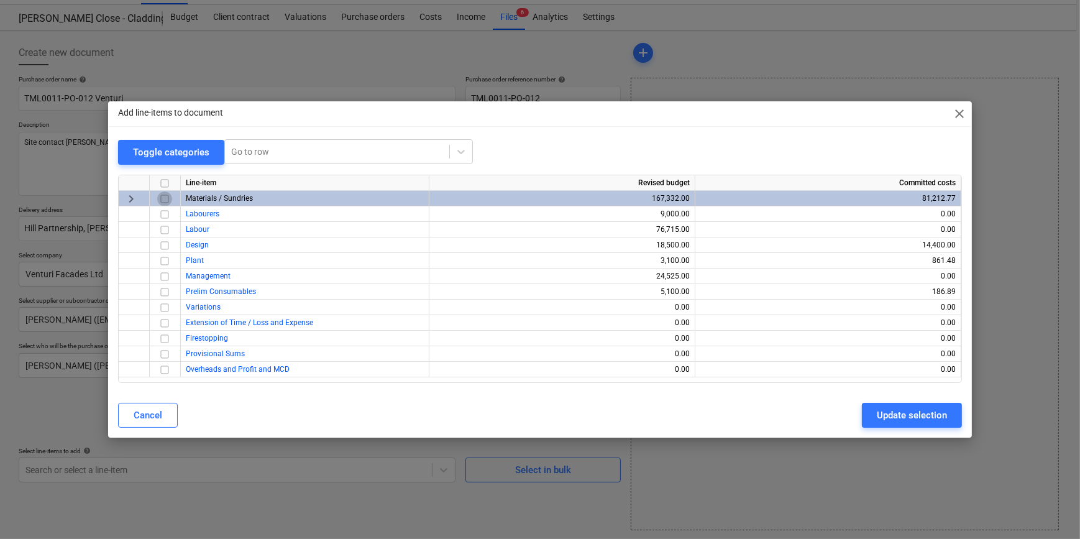
click at [163, 198] on input "checkbox" at bounding box center [164, 198] width 15 height 15
click at [858, 415] on div "Update selection" at bounding box center [912, 415] width 70 height 16
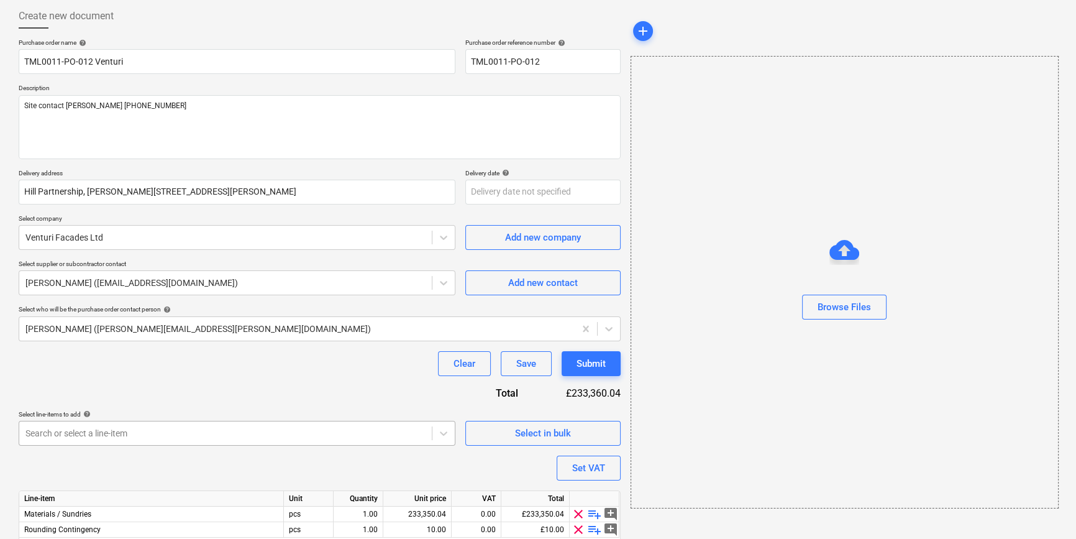
scroll to position [112, 0]
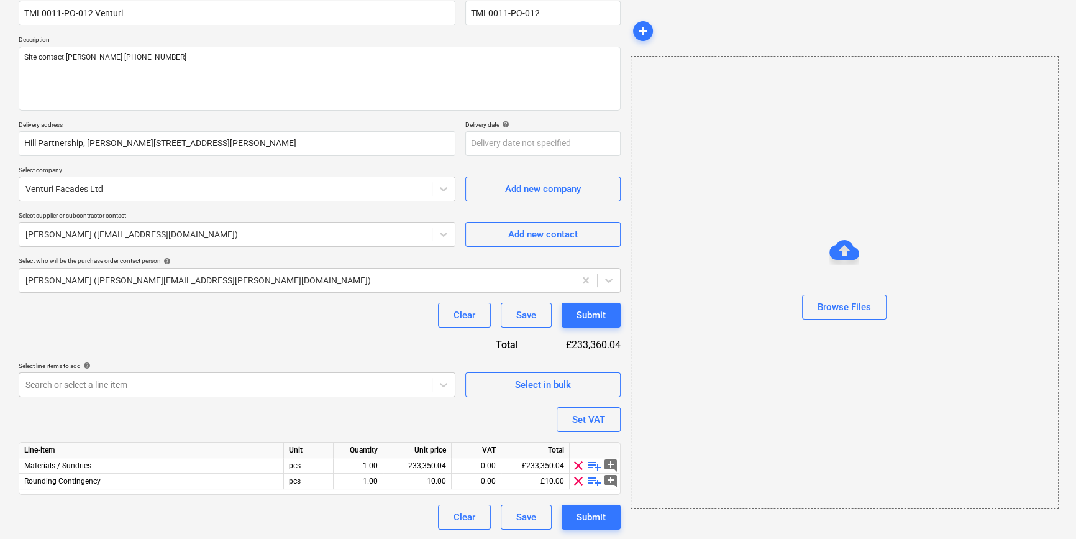
click at [577, 480] on span "clear" at bounding box center [578, 481] width 15 height 15
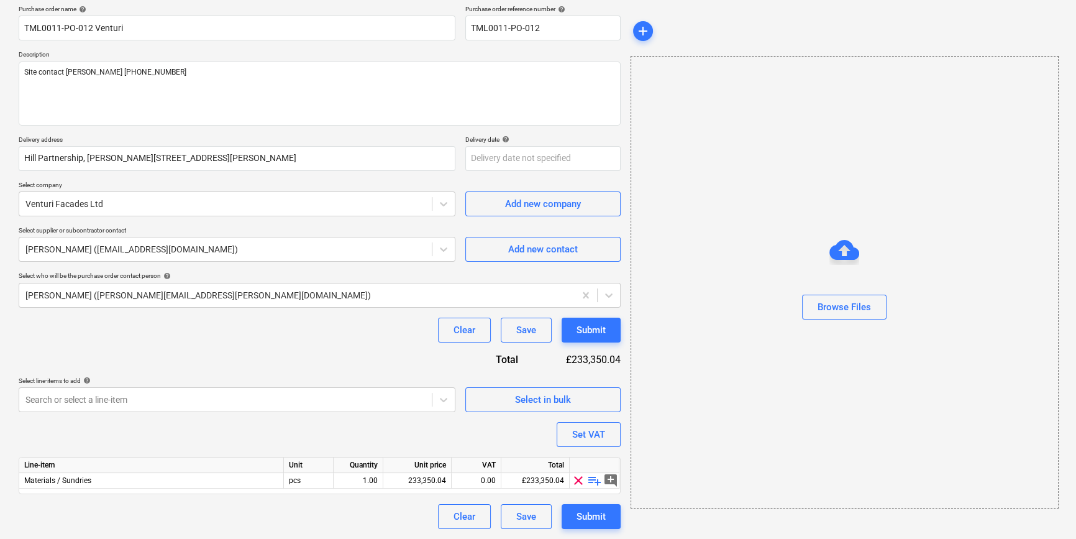
scroll to position [96, 0]
click at [590, 480] on span "playlist_add" at bounding box center [594, 481] width 15 height 15
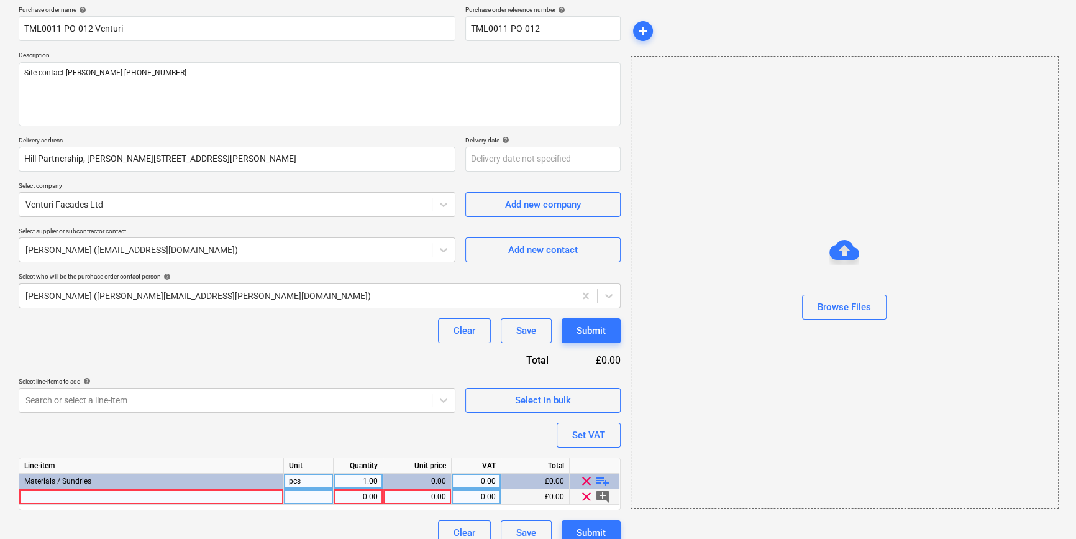
click at [68, 498] on div at bounding box center [151, 497] width 265 height 16
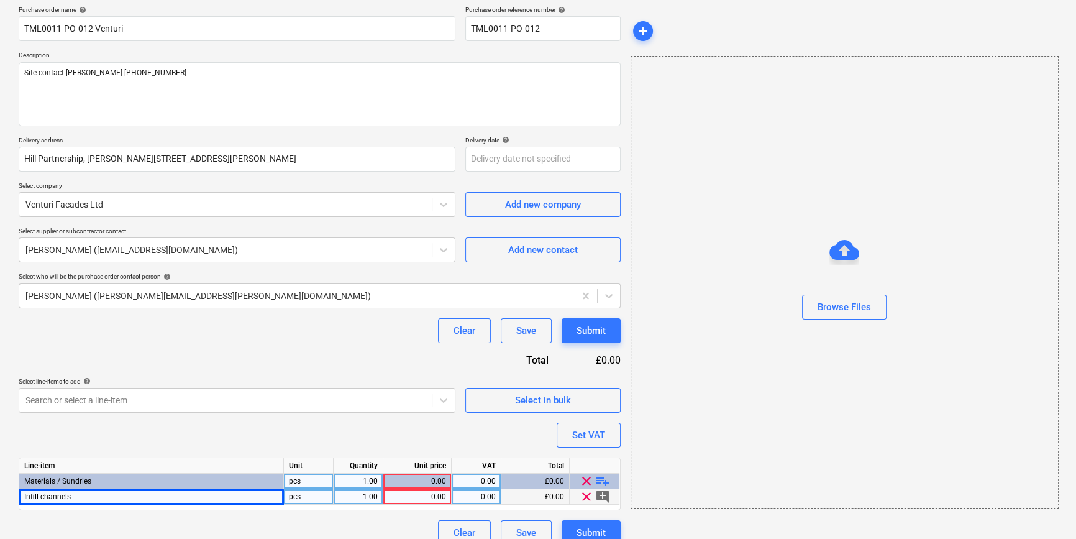
click at [88, 496] on div "Infill channels" at bounding box center [151, 497] width 265 height 16
click at [88, 496] on input "Infill channels" at bounding box center [151, 496] width 264 height 15
click at [134, 496] on div "Infill channels 1mm aluminium" at bounding box center [151, 497] width 265 height 16
click at [149, 498] on input "Infill channels 1mm aluminium" at bounding box center [151, 496] width 264 height 15
click at [144, 497] on span "Infill channels 1mm aluminium PPC 4310Y" at bounding box center [96, 496] width 145 height 9
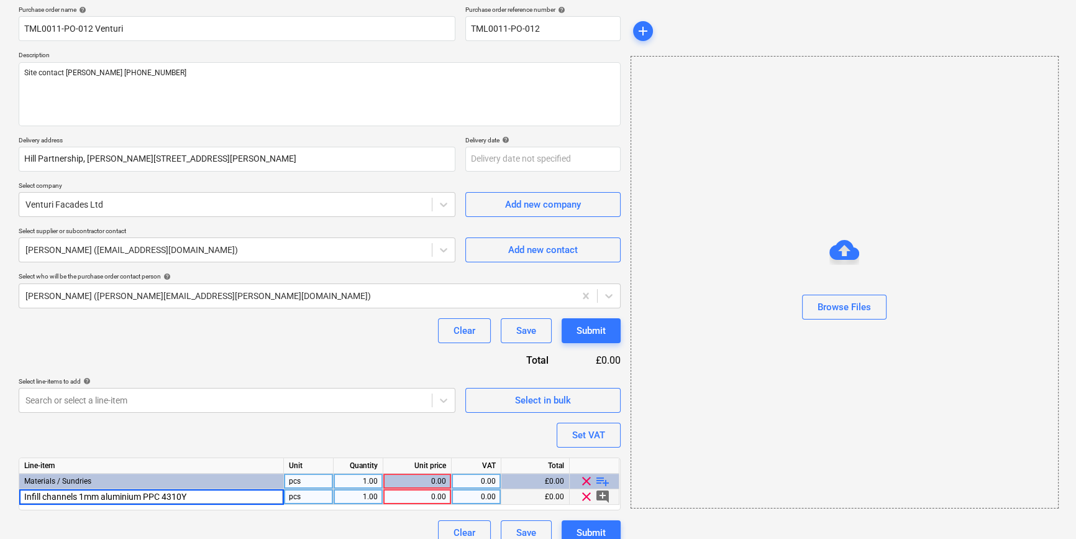
click at [163, 497] on input "Infill channels 1mm aluminium PPC 4310Y" at bounding box center [151, 496] width 264 height 15
click at [364, 492] on div "1.00" at bounding box center [358, 497] width 39 height 16
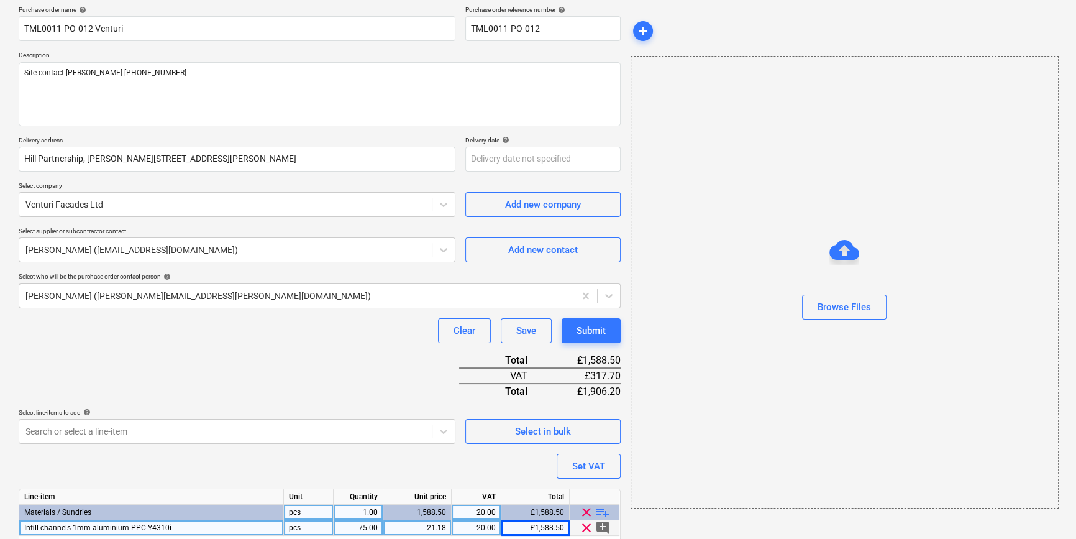
scroll to position [143, 0]
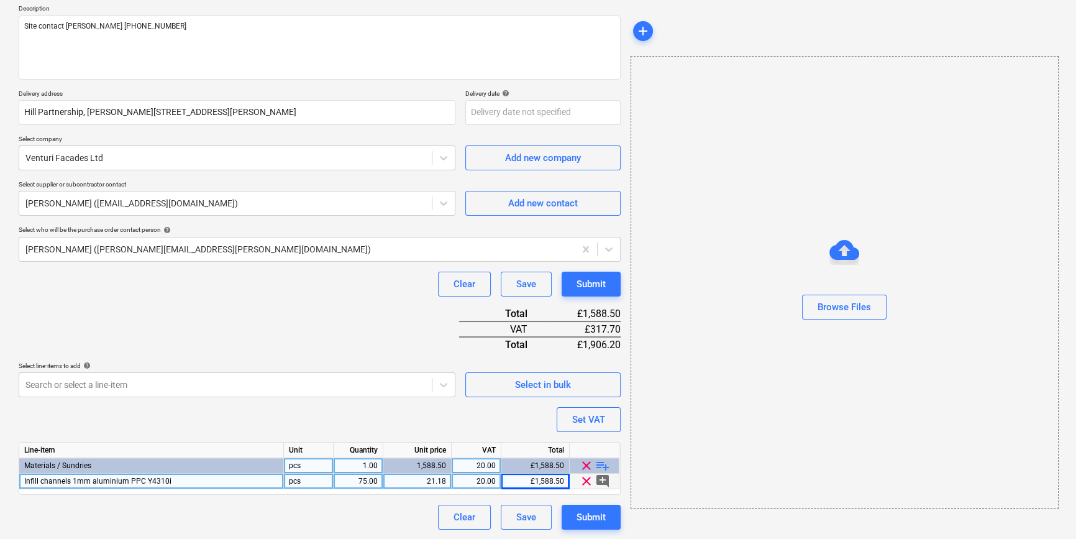
click at [602, 462] on span "playlist_add" at bounding box center [602, 465] width 15 height 15
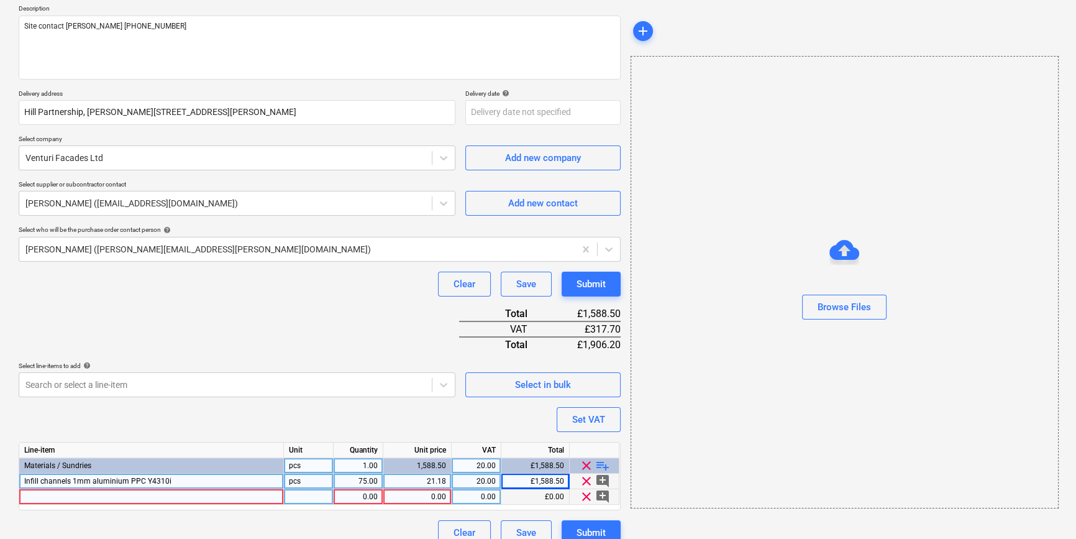
click at [55, 495] on div at bounding box center [151, 497] width 265 height 16
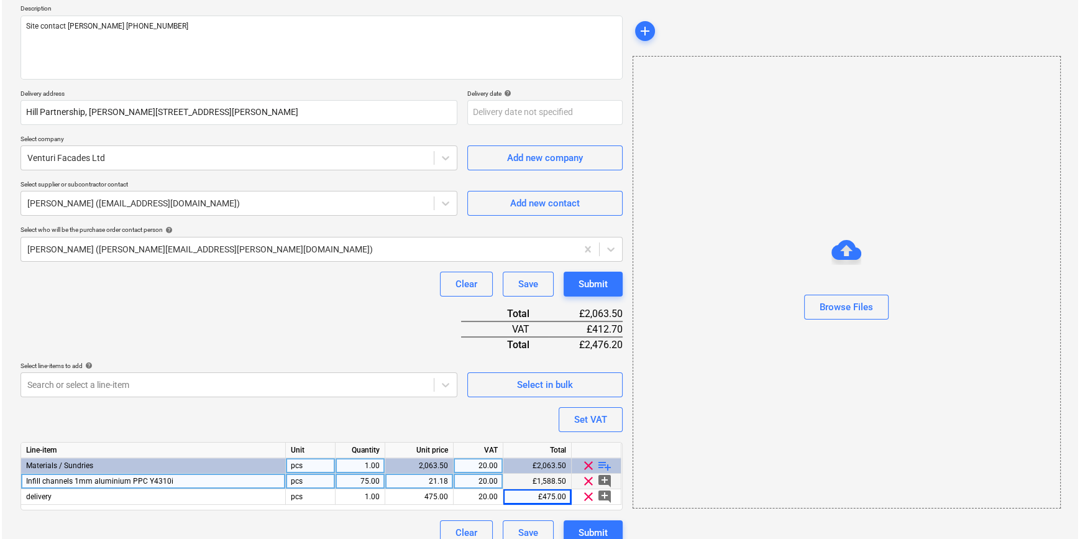
scroll to position [158, 0]
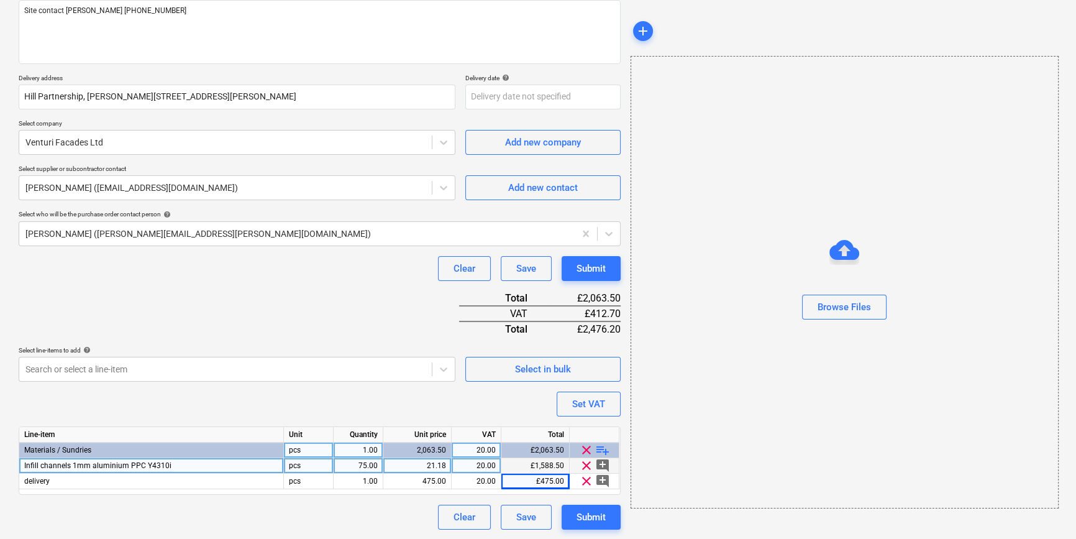
click at [183, 465] on div "Infill channels 1mm aluminium PPC Y4310i" at bounding box center [151, 466] width 265 height 16
click at [196, 462] on input "Infill channels 1mm aluminium PPC Y4310i" at bounding box center [151, 465] width 264 height 15
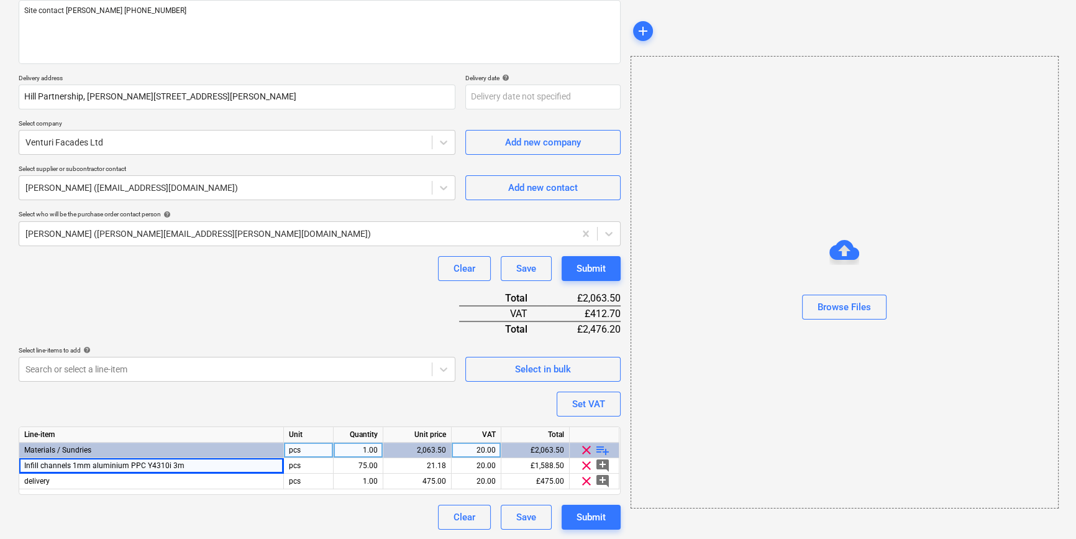
click at [228, 394] on div "Purchase order name help TML0011-PO-012 Venturi Purchase order reference number…" at bounding box center [320, 236] width 602 height 586
click at [588, 515] on div "Submit" at bounding box center [591, 517] width 29 height 16
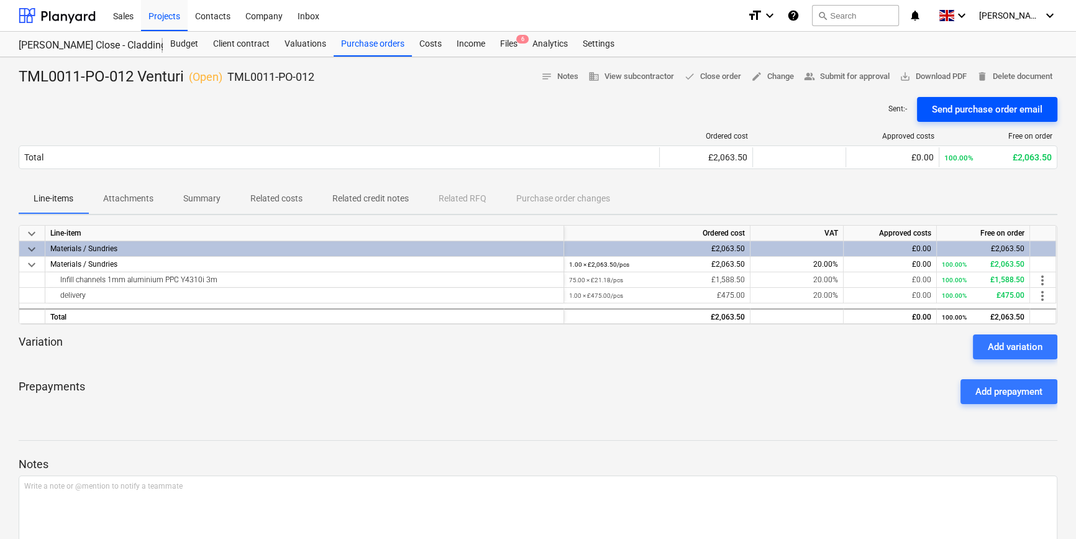
click at [858, 111] on div "Send purchase order email" at bounding box center [987, 109] width 111 height 16
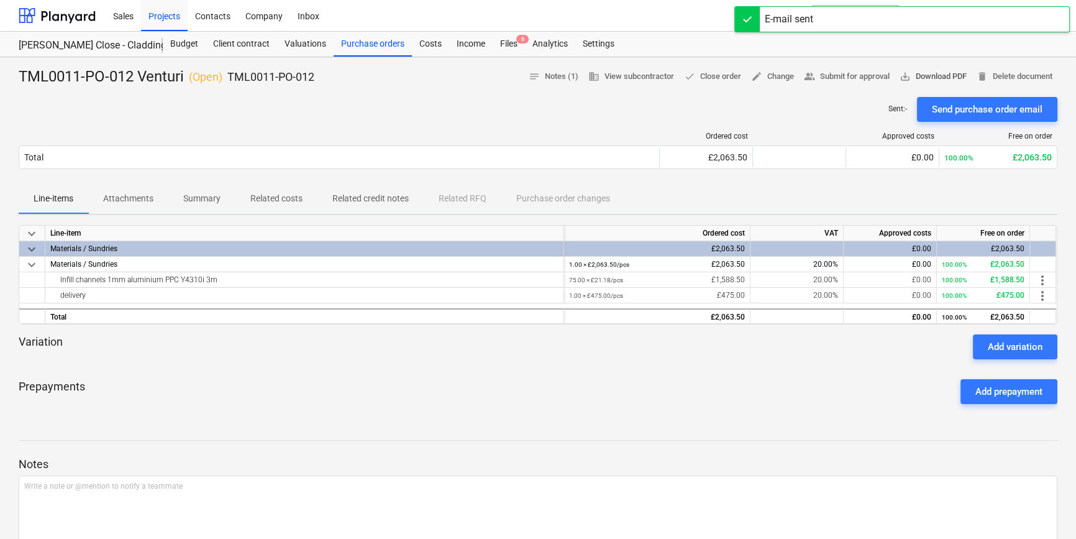
click at [858, 75] on span "save_alt Download PDF" at bounding box center [933, 77] width 67 height 14
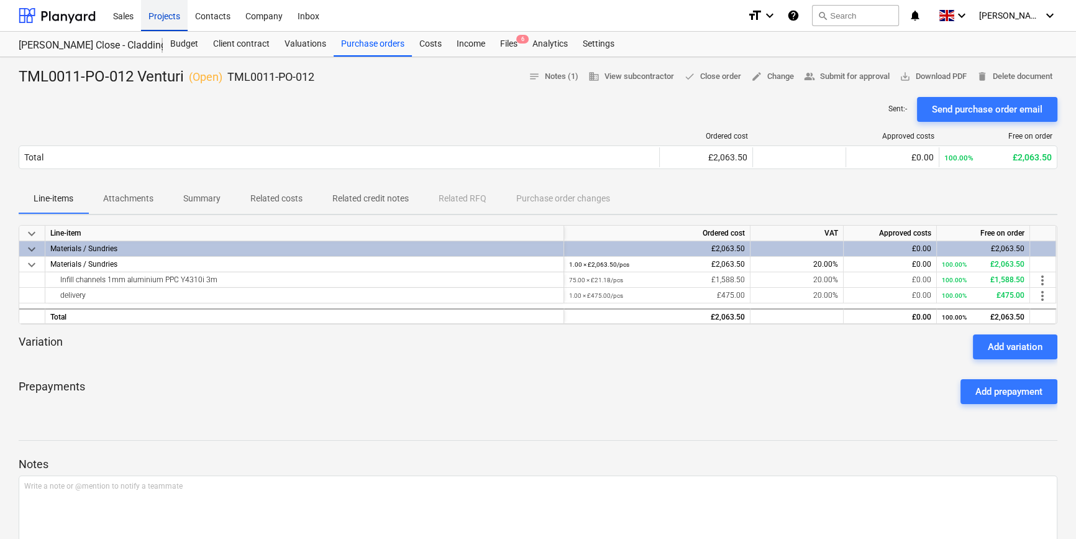
click at [163, 17] on div "Projects" at bounding box center [164, 15] width 47 height 32
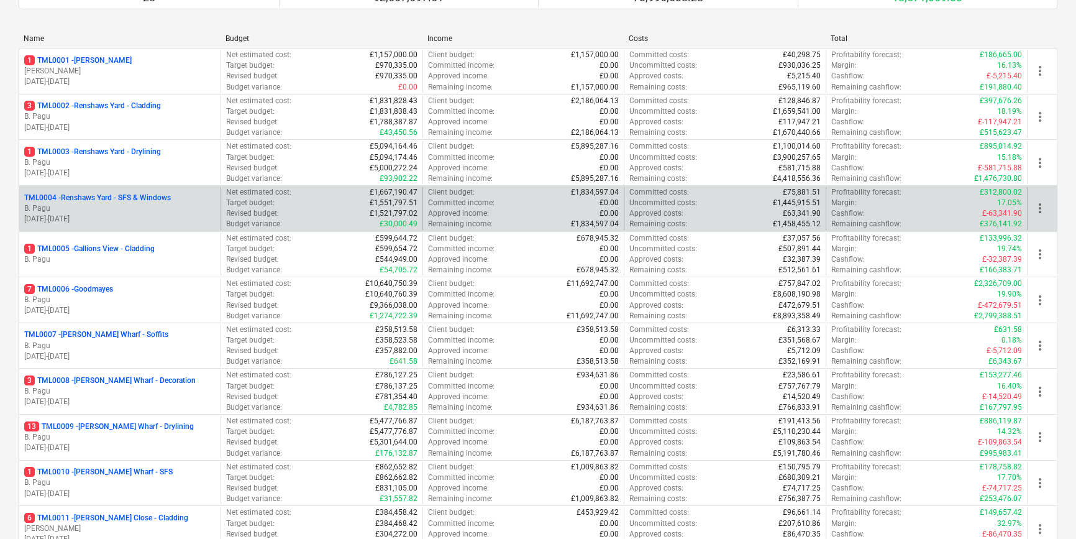
scroll to position [169, 0]
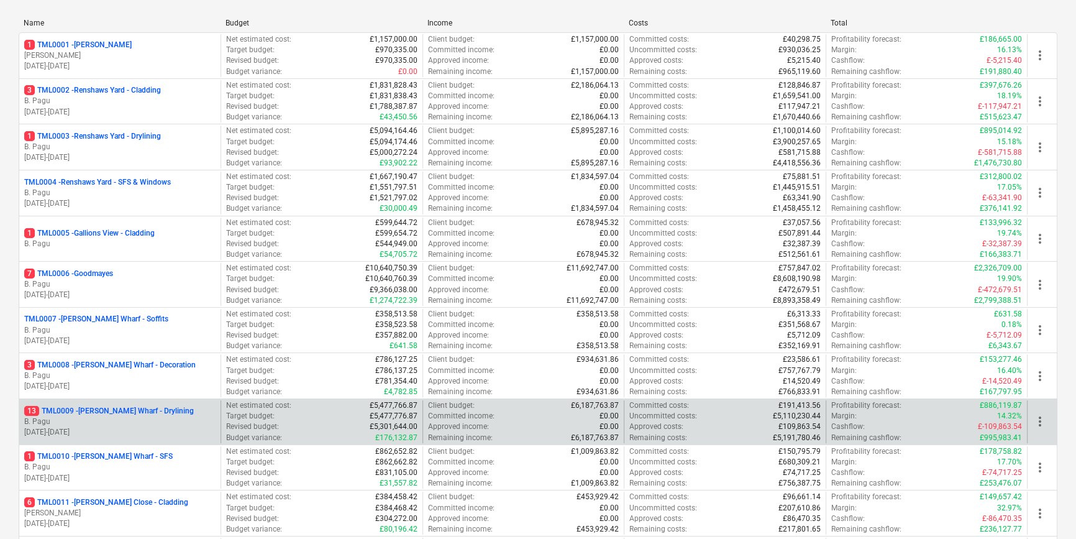
click at [162, 416] on p "B. Pagu" at bounding box center [119, 421] width 191 height 11
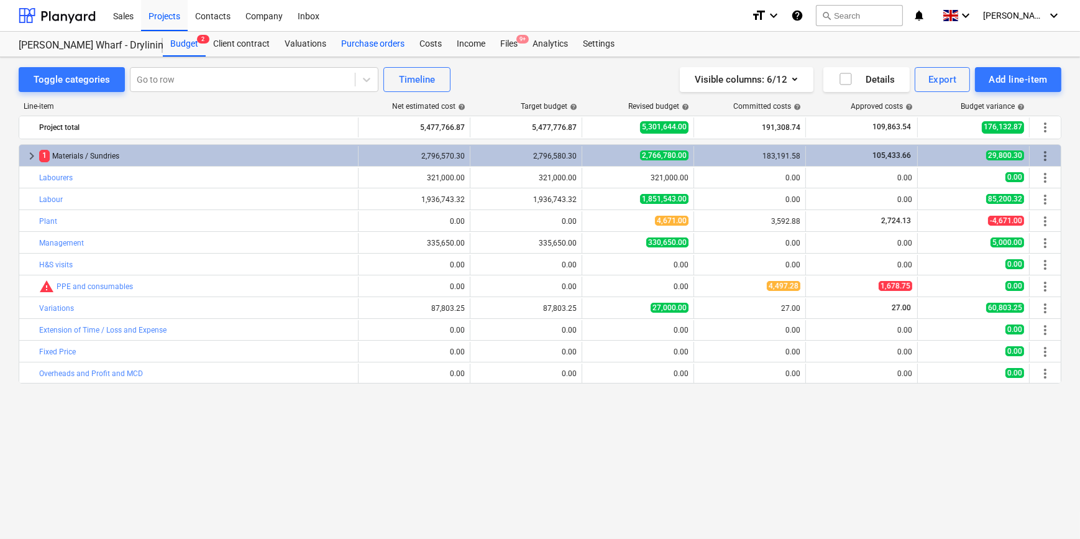
click at [358, 44] on div "Purchase orders" at bounding box center [373, 44] width 78 height 25
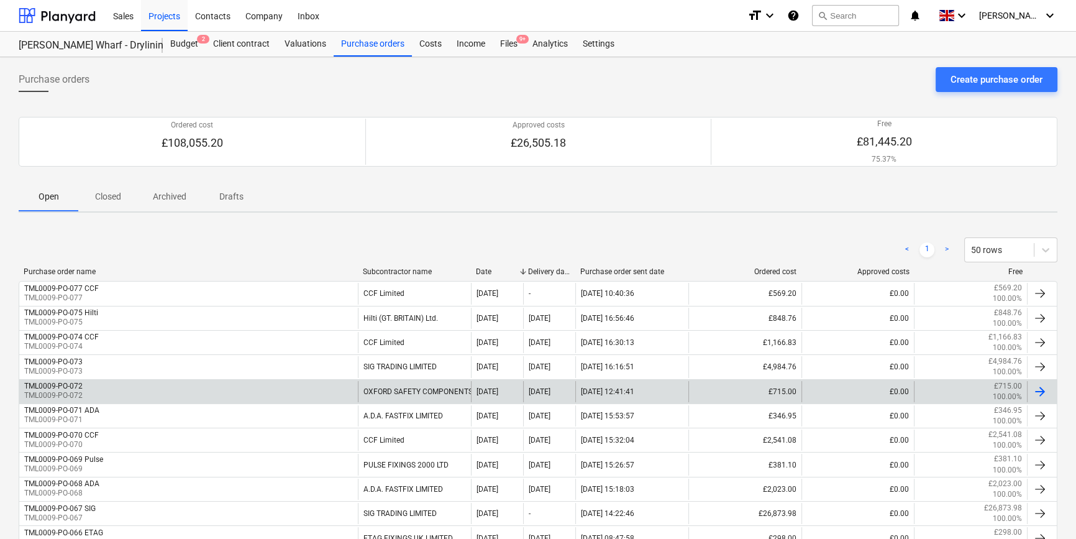
click at [861, 390] on div at bounding box center [1040, 391] width 15 height 15
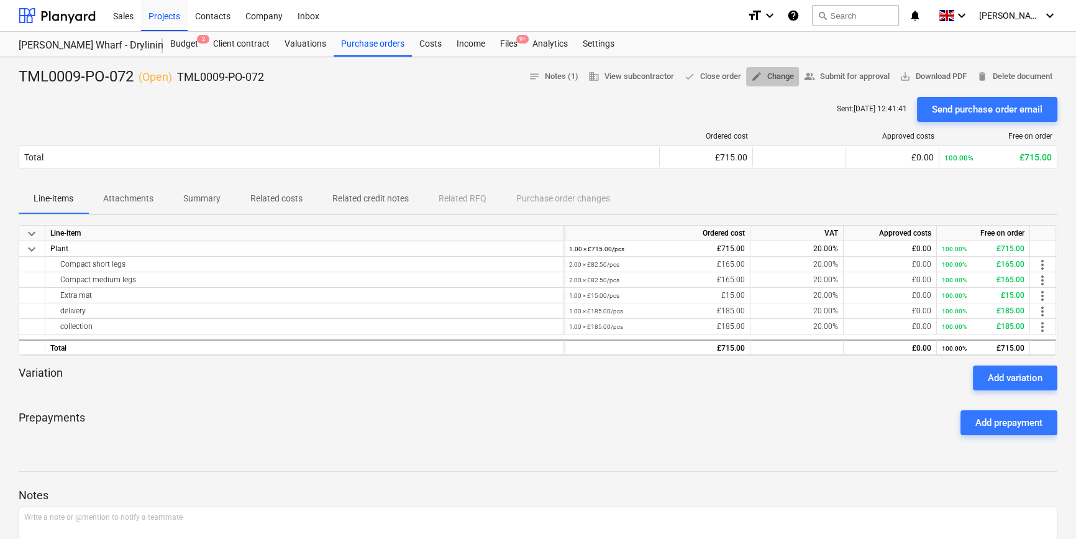
click at [774, 77] on span "edit Change" at bounding box center [772, 77] width 43 height 14
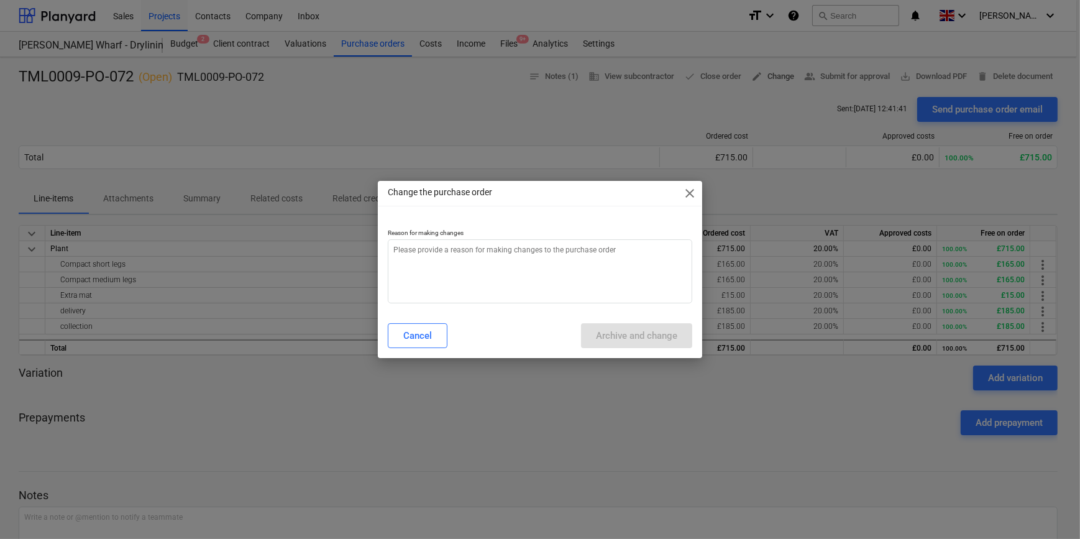
type textarea "x"
click at [455, 262] on textarea at bounding box center [540, 271] width 304 height 64
type textarea "a"
type textarea "x"
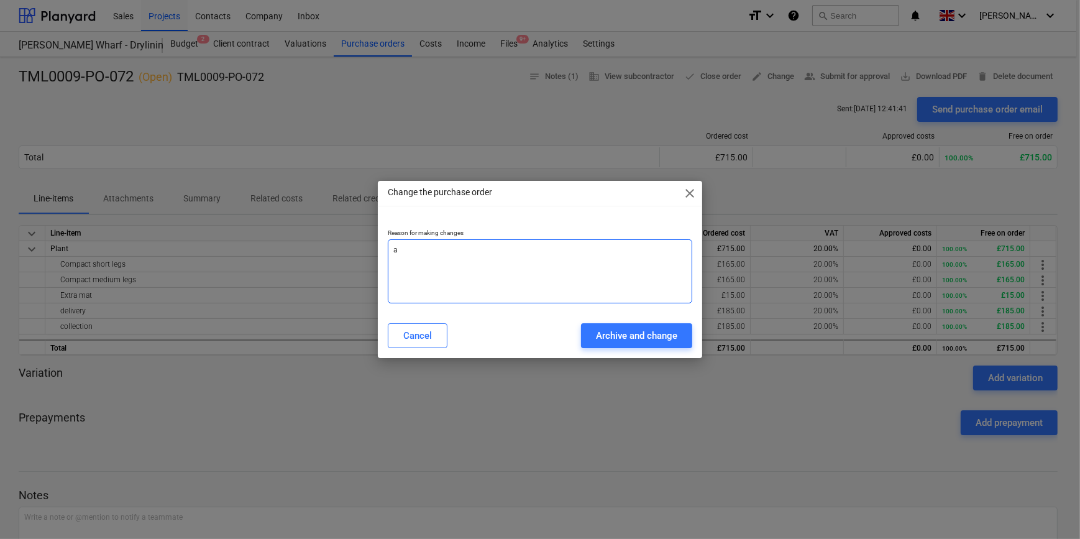
type textarea "ad"
type textarea "x"
type textarea "add"
type textarea "x"
type textarea "addi"
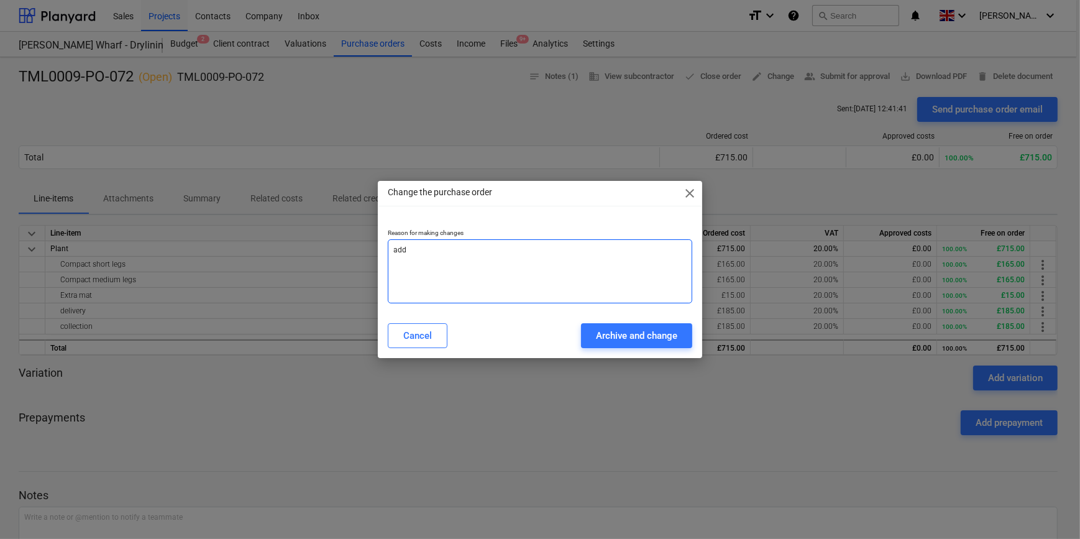
type textarea "x"
type textarea "addit"
type textarea "x"
type textarea "additi"
type textarea "x"
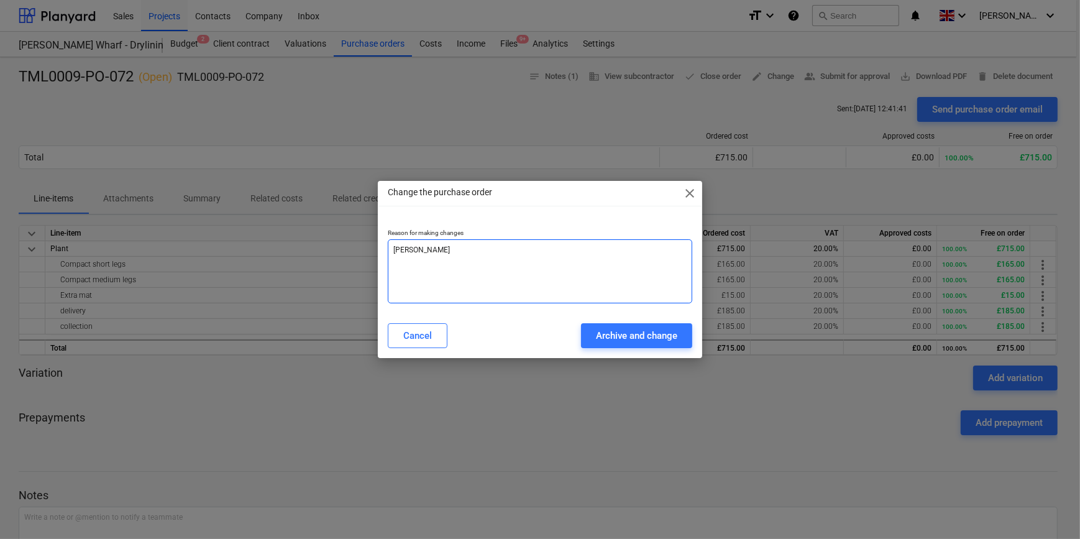
type textarea "additio"
type textarea "x"
type textarea "addition"
type textarea "x"
type textarea "additions"
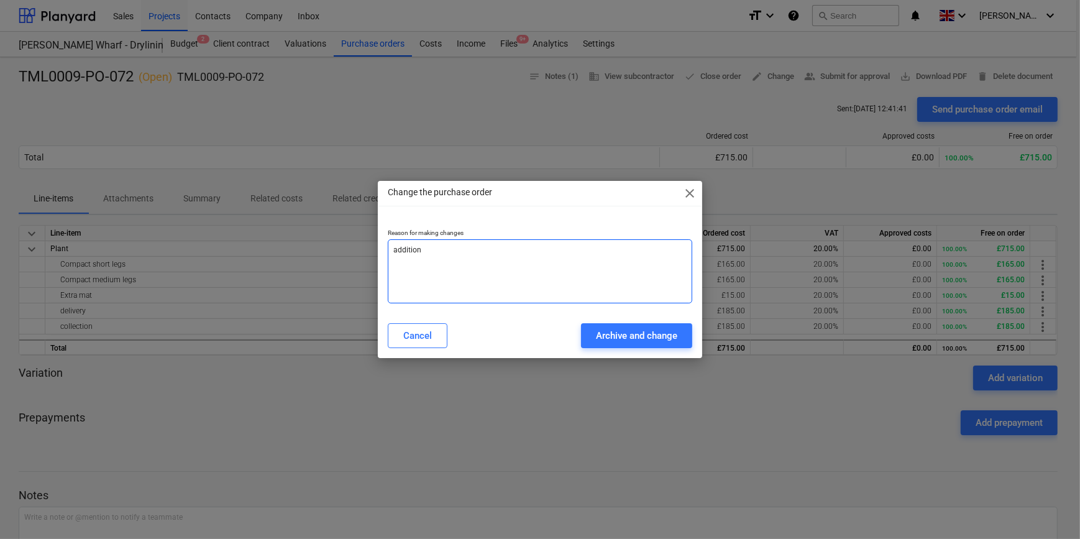
type textarea "x"
type textarea "additions"
click at [628, 336] on div "Archive and change" at bounding box center [636, 336] width 81 height 16
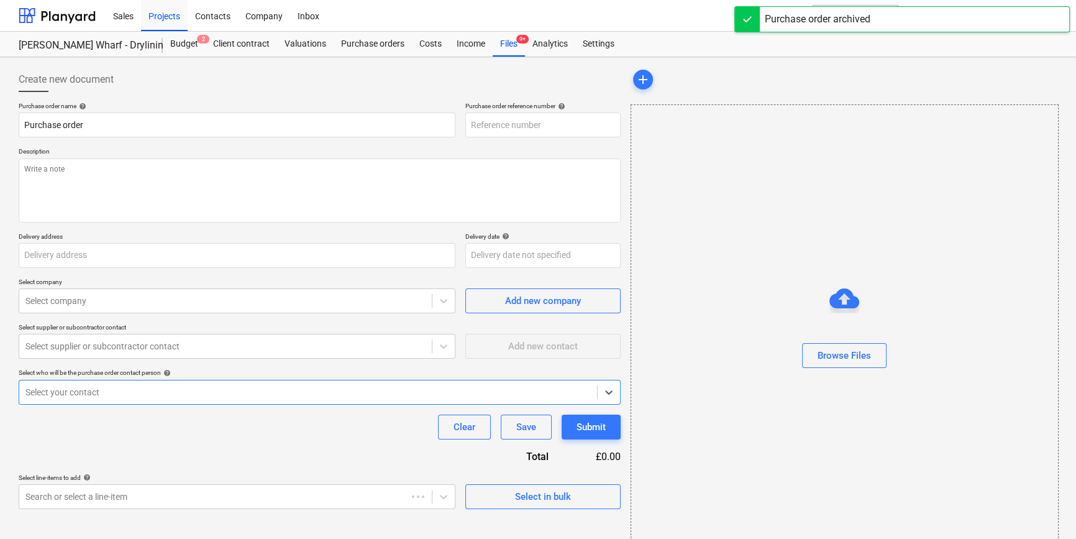
type textarea "x"
type input "TML0009-PO-078"
type textarea "x"
type input "TML0009-PO-072"
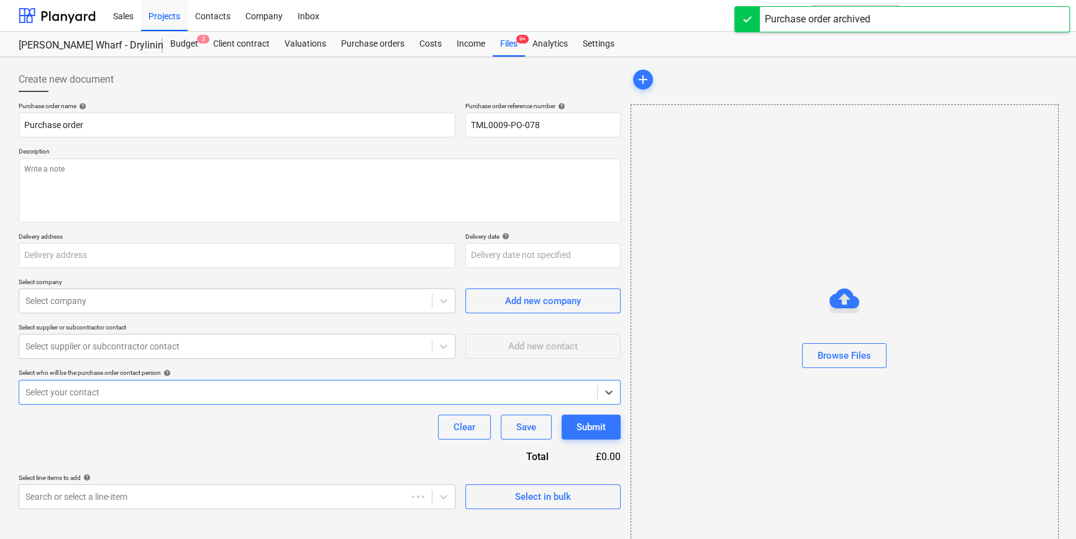
type textarea "Site contact Lewis"
type input "Fairview Estates, Montgomery's Wharf, 69 - 76 High Street, Brentford, TW8 0YL"
type input "[DATE]"
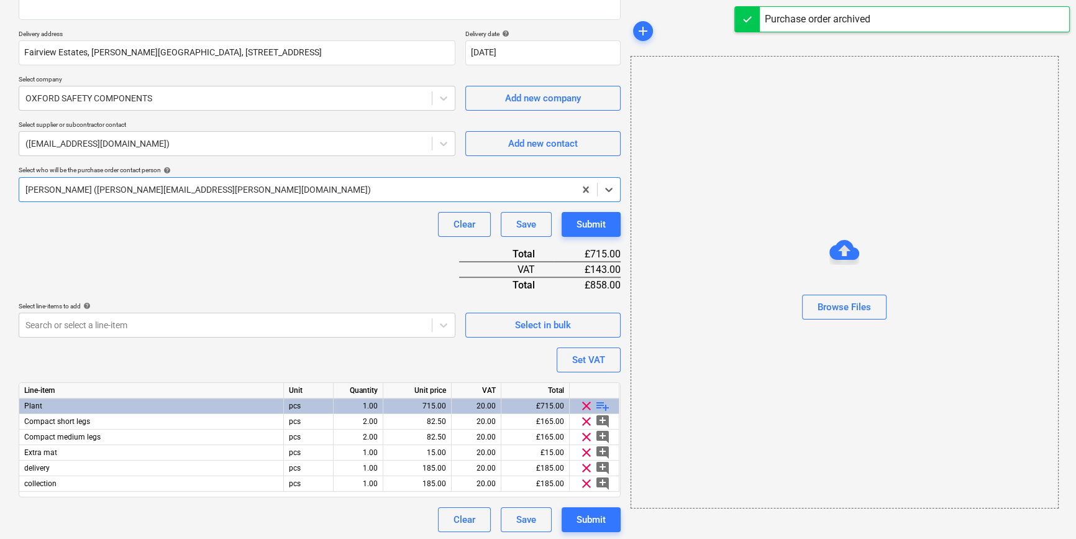
scroll to position [205, 0]
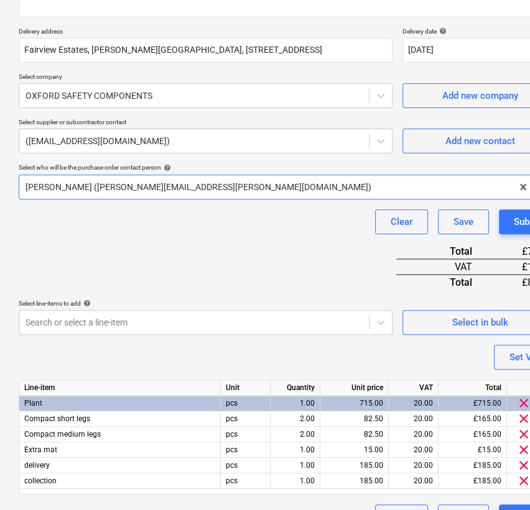
type textarea "x"
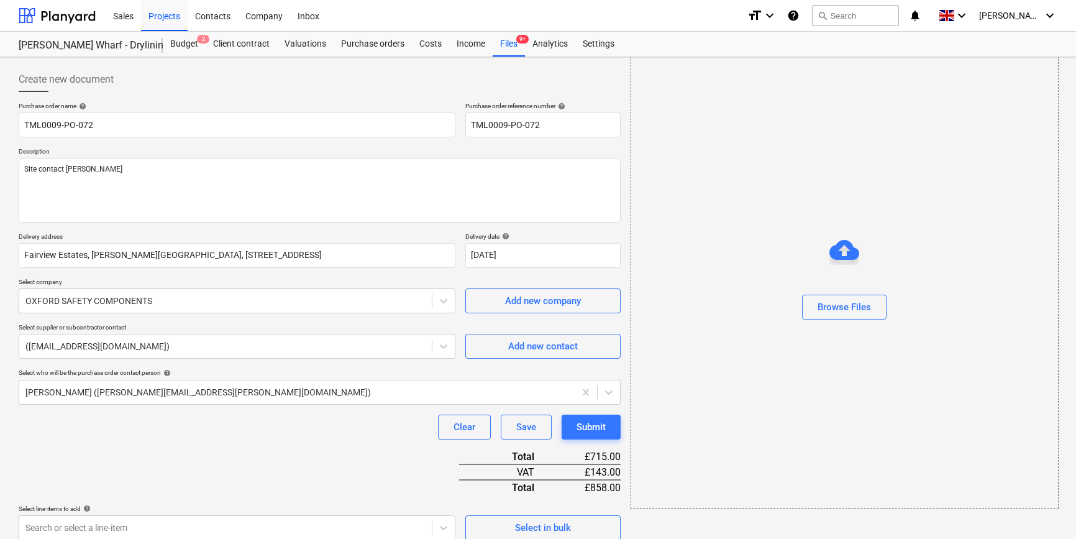
scroll to position [205, 0]
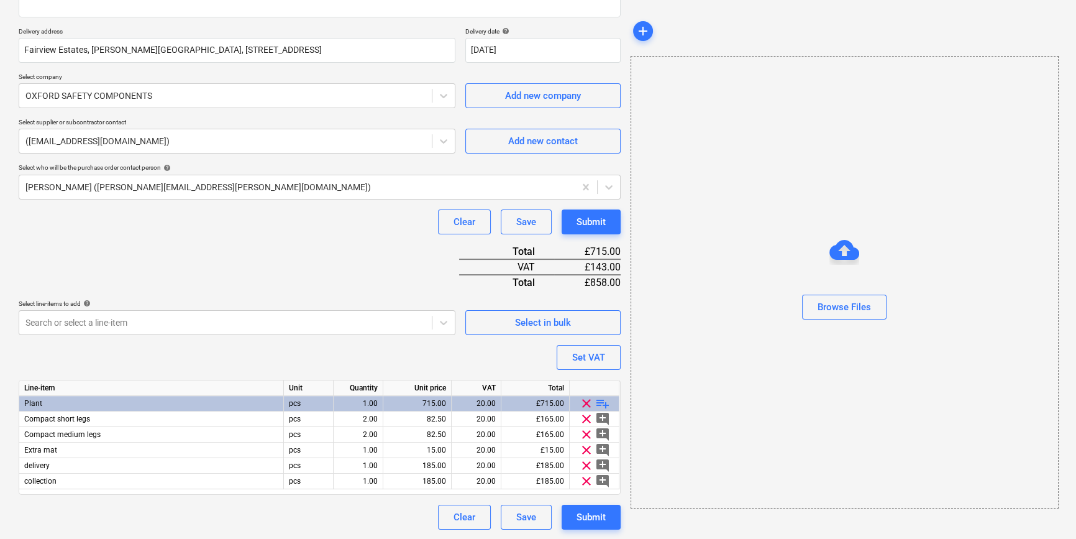
type textarea "x"
